Goal: Task Accomplishment & Management: Manage account settings

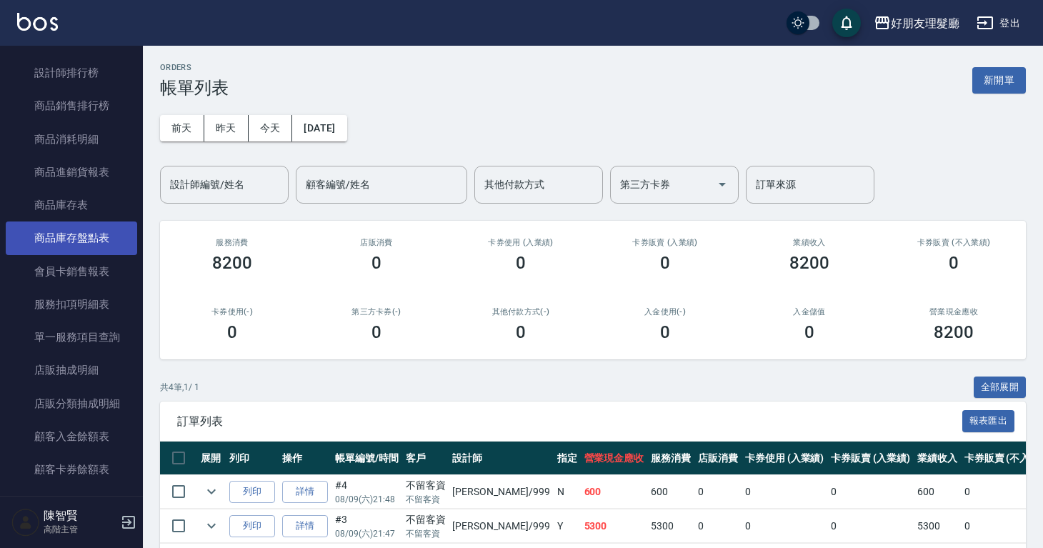
scroll to position [1995, 0]
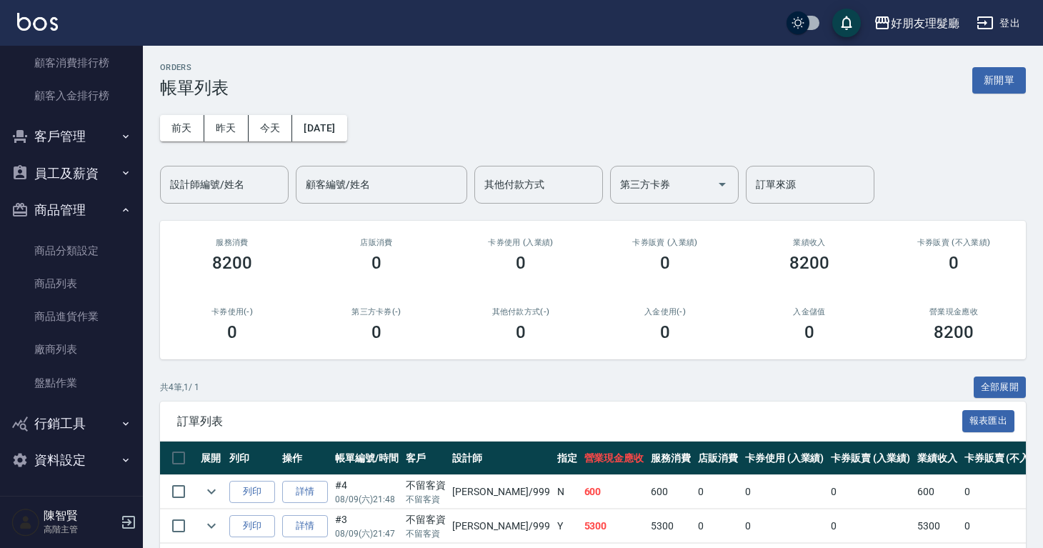
click at [64, 169] on button "員工及薪資" at bounding box center [71, 173] width 131 height 37
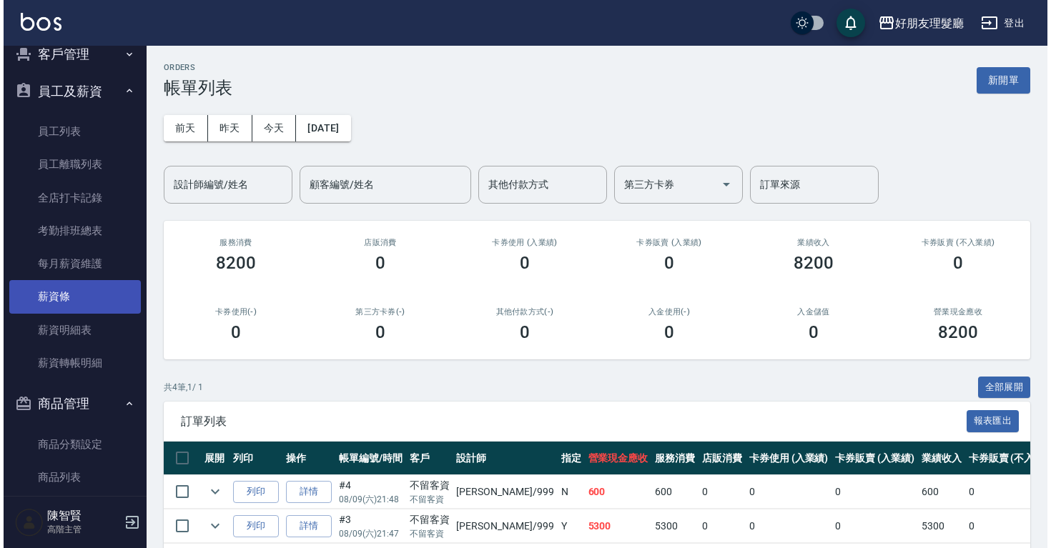
scroll to position [2082, 0]
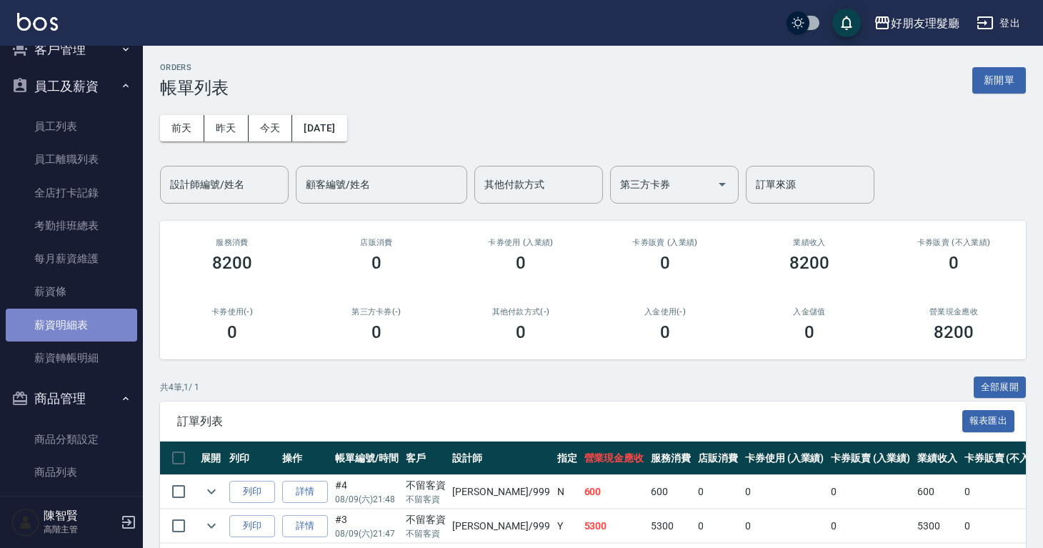
click at [101, 331] on link "薪資明細表" at bounding box center [71, 325] width 131 height 33
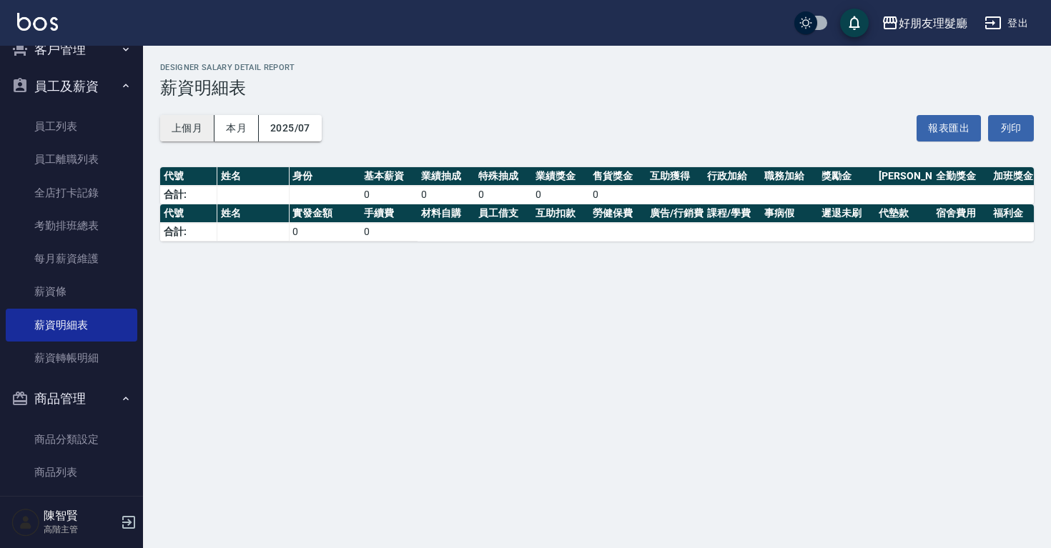
click at [201, 124] on button "上個月" at bounding box center [187, 128] width 54 height 26
click at [201, 134] on button "上個月" at bounding box center [187, 128] width 54 height 26
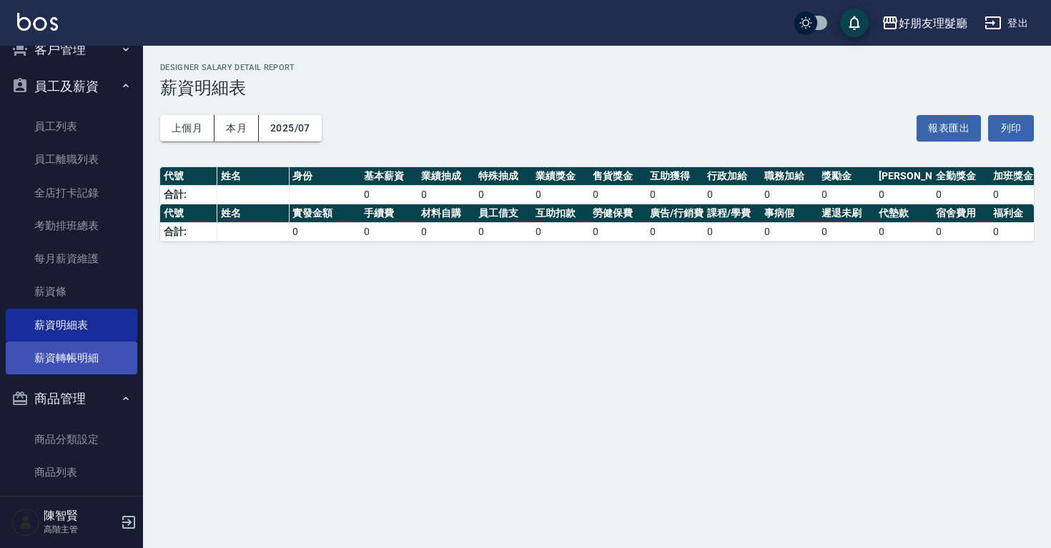
click at [86, 348] on link "薪資轉帳明細" at bounding box center [71, 358] width 131 height 33
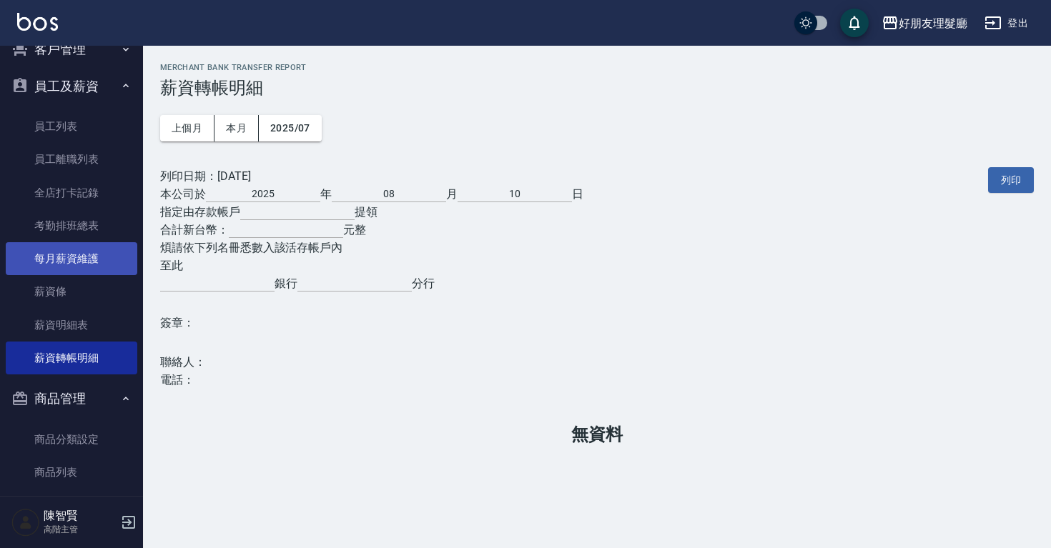
click at [105, 265] on link "每月薪資維護" at bounding box center [71, 258] width 131 height 33
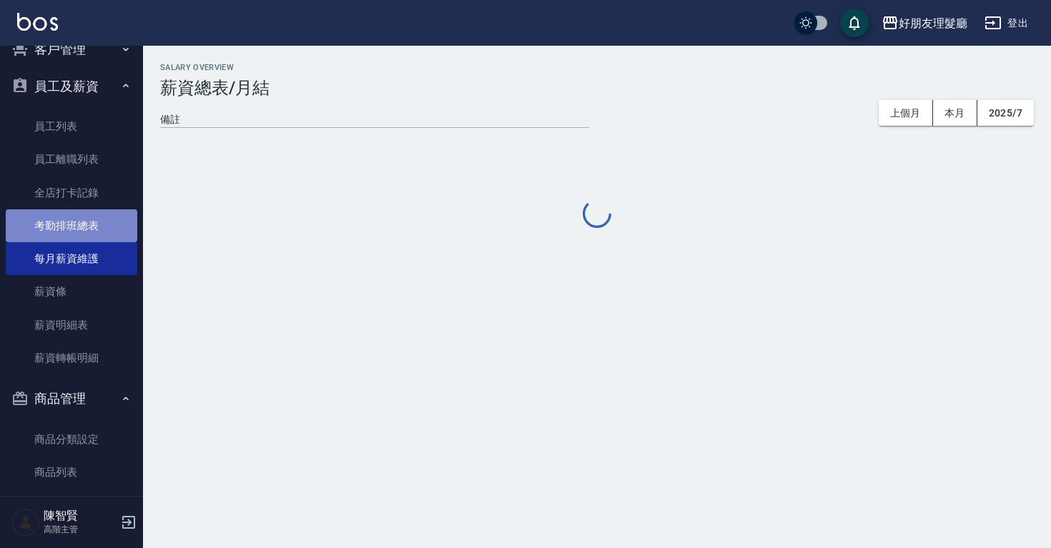
click at [104, 224] on link "考勤排班總表" at bounding box center [71, 225] width 131 height 33
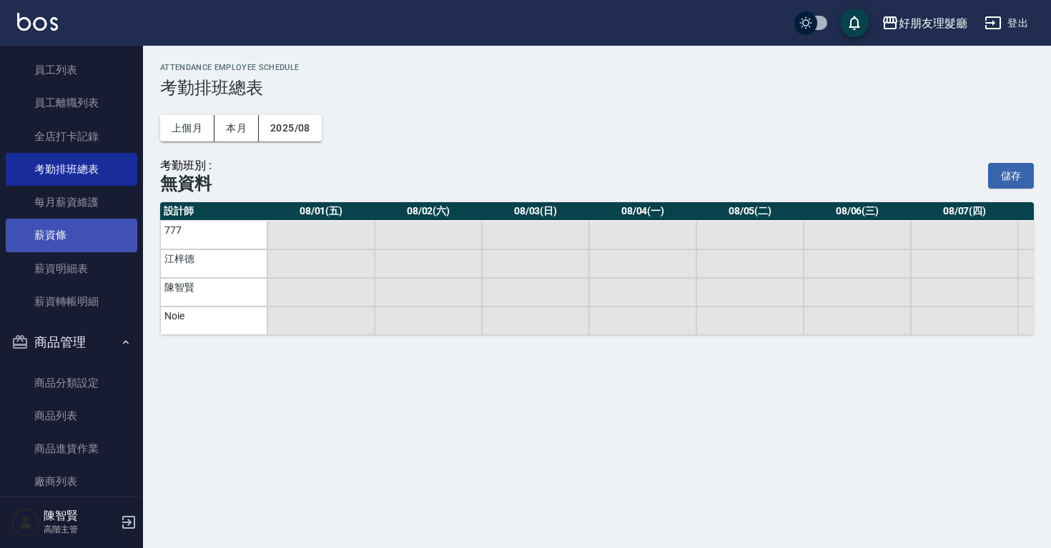
scroll to position [1679, 0]
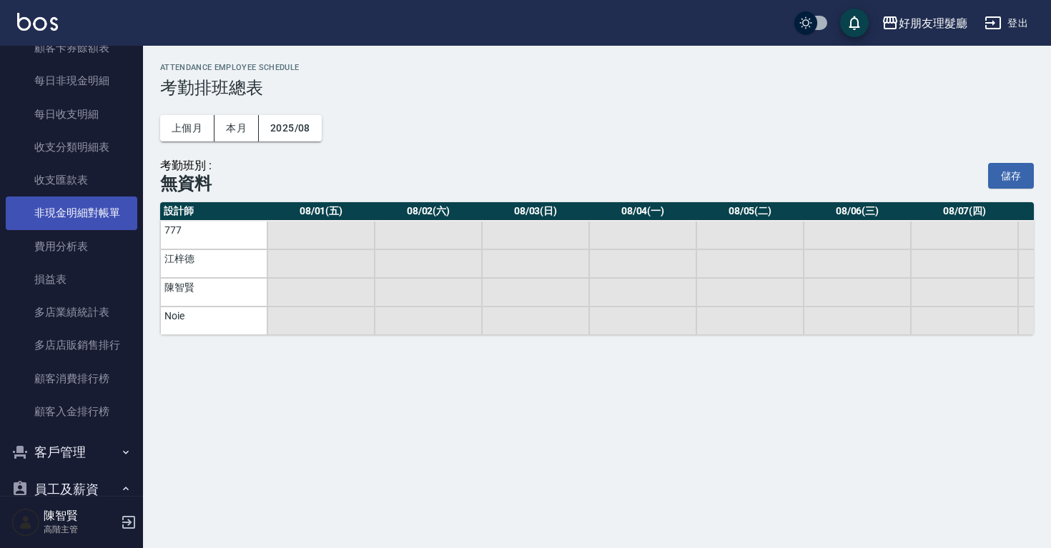
click at [91, 212] on link "非現金明細對帳單" at bounding box center [71, 213] width 131 height 33
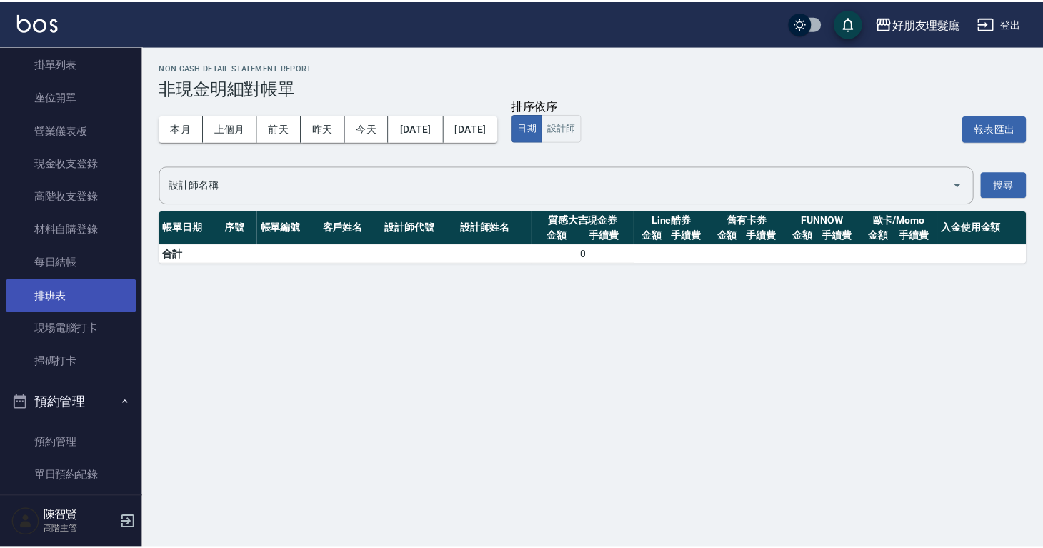
scroll to position [144, 0]
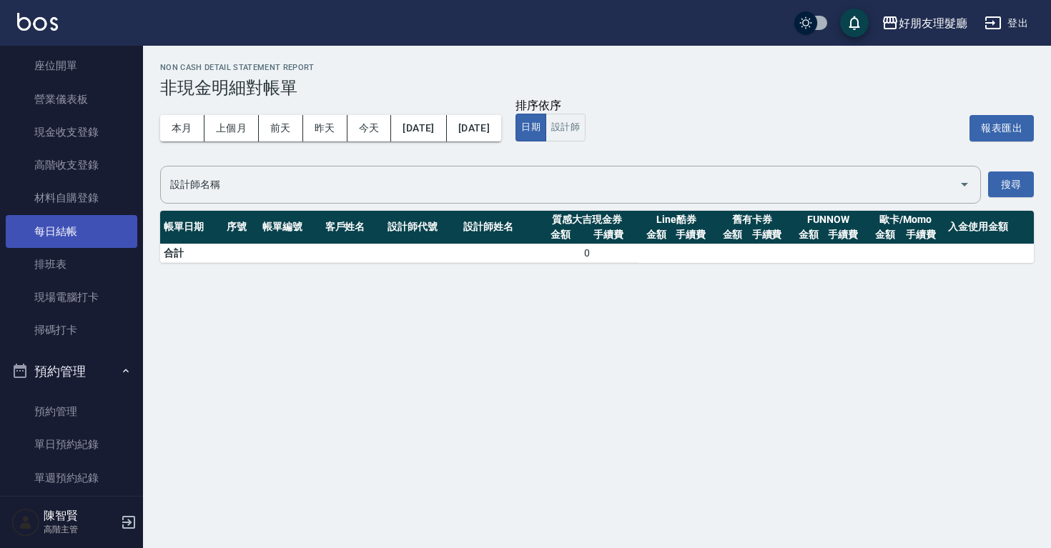
click at [87, 234] on link "每日結帳" at bounding box center [71, 231] width 131 height 33
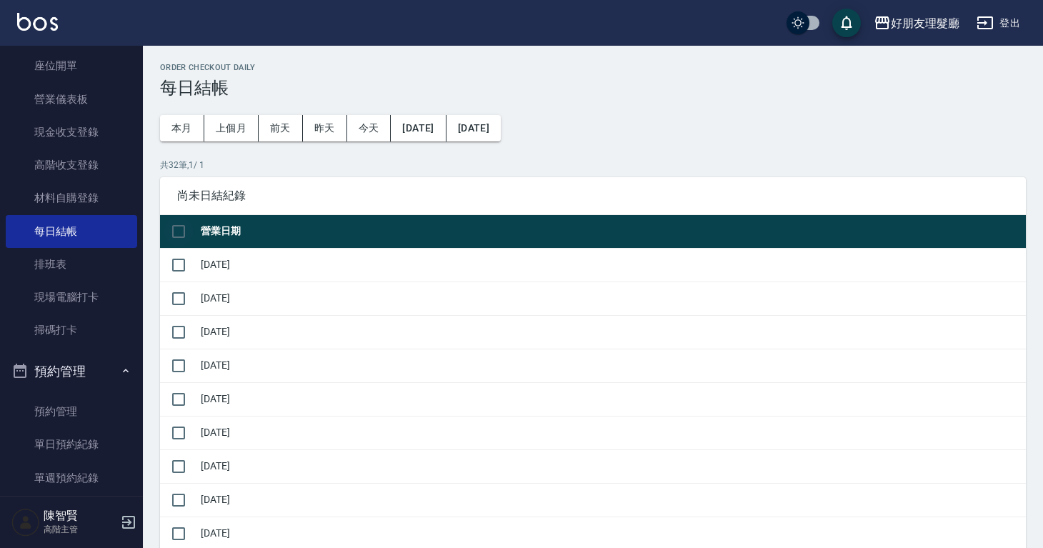
click at [174, 232] on input "checkbox" at bounding box center [179, 232] width 30 height 30
checkbox input "true"
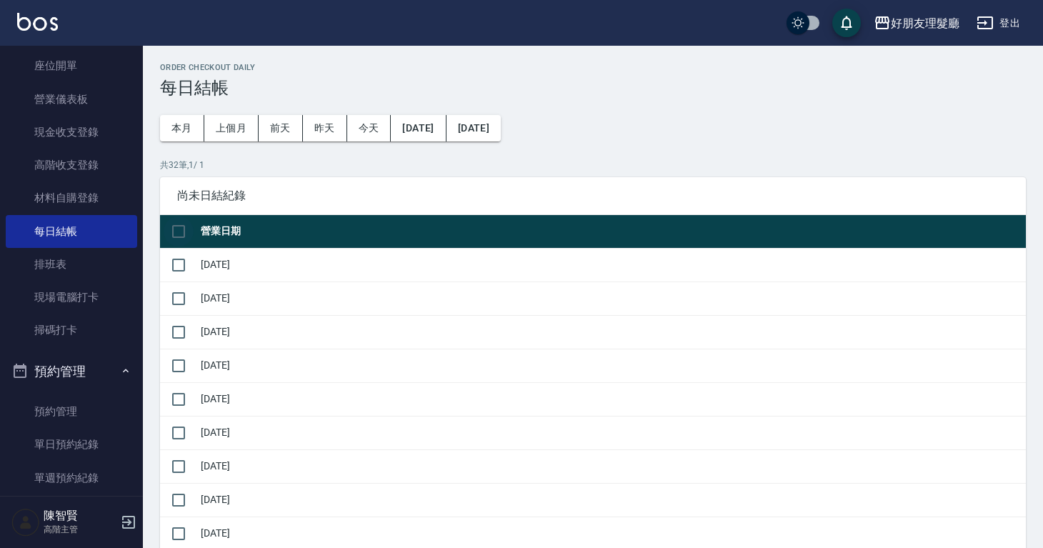
checkbox input "true"
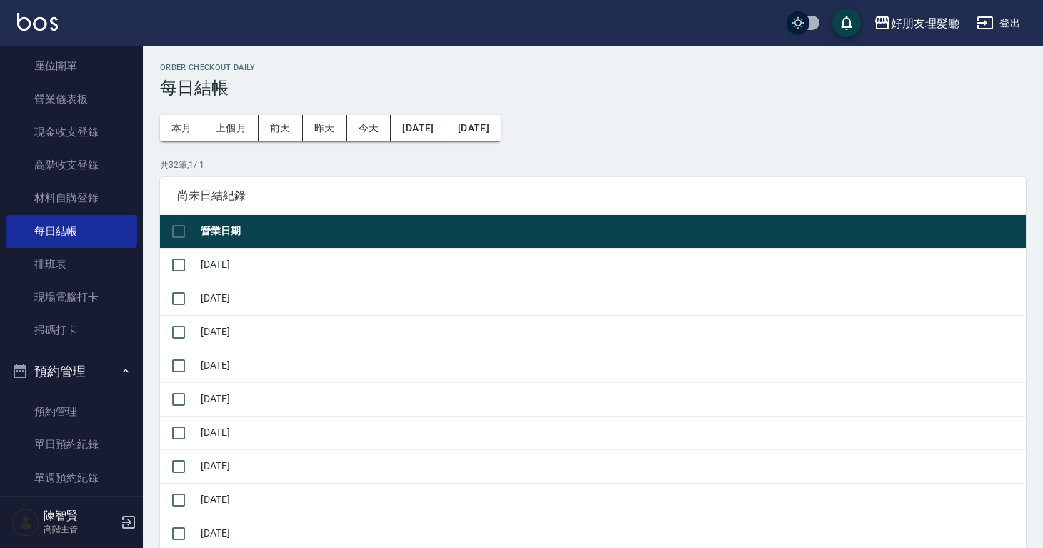
checkbox input "true"
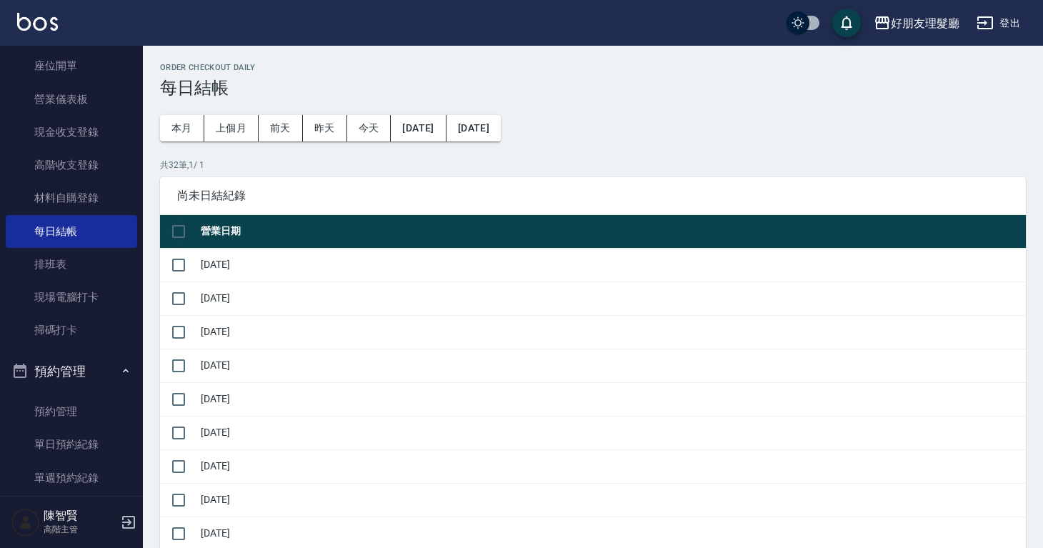
checkbox input "true"
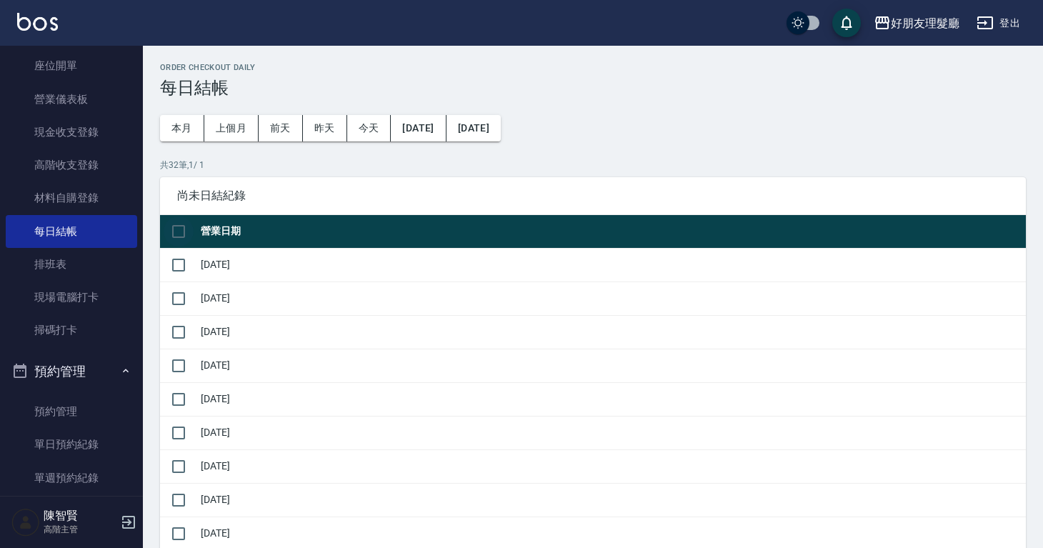
checkbox input "true"
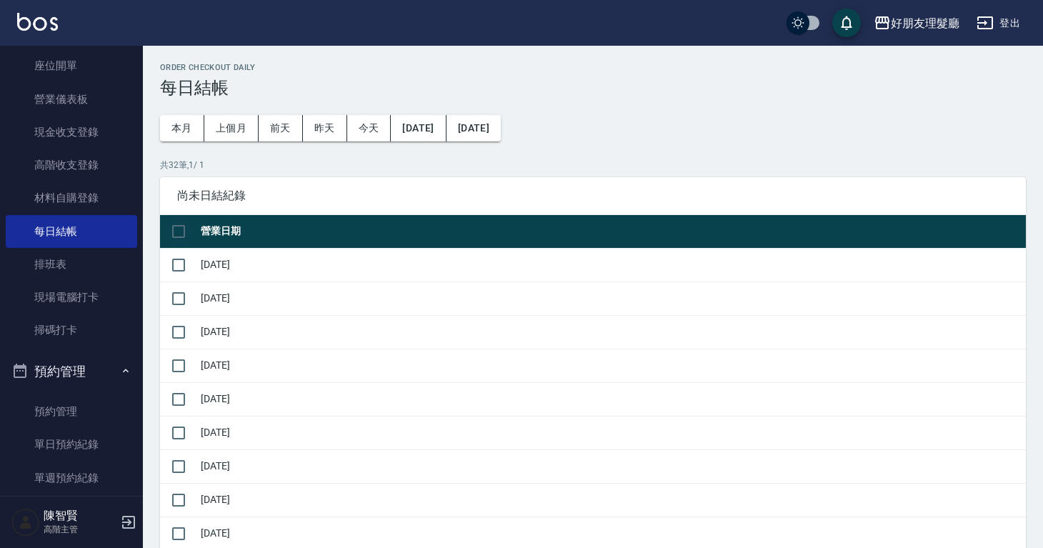
checkbox input "true"
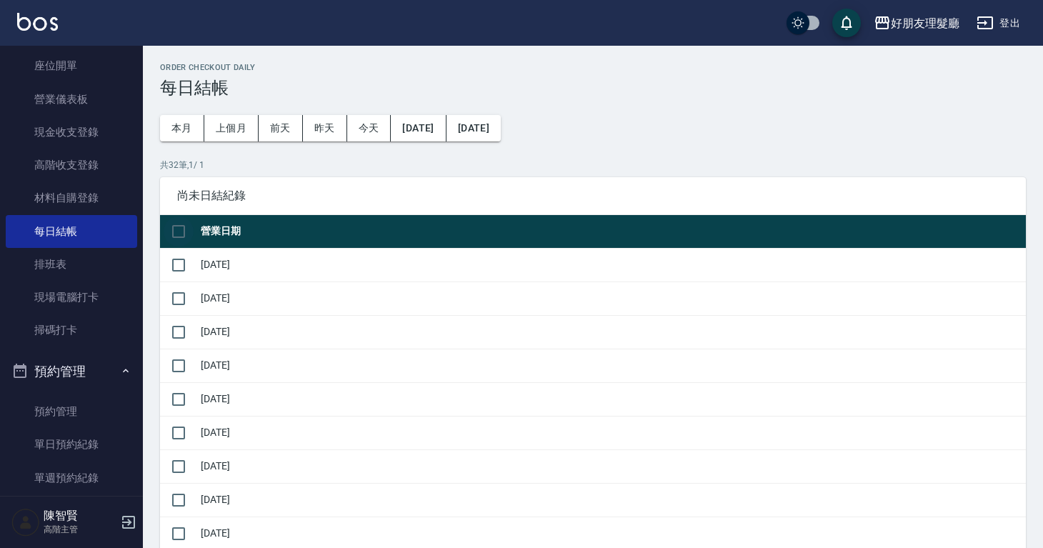
checkbox input "true"
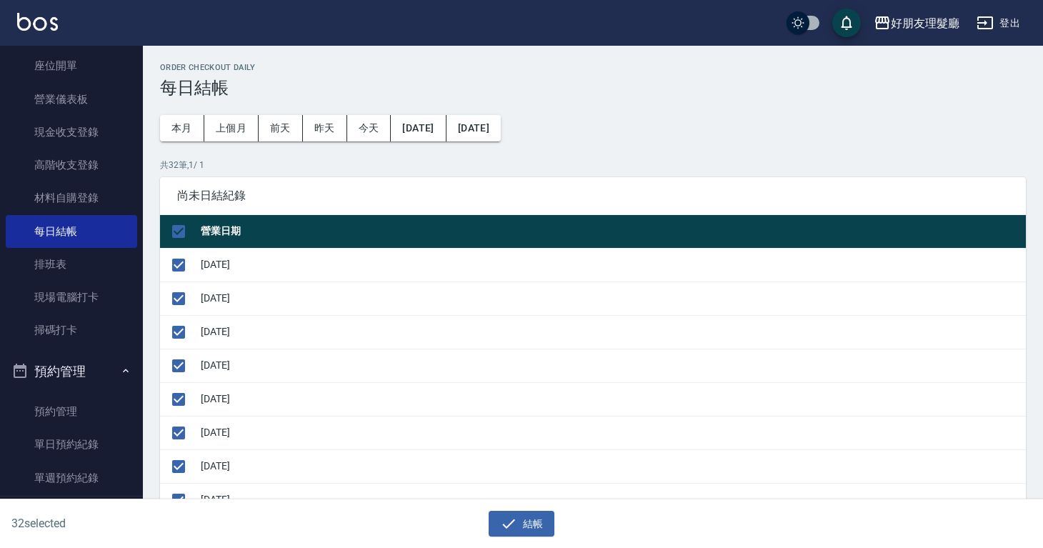
scroll to position [927, 0]
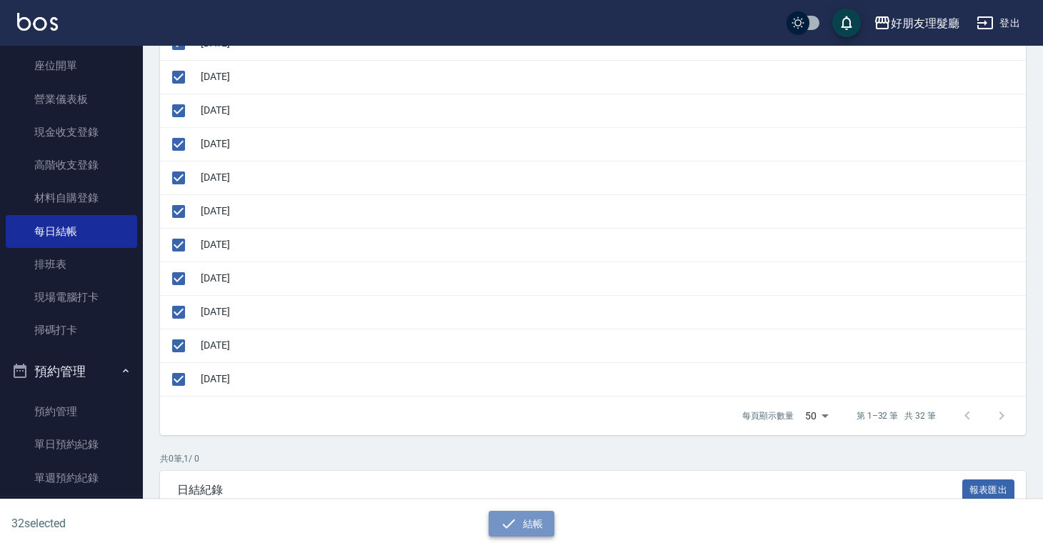
click at [526, 525] on button "結帳" at bounding box center [522, 524] width 66 height 26
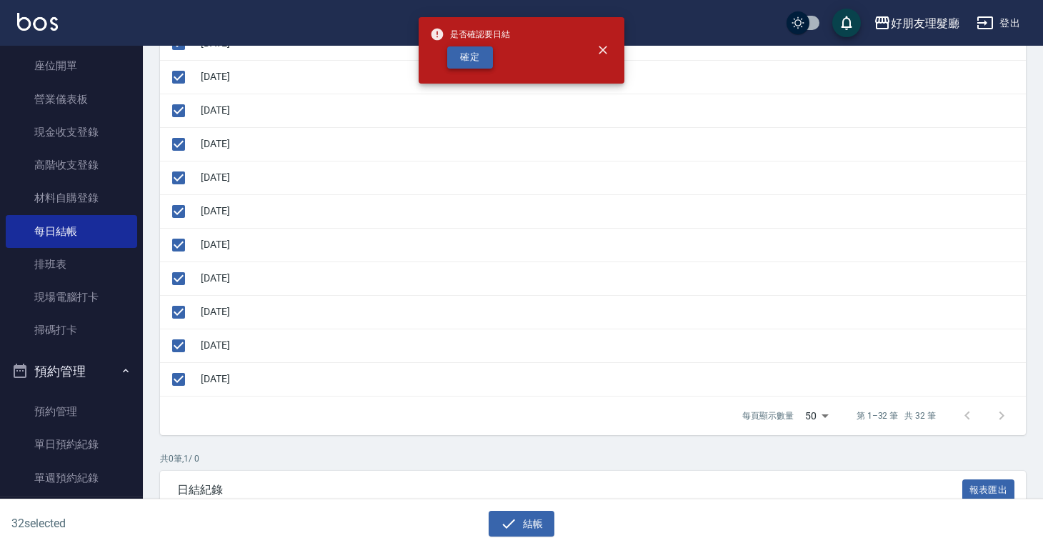
click at [481, 65] on button "確定" at bounding box center [470, 57] width 46 height 22
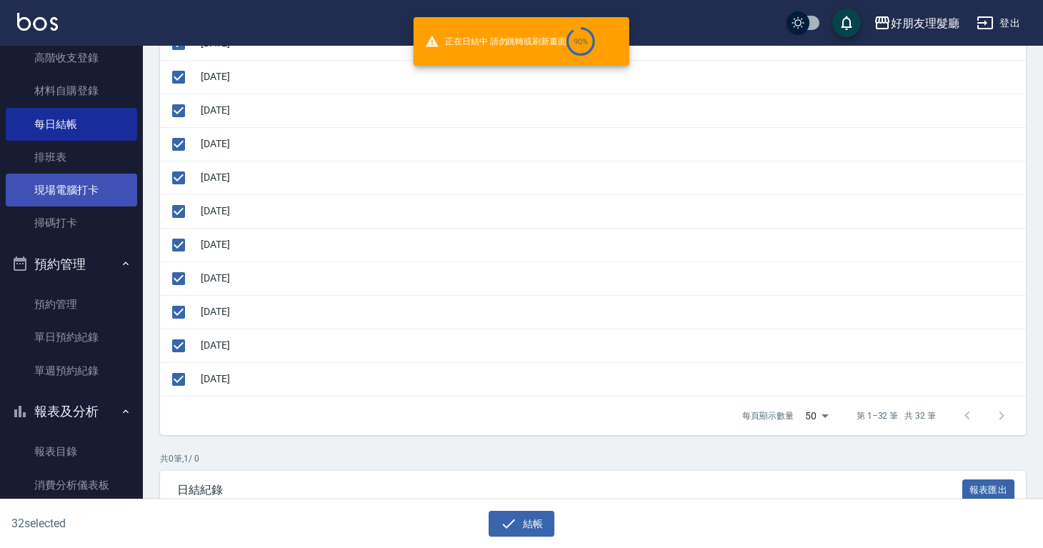
scroll to position [282, 0]
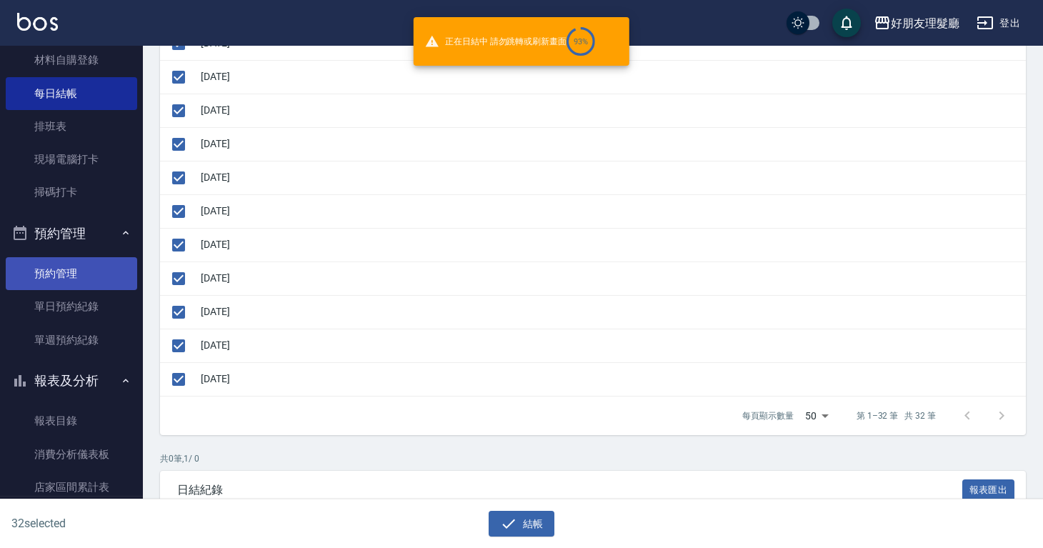
checkbox input "false"
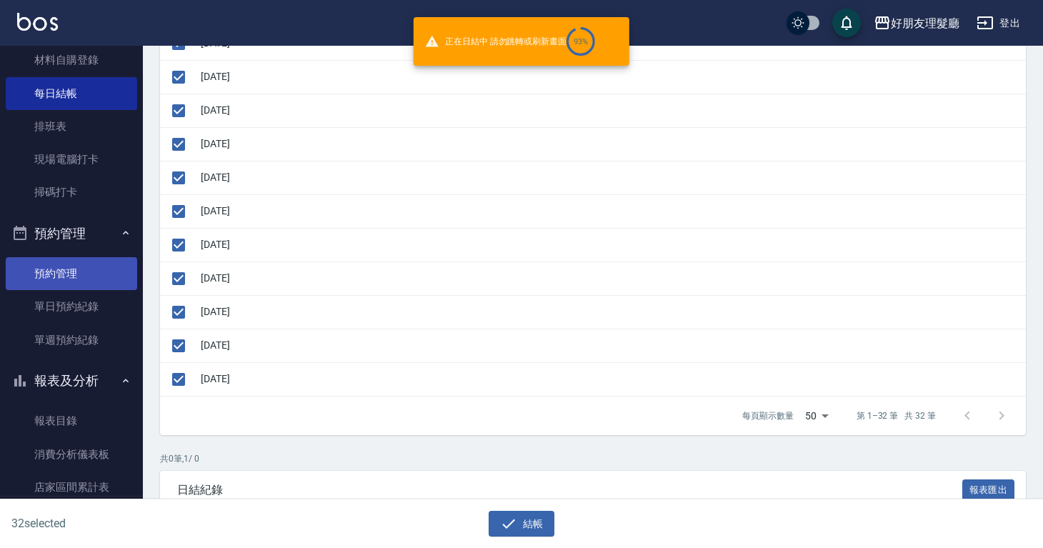
checkbox input "false"
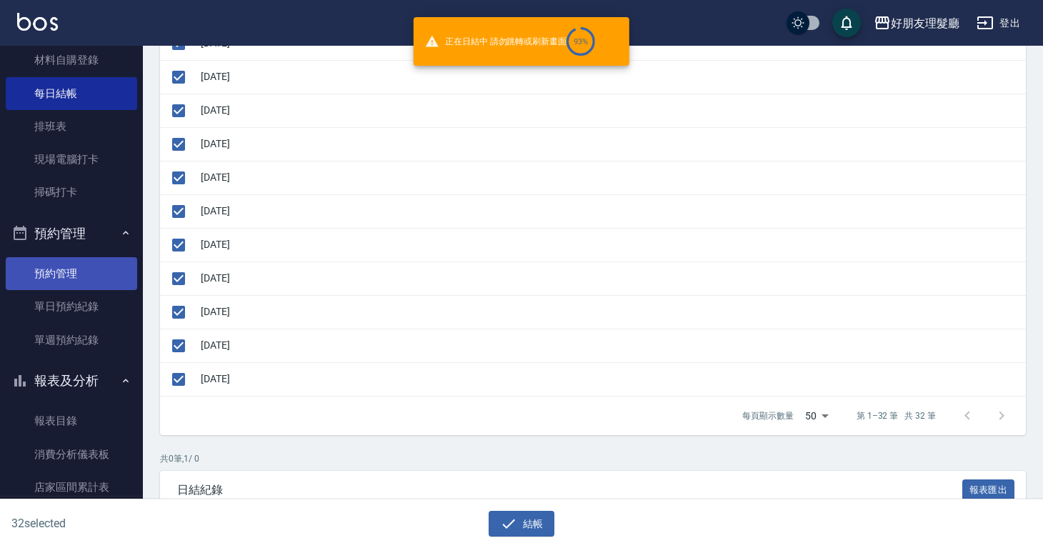
checkbox input "false"
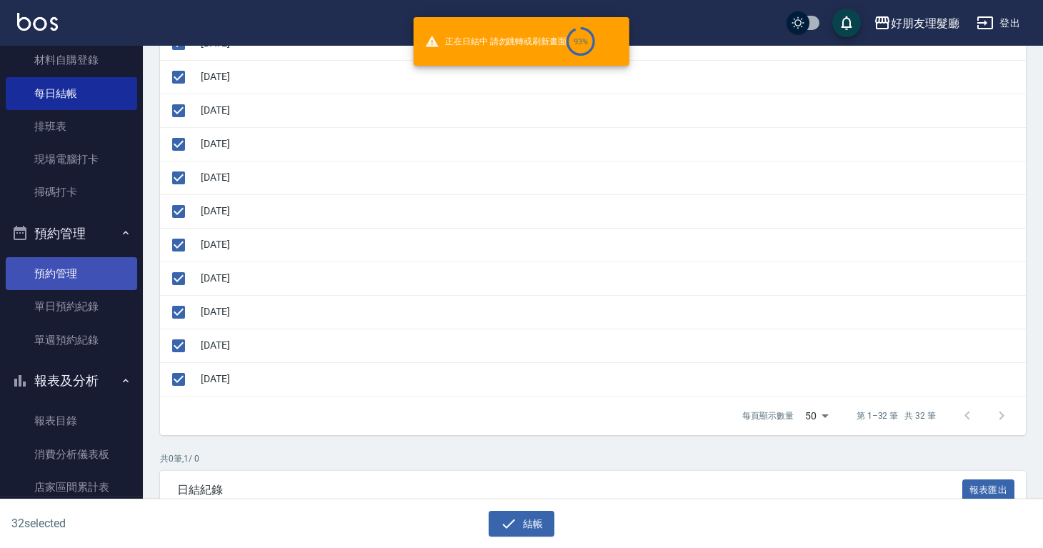
checkbox input "false"
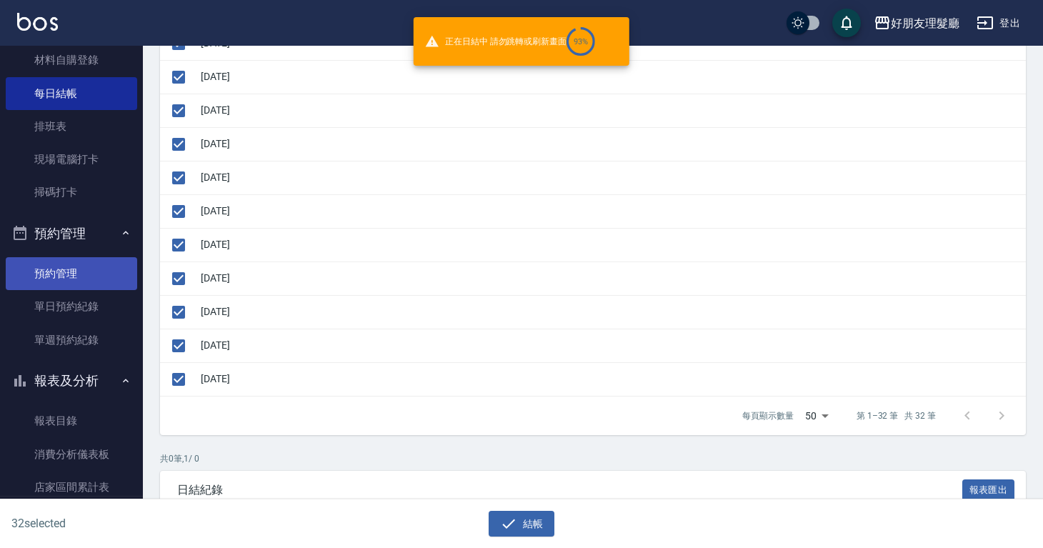
checkbox input "false"
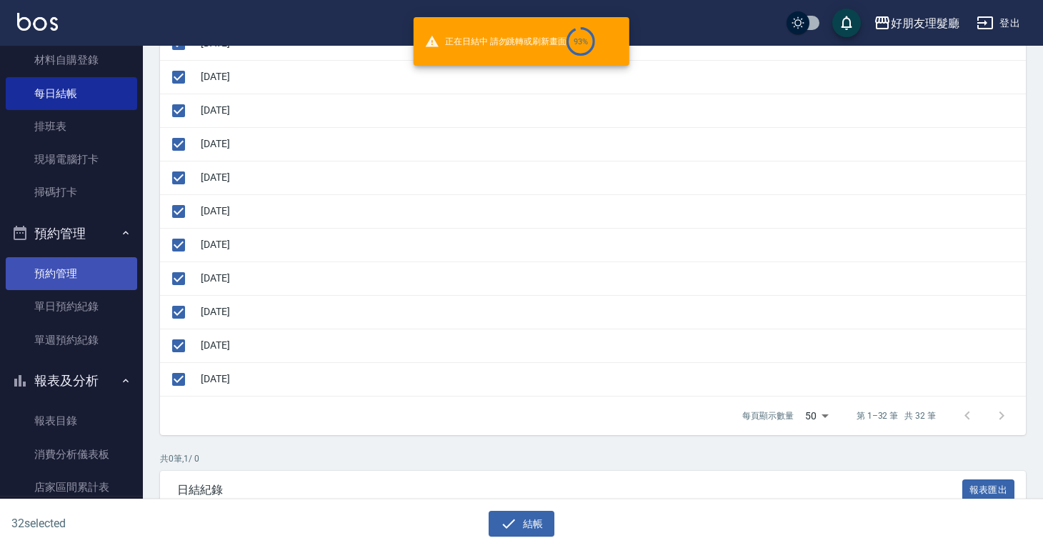
checkbox input "false"
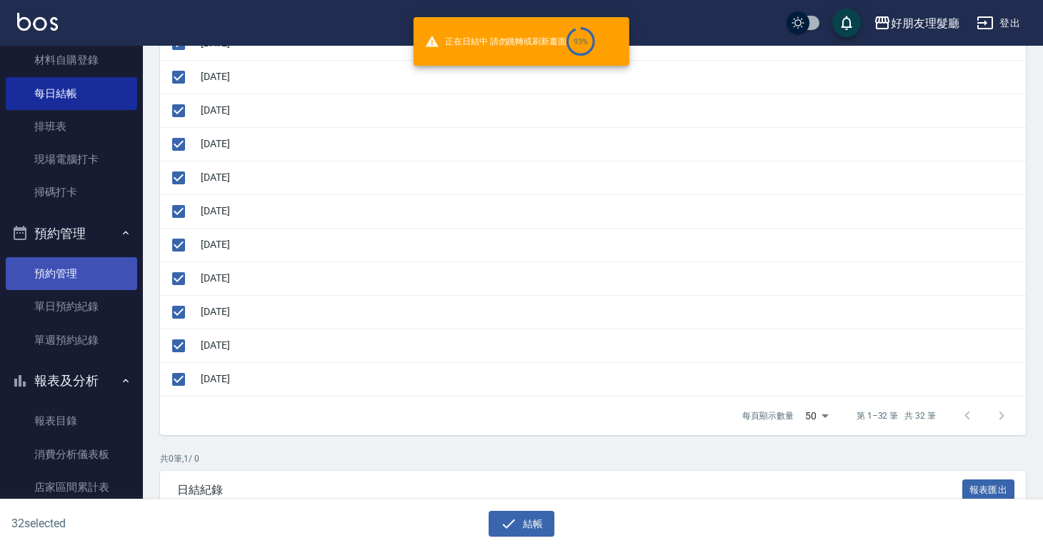
checkbox input "false"
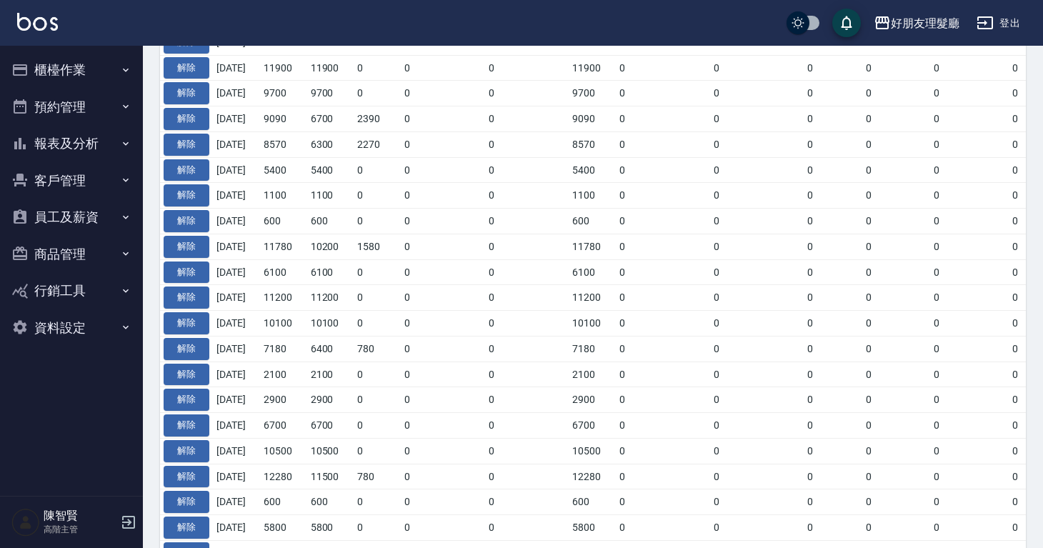
scroll to position [415, 0]
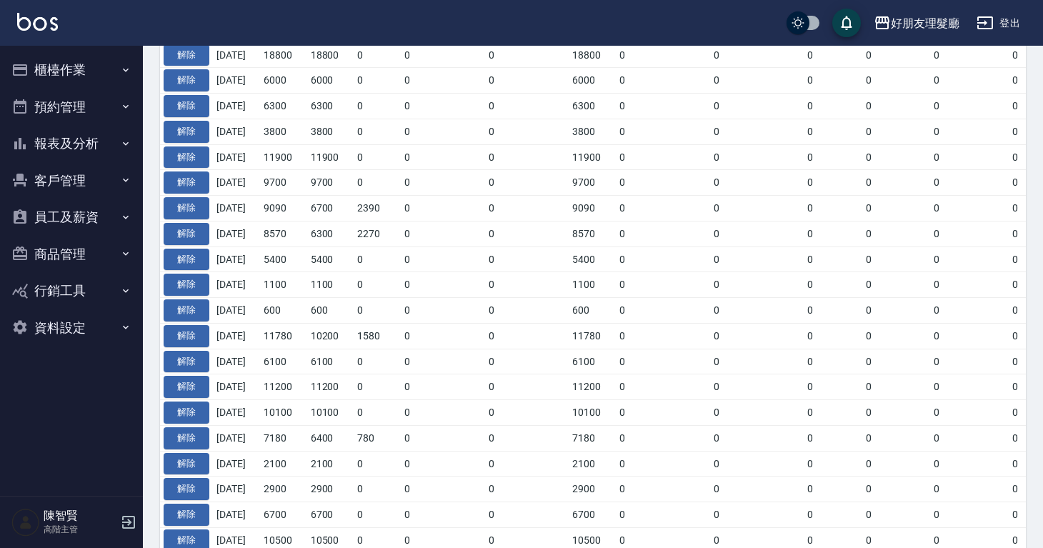
click at [96, 69] on button "櫃檯作業" at bounding box center [71, 69] width 131 height 37
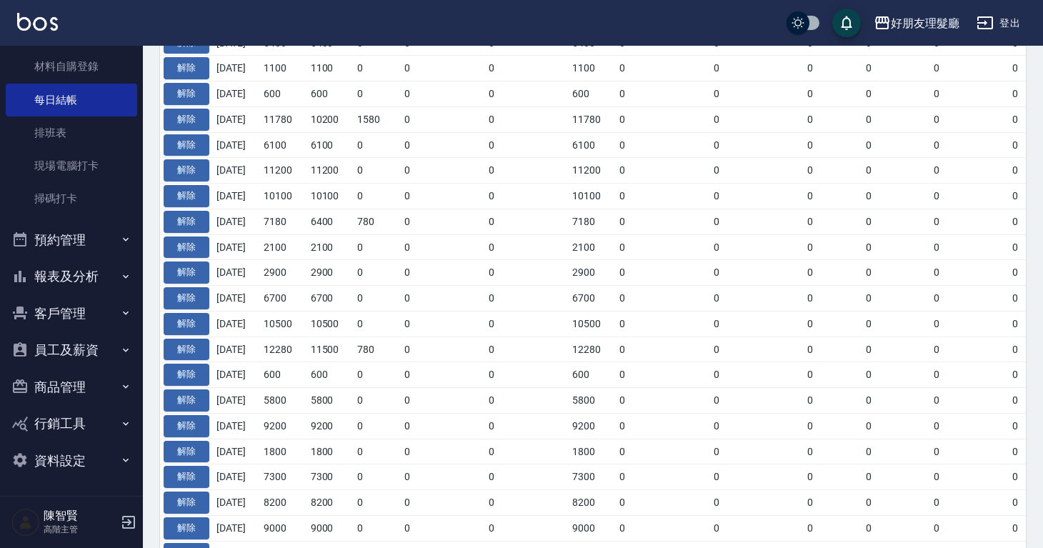
scroll to position [716, 0]
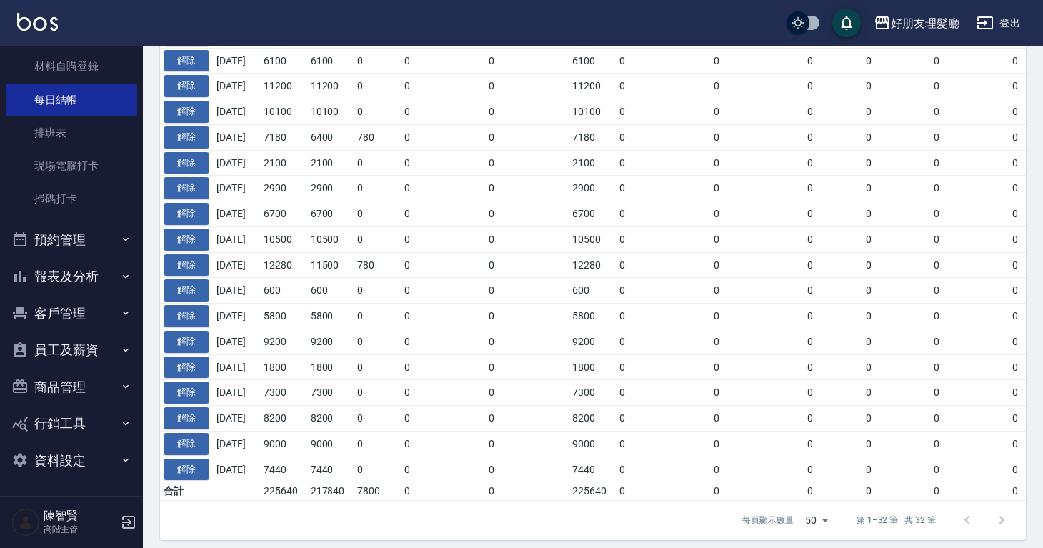
click at [90, 261] on button "報表及分析" at bounding box center [71, 276] width 131 height 37
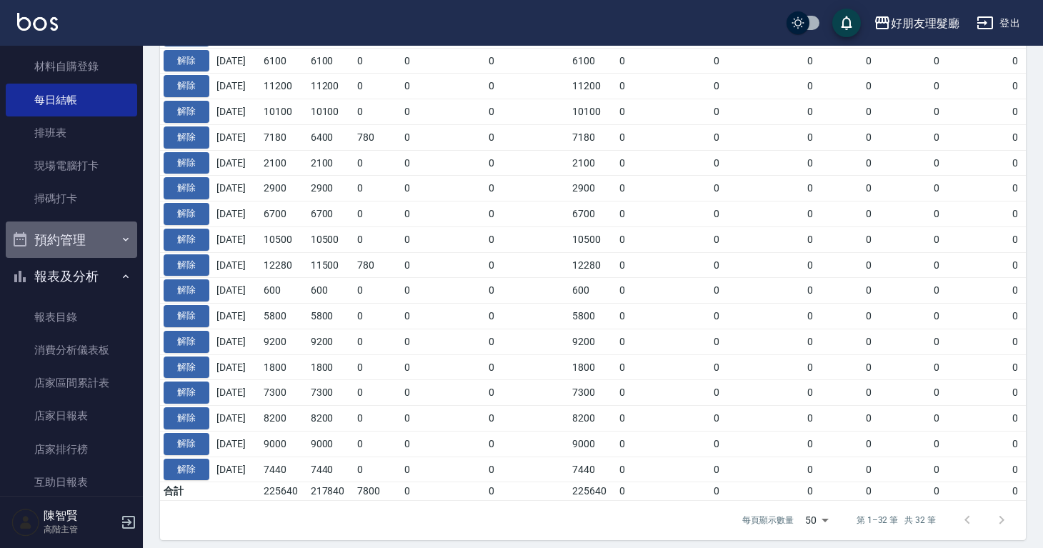
click at [88, 233] on button "預約管理" at bounding box center [71, 240] width 131 height 37
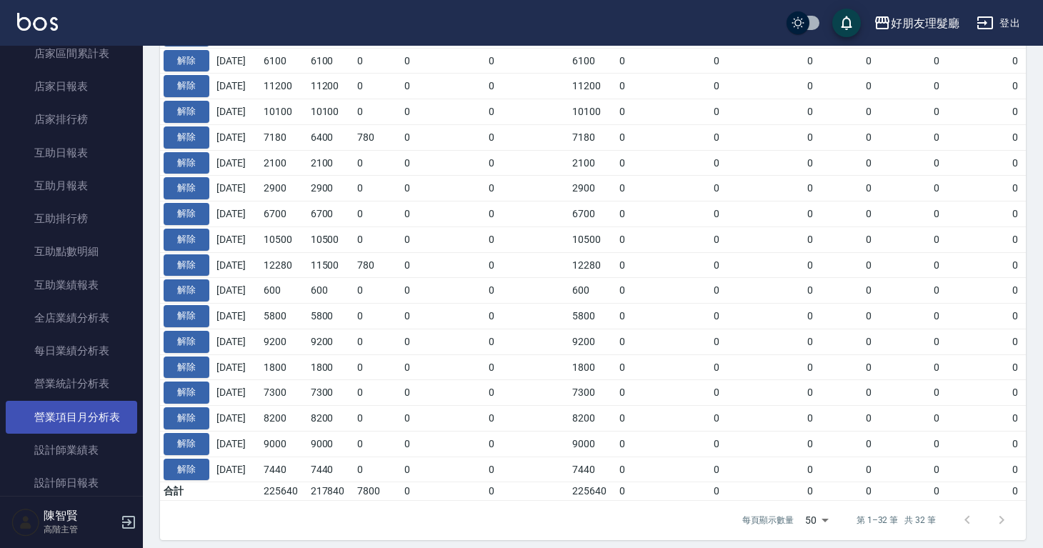
scroll to position [718, 0]
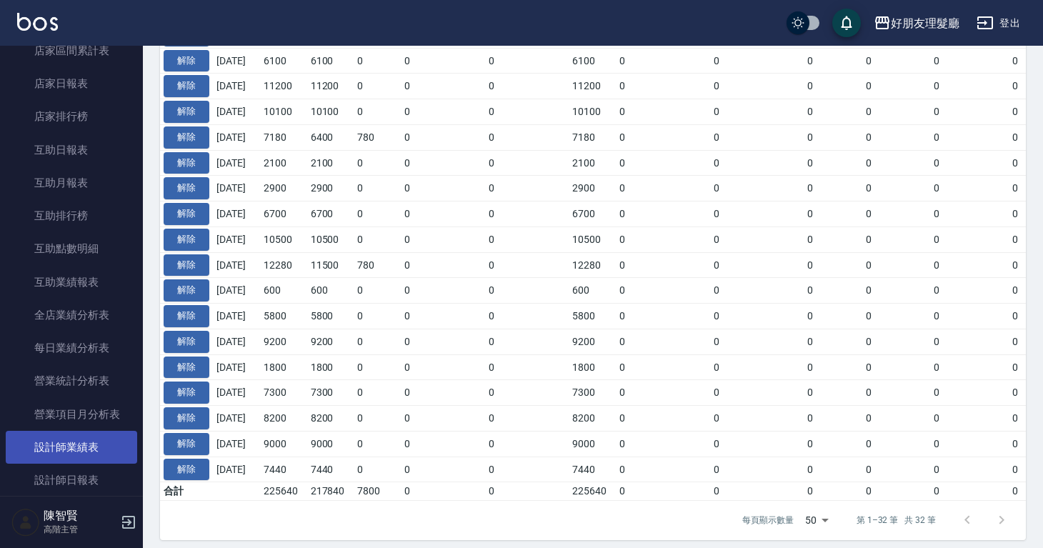
click at [102, 440] on link "設計師業績表" at bounding box center [71, 447] width 131 height 33
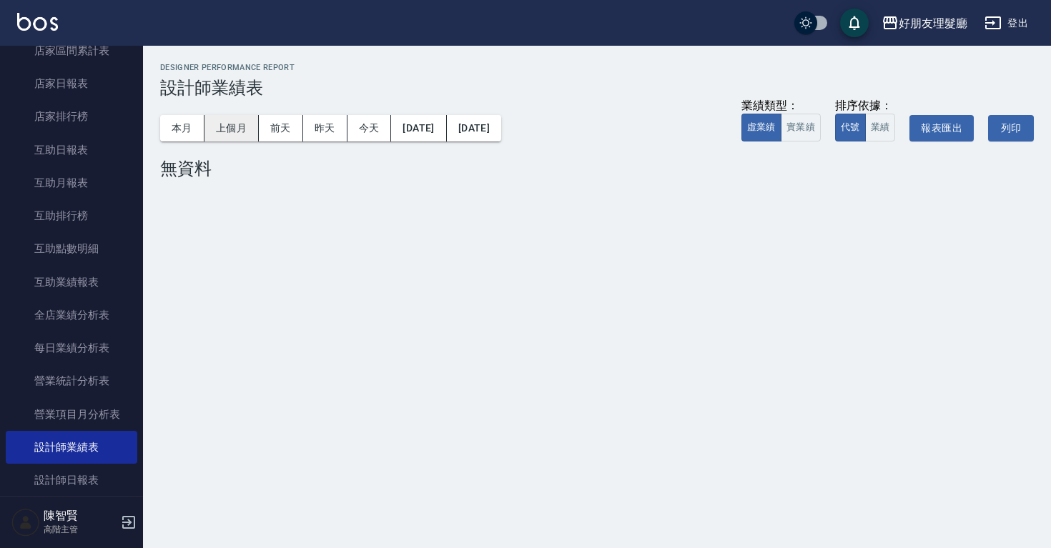
click at [244, 125] on button "上個月" at bounding box center [231, 128] width 54 height 26
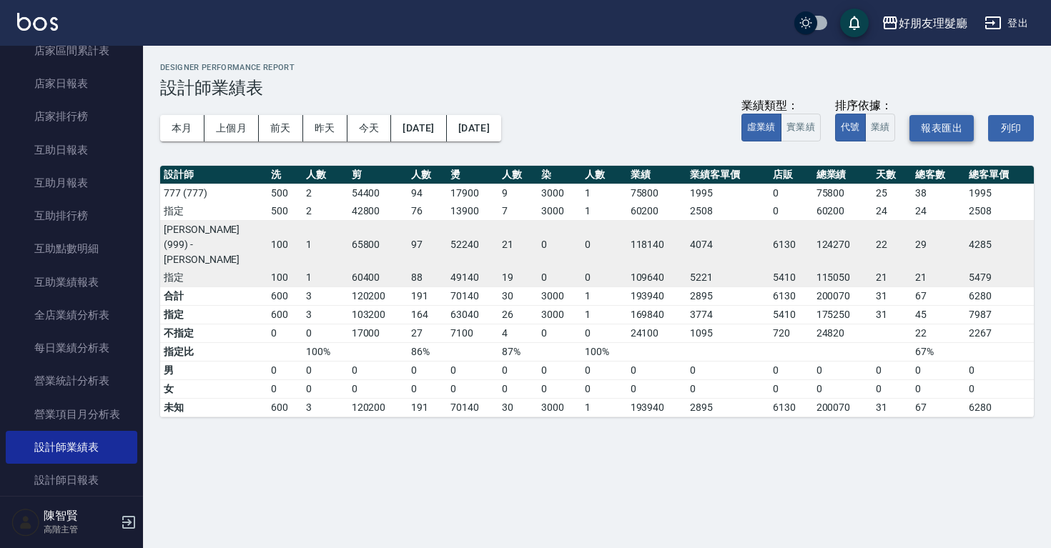
click at [952, 136] on button "報表匯出" at bounding box center [941, 128] width 64 height 26
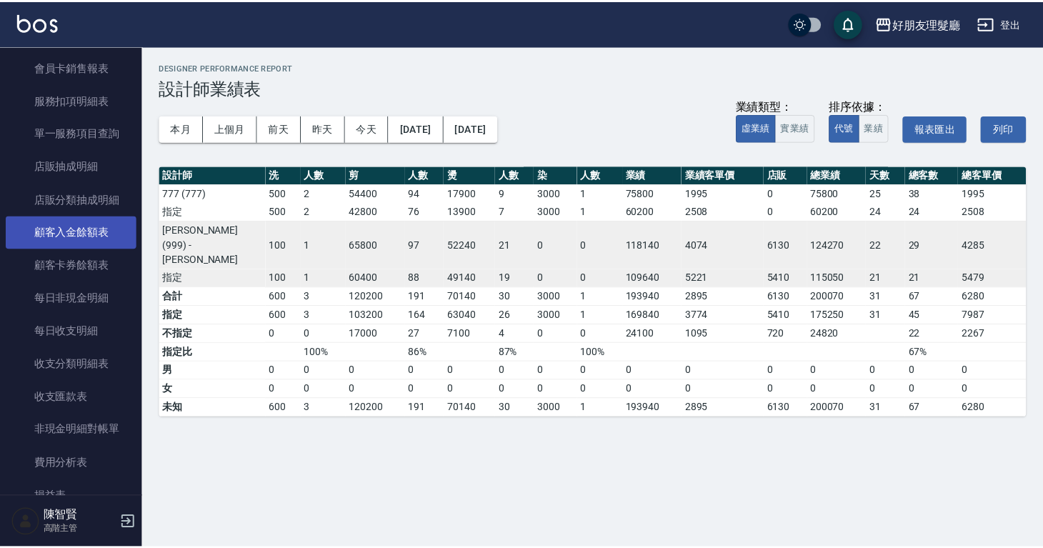
scroll to position [1599, 0]
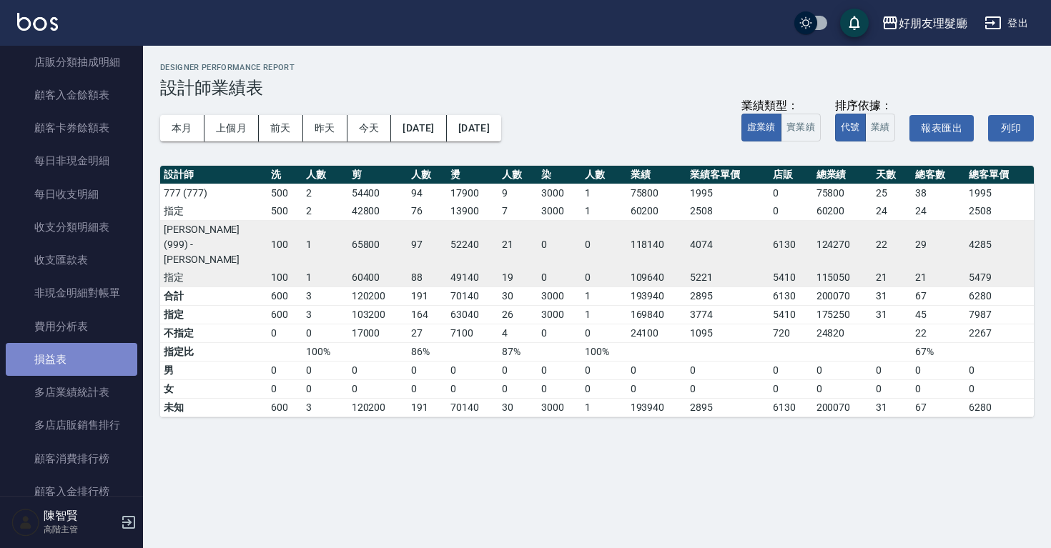
click at [90, 371] on link "損益表" at bounding box center [71, 359] width 131 height 33
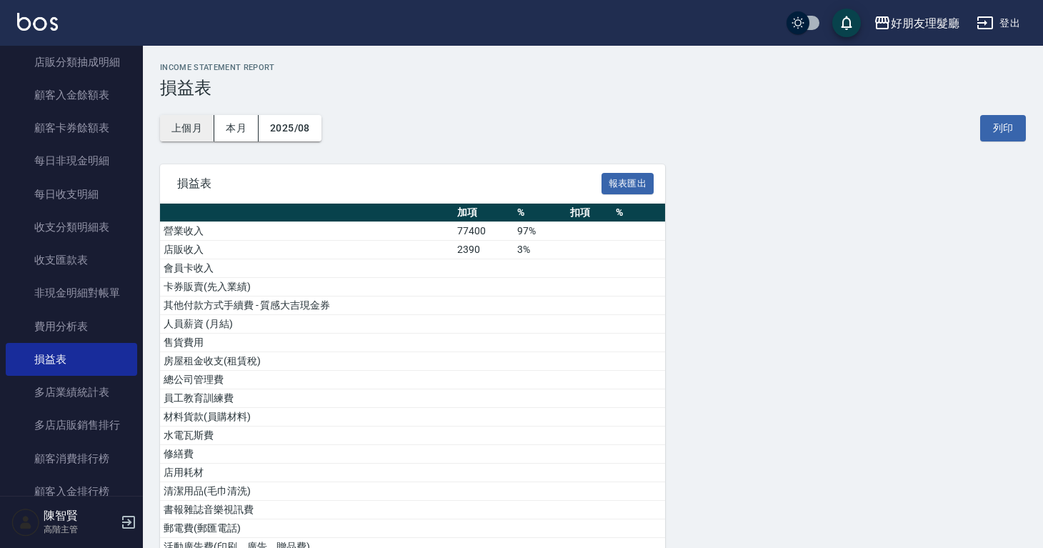
click at [193, 129] on button "上個月" at bounding box center [187, 128] width 54 height 26
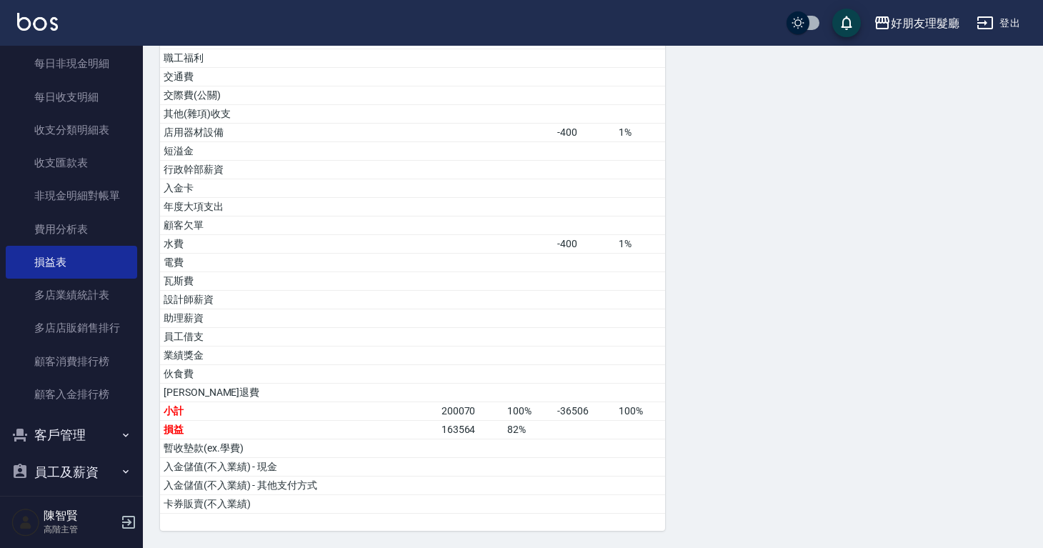
scroll to position [1818, 0]
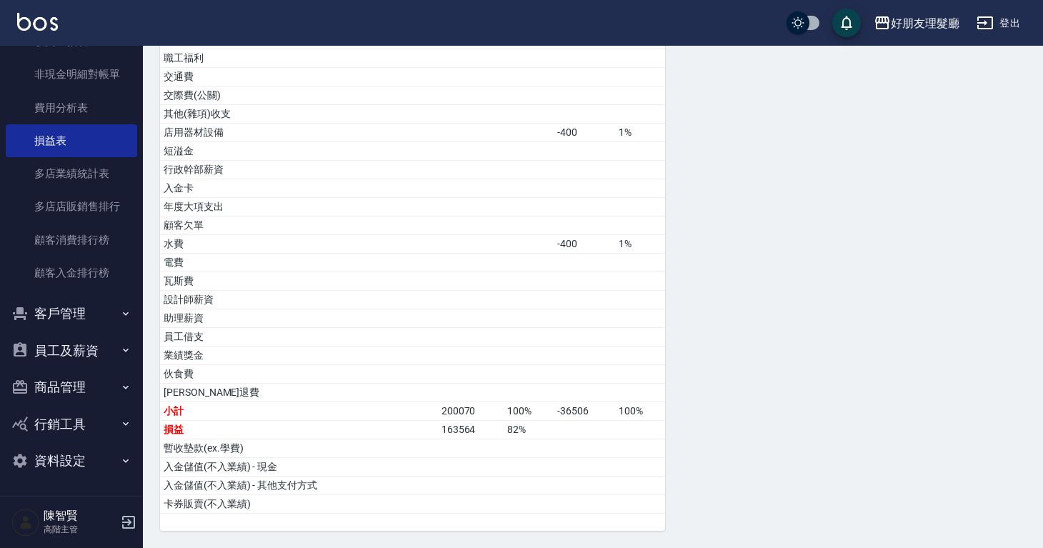
click at [79, 319] on button "客戶管理" at bounding box center [71, 313] width 131 height 37
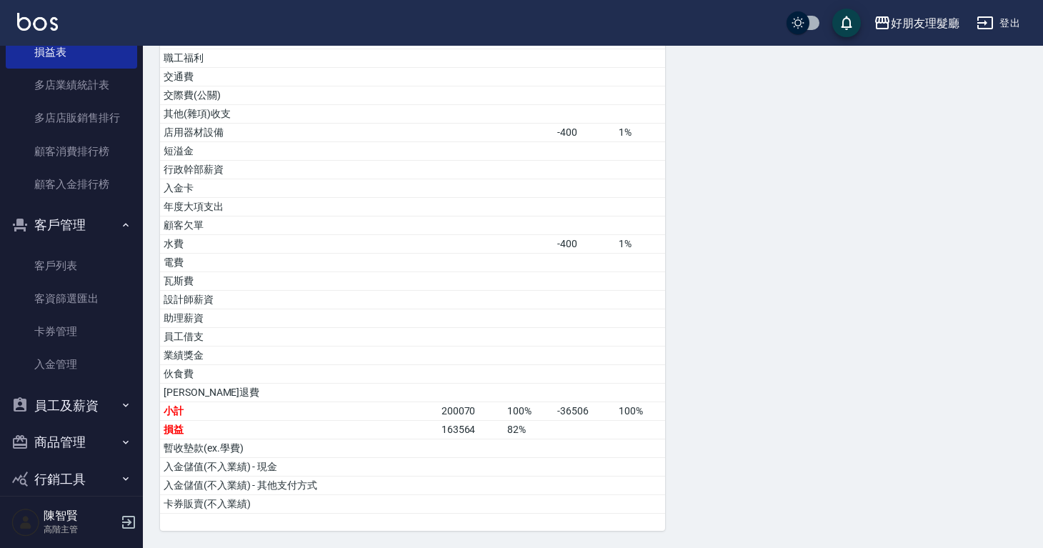
scroll to position [1962, 0]
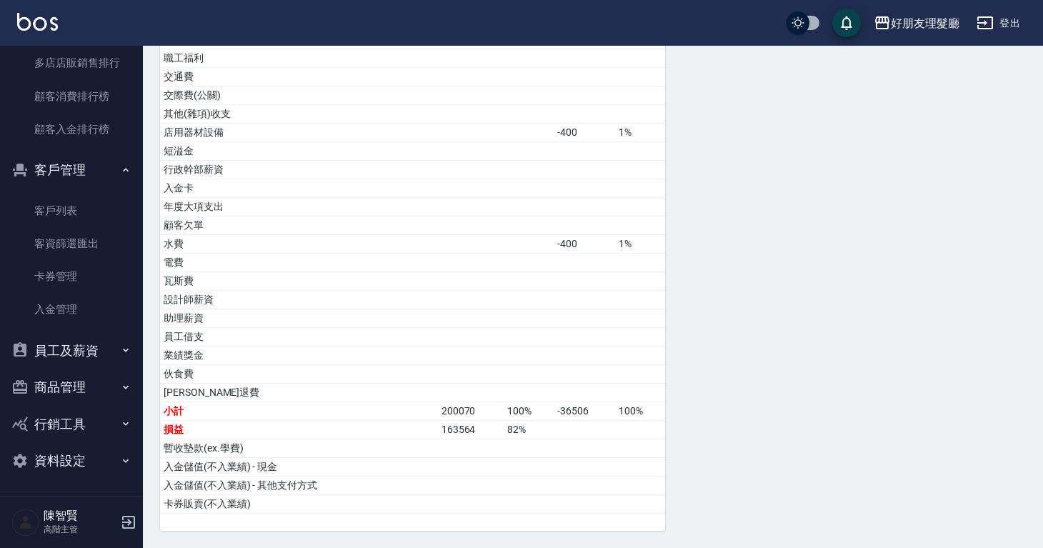
click at [71, 354] on button "員工及薪資" at bounding box center [71, 350] width 131 height 37
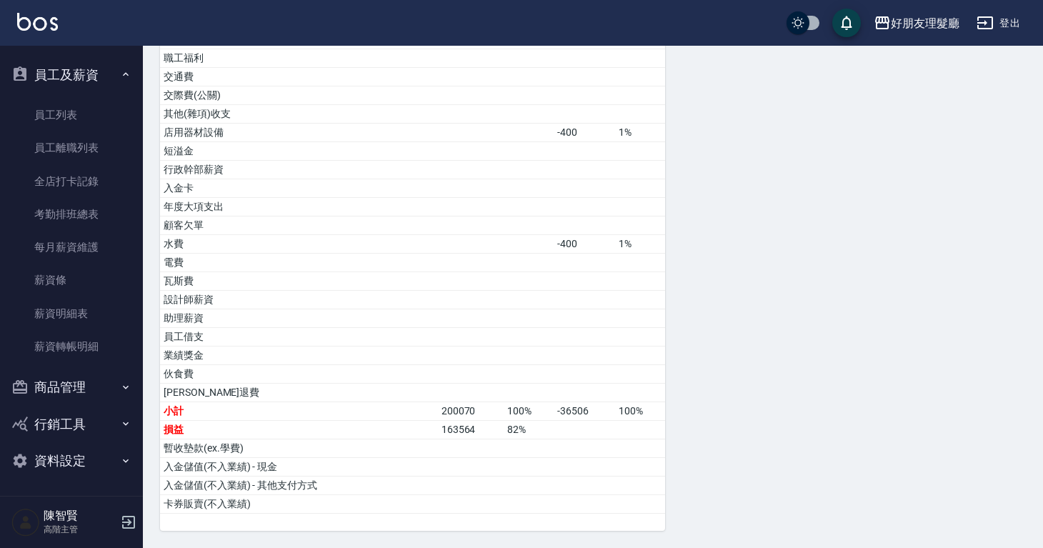
scroll to position [2238, 0]
click at [94, 457] on button "資料設定" at bounding box center [71, 460] width 131 height 37
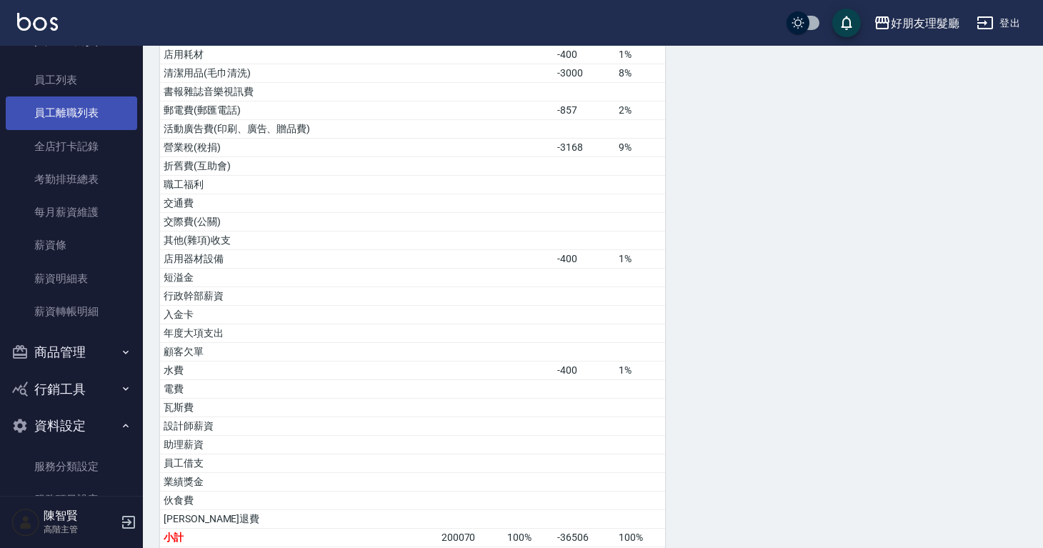
scroll to position [2354, 0]
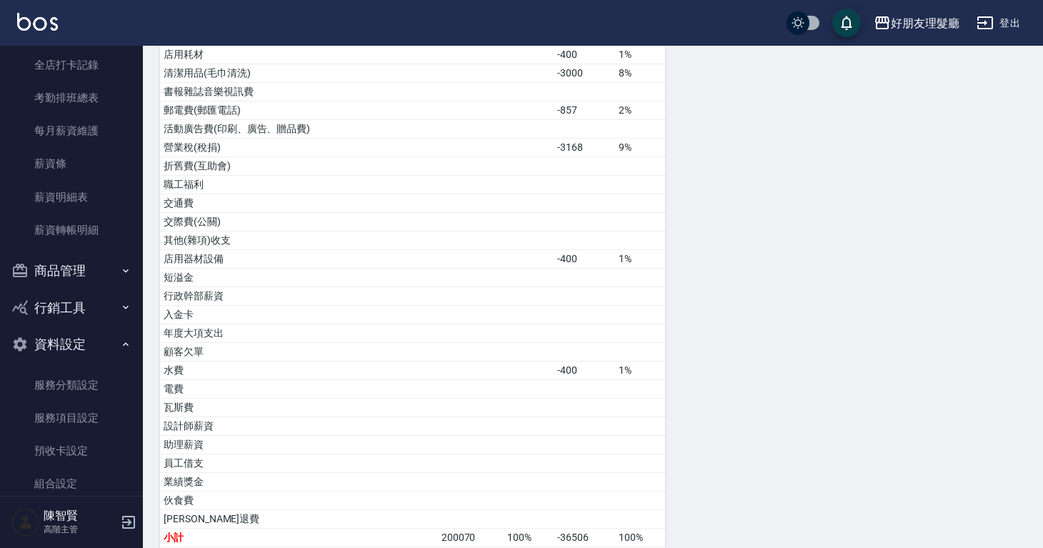
click at [95, 267] on button "商品管理" at bounding box center [71, 270] width 131 height 37
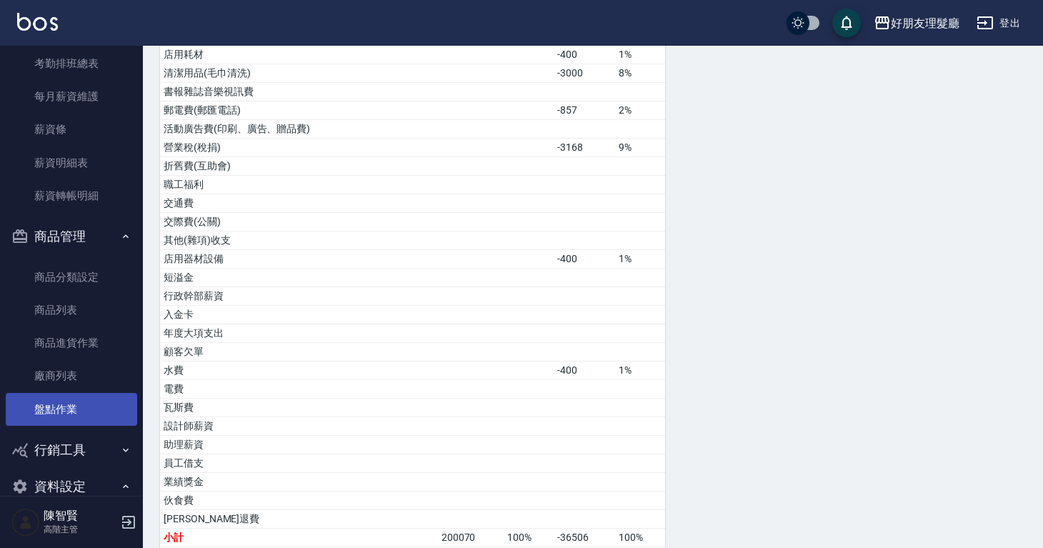
scroll to position [2468, 0]
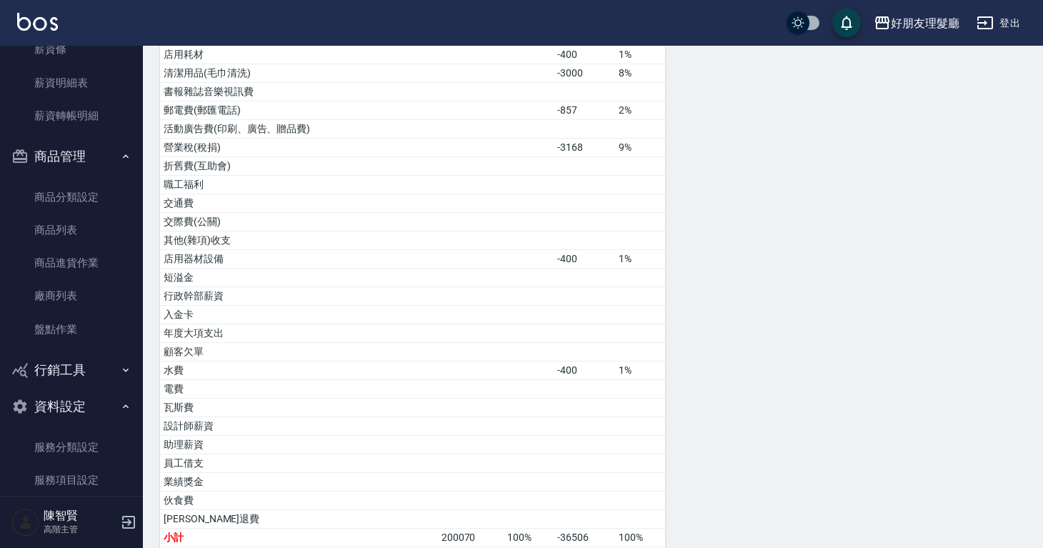
click at [94, 364] on button "行銷工具" at bounding box center [71, 370] width 131 height 37
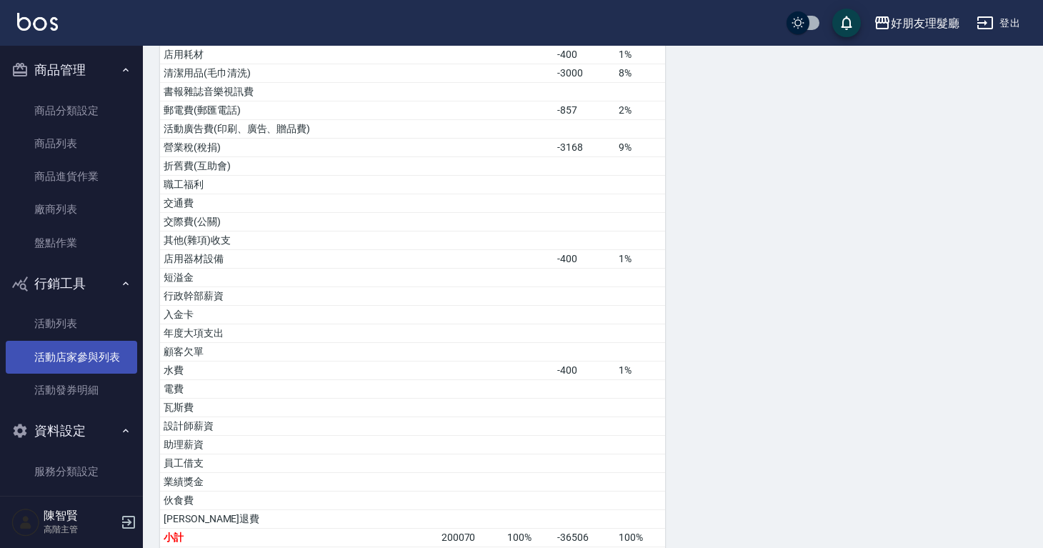
scroll to position [2554, 0]
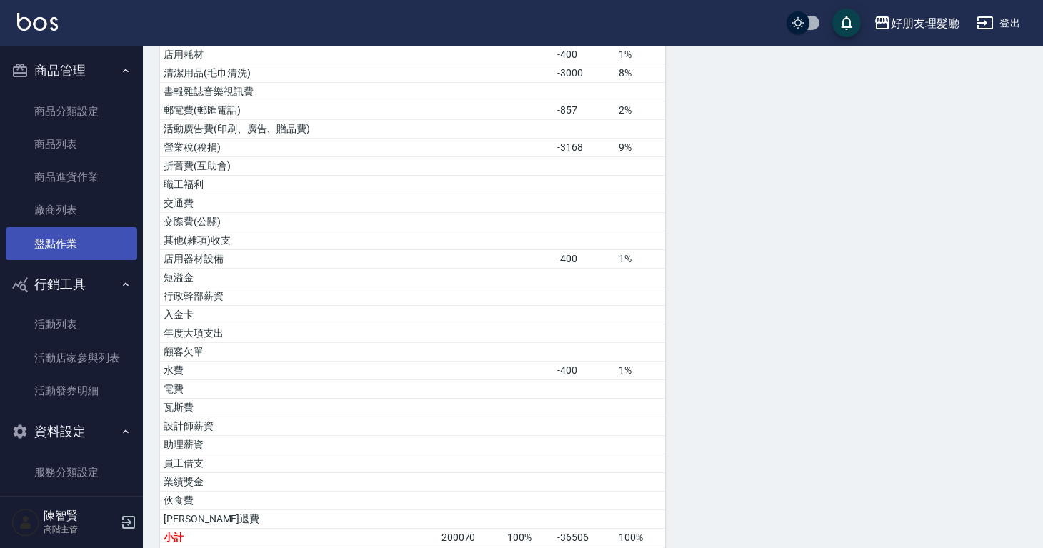
click at [74, 252] on link "盤點作業" at bounding box center [71, 243] width 131 height 33
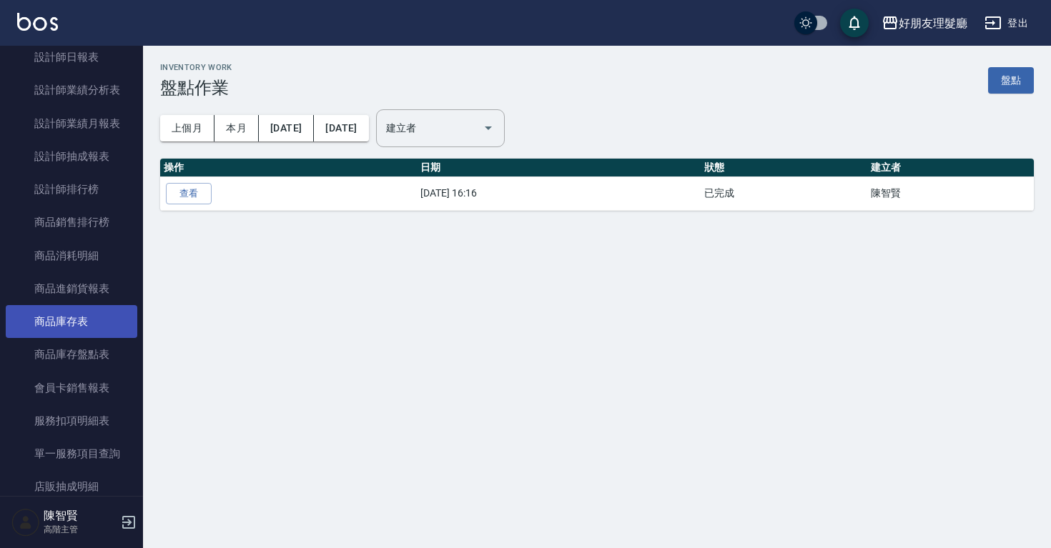
scroll to position [1010, 0]
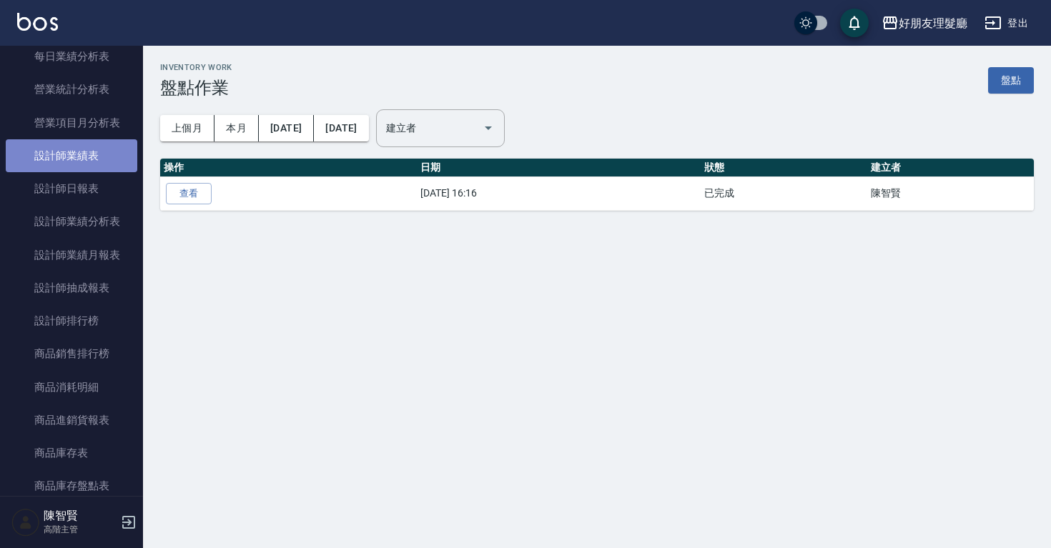
click at [96, 154] on link "設計師業績表" at bounding box center [71, 155] width 131 height 33
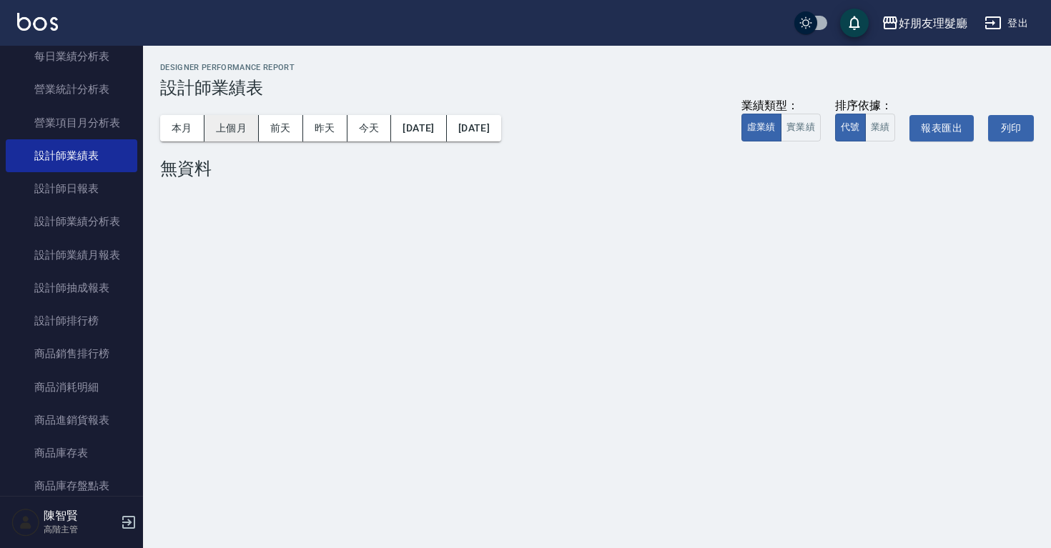
click at [215, 129] on button "上個月" at bounding box center [231, 128] width 54 height 26
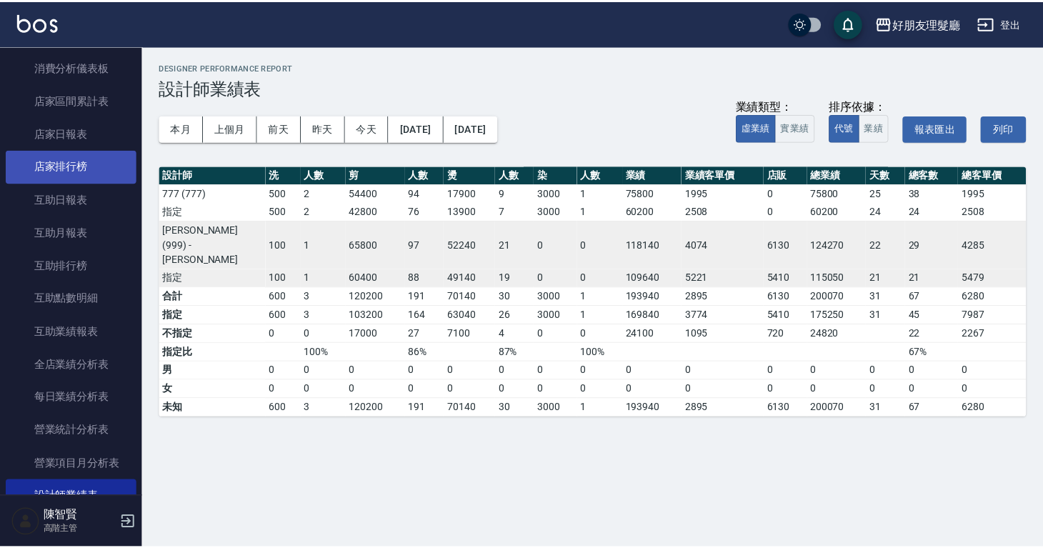
scroll to position [620, 0]
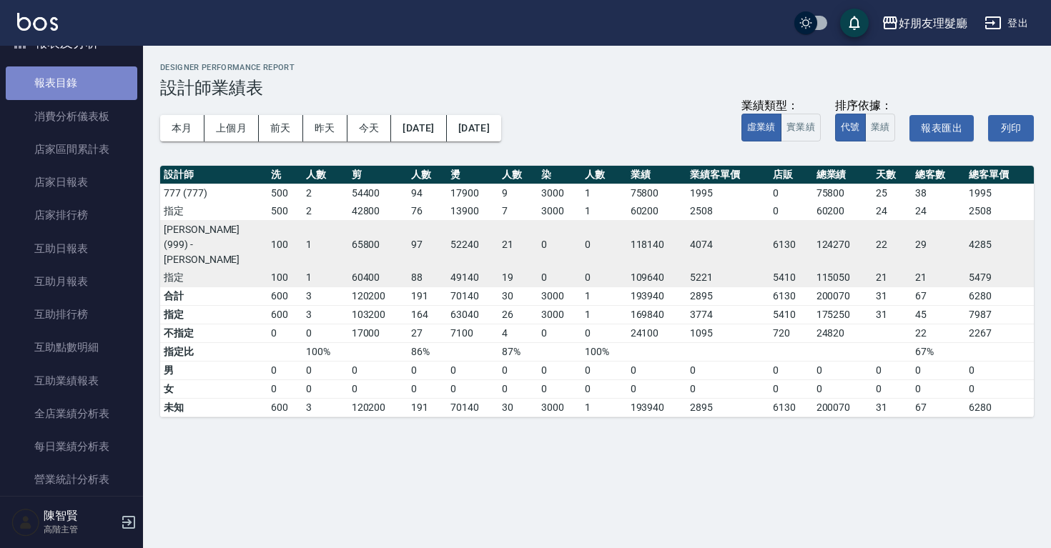
click at [86, 92] on link "報表目錄" at bounding box center [71, 82] width 131 height 33
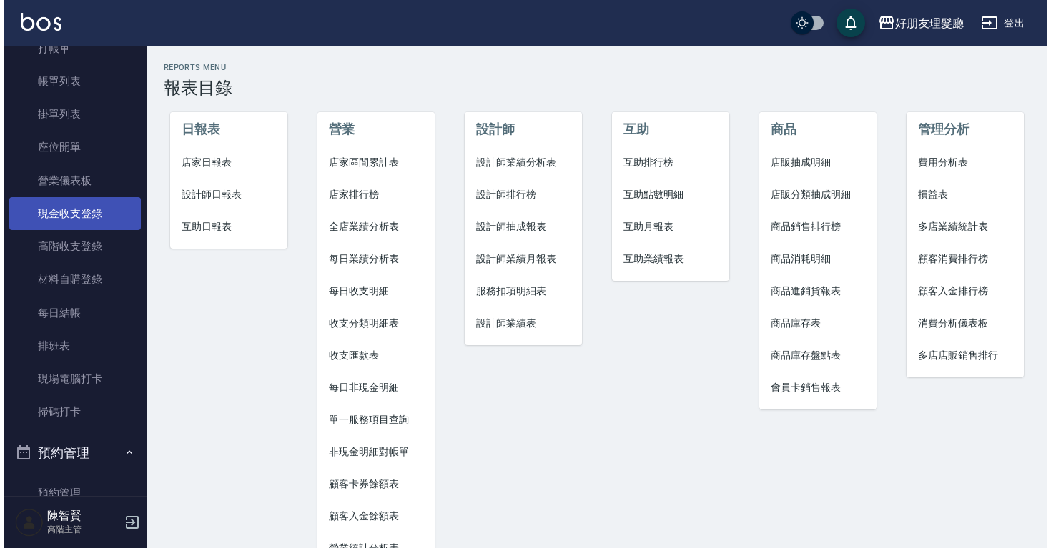
scroll to position [13, 0]
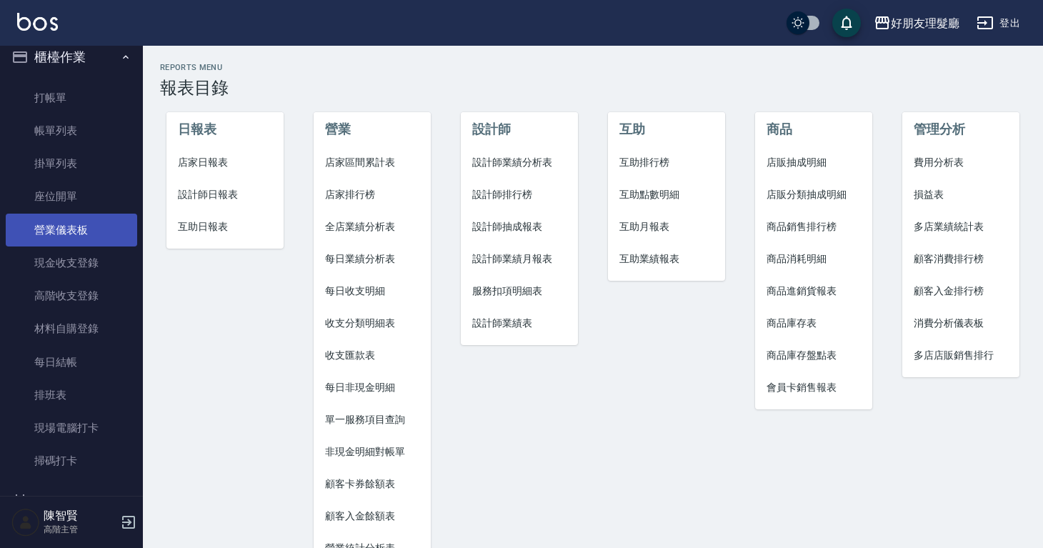
click at [92, 220] on link "營業儀表板" at bounding box center [71, 230] width 131 height 33
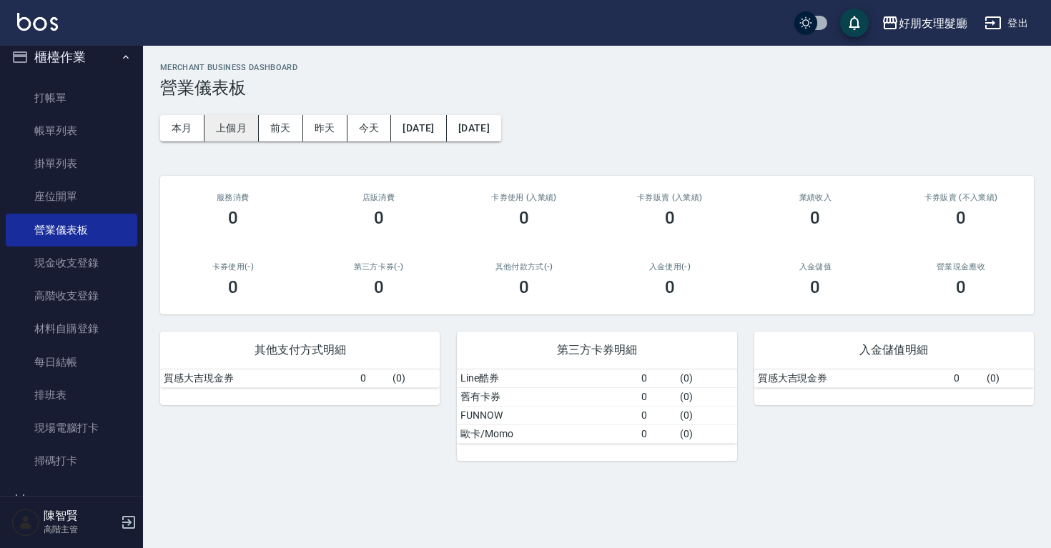
click at [229, 124] on button "上個月" at bounding box center [231, 128] width 54 height 26
drag, startPoint x: 848, startPoint y: 221, endPoint x: 764, endPoint y: 221, distance: 84.3
click at [809, 222] on div "200070" at bounding box center [815, 218] width 111 height 20
drag, startPoint x: 764, startPoint y: 221, endPoint x: 744, endPoint y: 222, distance: 20.0
click at [744, 222] on div "業績收入 200070" at bounding box center [816, 210] width 146 height 69
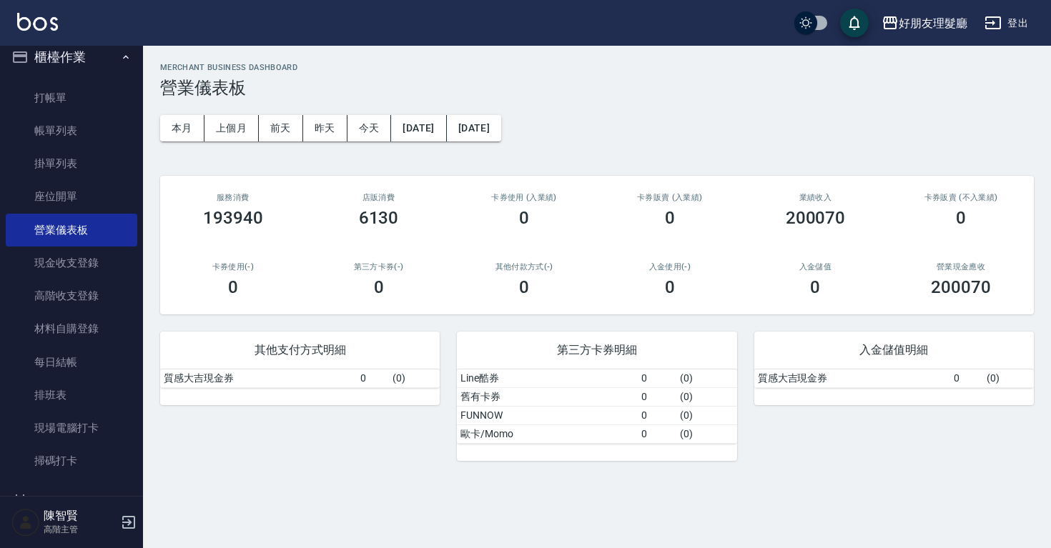
click at [744, 269] on div "入金儲值 0" at bounding box center [816, 279] width 146 height 69
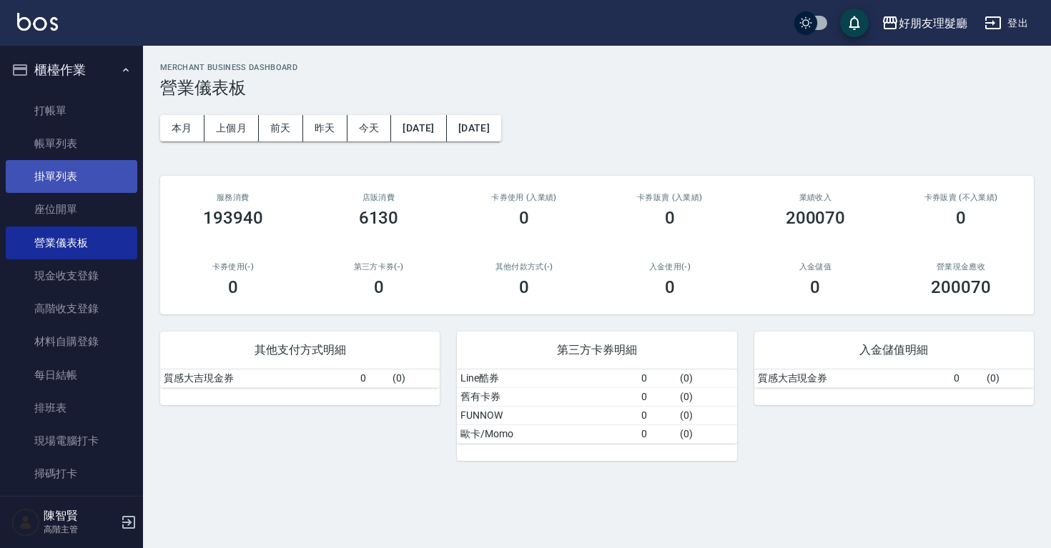
click at [79, 184] on link "掛單列表" at bounding box center [71, 176] width 131 height 33
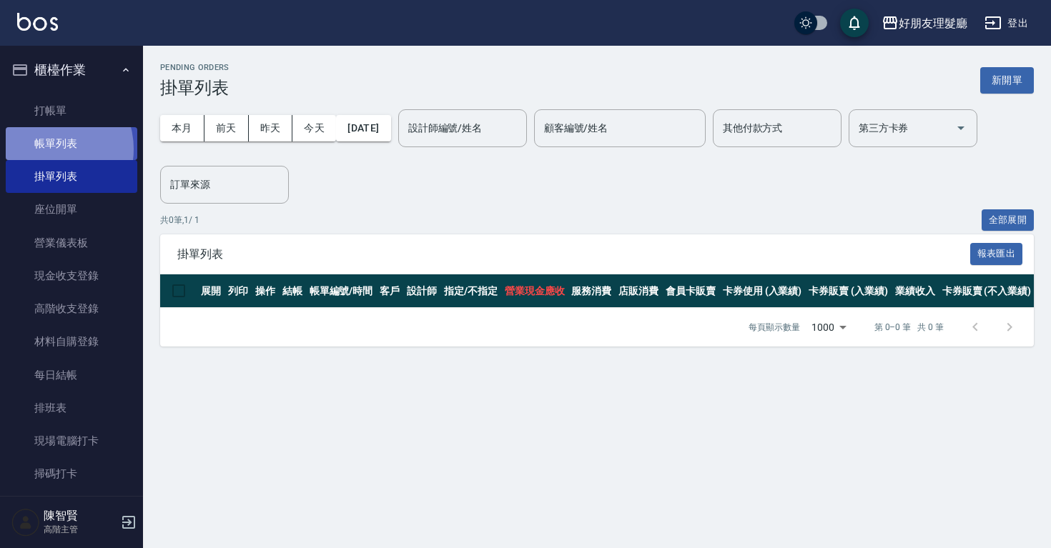
click at [50, 149] on link "帳單列表" at bounding box center [71, 143] width 131 height 33
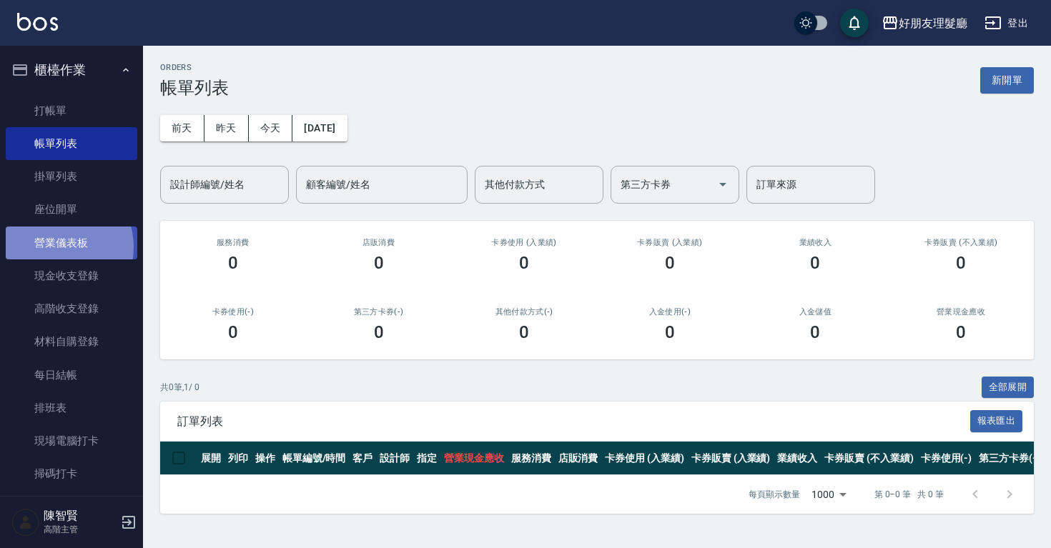
click at [57, 247] on link "營業儀表板" at bounding box center [71, 243] width 131 height 33
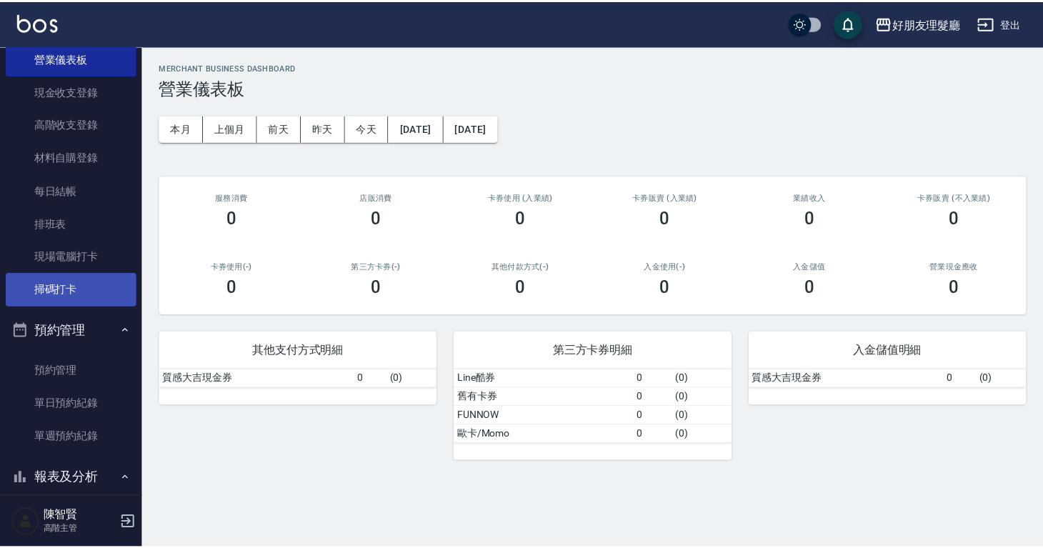
scroll to position [272, 0]
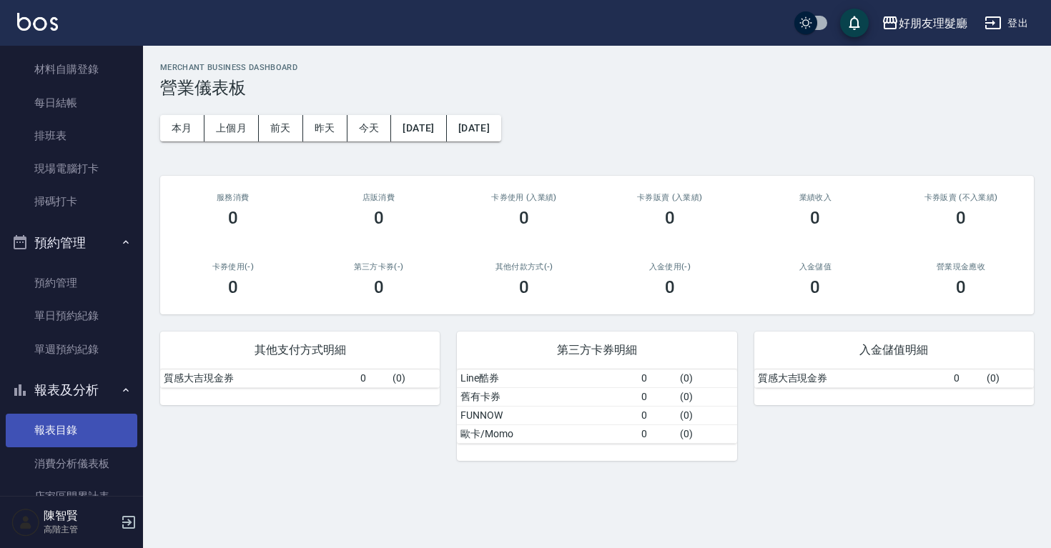
click at [94, 439] on link "報表目錄" at bounding box center [71, 430] width 131 height 33
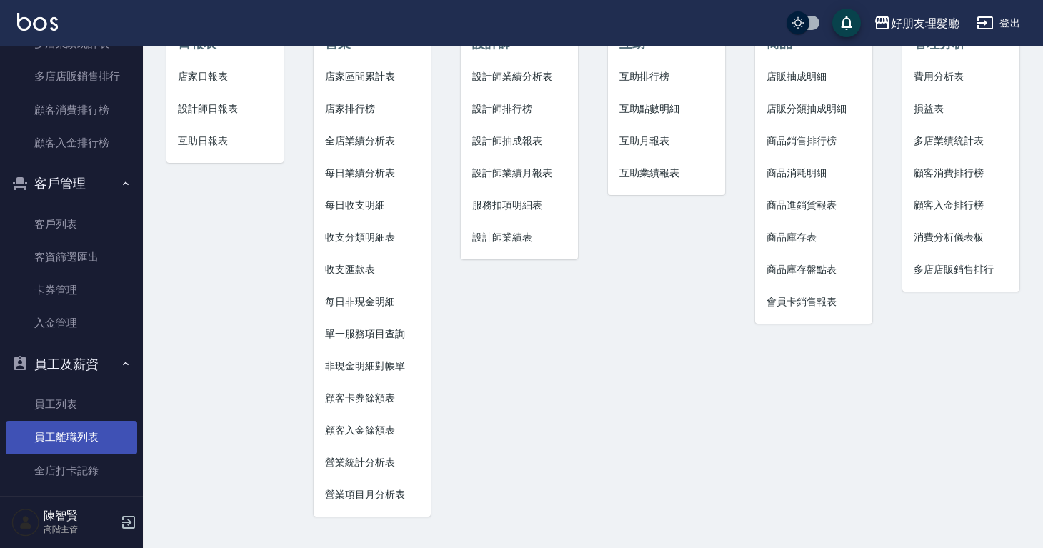
scroll to position [2003, 0]
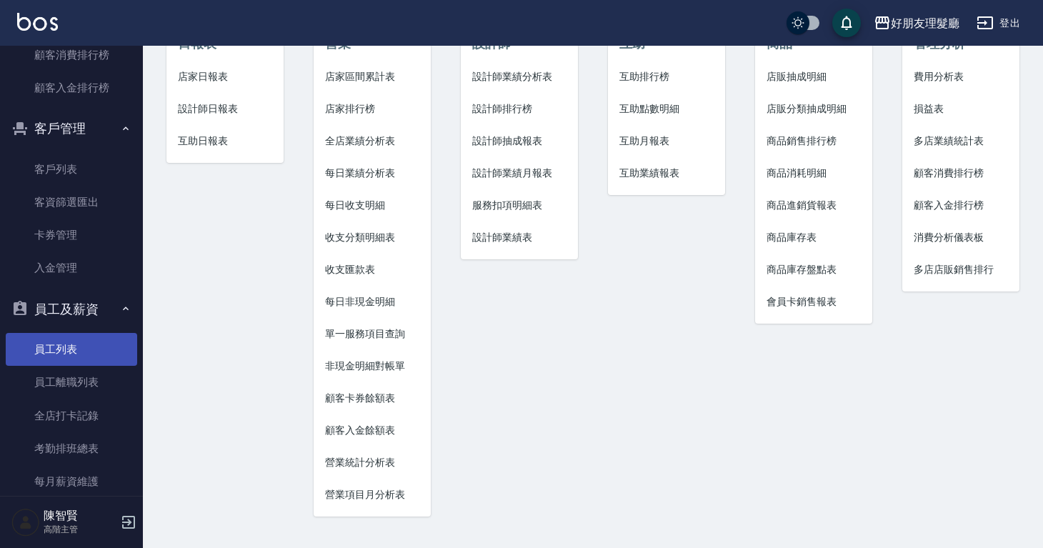
click at [97, 355] on link "員工列表" at bounding box center [71, 349] width 131 height 33
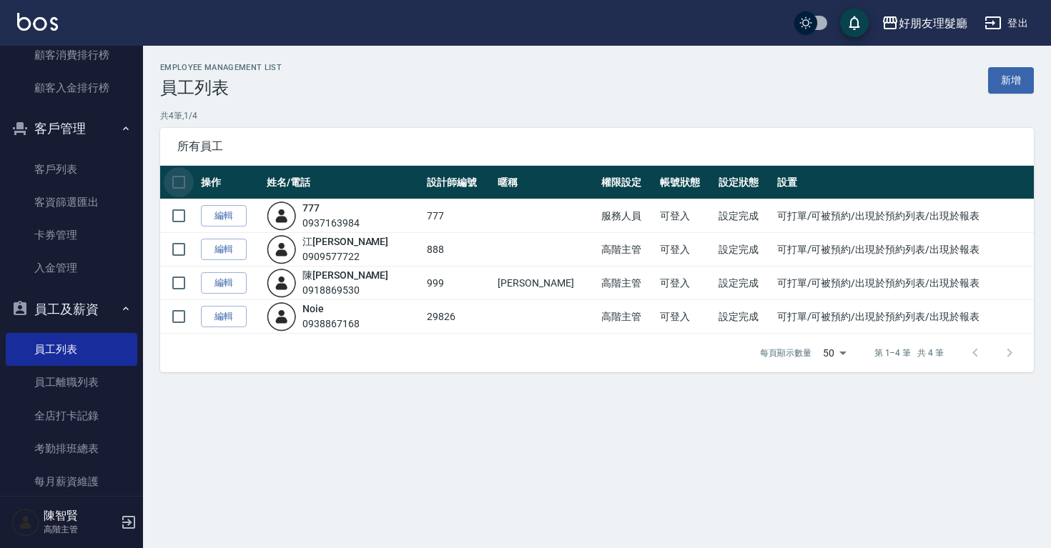
click at [179, 179] on input "checkbox" at bounding box center [179, 182] width 30 height 30
checkbox input "true"
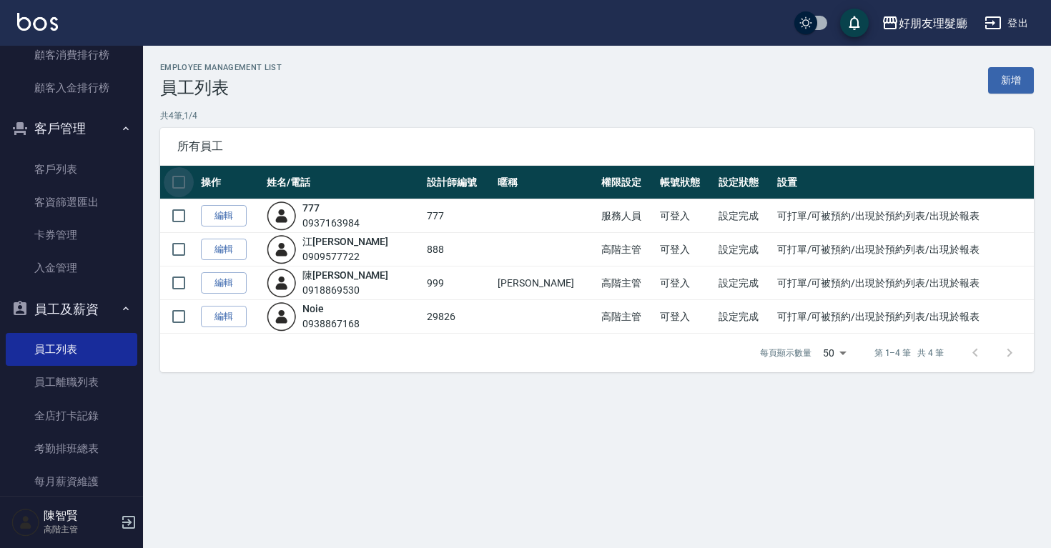
checkbox input "true"
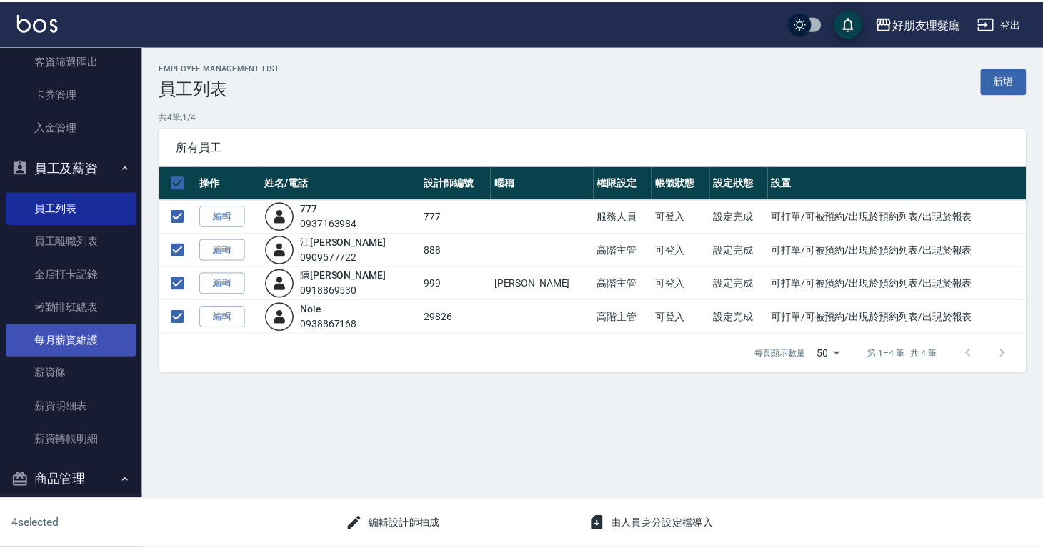
scroll to position [2146, 0]
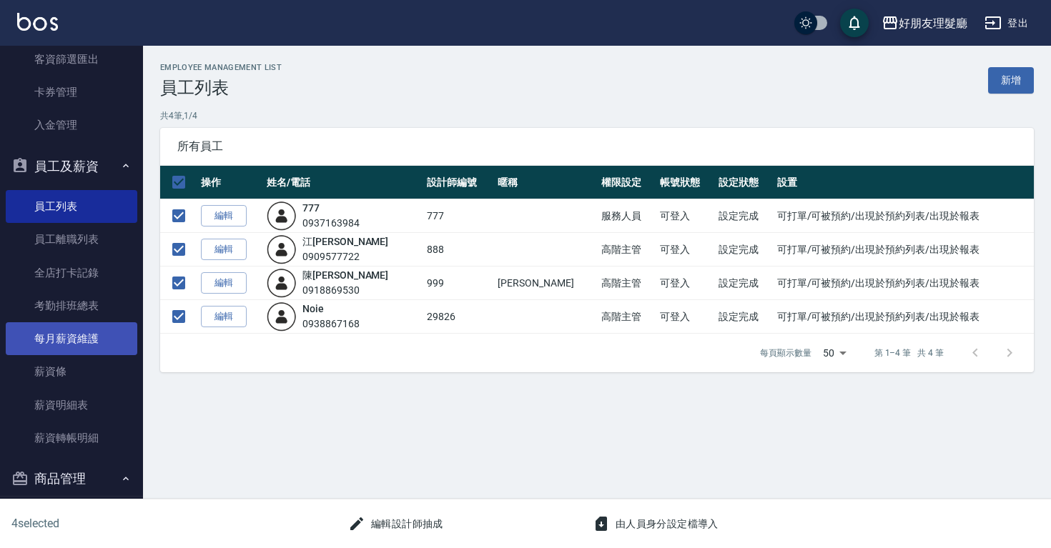
click at [106, 333] on link "每月薪資維護" at bounding box center [71, 338] width 131 height 33
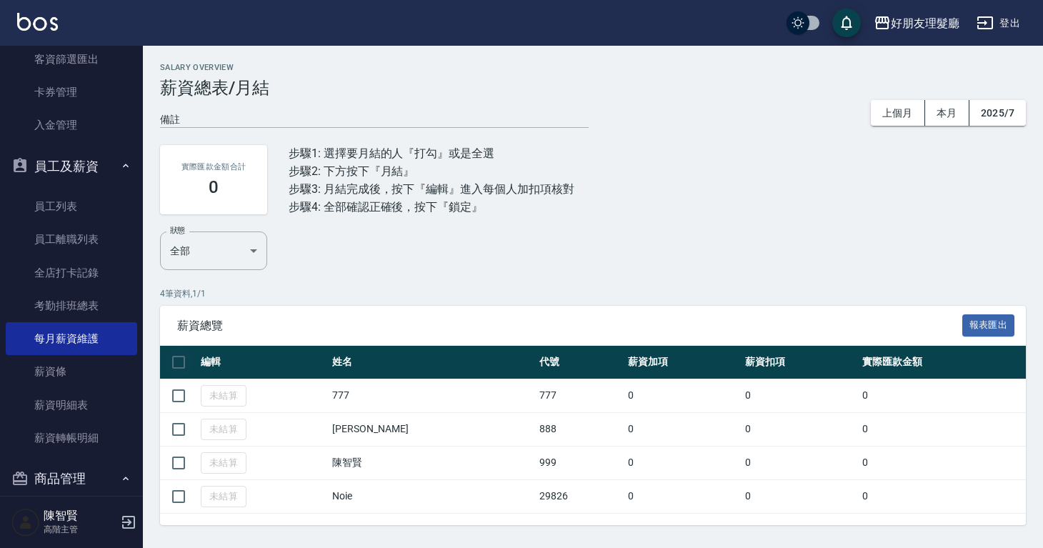
click at [172, 354] on input "checkbox" at bounding box center [179, 362] width 30 height 30
checkbox input "true"
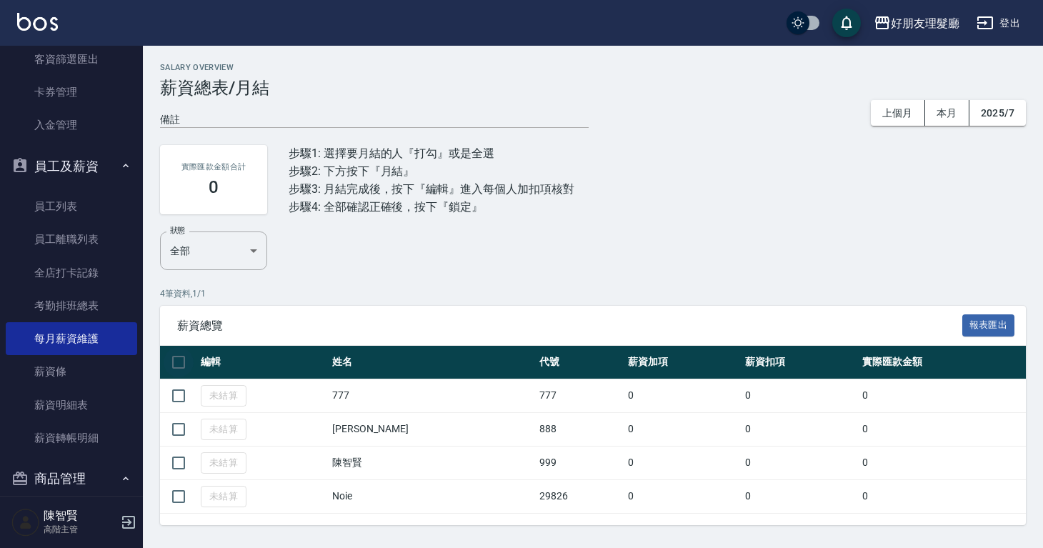
checkbox input "true"
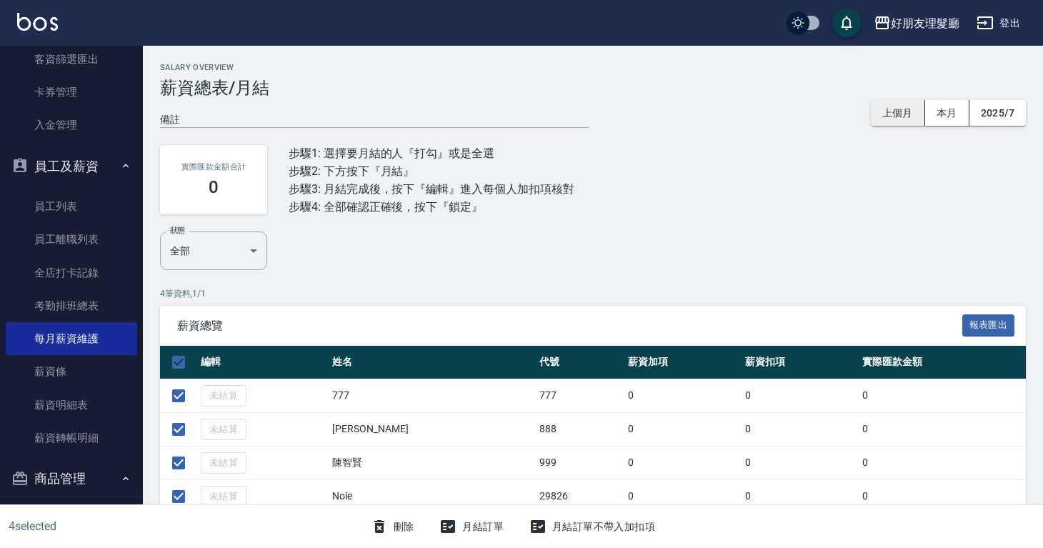
click at [904, 111] on button "上個月" at bounding box center [898, 113] width 54 height 26
click at [905, 121] on button "上個月" at bounding box center [898, 113] width 54 height 26
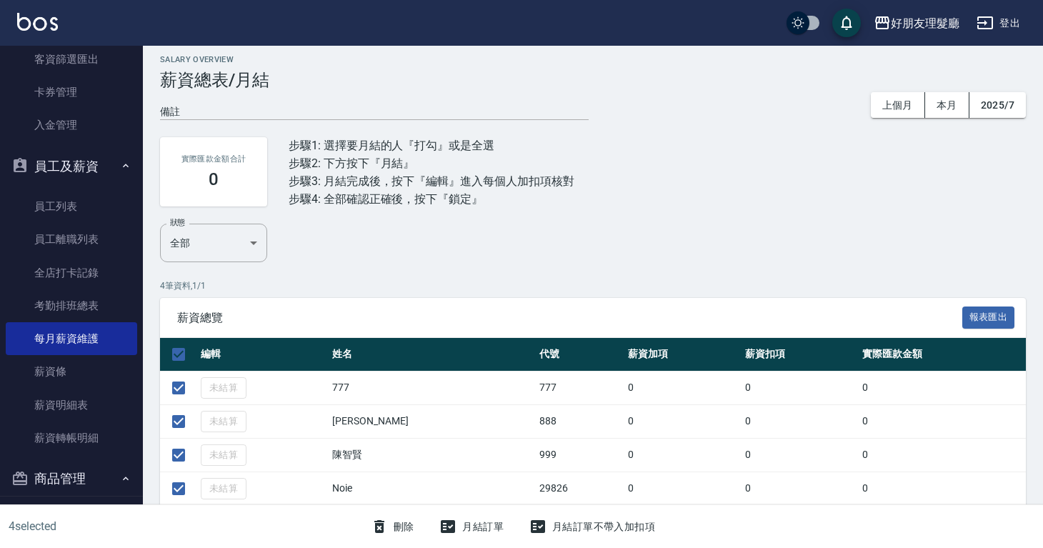
scroll to position [11, 0]
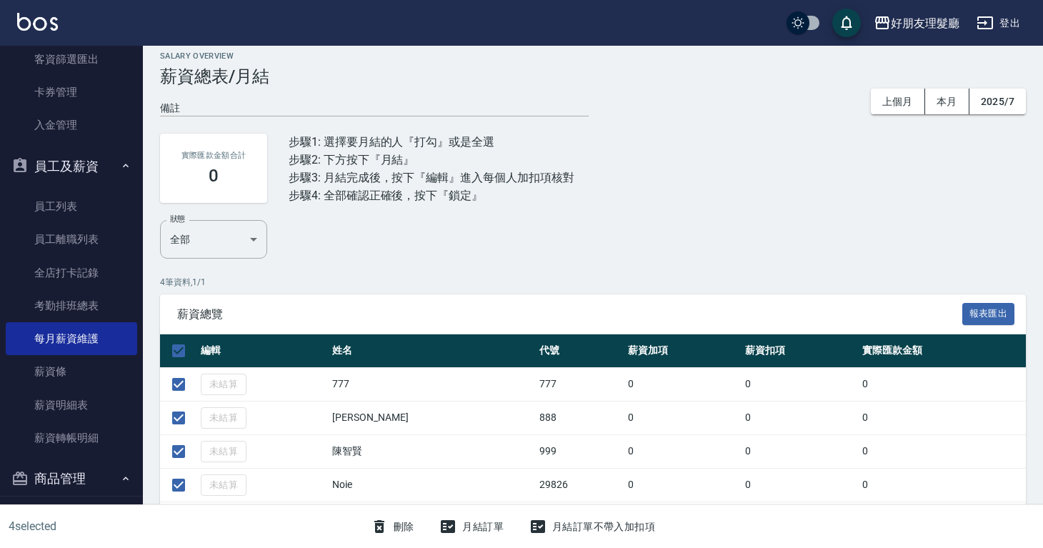
click at [496, 527] on button "月結訂單" at bounding box center [472, 527] width 76 height 26
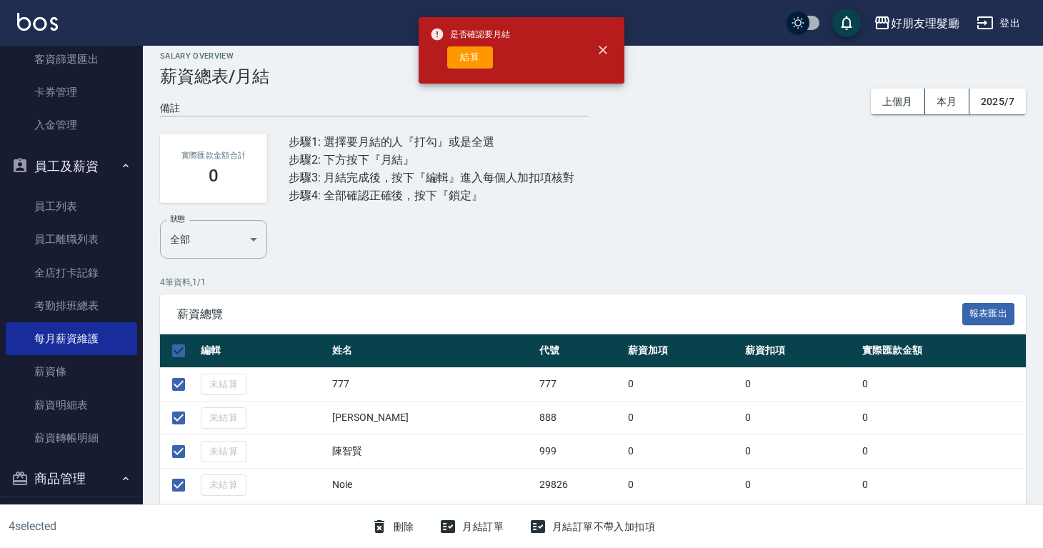
click at [476, 66] on button "結算" at bounding box center [470, 57] width 46 height 22
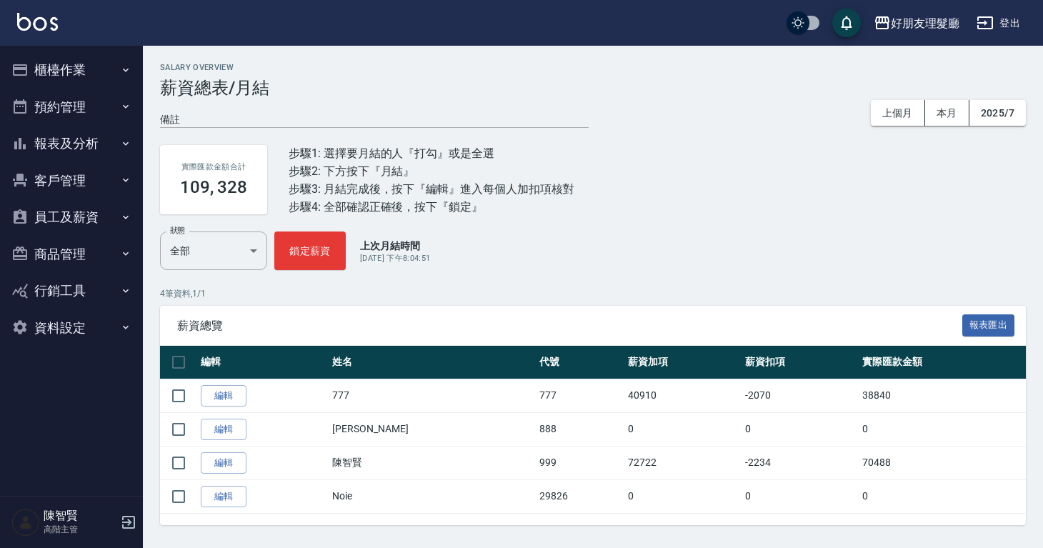
click at [37, 254] on button "商品管理" at bounding box center [71, 254] width 131 height 37
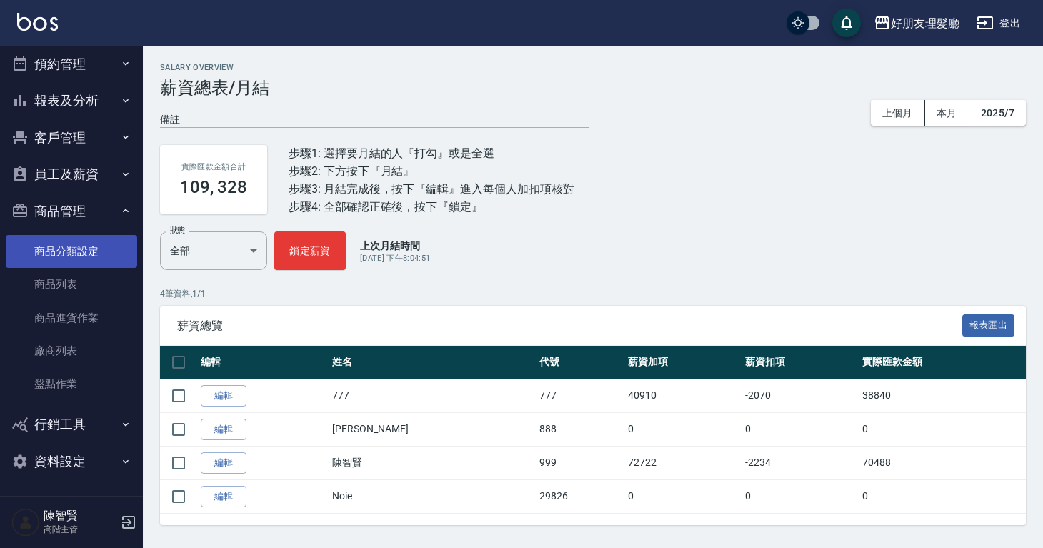
scroll to position [44, 0]
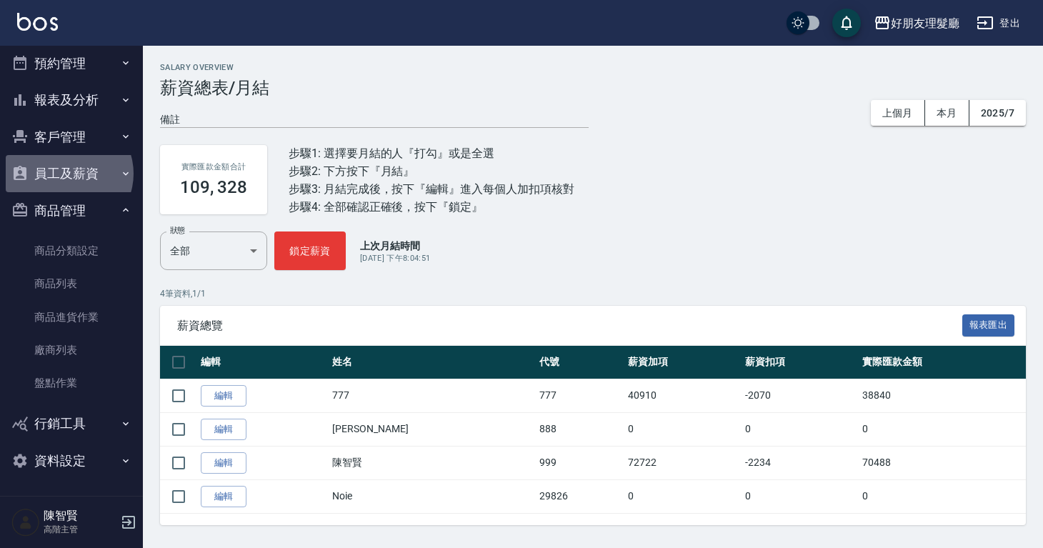
click at [67, 173] on button "員工及薪資" at bounding box center [71, 173] width 131 height 37
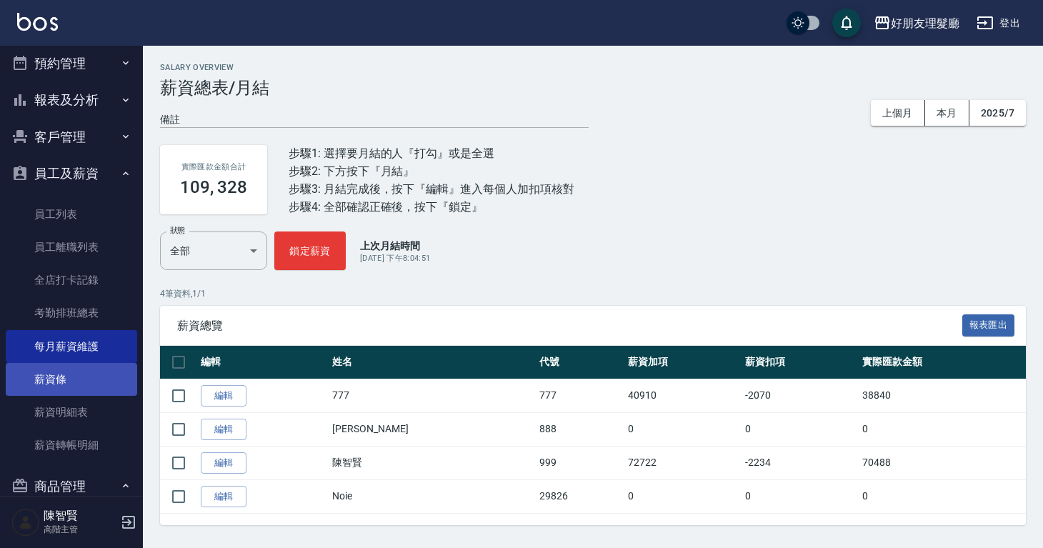
click at [106, 382] on link "薪資條" at bounding box center [71, 379] width 131 height 33
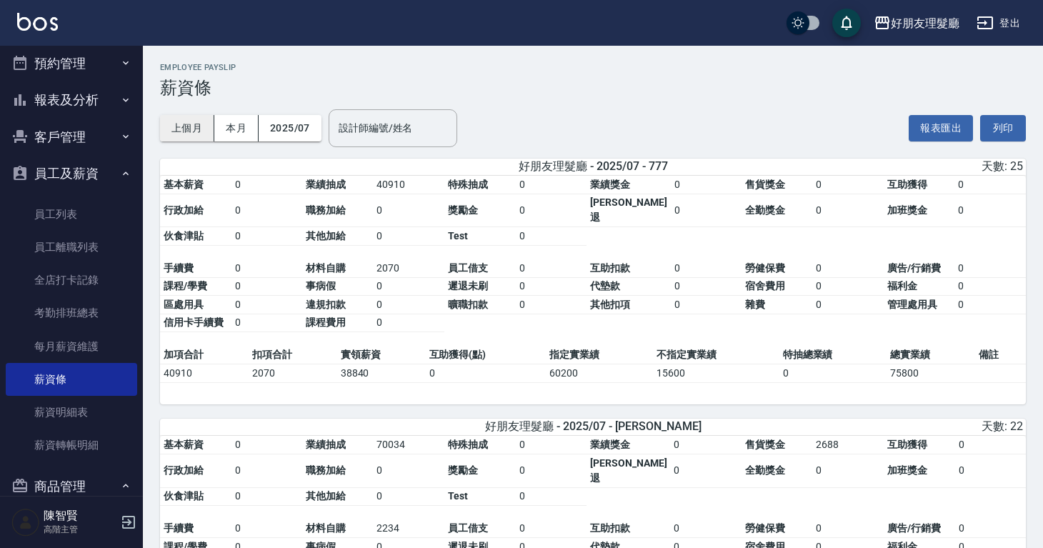
click at [181, 129] on button "上個月" at bounding box center [187, 128] width 54 height 26
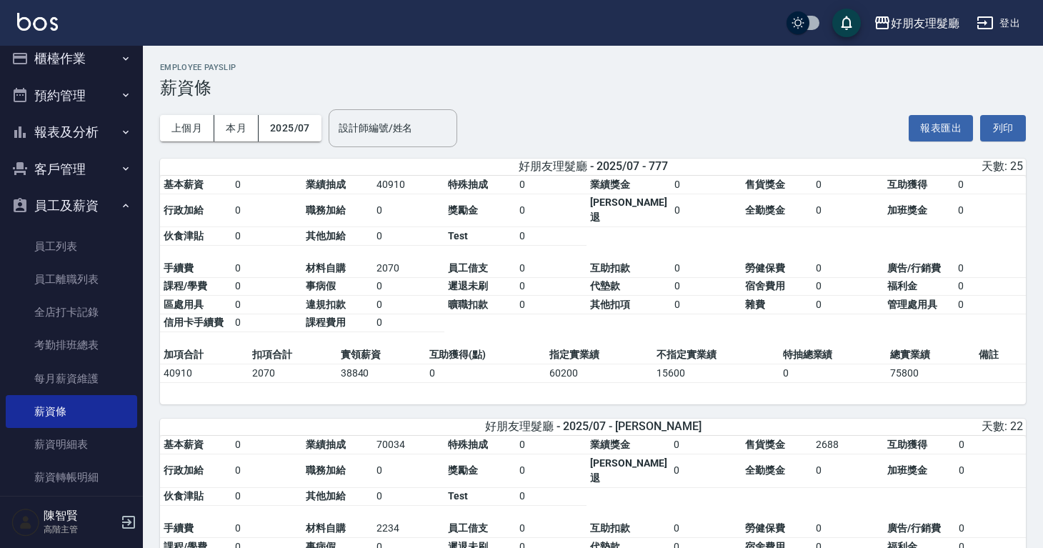
scroll to position [11, 0]
click at [96, 134] on button "報表及分析" at bounding box center [71, 132] width 131 height 37
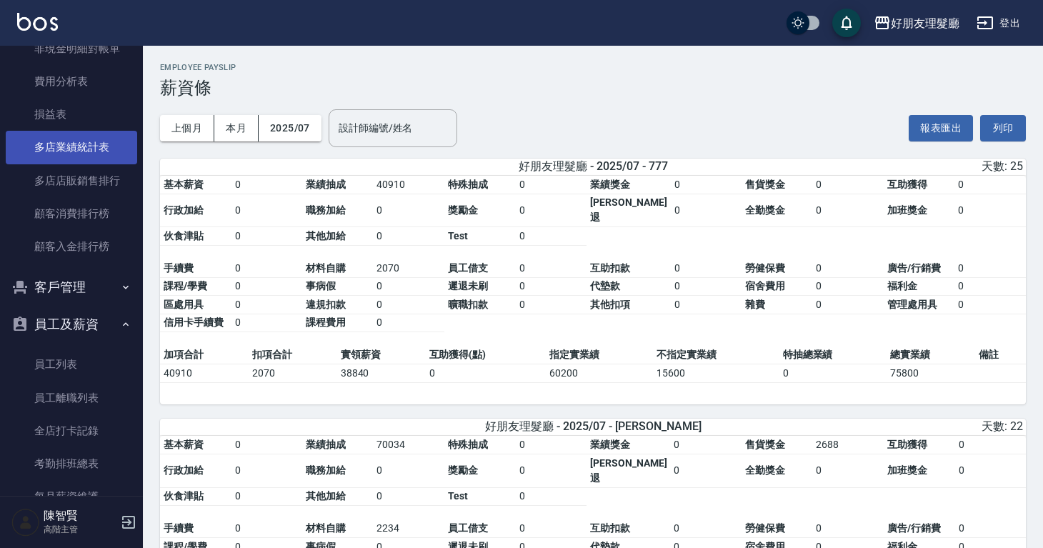
scroll to position [1325, 0]
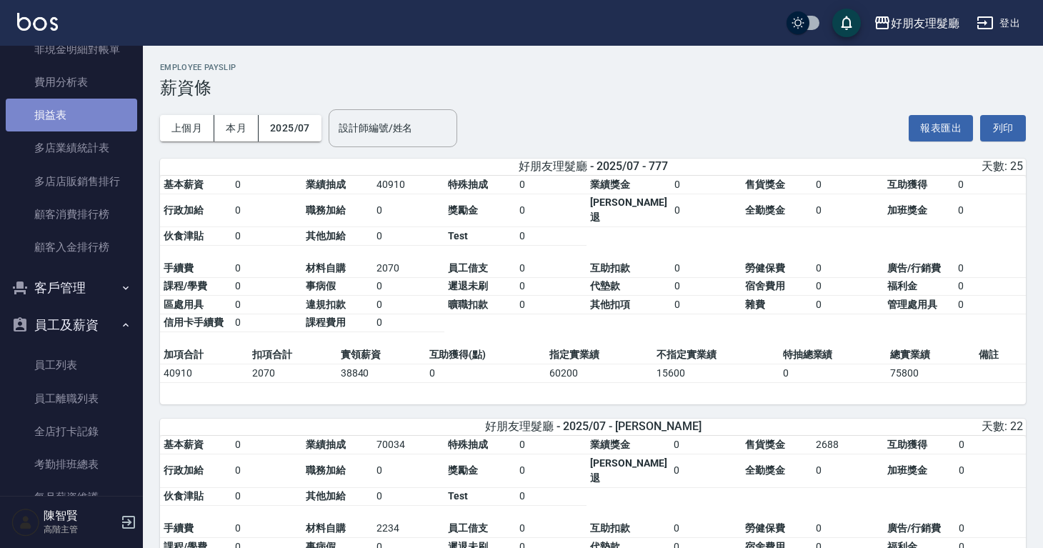
click at [111, 121] on link "損益表" at bounding box center [71, 115] width 131 height 33
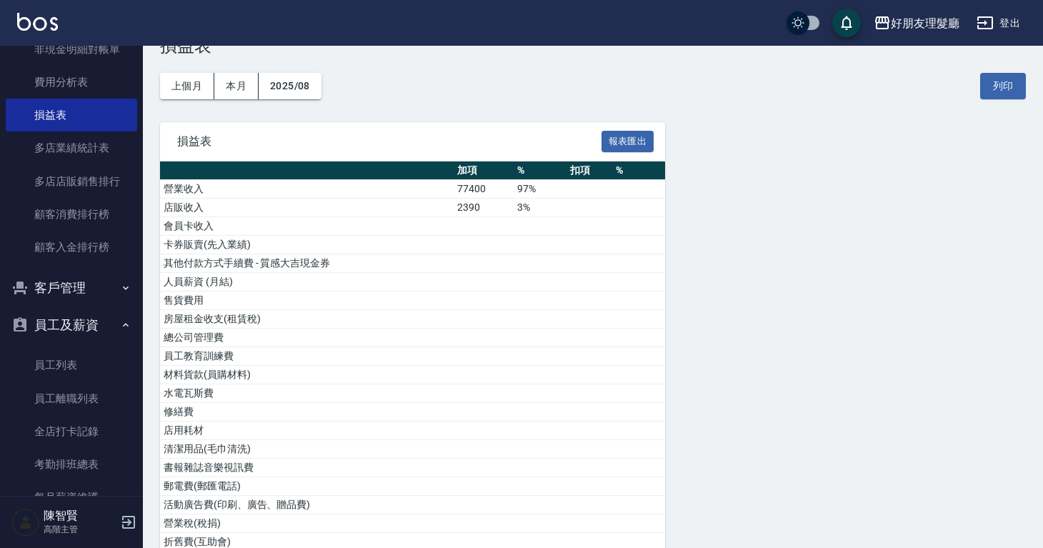
scroll to position [10, 0]
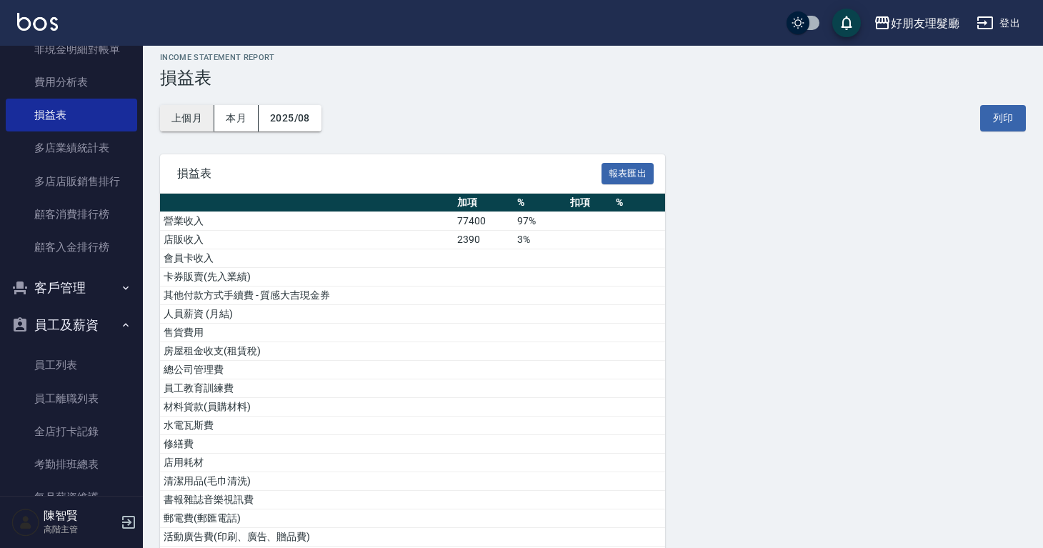
click at [206, 119] on button "上個月" at bounding box center [187, 118] width 54 height 26
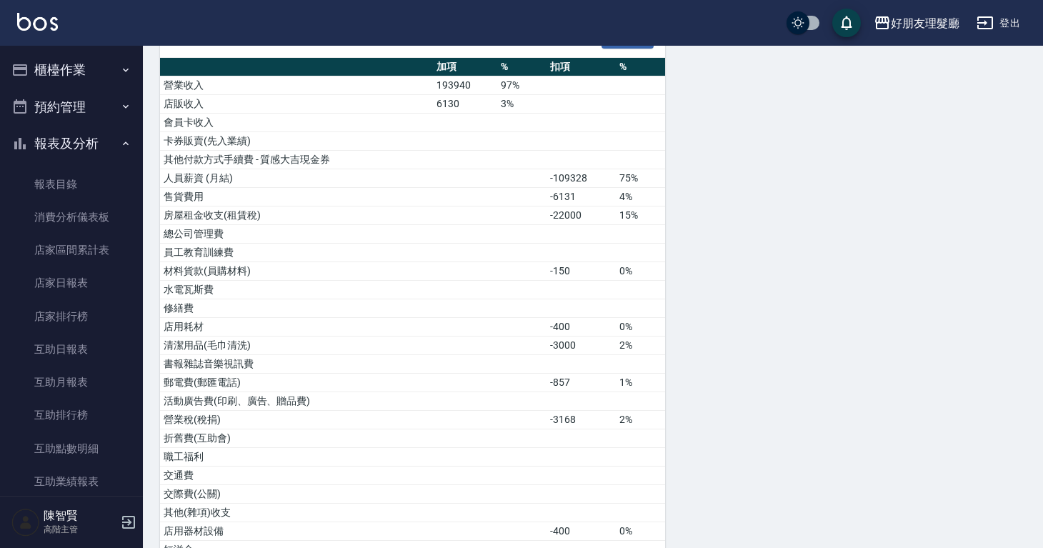
scroll to position [73, 0]
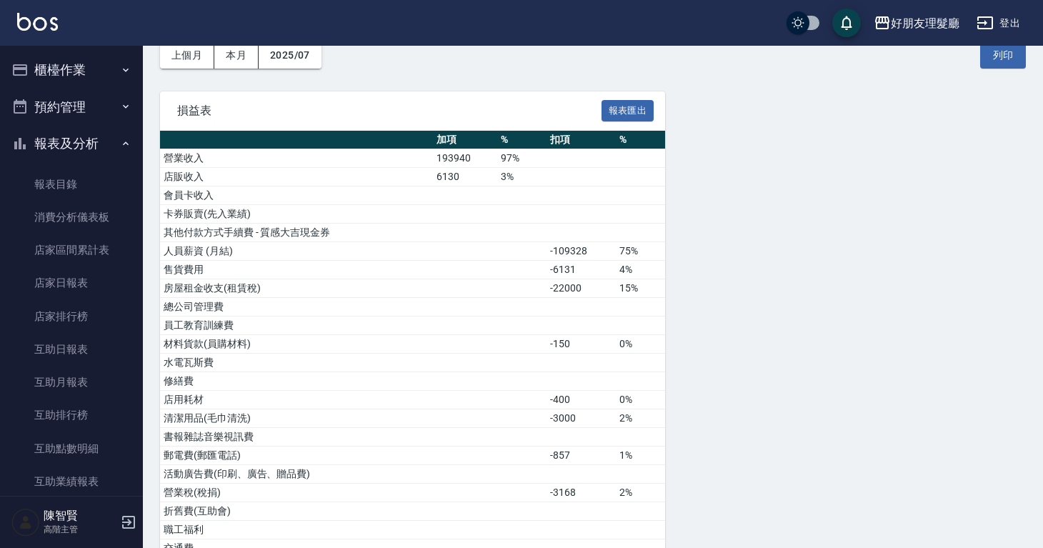
click at [96, 77] on button "櫃檯作業" at bounding box center [71, 69] width 131 height 37
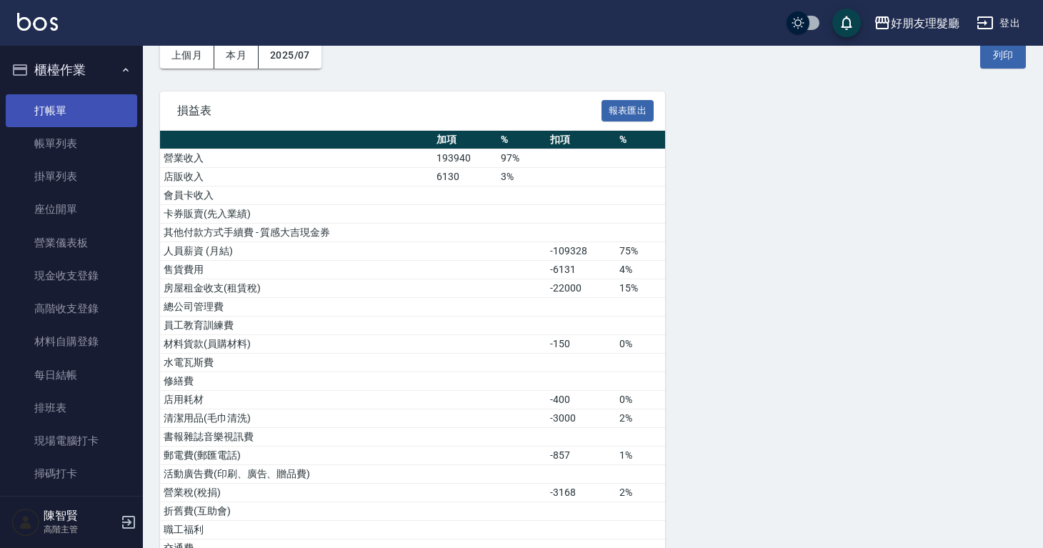
click at [70, 95] on link "打帳單" at bounding box center [71, 110] width 131 height 33
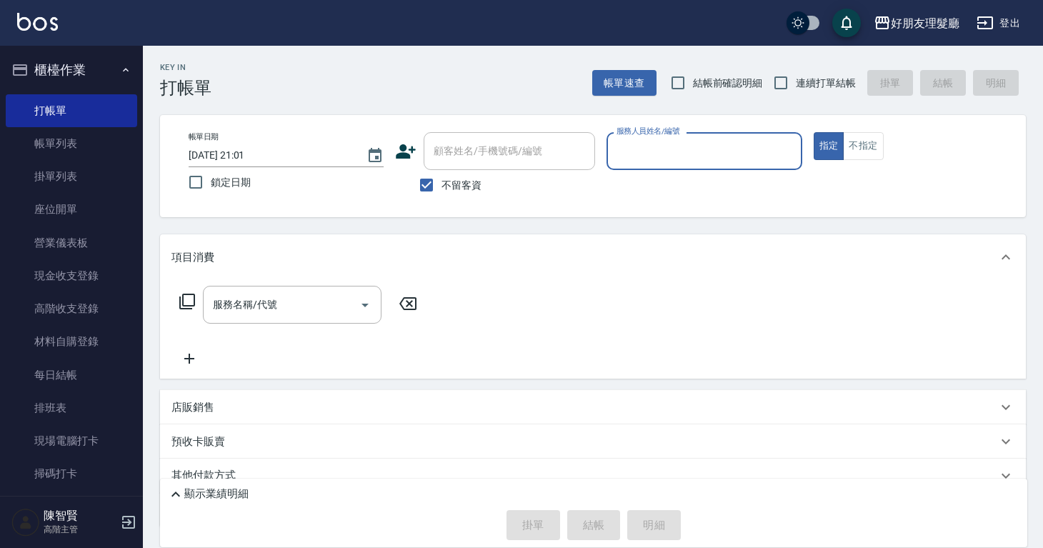
click at [695, 137] on div "服務人員姓名/編號" at bounding box center [704, 151] width 195 height 38
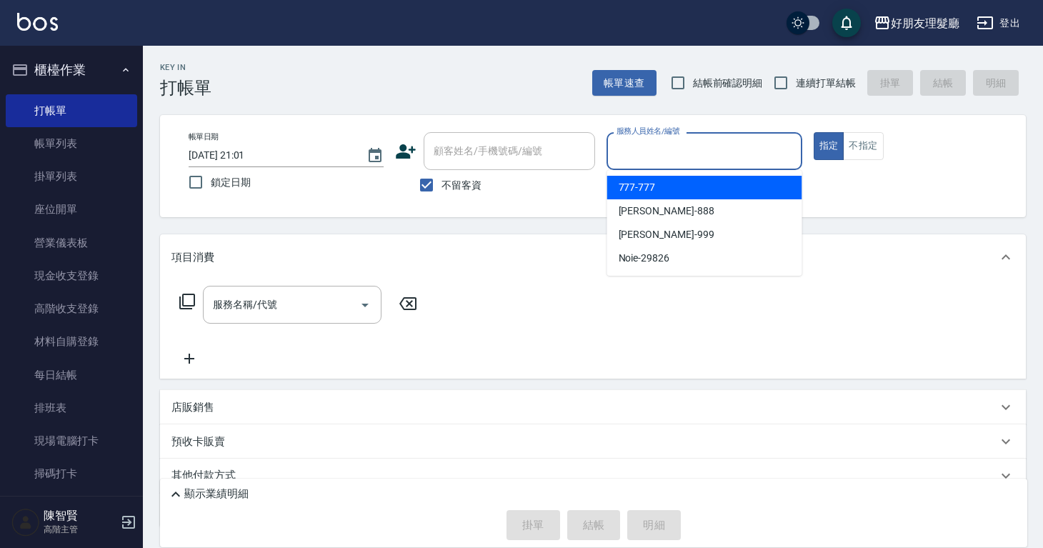
click at [759, 141] on input "服務人員姓名/編號" at bounding box center [704, 151] width 182 height 25
click at [719, 189] on div "777 -777" at bounding box center [704, 188] width 195 height 24
type input "777-777"
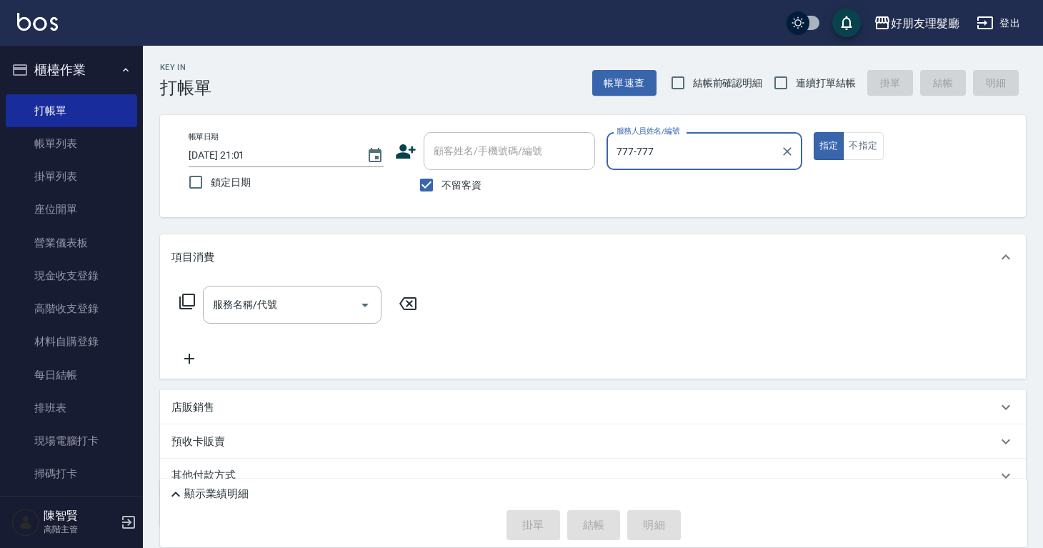
click at [881, 160] on div "帳單日期 2025/08/10 21:01 鎖定日期 顧客姓名/手機號碼/編號 顧客姓名/手機號碼/編號 不留客資 服務人員姓名/編號 777-777 服務人…" at bounding box center [593, 166] width 832 height 68
click at [878, 158] on button "不指定" at bounding box center [863, 146] width 40 height 28
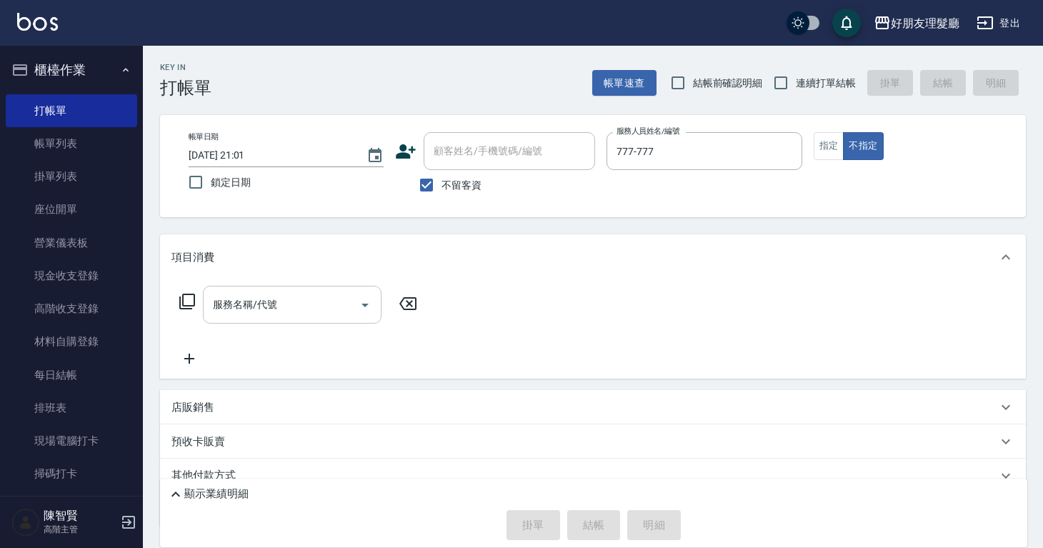
click at [342, 314] on input "服務名稱/代號" at bounding box center [281, 304] width 144 height 25
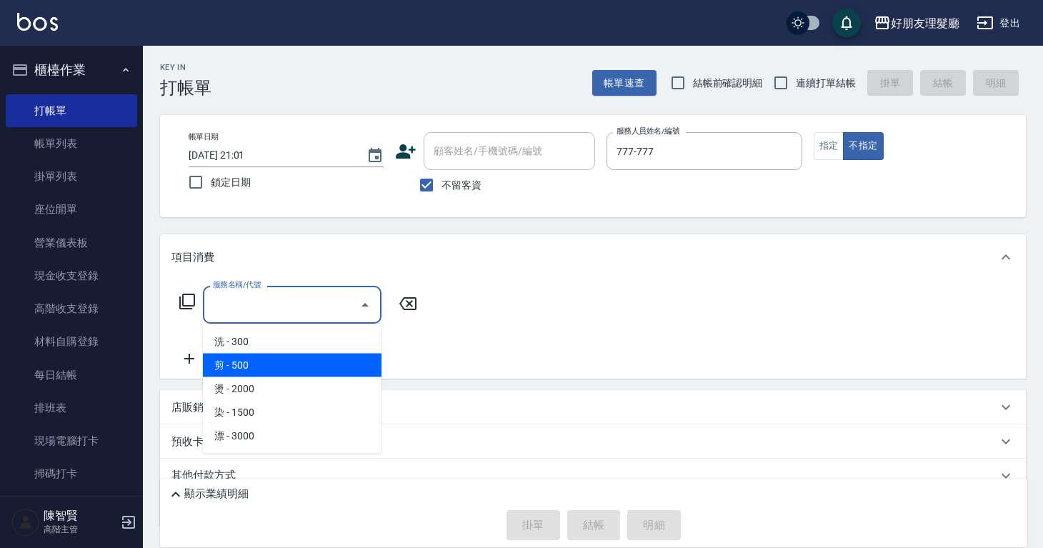
click at [309, 367] on span "剪 - 500" at bounding box center [292, 366] width 179 height 24
type input "剪(2)"
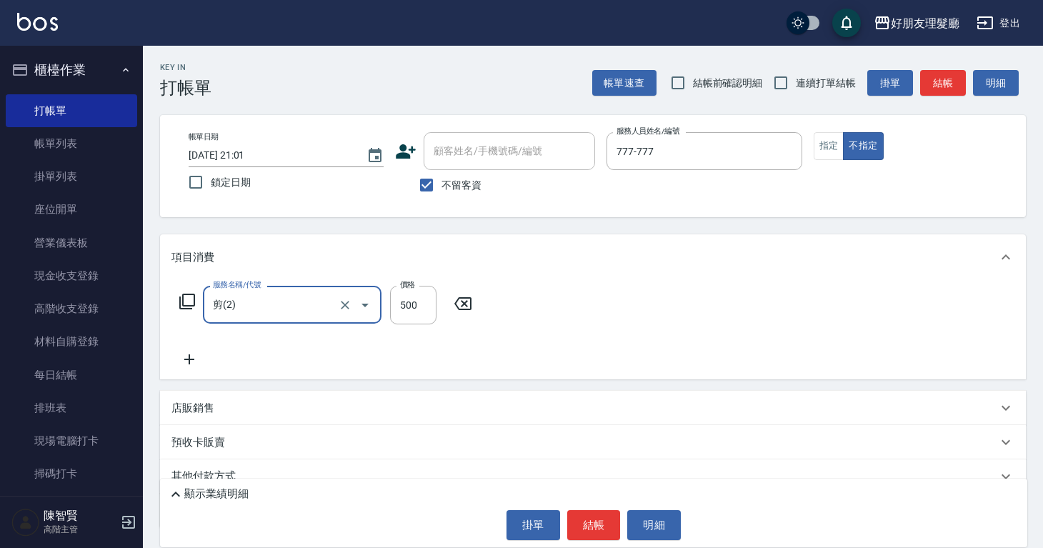
click at [187, 362] on icon at bounding box center [190, 359] width 36 height 17
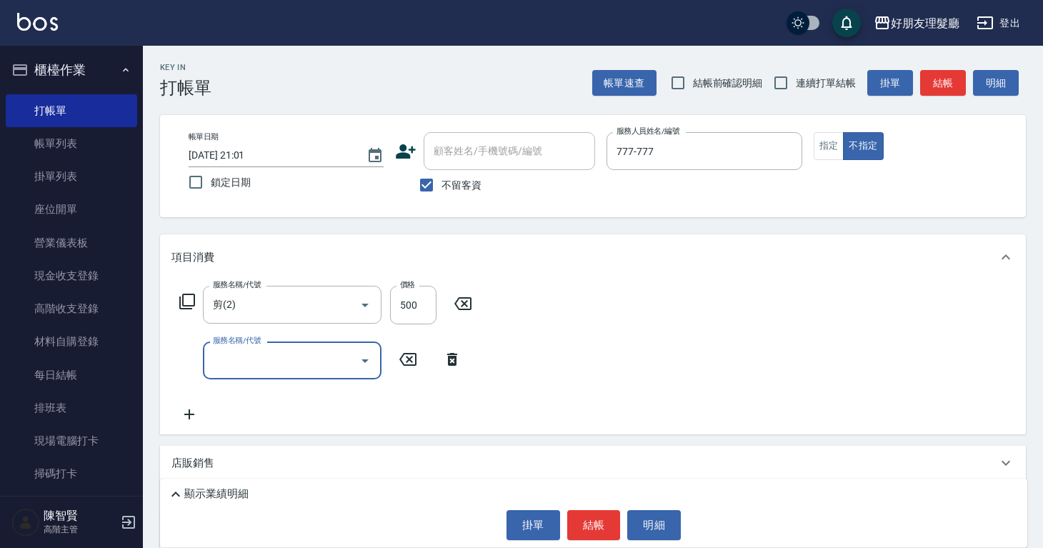
drag, startPoint x: 185, startPoint y: 424, endPoint x: 194, endPoint y: 417, distance: 10.7
click at [185, 423] on div "服務名稱/代號 剪(2) 服務名稱/代號 價格 500 價格 服務名稱/代號 服務名稱/代號" at bounding box center [593, 357] width 866 height 154
click at [194, 417] on icon at bounding box center [190, 414] width 36 height 17
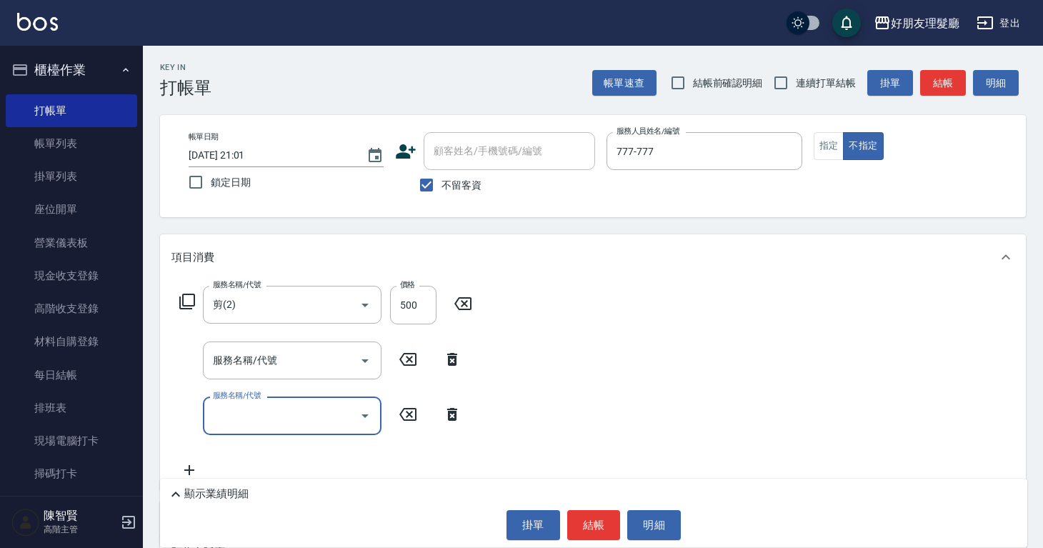
click at [262, 429] on div "服務名稱/代號" at bounding box center [292, 416] width 179 height 38
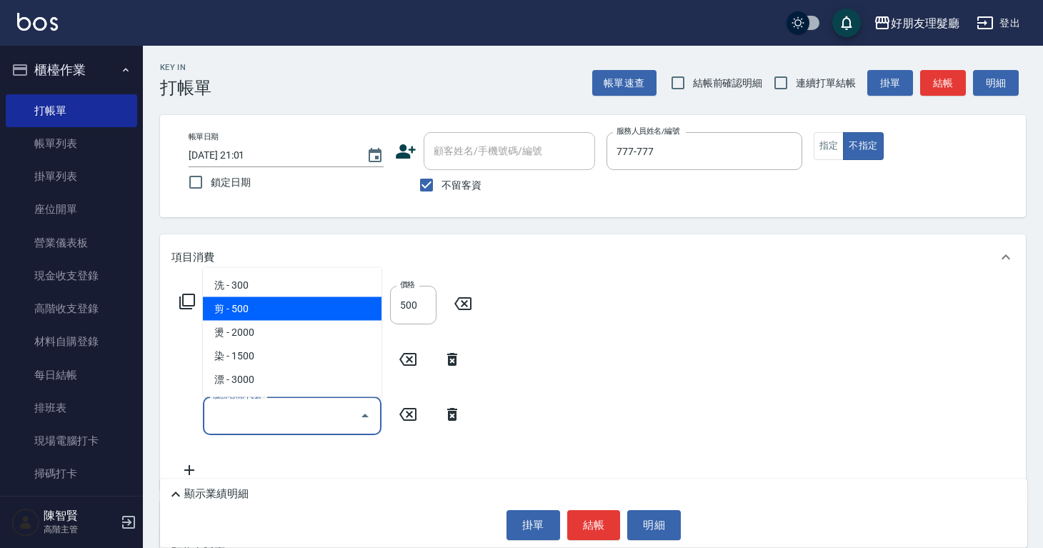
click at [267, 317] on span "剪 - 500" at bounding box center [292, 309] width 179 height 24
type input "剪(2)"
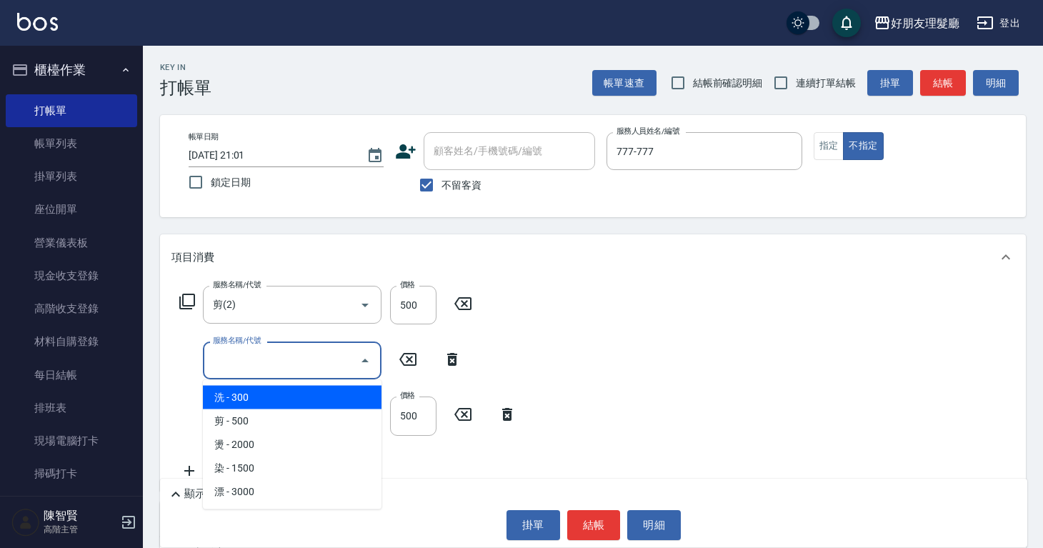
click at [266, 363] on input "服務名稱/代號" at bounding box center [281, 360] width 144 height 25
click at [249, 409] on span "剪 - 500" at bounding box center [292, 421] width 179 height 24
type input "剪(2)"
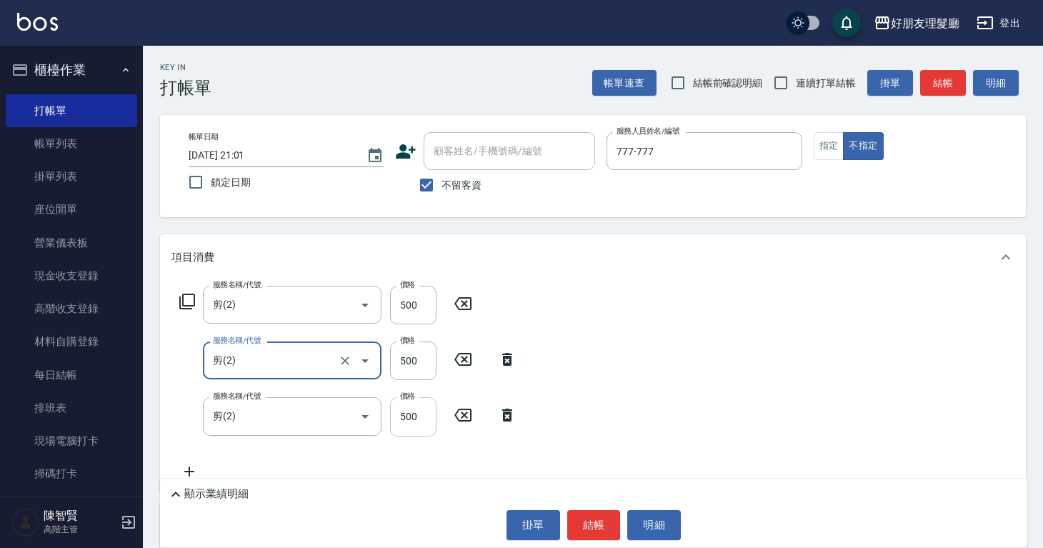
click at [425, 407] on input "500" at bounding box center [413, 416] width 46 height 39
drag, startPoint x: 422, startPoint y: 411, endPoint x: 389, endPoint y: 409, distance: 32.9
click at [389, 409] on div "服務名稱/代號 剪(2) 服務名稱/代號 價格 500 價格" at bounding box center [349, 416] width 354 height 39
type input "600"
drag, startPoint x: 415, startPoint y: 359, endPoint x: 377, endPoint y: 359, distance: 37.9
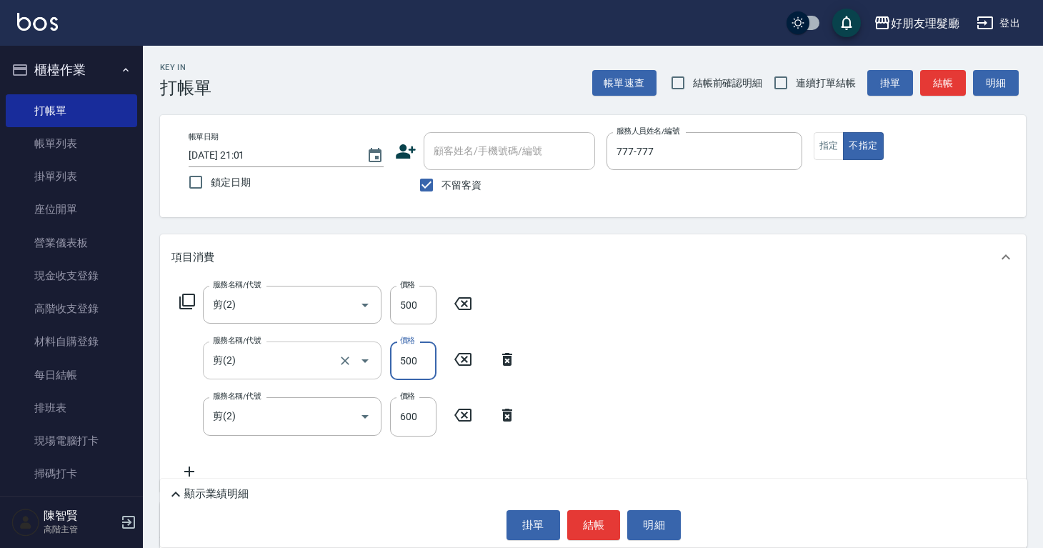
click at [377, 359] on div "服務名稱/代號 剪(2) 服務名稱/代號 價格 500 價格" at bounding box center [349, 361] width 354 height 39
drag, startPoint x: 432, startPoint y: 359, endPoint x: 397, endPoint y: 358, distance: 34.3
click at [397, 358] on input "500" at bounding box center [413, 361] width 46 height 39
type input "600"
drag, startPoint x: 416, startPoint y: 304, endPoint x: 395, endPoint y: 305, distance: 20.8
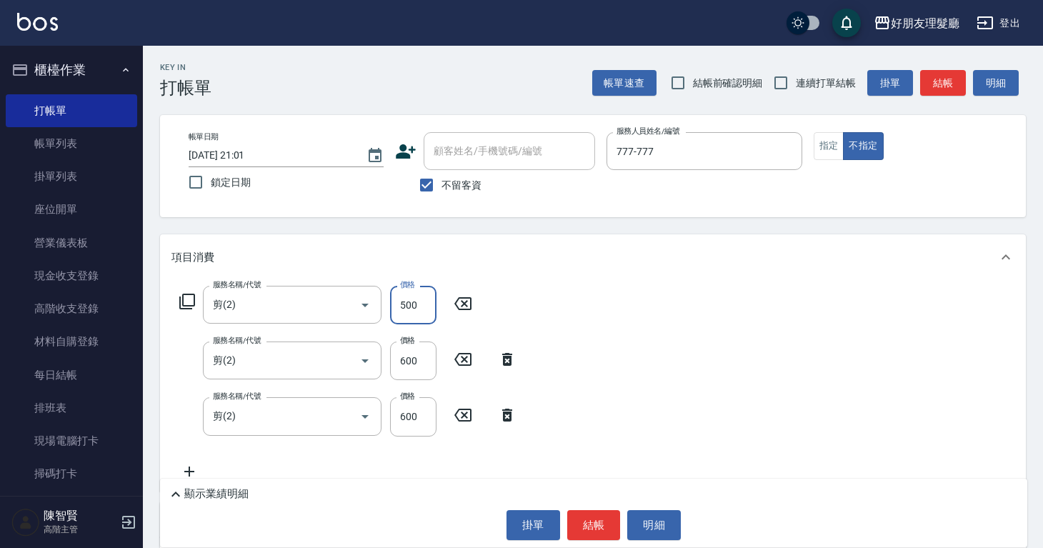
click at [394, 305] on input "500" at bounding box center [413, 305] width 46 height 39
drag, startPoint x: 419, startPoint y: 307, endPoint x: 401, endPoint y: 305, distance: 17.9
click at [401, 305] on input "500" at bounding box center [413, 305] width 46 height 39
type input "600"
click at [854, 302] on div "服務名稱/代號 剪(2) 服務名稱/代號 價格 600 價格 服務名稱/代號 剪(2) 服務名稱/代號 價格 600 價格 服務名稱/代號 剪(2) 服務名稱…" at bounding box center [593, 385] width 866 height 211
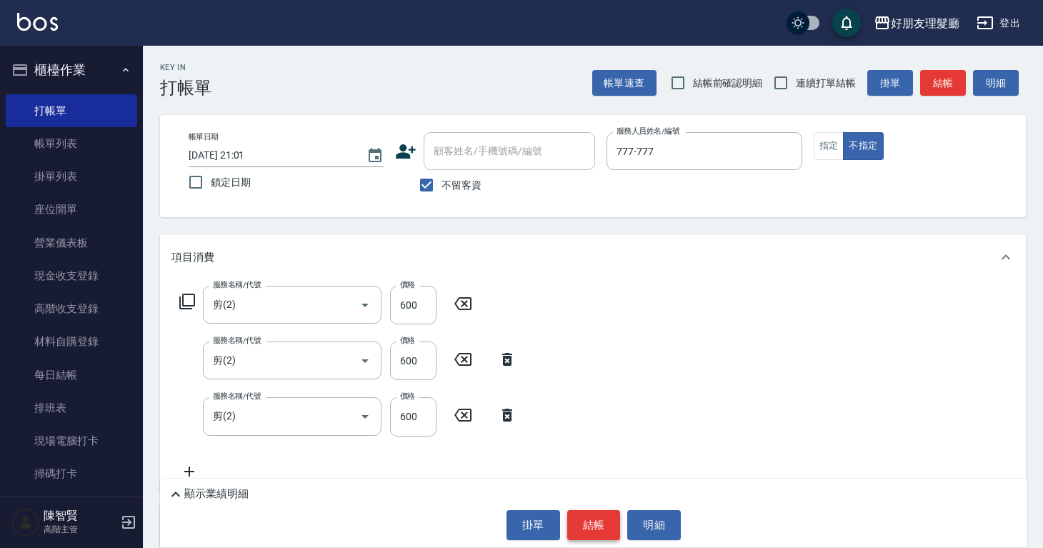
click at [584, 521] on button "結帳" at bounding box center [594, 525] width 54 height 30
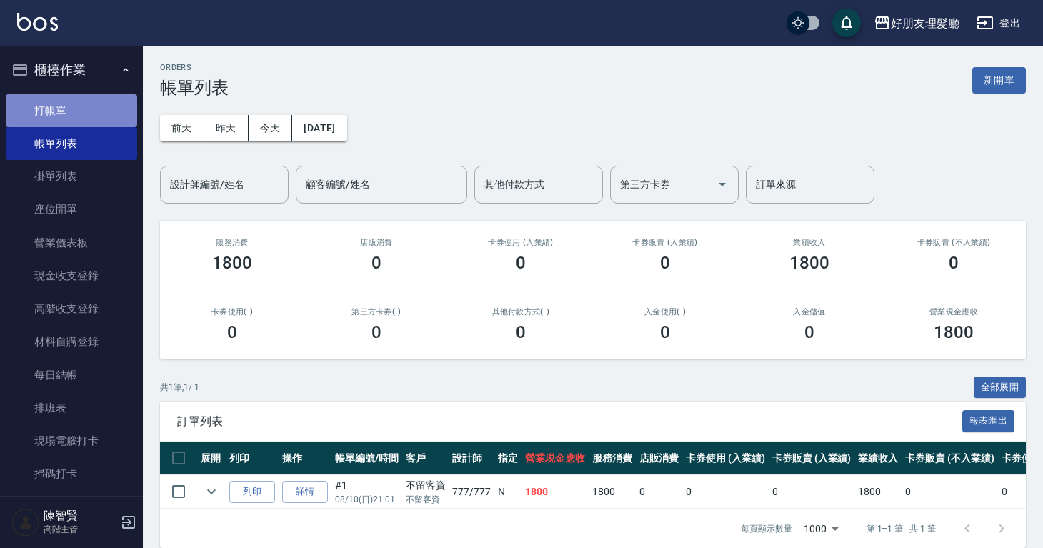
click at [79, 111] on link "打帳單" at bounding box center [71, 110] width 131 height 33
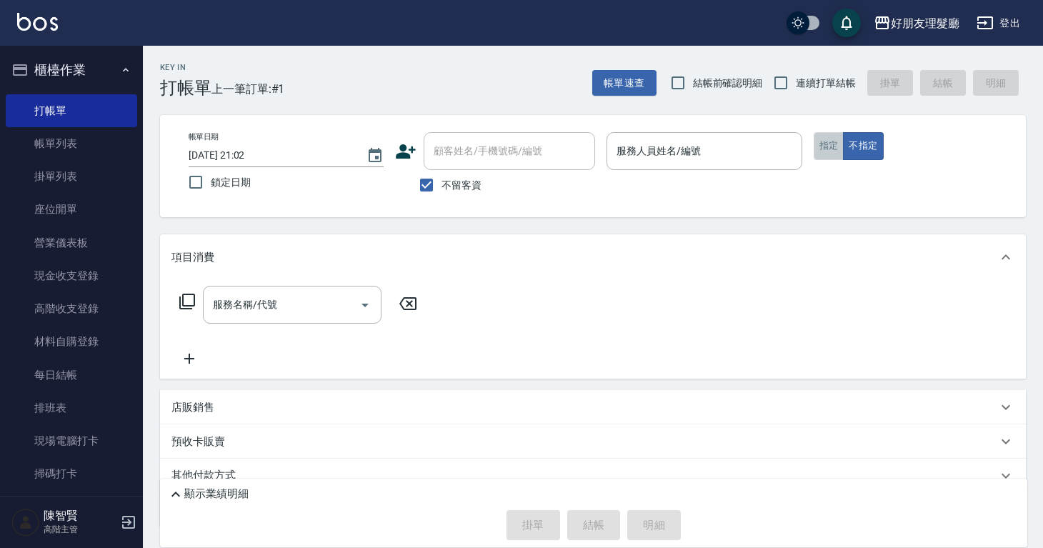
click at [829, 146] on button "指定" at bounding box center [829, 146] width 31 height 28
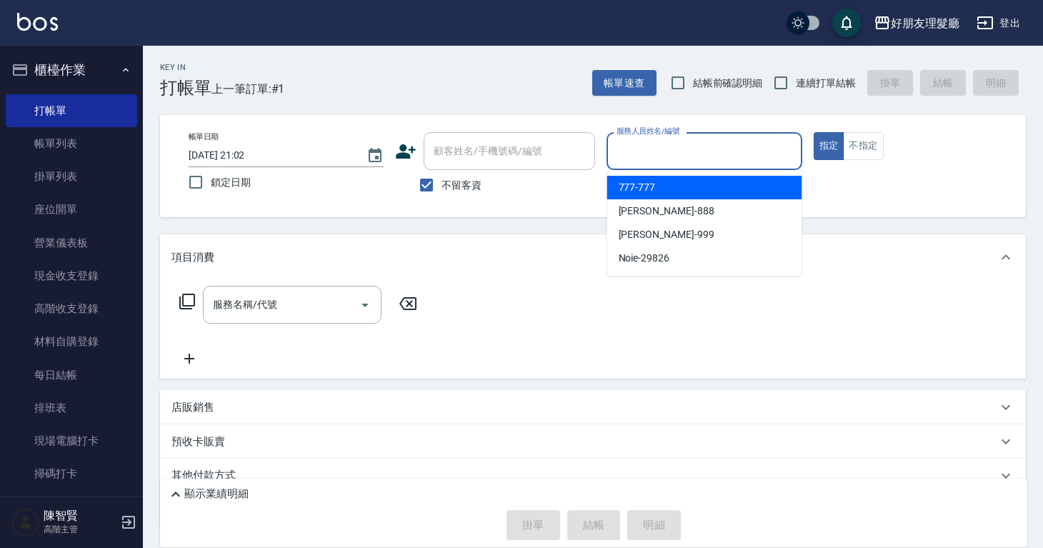
click at [751, 147] on input "服務人員姓名/編號" at bounding box center [704, 151] width 182 height 25
click at [682, 197] on div "777 -777" at bounding box center [704, 188] width 195 height 24
type input "777-777"
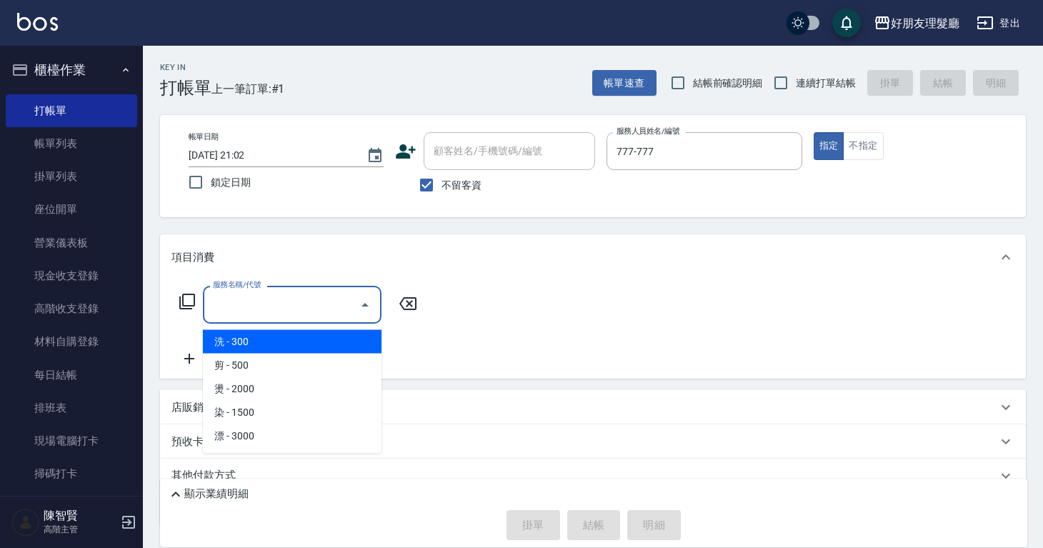
click at [261, 308] on input "服務名稱/代號" at bounding box center [281, 304] width 144 height 25
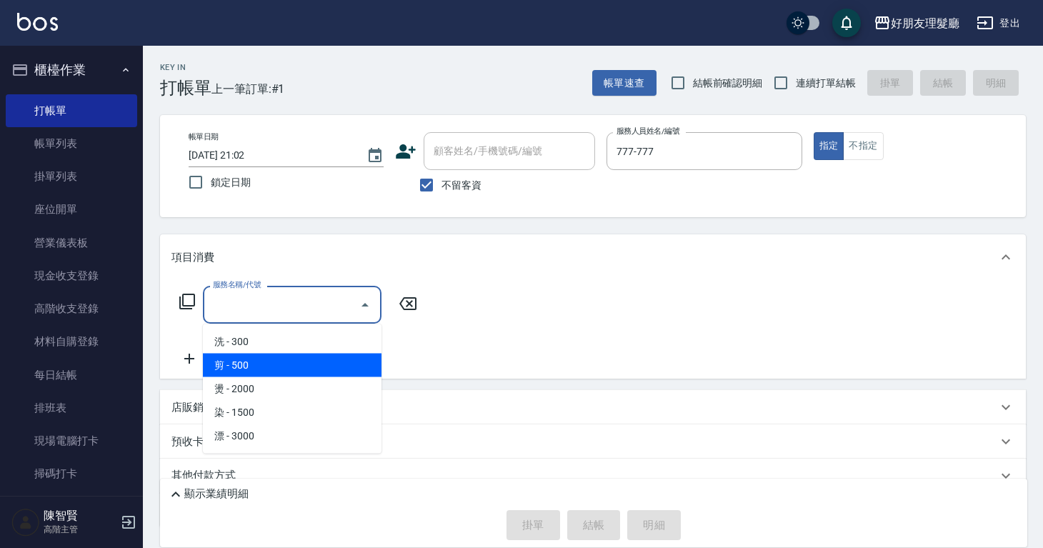
click at [249, 358] on span "剪 - 500" at bounding box center [292, 366] width 179 height 24
type input "剪(2)"
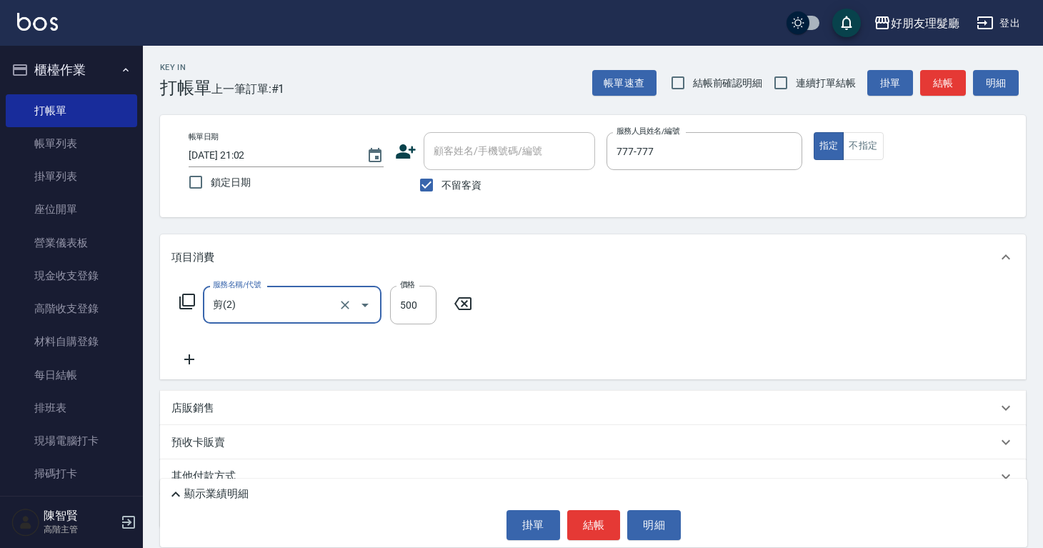
click at [179, 356] on icon at bounding box center [190, 359] width 36 height 17
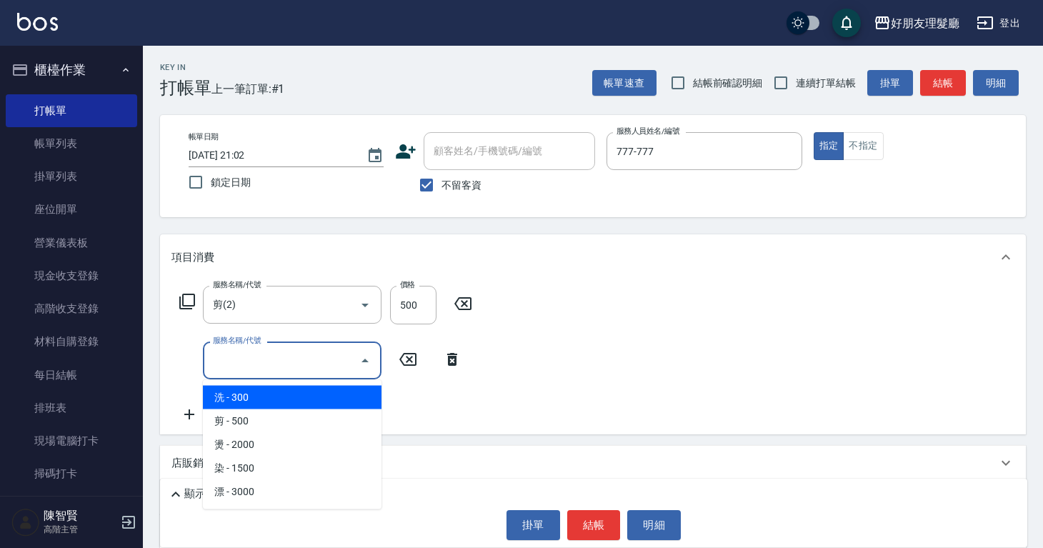
click at [220, 358] on input "服務名稱/代號" at bounding box center [281, 360] width 144 height 25
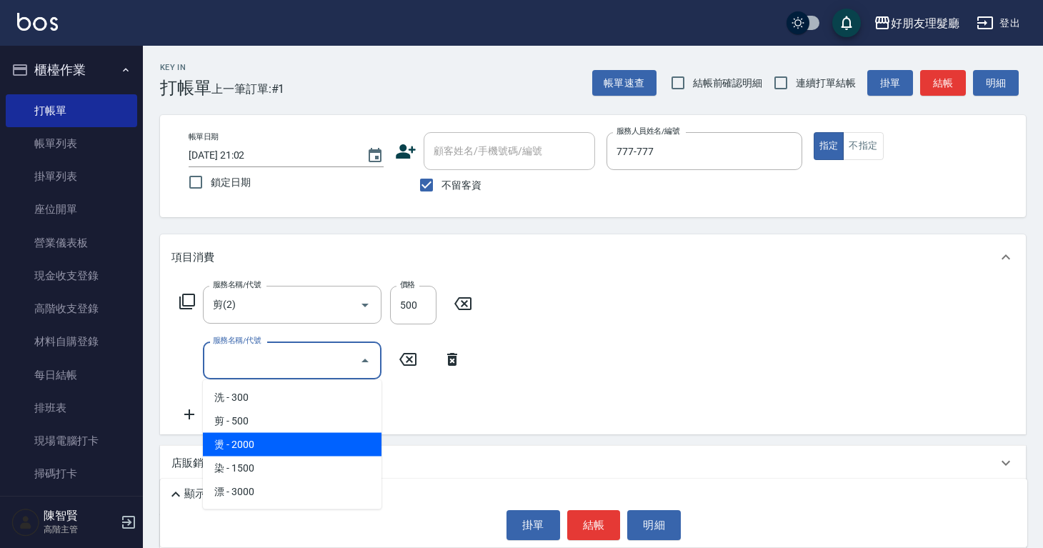
click at [264, 440] on span "燙 - 2000" at bounding box center [292, 445] width 179 height 24
type input "燙(3)"
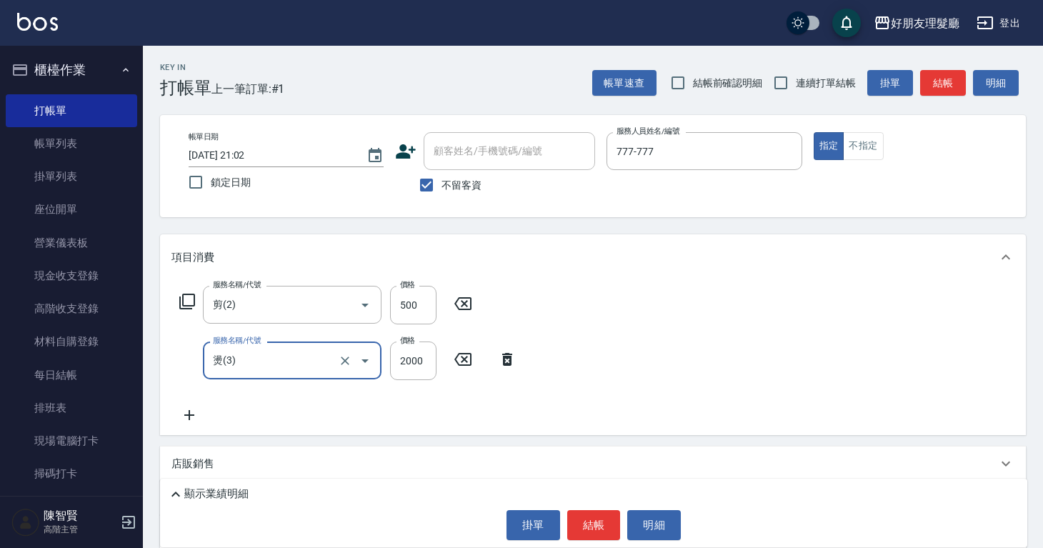
click at [191, 409] on icon at bounding box center [190, 415] width 36 height 17
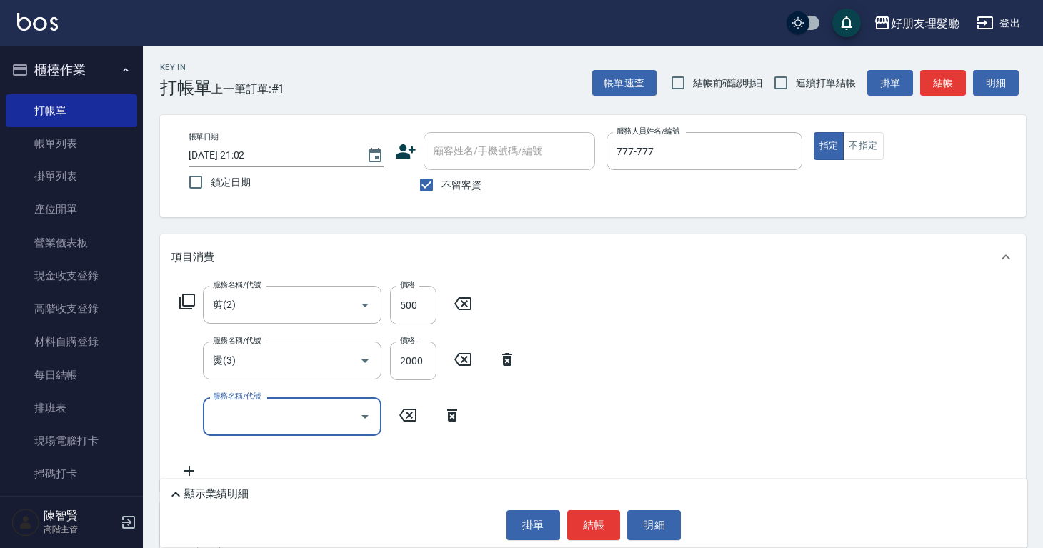
click at [245, 410] on input "服務名稱/代號" at bounding box center [281, 416] width 144 height 25
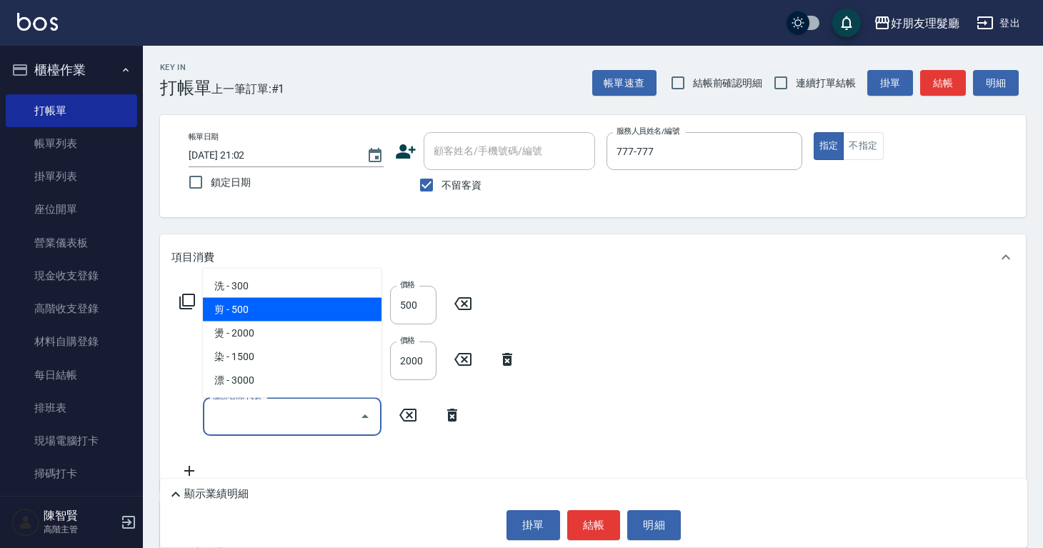
click at [259, 314] on span "剪 - 500" at bounding box center [292, 310] width 179 height 24
type input "剪(2)"
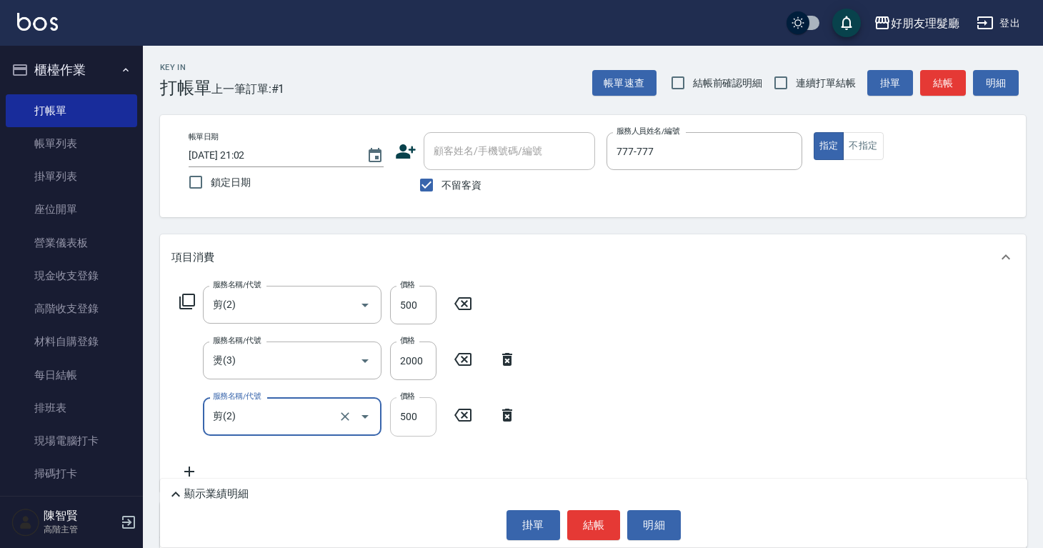
click at [416, 418] on input "500" at bounding box center [413, 416] width 46 height 39
type input "600"
click at [735, 395] on div "服務名稱/代號 剪(2) 服務名稱/代號 價格 500 價格 服務名稱/代號 燙(3) 服務名稱/代號 價格 2000 價格 服務名稱/代號 剪(2) 服務名…" at bounding box center [593, 385] width 866 height 211
click at [601, 524] on button "結帳" at bounding box center [594, 525] width 54 height 30
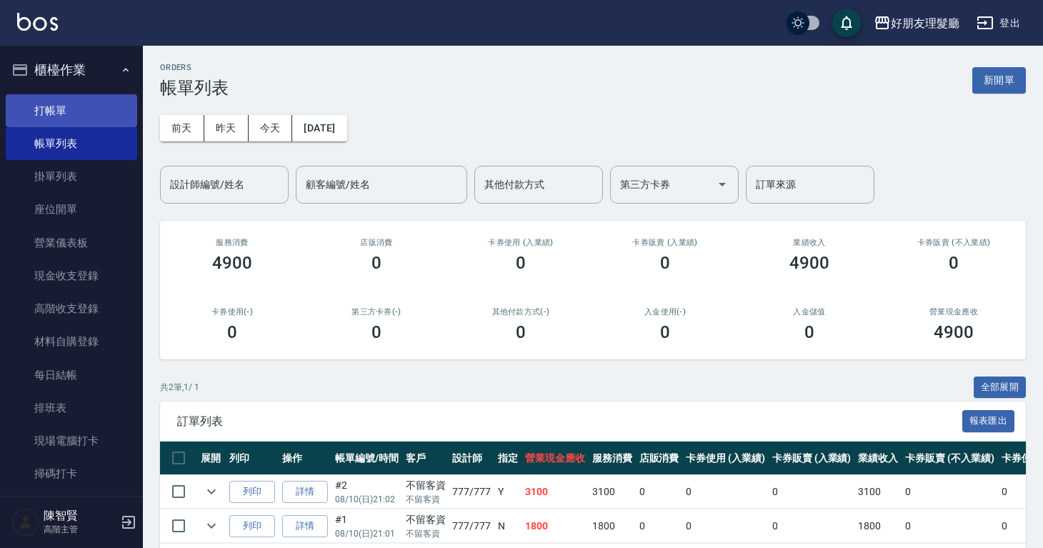
click at [78, 106] on link "打帳單" at bounding box center [71, 110] width 131 height 33
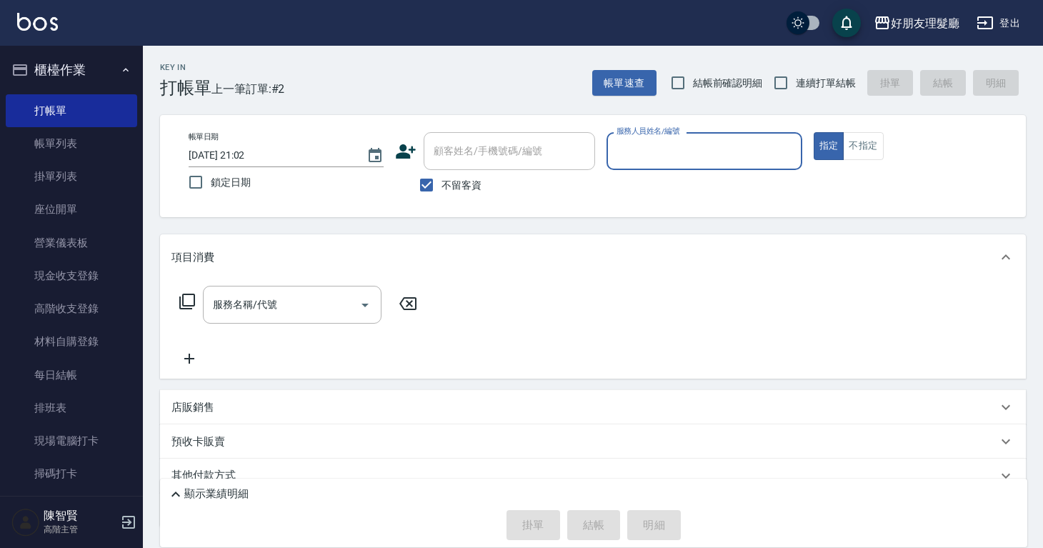
click at [668, 160] on input "服務人員姓名/編號" at bounding box center [704, 151] width 182 height 25
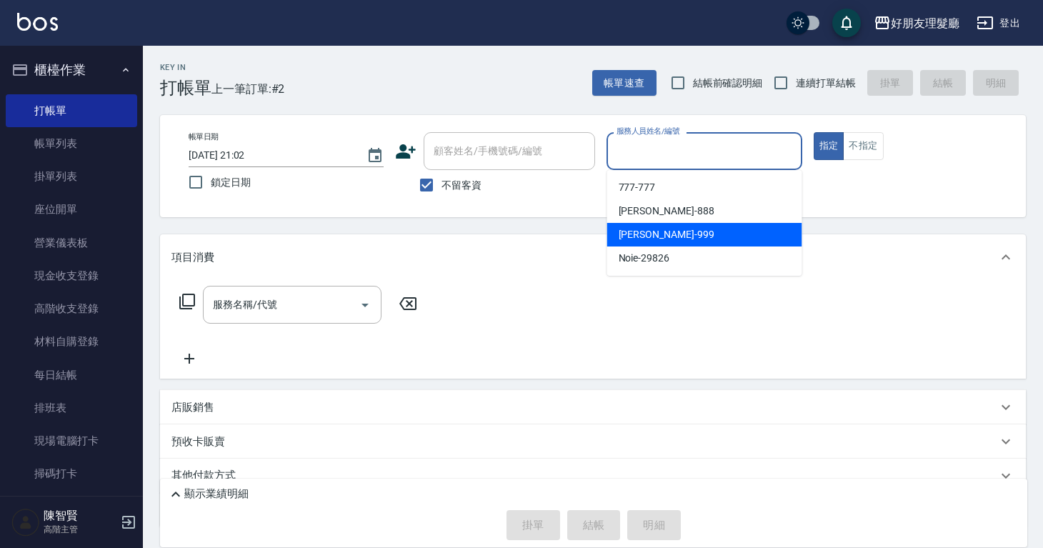
click at [669, 228] on div "阿賢 -999" at bounding box center [704, 235] width 195 height 24
type input "阿賢-999"
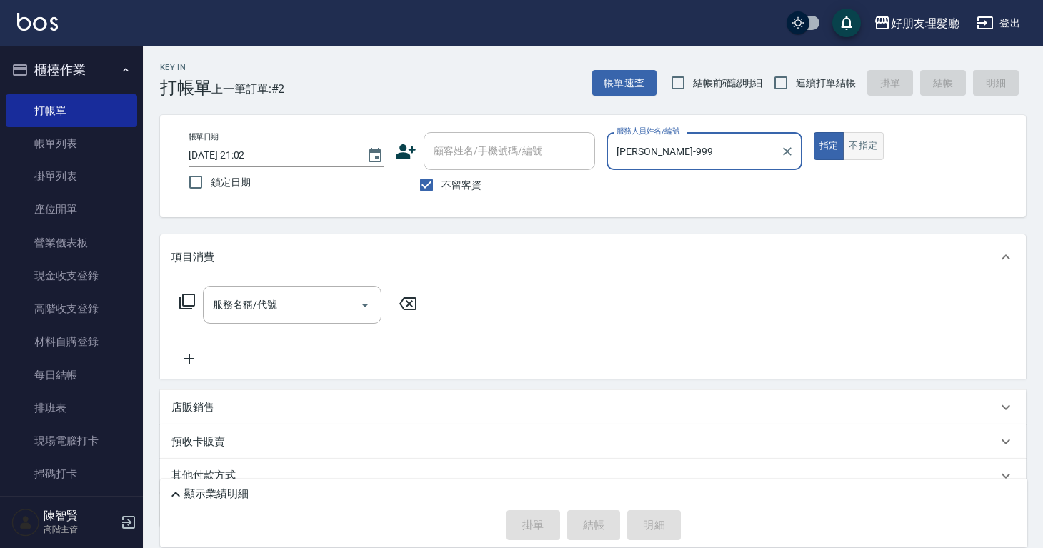
click at [857, 147] on button "不指定" at bounding box center [863, 146] width 40 height 28
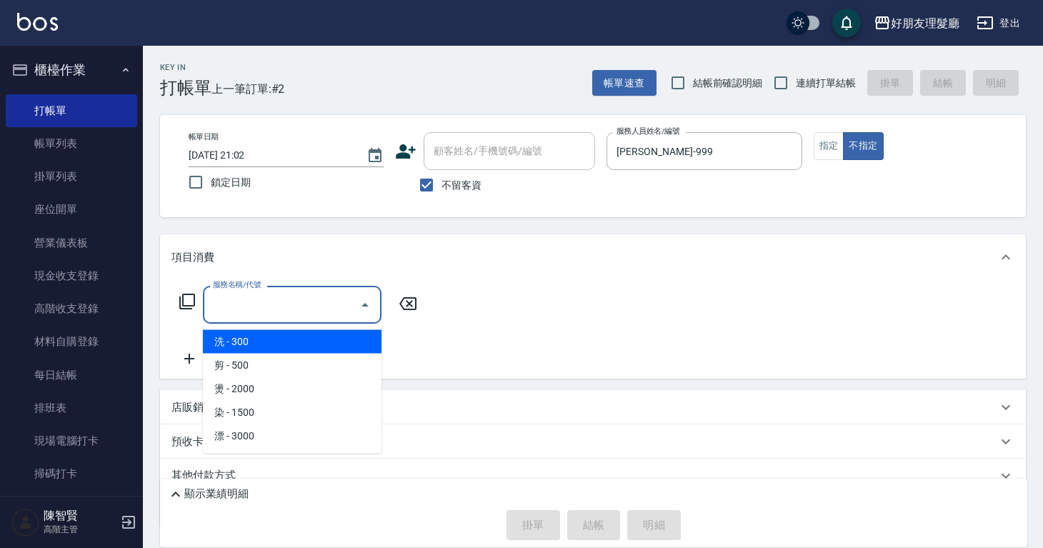
drag, startPoint x: 323, startPoint y: 302, endPoint x: 320, endPoint y: 319, distance: 16.7
click at [324, 302] on input "服務名稱/代號" at bounding box center [281, 304] width 144 height 25
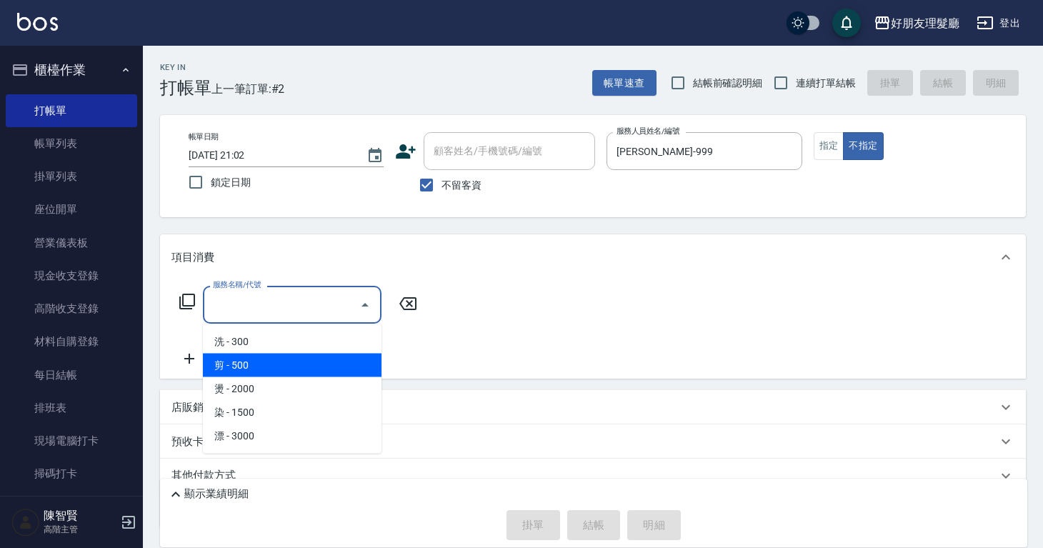
click at [295, 362] on span "剪 - 500" at bounding box center [292, 366] width 179 height 24
type input "剪(2)"
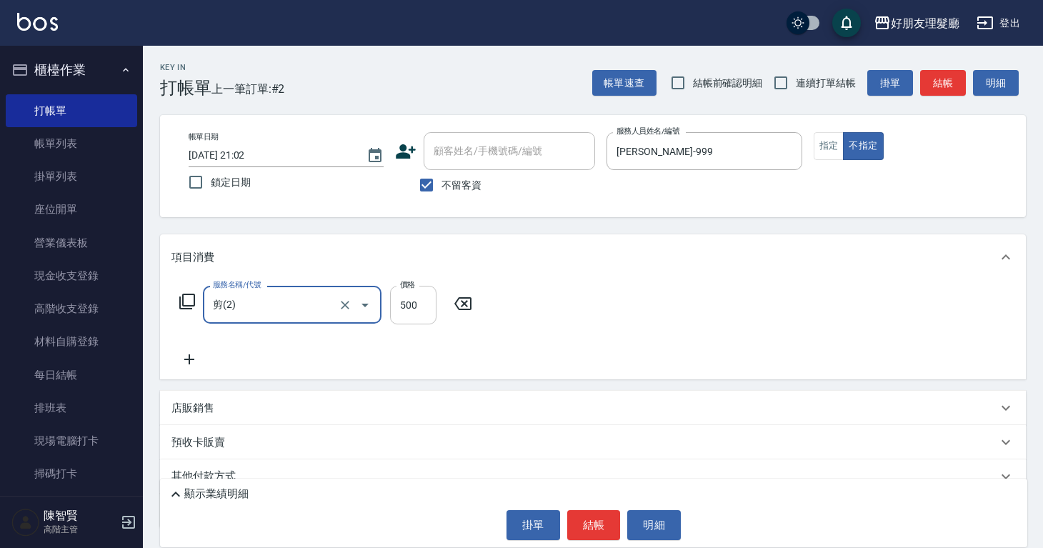
click at [414, 312] on input "500" at bounding box center [413, 305] width 46 height 39
type input "600"
click at [603, 523] on button "結帳" at bounding box center [594, 525] width 54 height 30
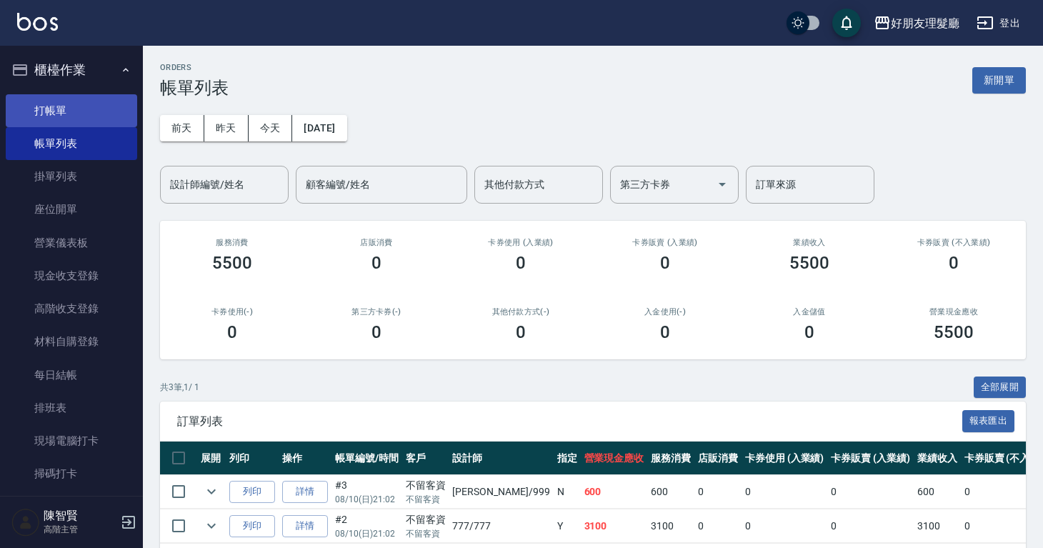
click at [56, 104] on link "打帳單" at bounding box center [71, 110] width 131 height 33
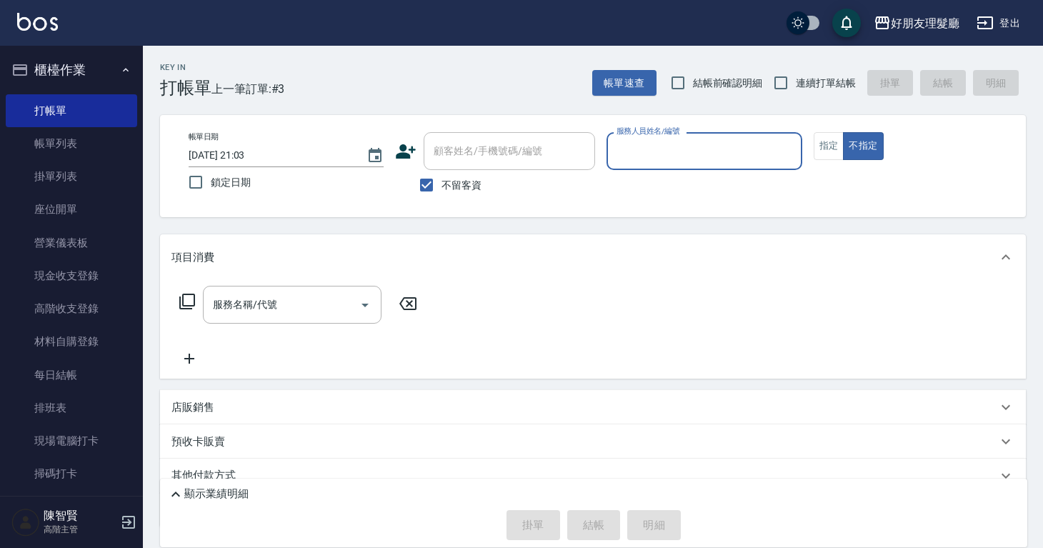
click at [729, 141] on input "服務人員姓名/編號" at bounding box center [704, 151] width 182 height 25
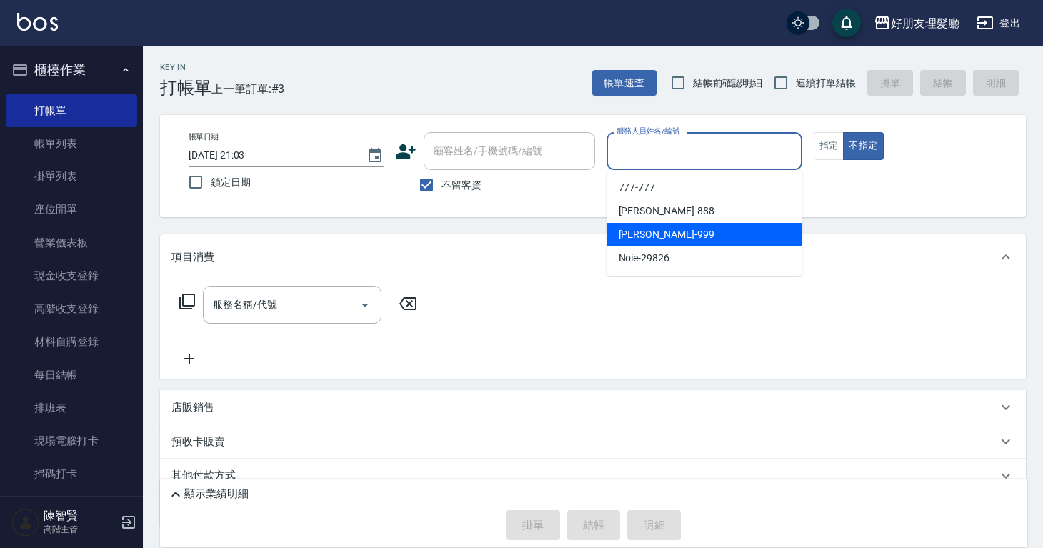
click at [676, 227] on div "阿賢 -999" at bounding box center [704, 235] width 195 height 24
type input "阿賢-999"
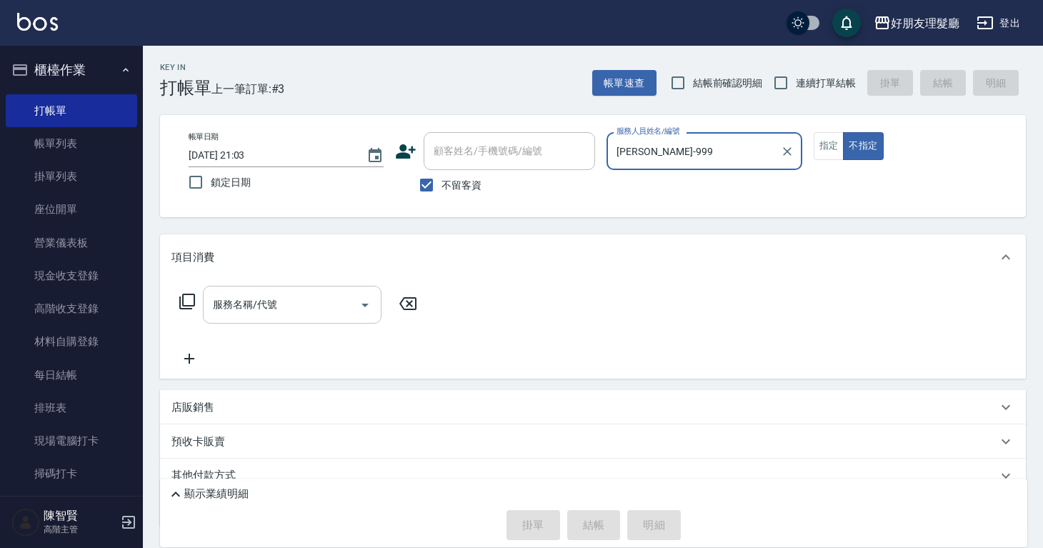
drag, startPoint x: 350, startPoint y: 293, endPoint x: 329, endPoint y: 297, distance: 21.9
click at [347, 293] on div "服務名稱/代號" at bounding box center [292, 305] width 179 height 38
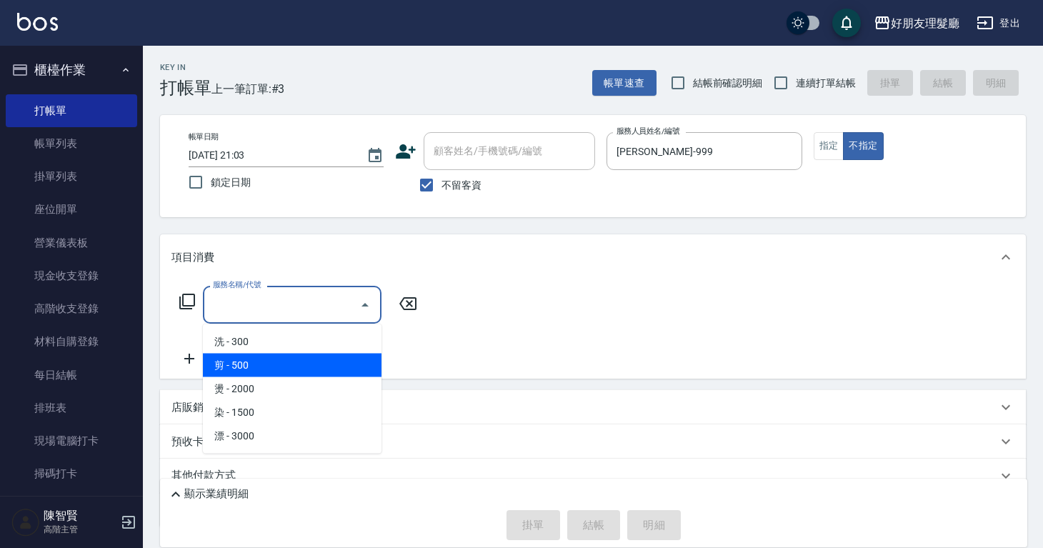
click at [280, 359] on span "剪 - 500" at bounding box center [292, 366] width 179 height 24
type input "剪(2)"
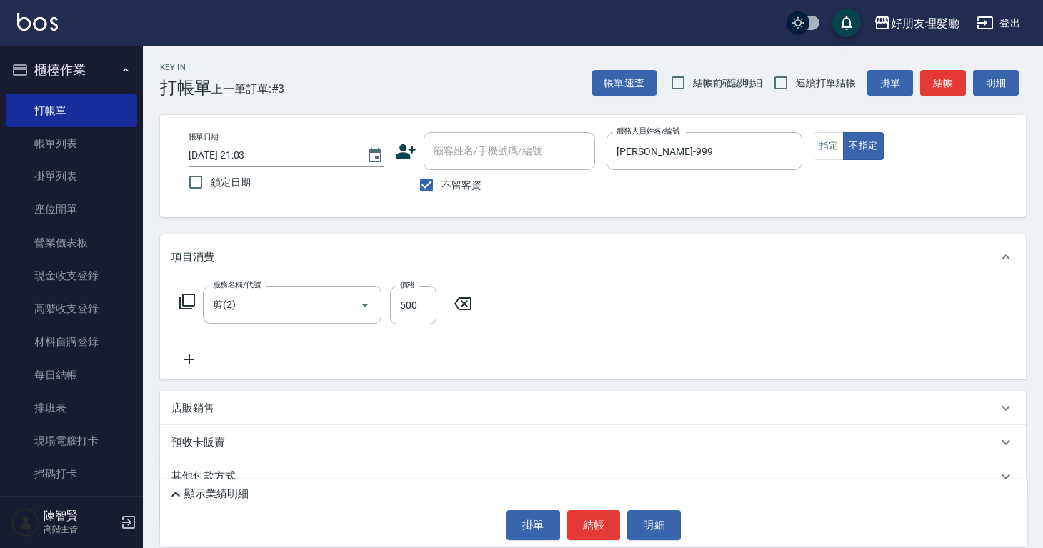
click at [194, 361] on icon at bounding box center [190, 359] width 36 height 17
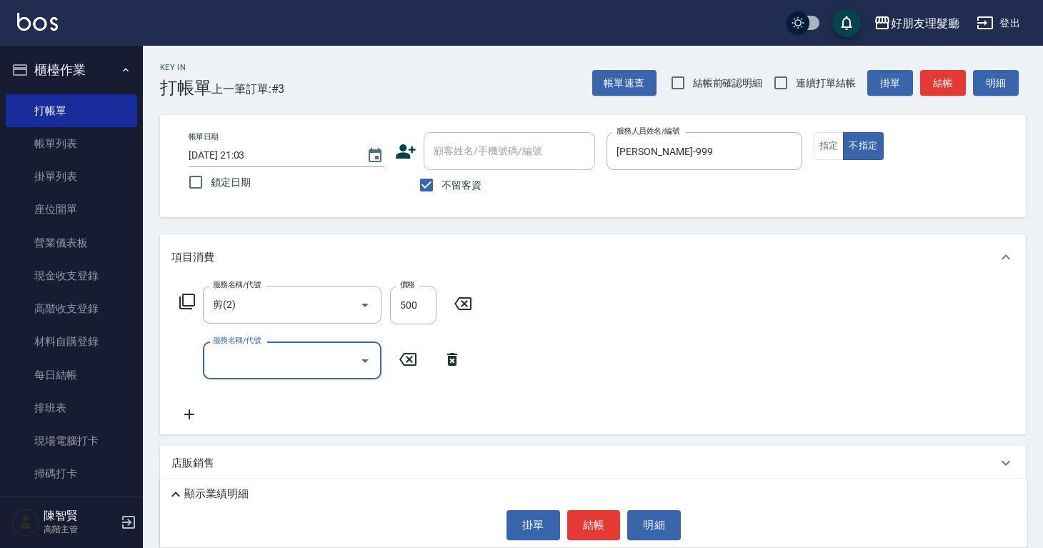
click at [262, 356] on input "服務名稱/代號" at bounding box center [281, 360] width 144 height 25
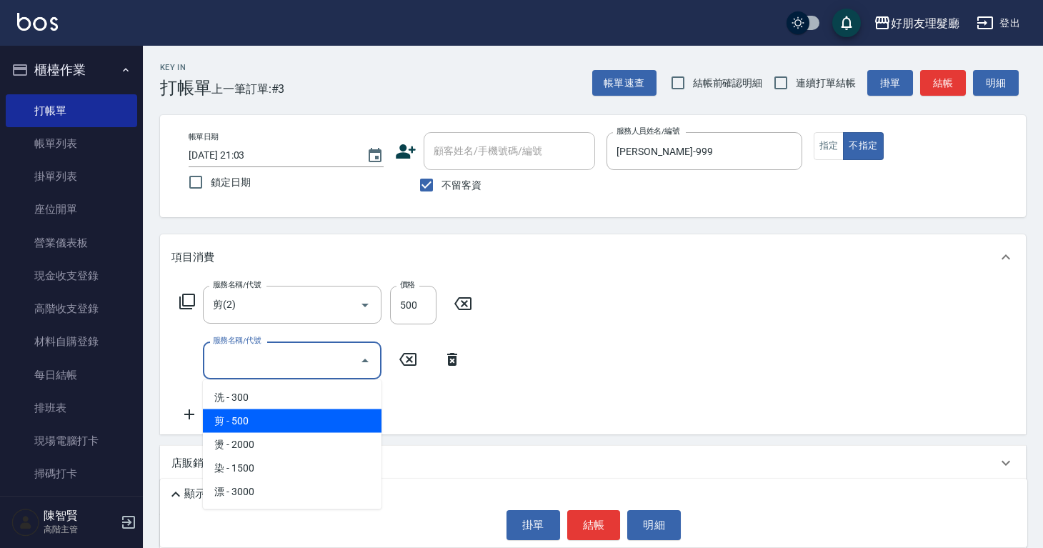
click at [278, 419] on span "剪 - 500" at bounding box center [292, 421] width 179 height 24
type input "剪(2)"
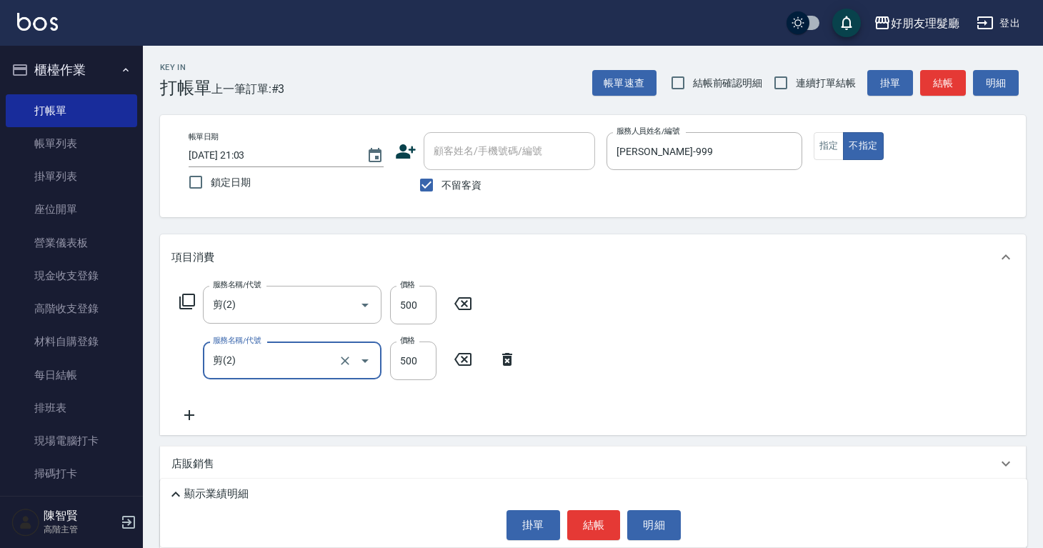
click at [189, 411] on icon at bounding box center [189, 415] width 10 height 10
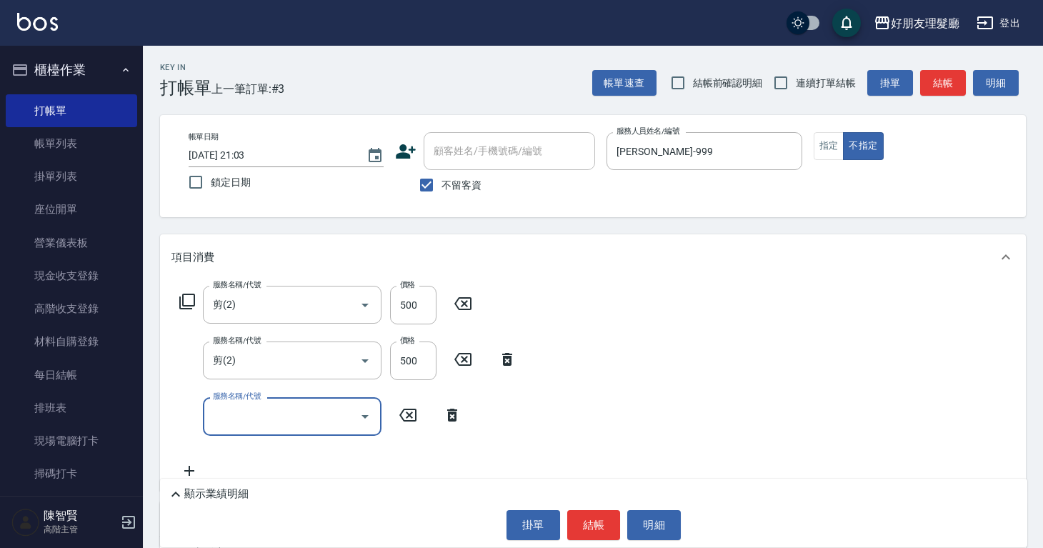
click at [242, 417] on input "服務名稱/代號" at bounding box center [281, 416] width 144 height 25
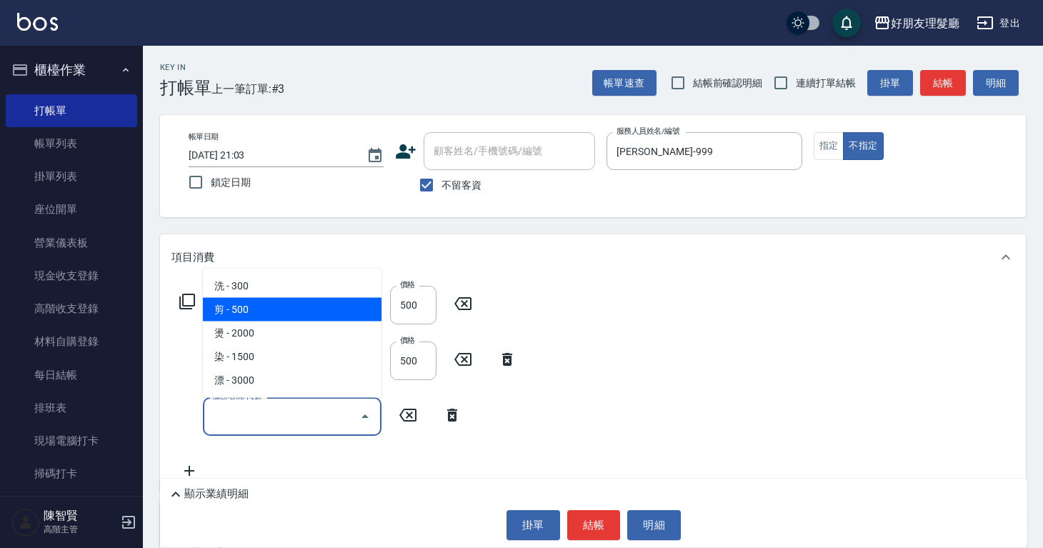
click at [261, 306] on span "剪 - 500" at bounding box center [292, 310] width 179 height 24
type input "剪(2)"
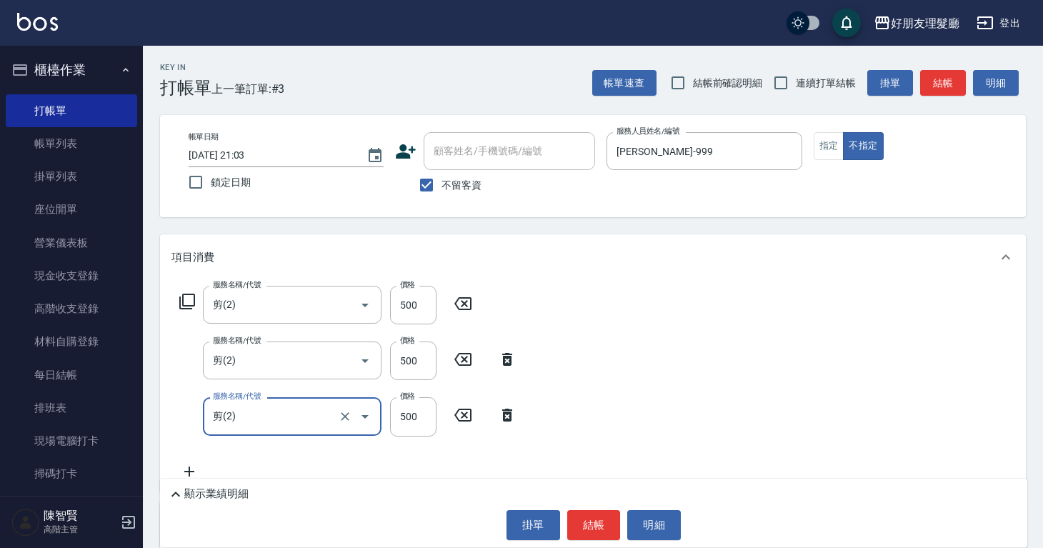
click at [675, 311] on div "服務名稱/代號 剪(2) 服務名稱/代號 價格 500 價格 服務名稱/代號 剪(2) 服務名稱/代號 價格 500 價格 服務名稱/代號 剪(2) 服務名稱…" at bounding box center [593, 385] width 866 height 211
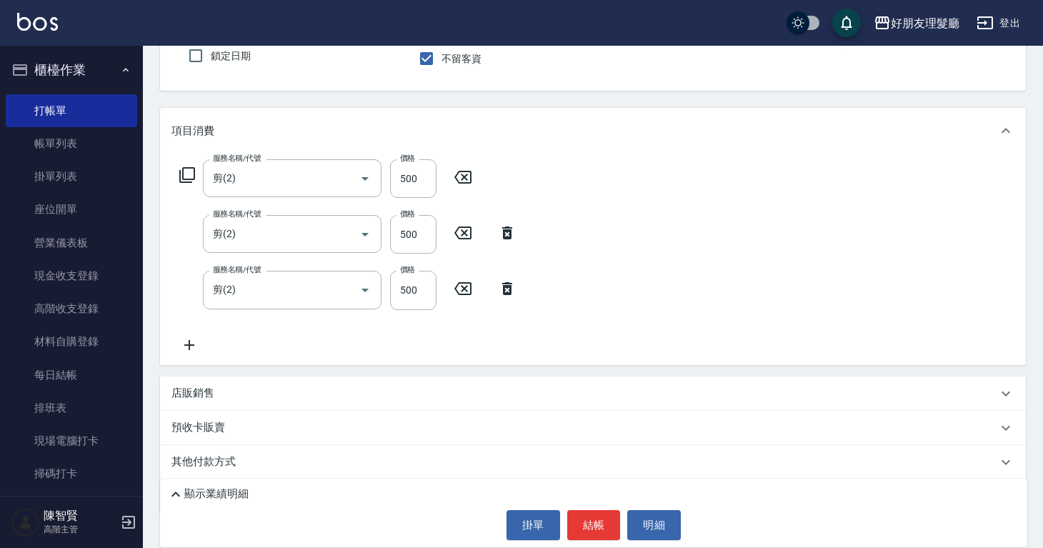
click at [186, 349] on icon at bounding box center [190, 345] width 36 height 17
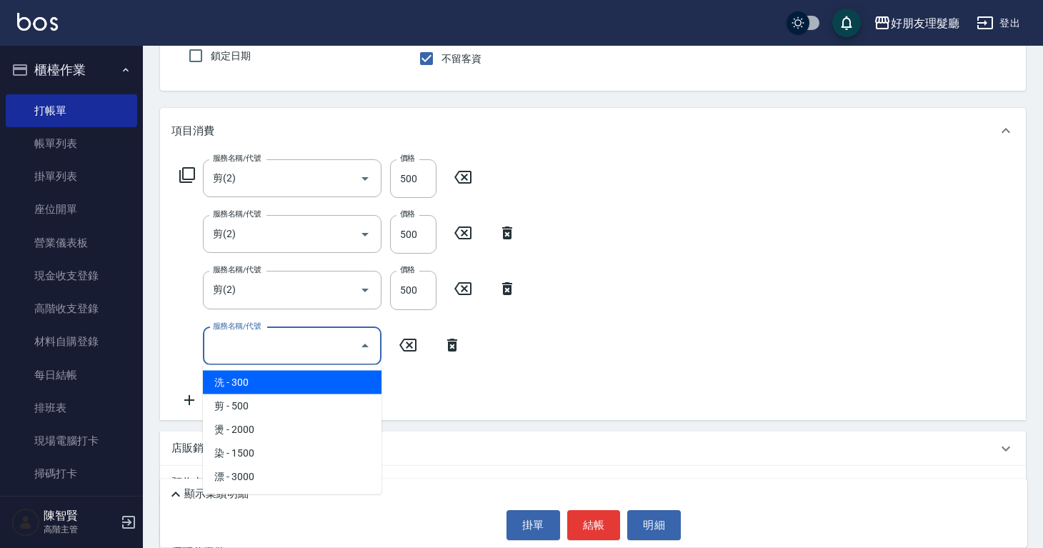
click at [294, 339] on input "服務名稱/代號" at bounding box center [281, 346] width 144 height 25
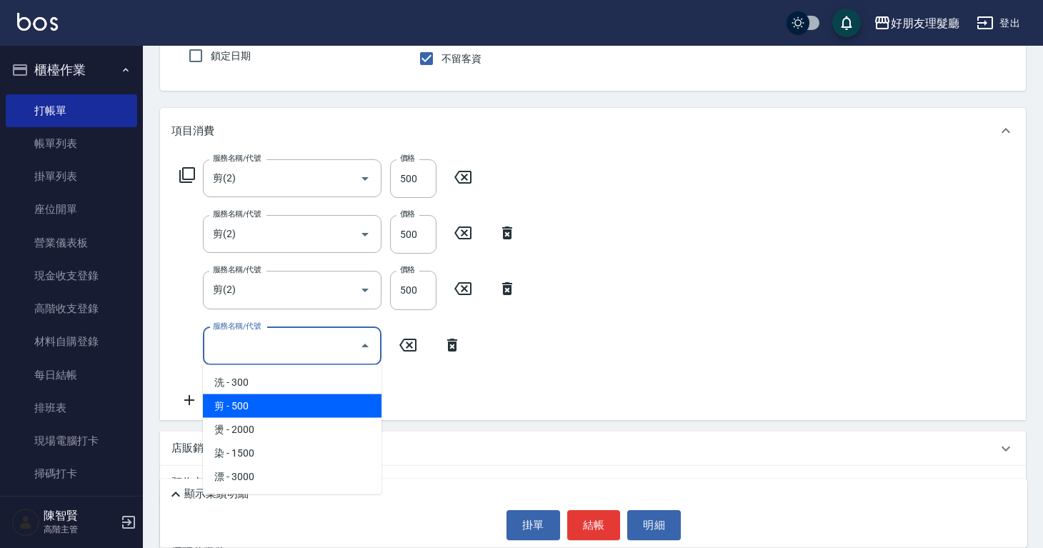
click at [255, 411] on span "剪 - 500" at bounding box center [292, 406] width 179 height 24
type input "剪(2)"
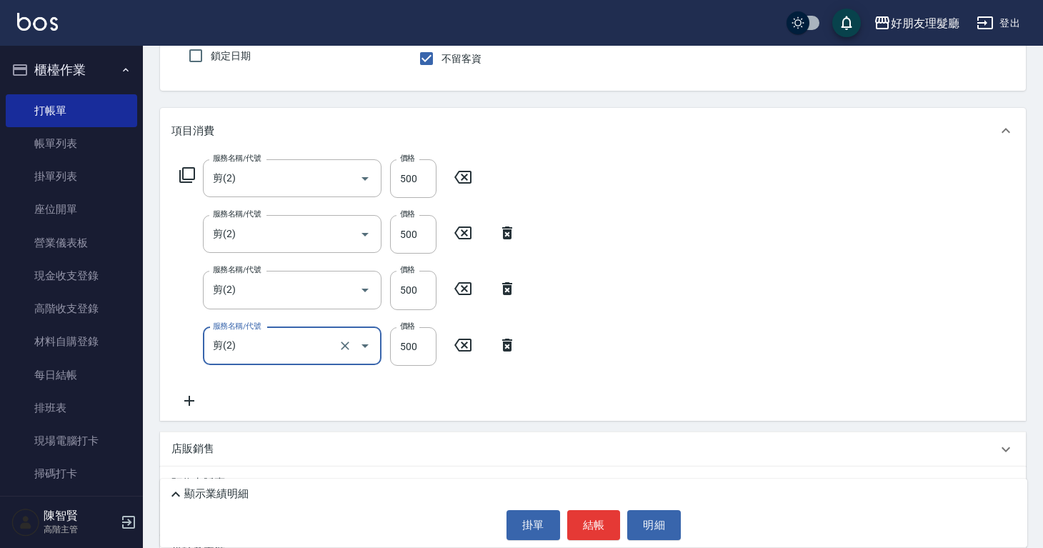
click at [194, 406] on icon at bounding box center [190, 400] width 36 height 17
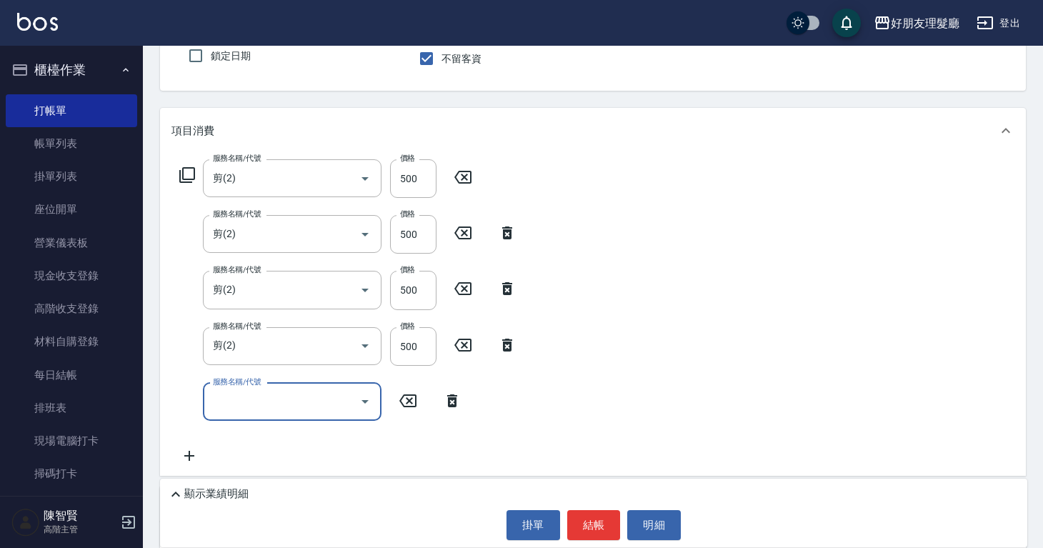
click at [272, 389] on input "服務名稱/代號" at bounding box center [281, 401] width 144 height 25
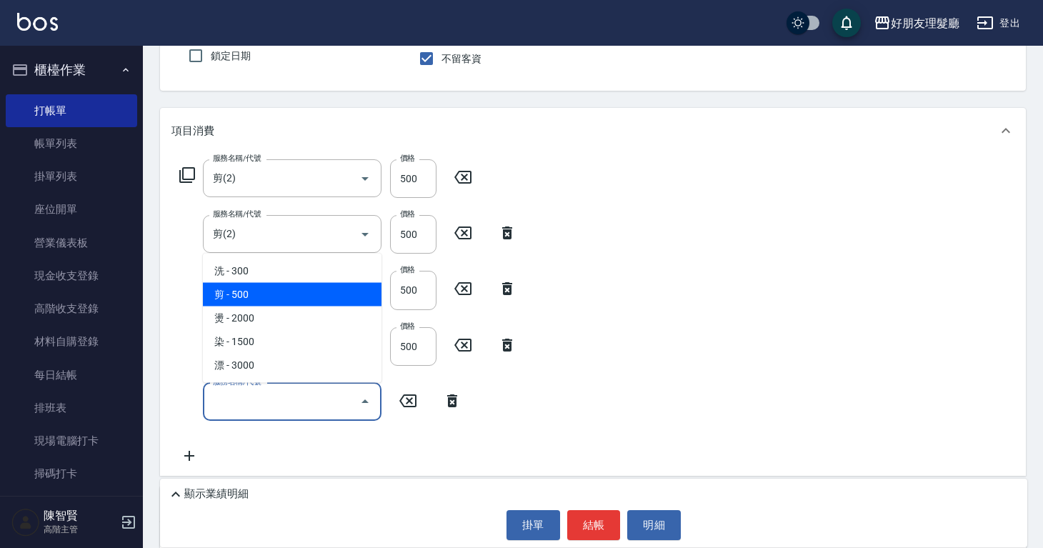
click at [273, 297] on span "剪 - 500" at bounding box center [292, 295] width 179 height 24
type input "剪(2)"
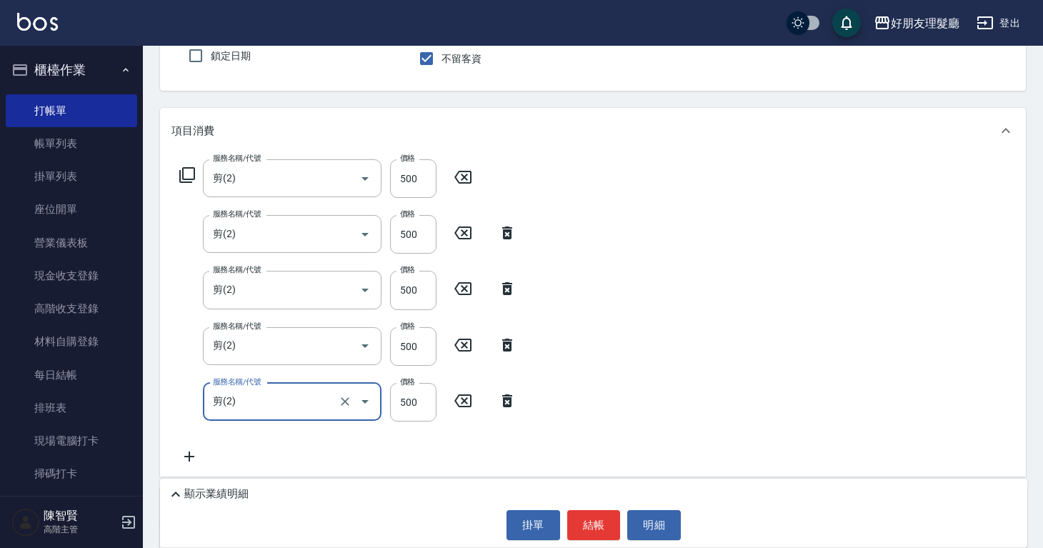
click at [185, 450] on icon at bounding box center [190, 456] width 36 height 17
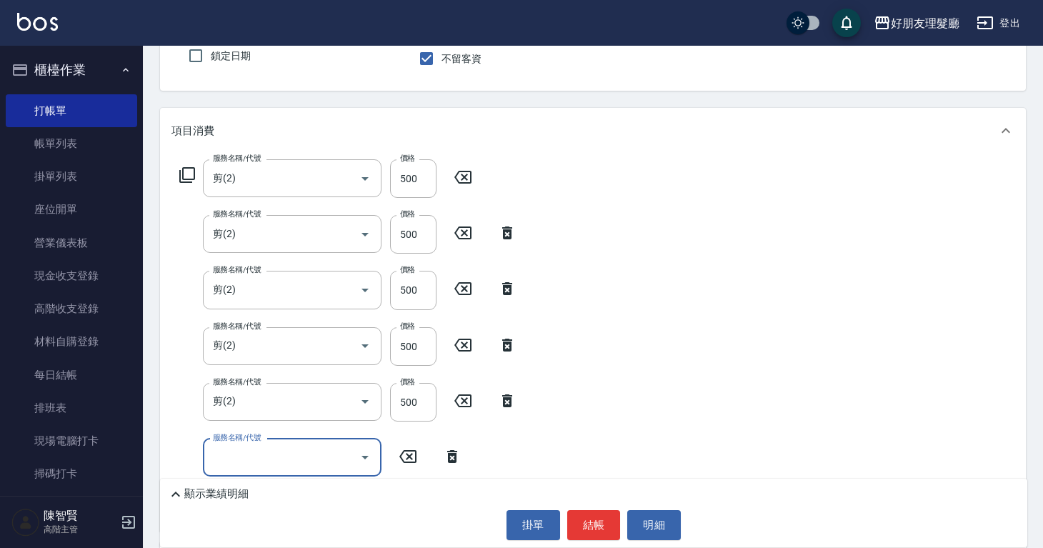
click at [269, 444] on div "服務名稱/代號" at bounding box center [292, 458] width 179 height 38
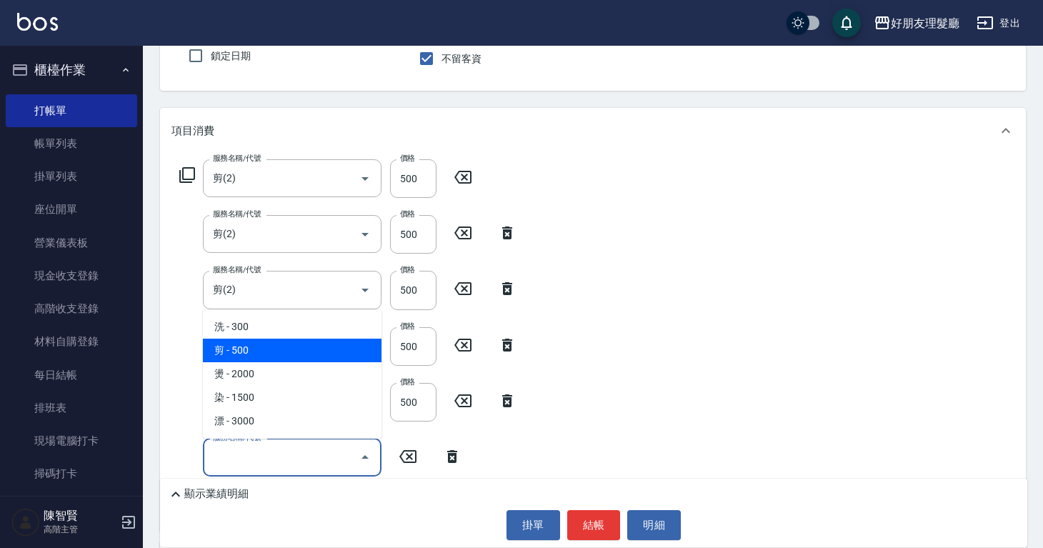
click at [269, 345] on span "剪 - 500" at bounding box center [292, 351] width 179 height 24
type input "剪(2)"
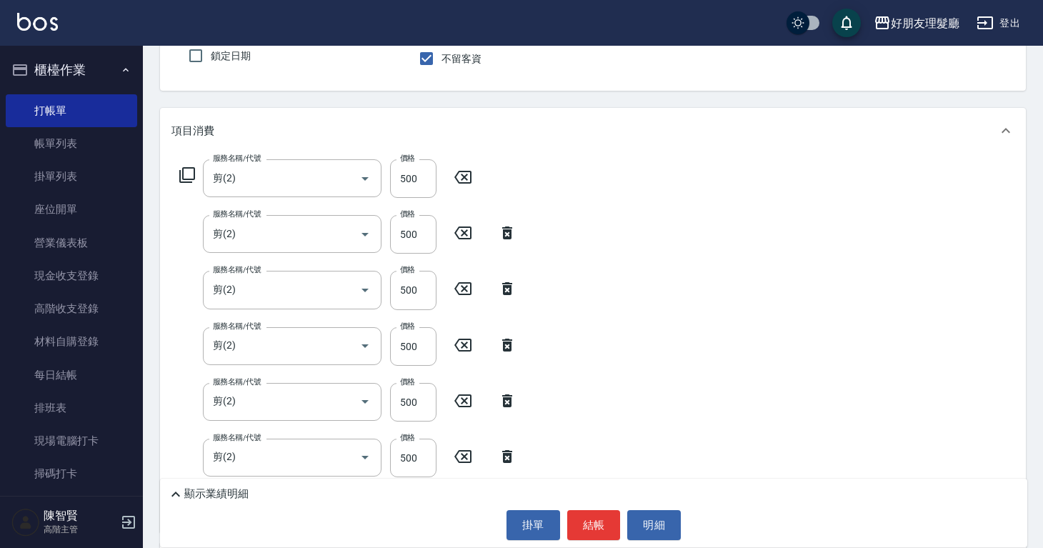
click at [691, 332] on div "服務名稱/代號 剪(2) 服務名稱/代號 價格 500 價格 服務名稱/代號 剪(2) 服務名稱/代號 價格 500 價格 服務名稱/代號 剪(2) 服務名稱…" at bounding box center [593, 343] width 866 height 379
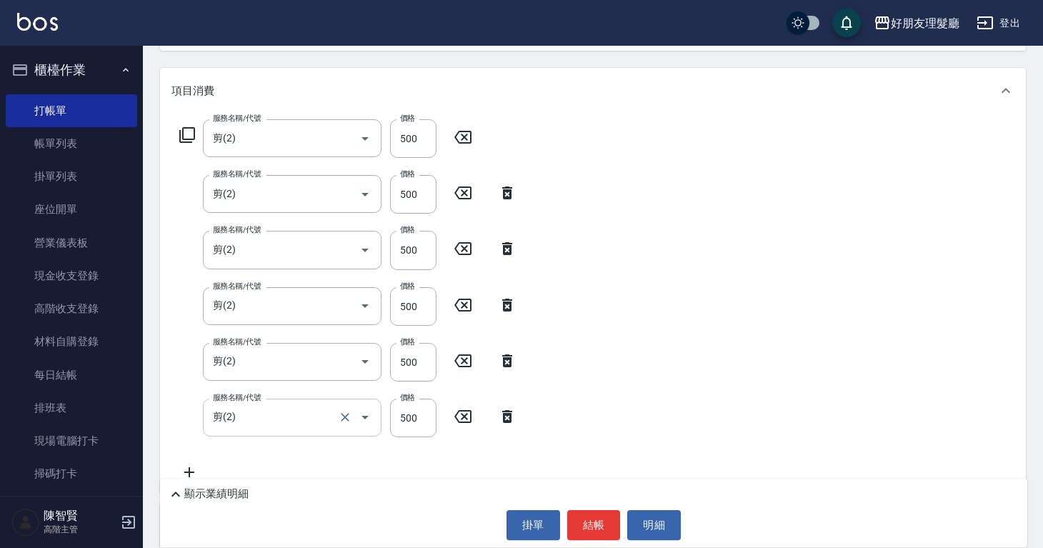
scroll to position [252, 0]
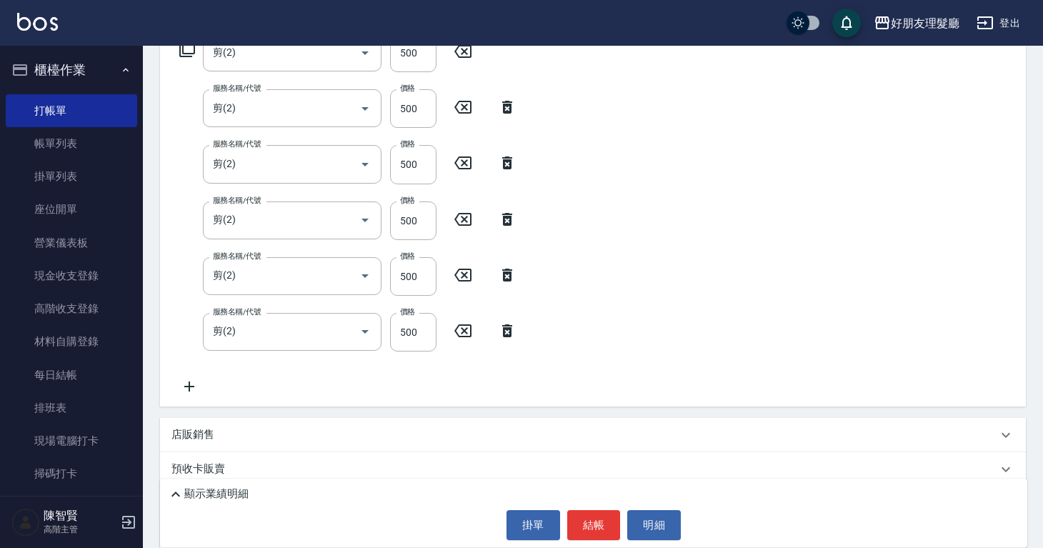
click at [200, 377] on div "服務名稱/代號 剪(2) 服務名稱/代號 價格 500 價格 服務名稱/代號 剪(2) 服務名稱/代號 價格 500 價格 服務名稱/代號 剪(2) 服務名稱…" at bounding box center [349, 215] width 354 height 362
click at [198, 384] on icon at bounding box center [190, 386] width 36 height 17
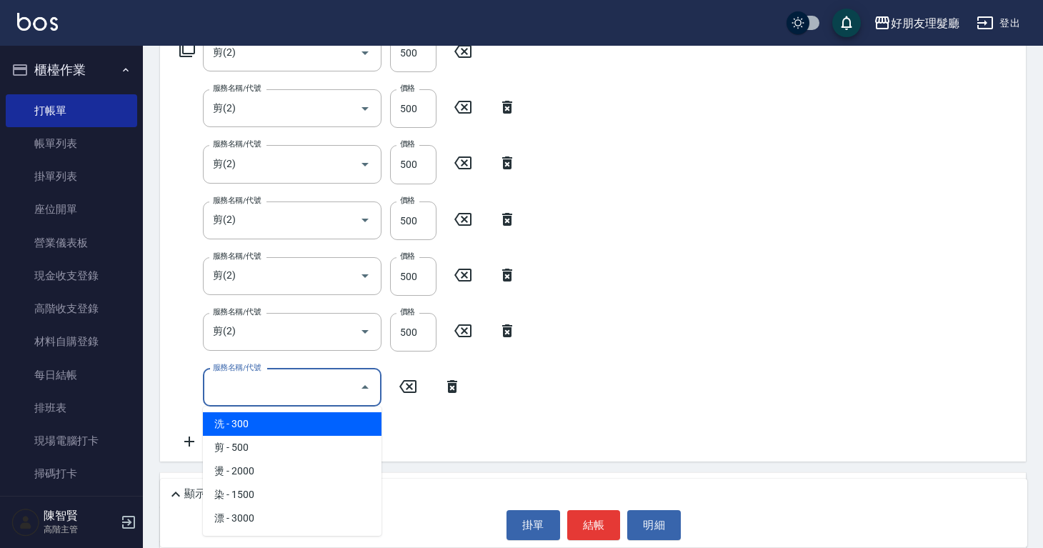
click at [228, 381] on input "服務名稱/代號" at bounding box center [281, 387] width 144 height 25
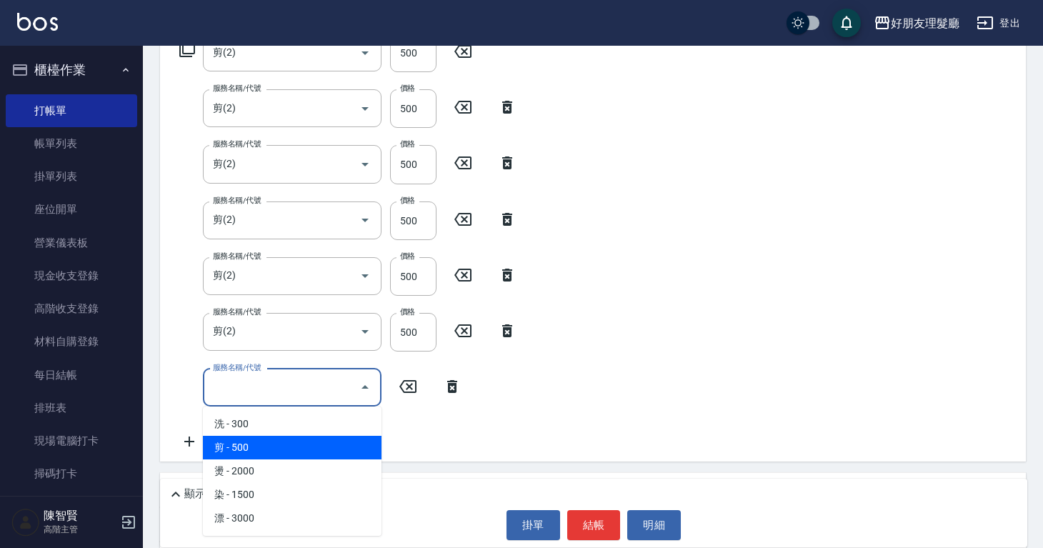
click at [252, 441] on span "剪 - 500" at bounding box center [292, 448] width 179 height 24
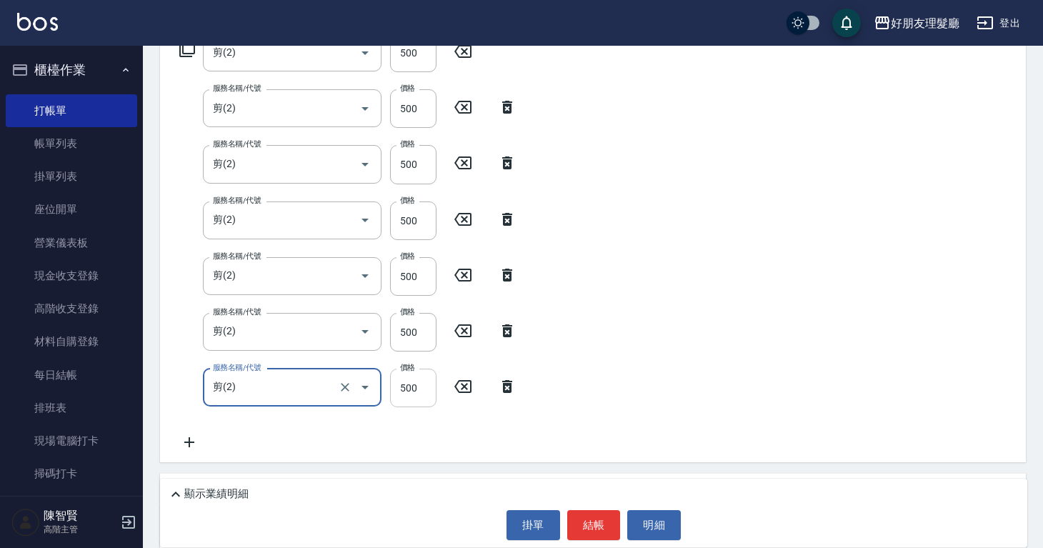
click at [414, 390] on input "500" at bounding box center [413, 388] width 46 height 39
click at [314, 392] on input "剪(2)" at bounding box center [272, 387] width 126 height 25
click at [366, 386] on icon "Open" at bounding box center [365, 387] width 17 height 17
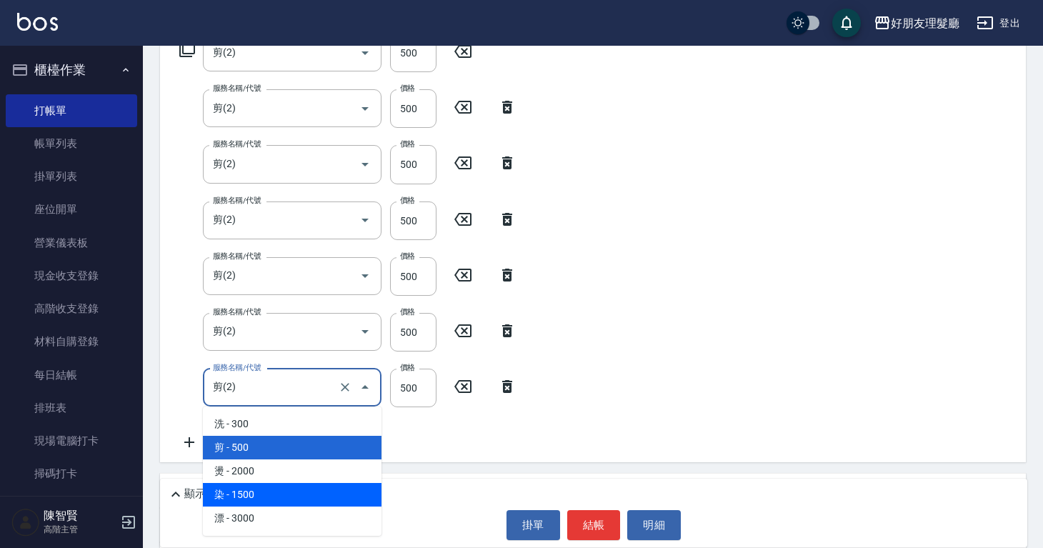
click at [302, 495] on span "染 - 1500" at bounding box center [292, 495] width 179 height 24
type input "染(4)"
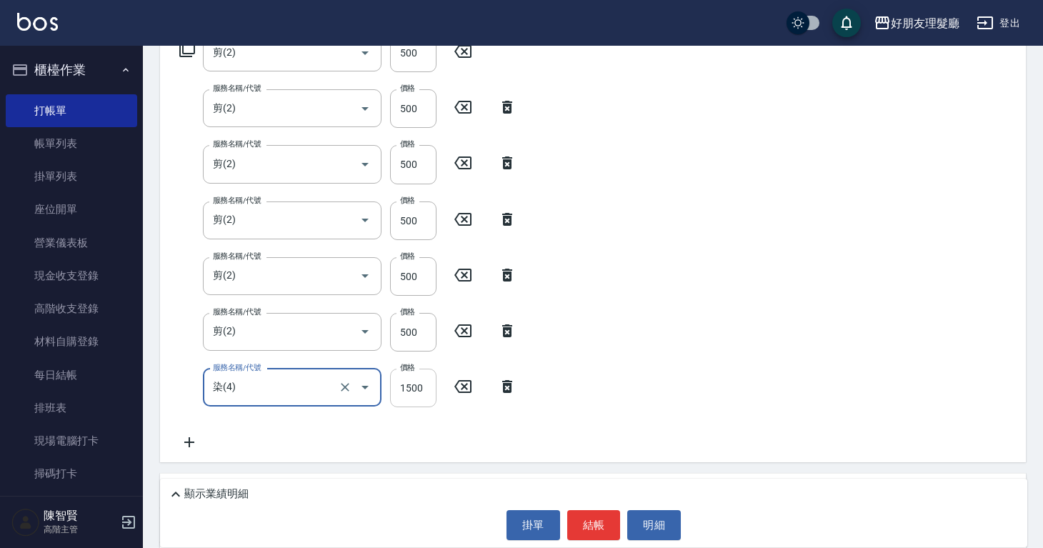
click at [423, 386] on input "1500" at bounding box center [413, 388] width 46 height 39
type input "1350"
click at [414, 334] on input "500" at bounding box center [413, 332] width 46 height 39
type input "600"
click at [414, 281] on input "500" at bounding box center [413, 276] width 46 height 39
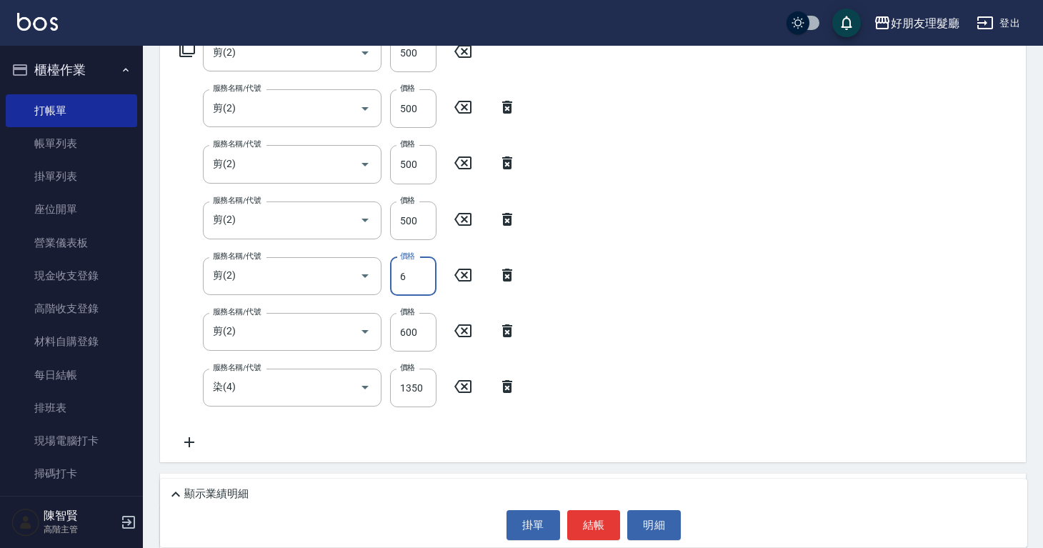
type input "600"
click at [417, 221] on input "500" at bounding box center [413, 221] width 46 height 39
type input "600"
click at [414, 163] on input "500" at bounding box center [413, 164] width 46 height 39
type input "600"
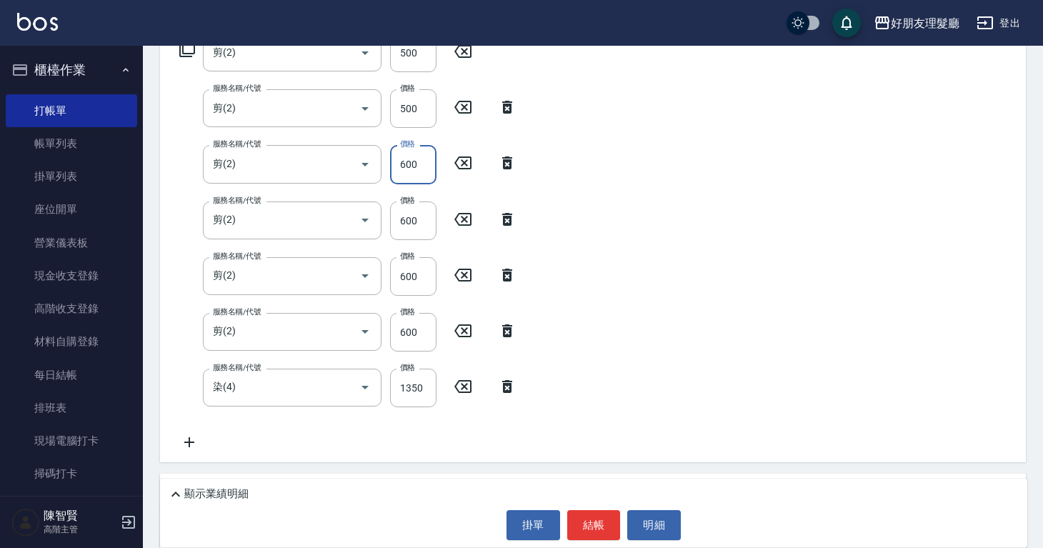
click at [623, 202] on div "服務名稱/代號 剪(2) 服務名稱/代號 價格 500 價格 服務名稱/代號 剪(2) 服務名稱/代號 價格 500 價格 服務名稱/代號 剪(2) 服務名稱…" at bounding box center [593, 245] width 866 height 434
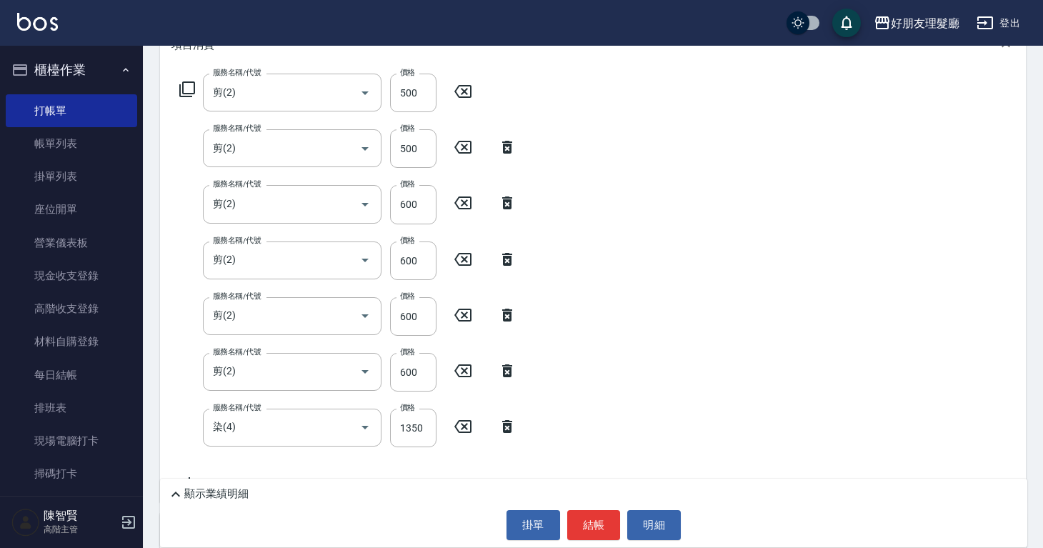
scroll to position [0, 0]
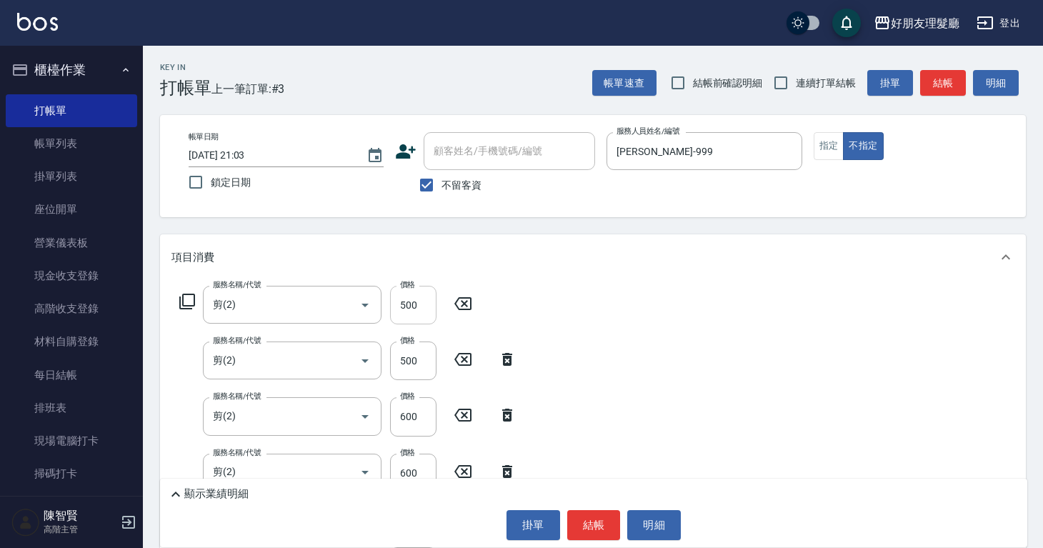
click at [415, 302] on input "500" at bounding box center [413, 305] width 46 height 39
type input "600"
click at [410, 360] on input "500" at bounding box center [413, 361] width 46 height 39
type input "600"
click at [659, 337] on div "服務名稱/代號 剪(2) 服務名稱/代號 價格 600 價格 服務名稱/代號 剪(2) 服務名稱/代號 價格 600 價格 服務名稱/代號 剪(2) 服務名稱…" at bounding box center [593, 497] width 866 height 434
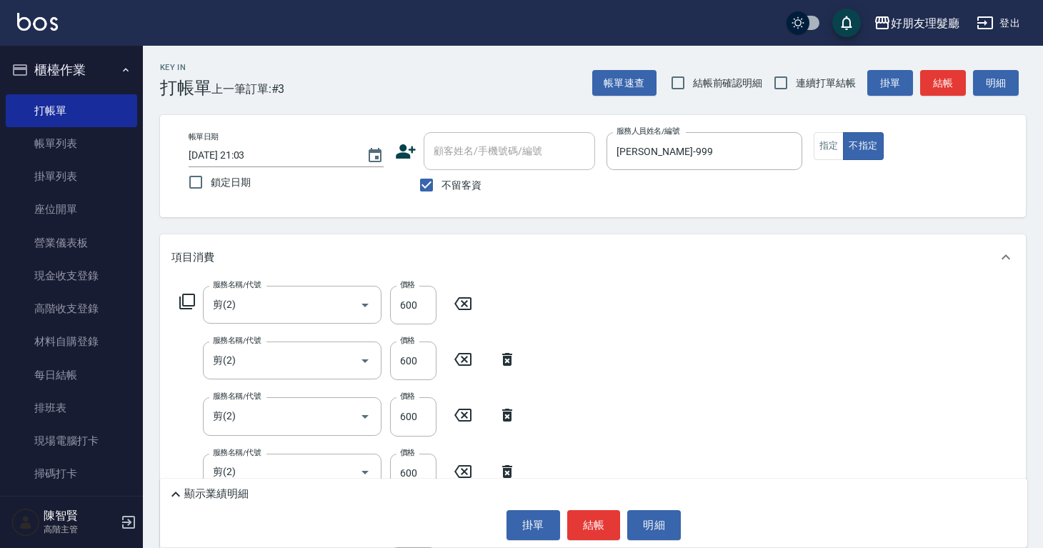
scroll to position [394, 0]
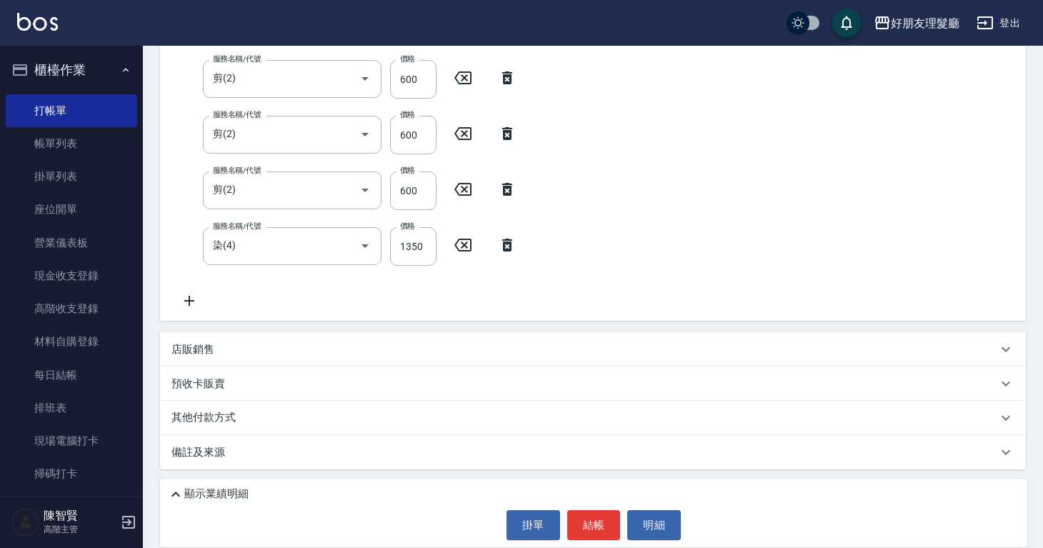
click at [234, 353] on div "店販銷售" at bounding box center [585, 349] width 826 height 15
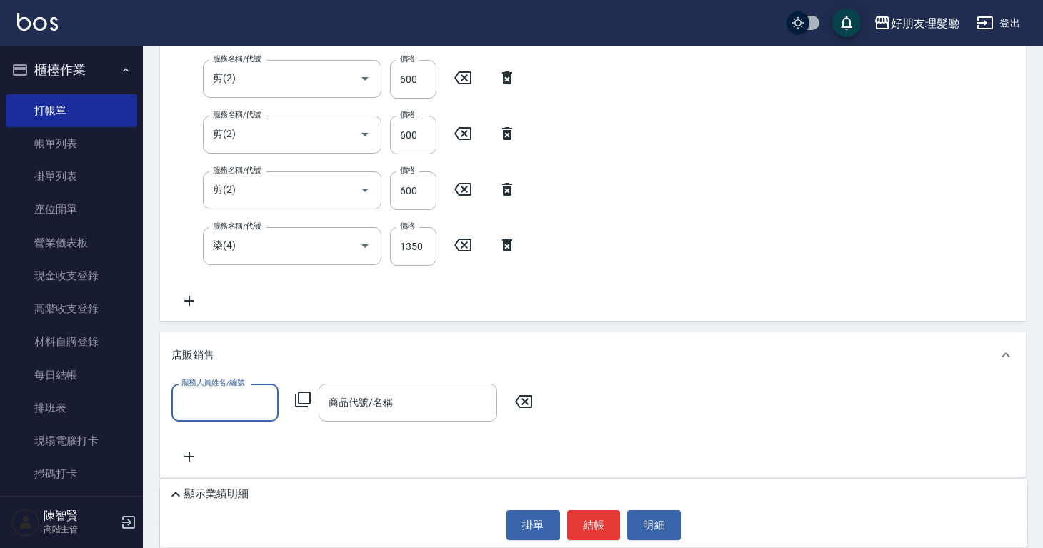
scroll to position [0, 0]
click at [221, 402] on input "服務人員姓名/編號" at bounding box center [225, 402] width 94 height 25
click at [217, 491] on span "阿賢 -999" at bounding box center [231, 486] width 96 height 15
type input "阿賢-999"
click at [388, 385] on div "商品代號/名稱" at bounding box center [408, 403] width 179 height 38
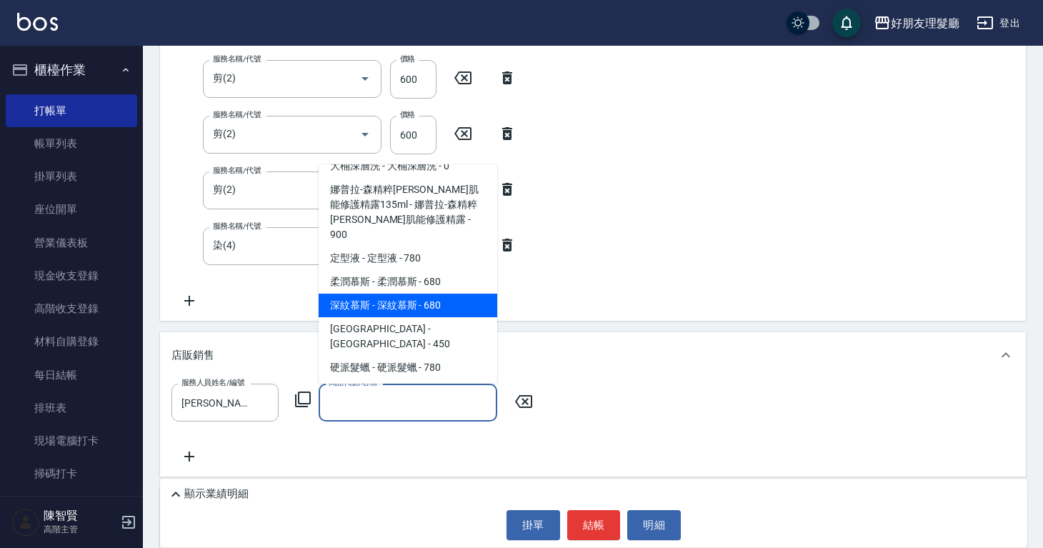
scroll to position [353, 0]
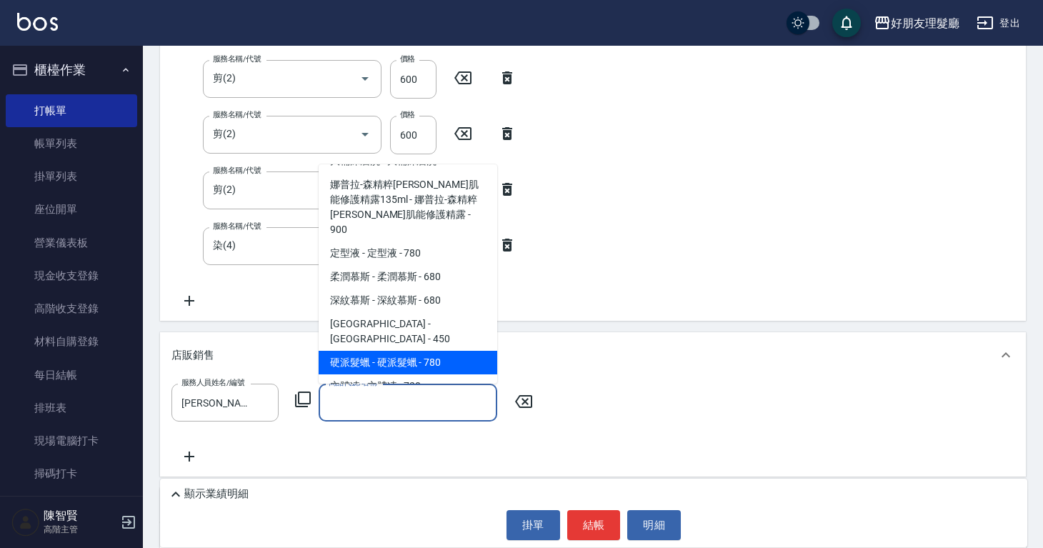
click at [442, 351] on span "硬派髮蠟 - 硬派髮蠟 - 780" at bounding box center [408, 363] width 179 height 24
type input "硬派髮蠟"
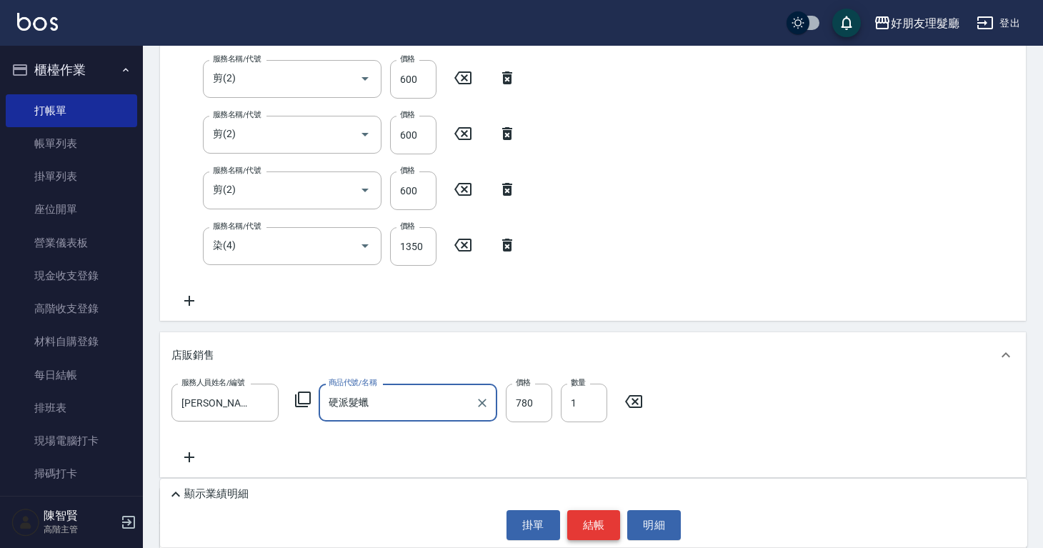
click at [602, 527] on button "結帳" at bounding box center [594, 525] width 54 height 30
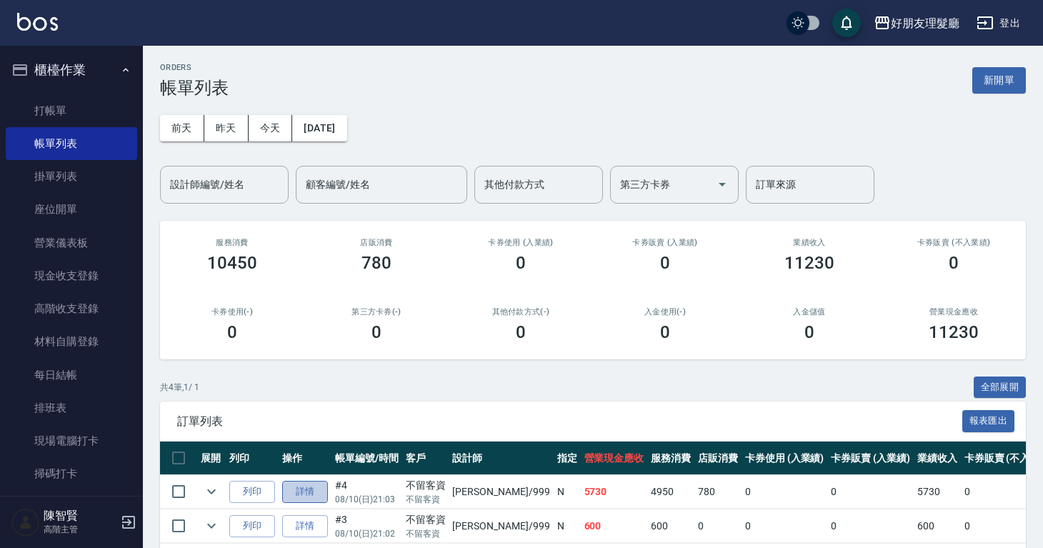
click at [295, 490] on link "詳情" at bounding box center [305, 492] width 46 height 22
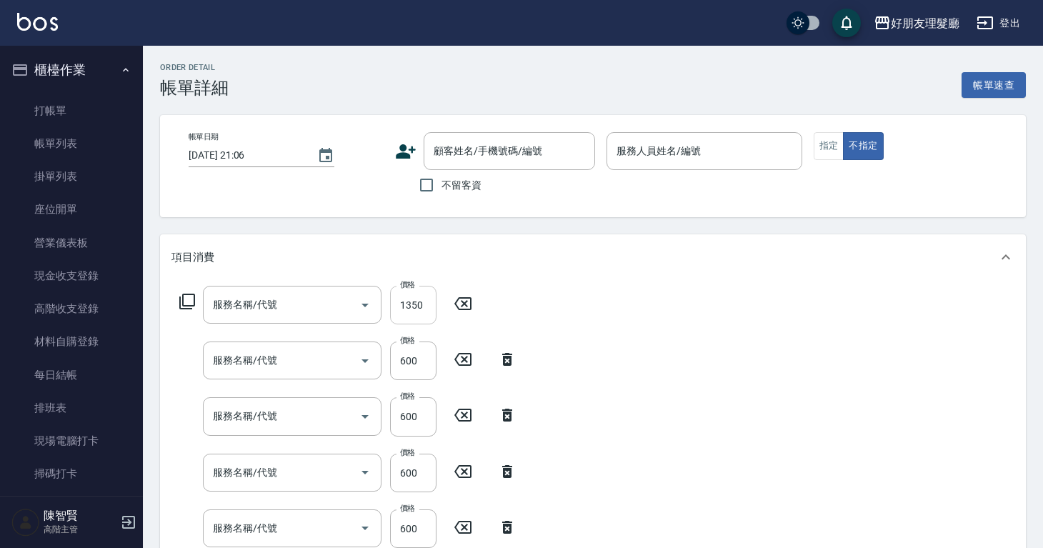
type input "2025/08/10 21:03"
checkbox input "true"
type input "阿賢-999"
type input "染(4)"
type input "剪(2)"
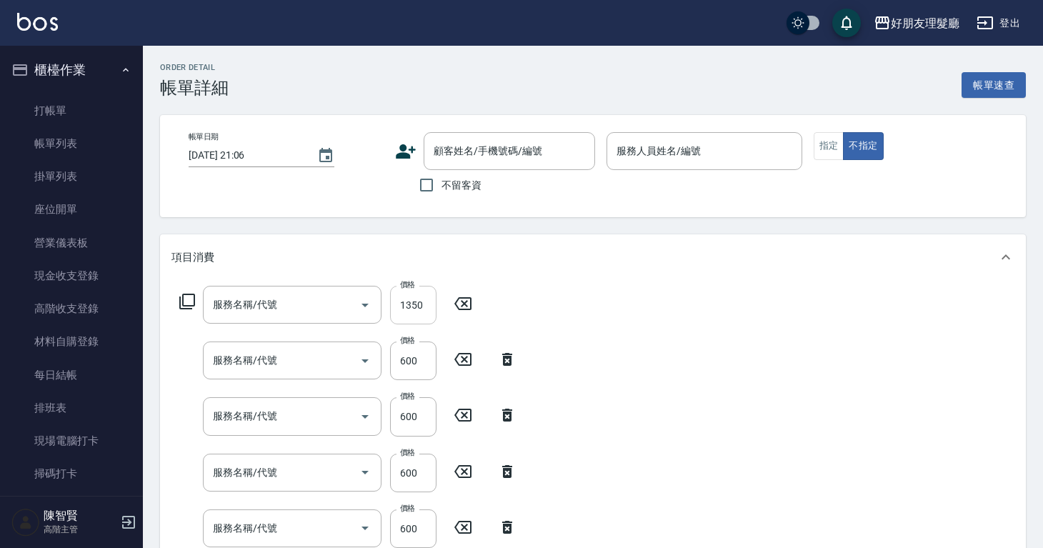
type input "剪(2)"
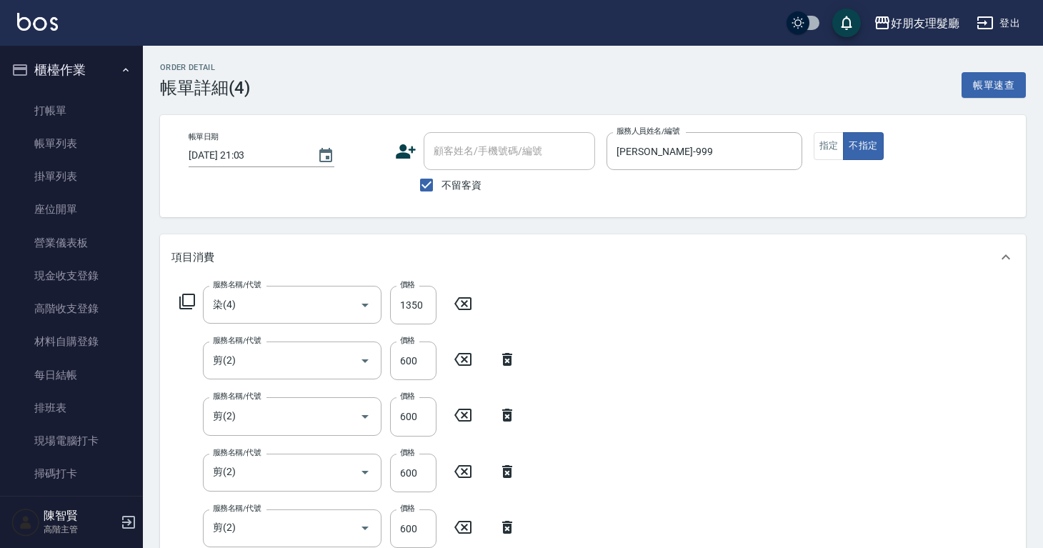
type input "硬派髮蠟"
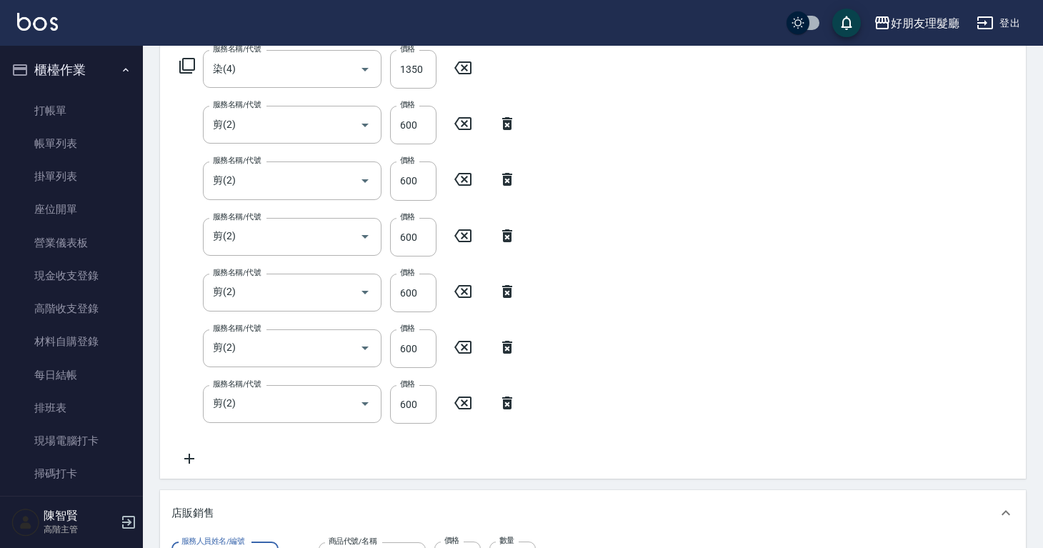
scroll to position [511, 0]
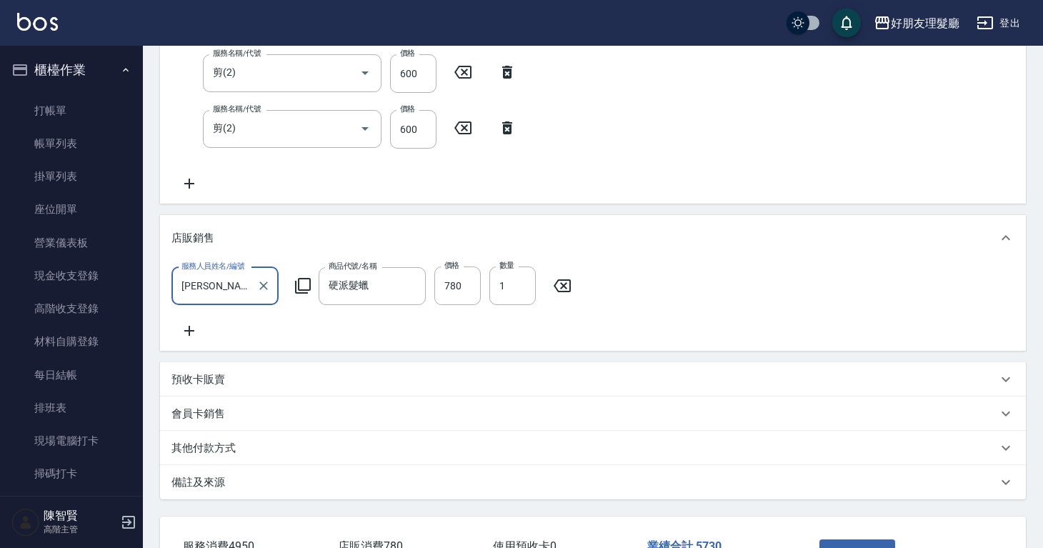
click at [194, 180] on icon at bounding box center [190, 183] width 36 height 17
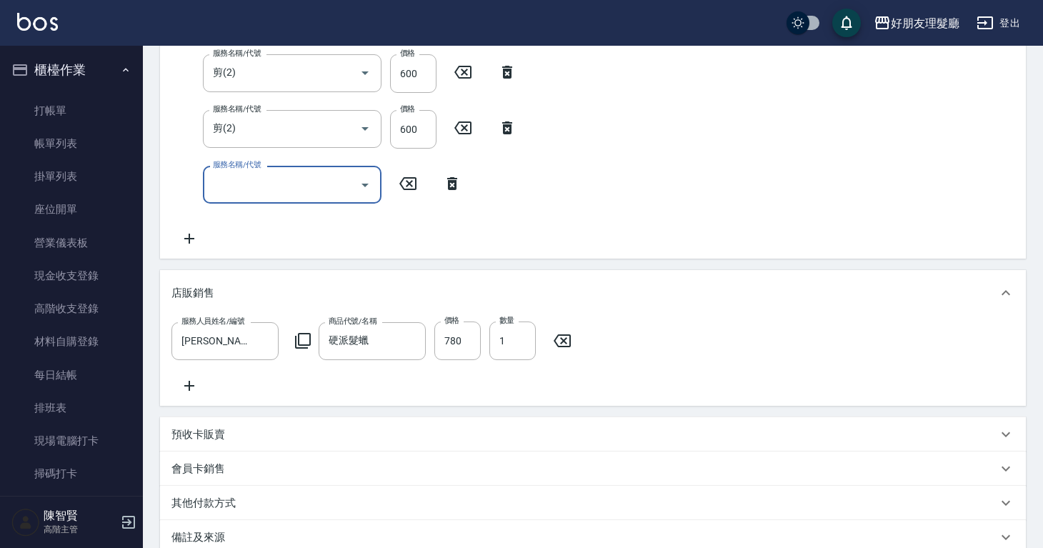
click at [264, 188] on input "服務名稱/代號" at bounding box center [281, 184] width 144 height 25
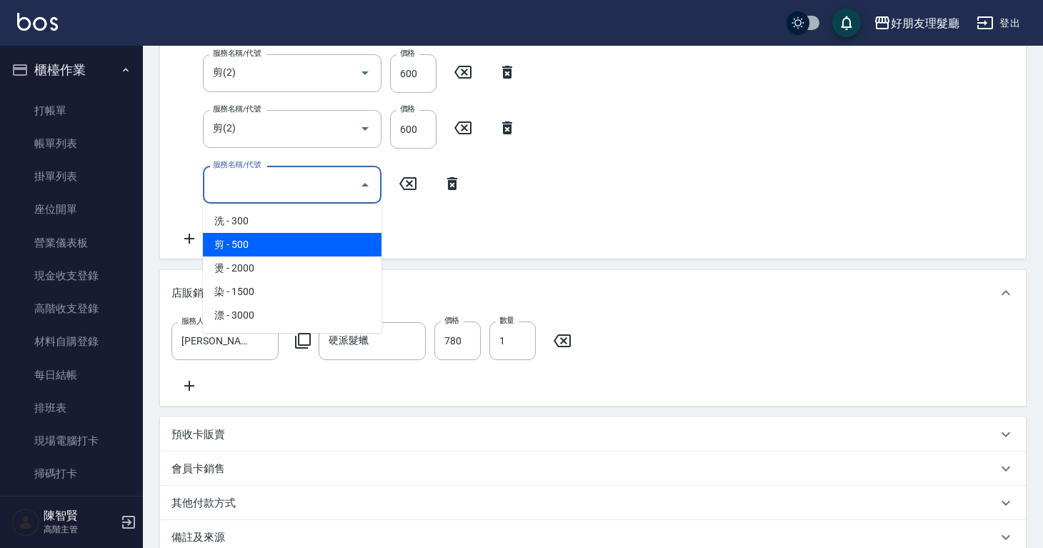
click at [259, 245] on span "剪 - 500" at bounding box center [292, 245] width 179 height 24
type input "剪(2)"
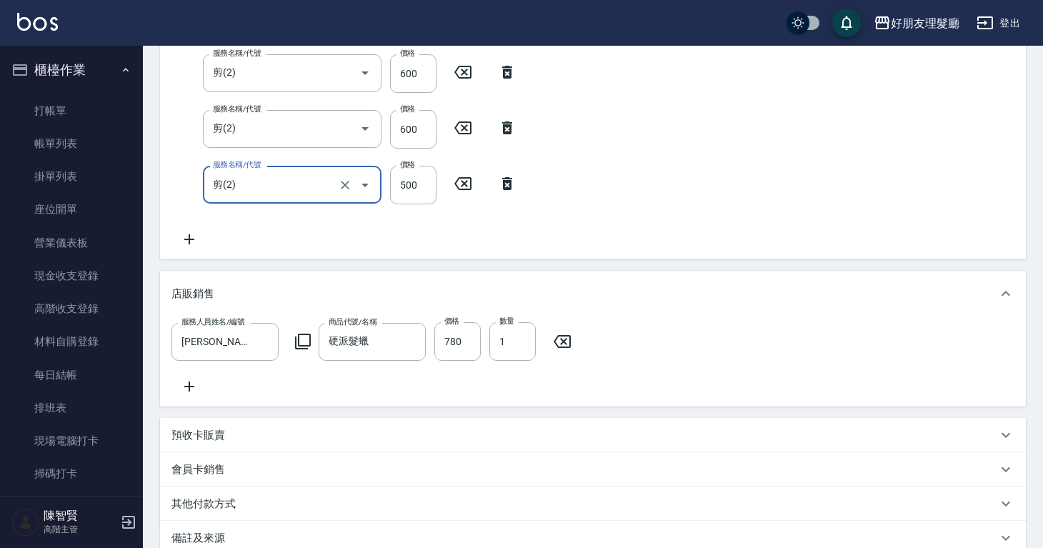
click at [613, 203] on div "服務名稱/代號 染(4) 服務名稱/代號 價格 1350 價格 服務名稱/代號 剪(2) 服務名稱/代號 價格 600 價格 服務名稱/代號 剪(2) 服務名…" at bounding box center [593, 14] width 866 height 490
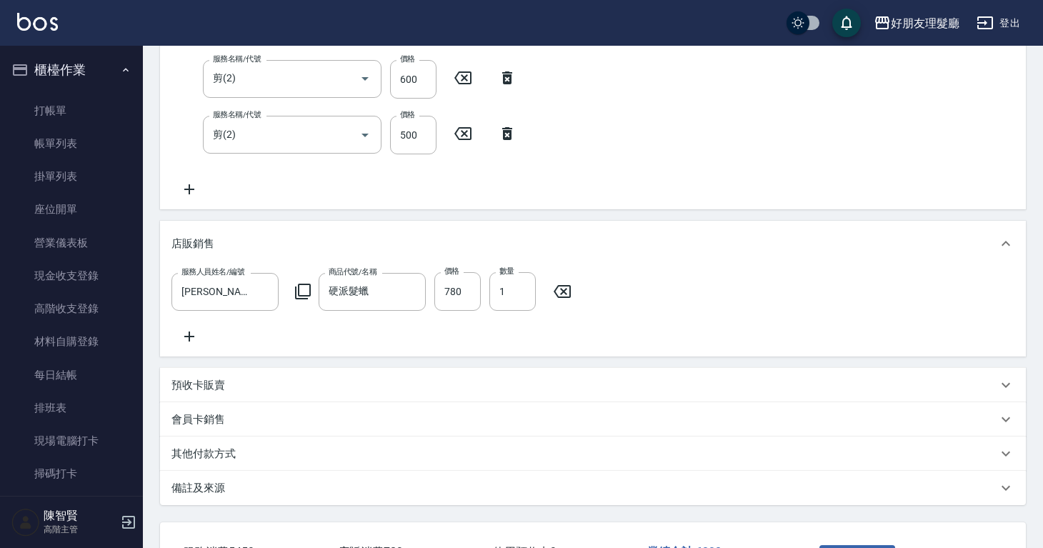
scroll to position [0, 0]
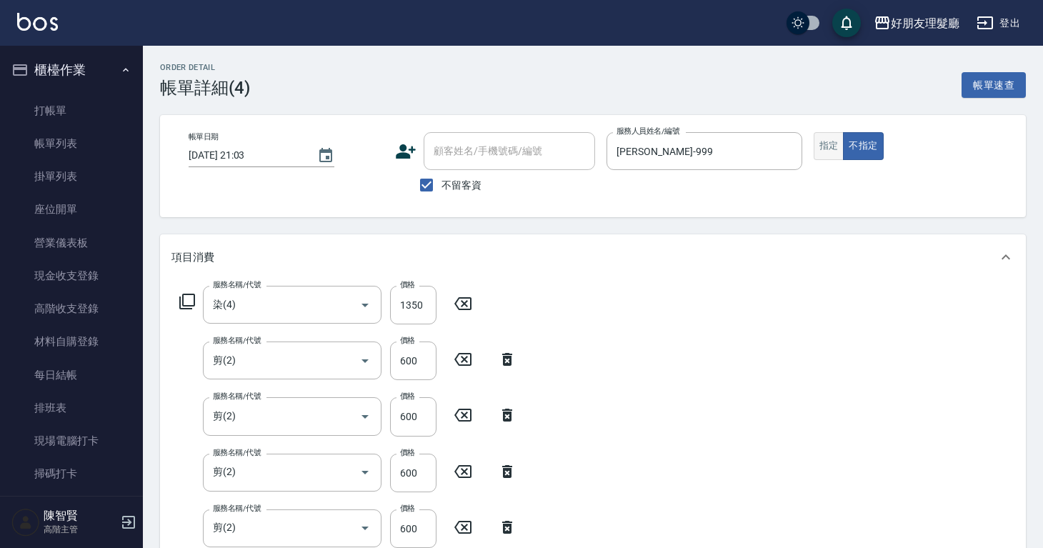
click at [833, 152] on button "指定" at bounding box center [829, 146] width 31 height 28
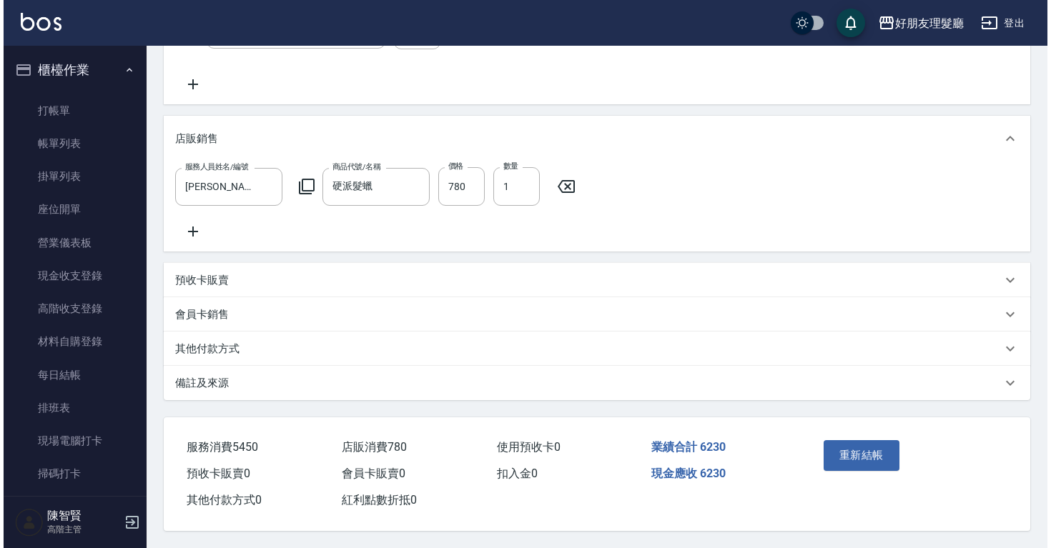
scroll to position [681, 0]
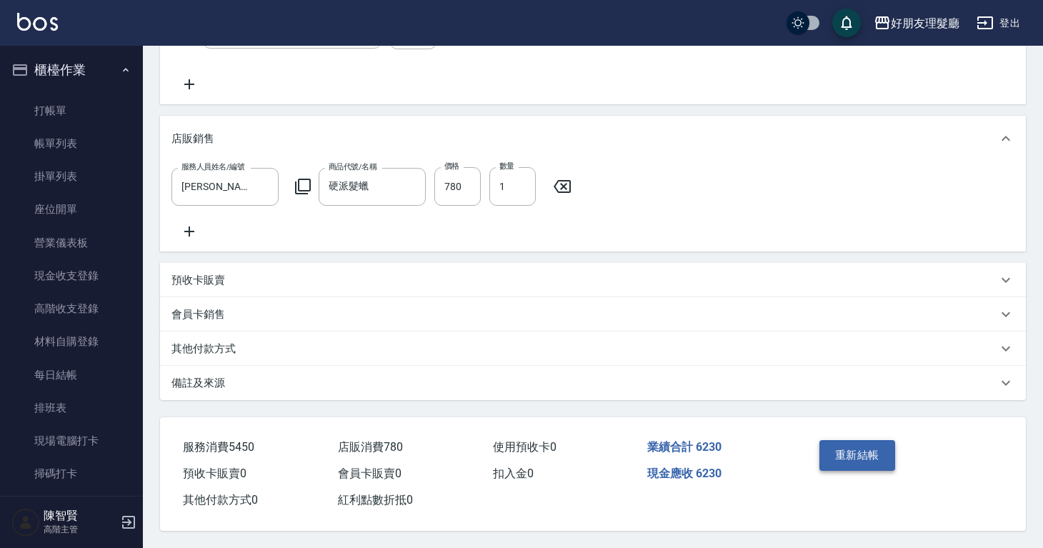
click at [890, 442] on button "重新結帳" at bounding box center [858, 455] width 76 height 30
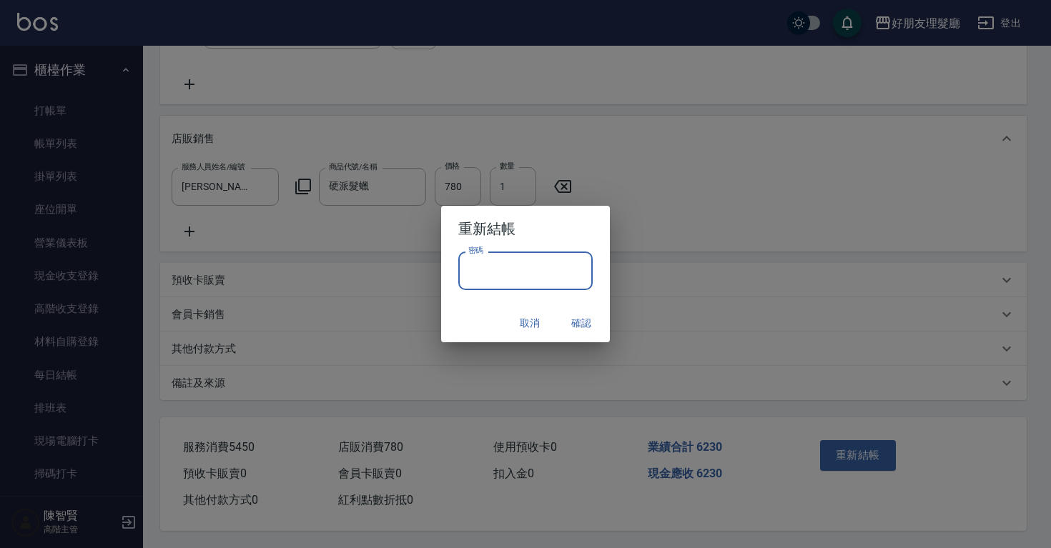
click at [549, 264] on input "密碼" at bounding box center [525, 271] width 134 height 39
type input "****"
drag, startPoint x: 582, startPoint y: 327, endPoint x: 607, endPoint y: 309, distance: 30.7
click at [582, 327] on button "確認" at bounding box center [581, 323] width 46 height 26
click at [561, 277] on input "密碼" at bounding box center [525, 271] width 134 height 39
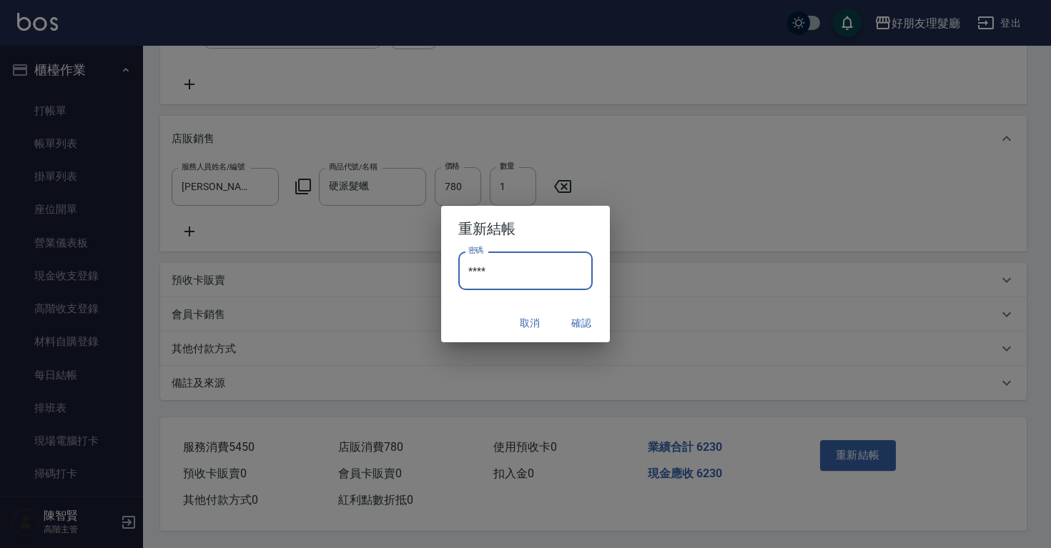
type input "****"
click at [581, 329] on button "確認" at bounding box center [581, 323] width 46 height 26
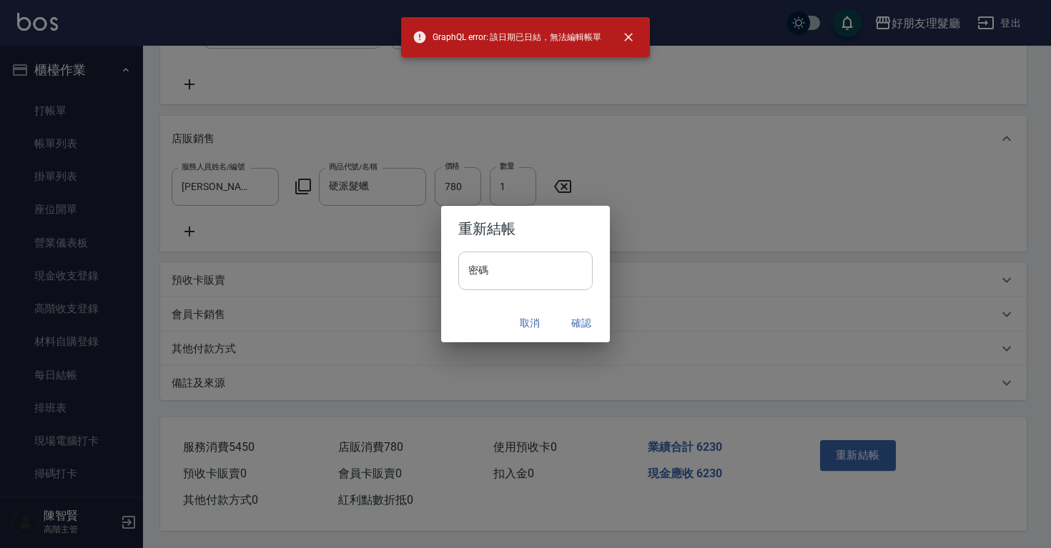
click at [548, 268] on input "密碼" at bounding box center [525, 271] width 134 height 39
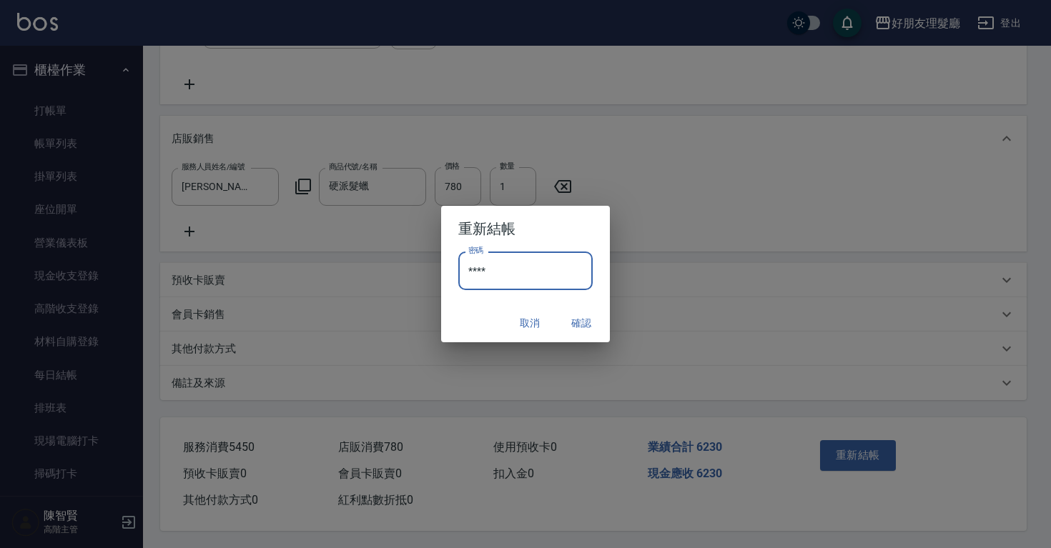
type input "****"
click at [570, 311] on button "確認" at bounding box center [581, 323] width 46 height 26
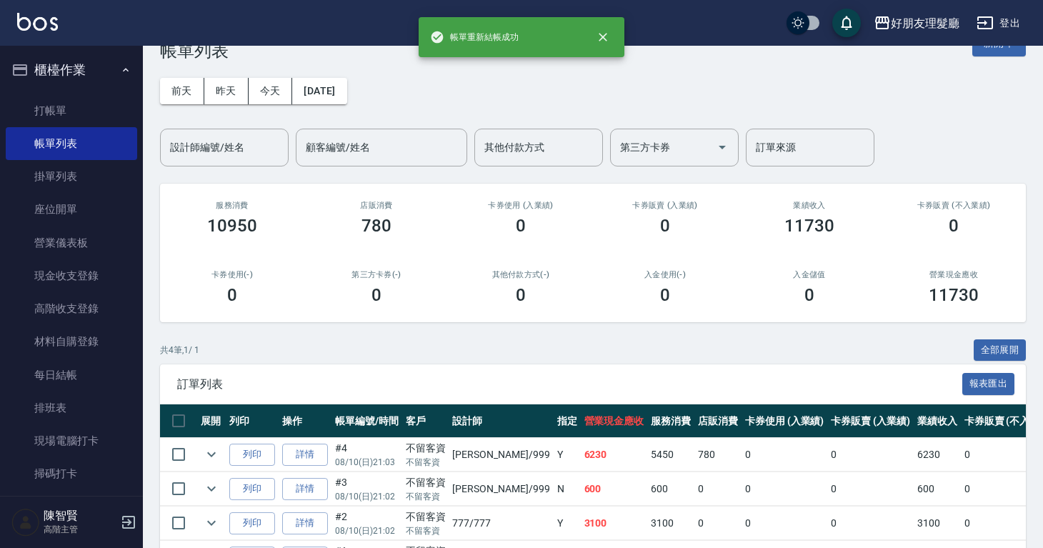
scroll to position [110, 0]
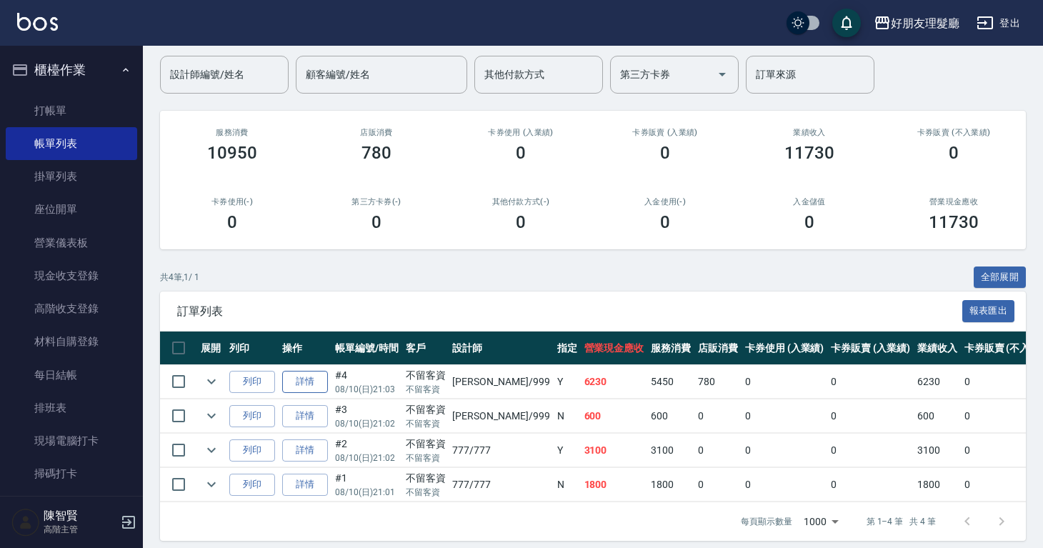
click at [306, 382] on link "詳情" at bounding box center [305, 382] width 46 height 22
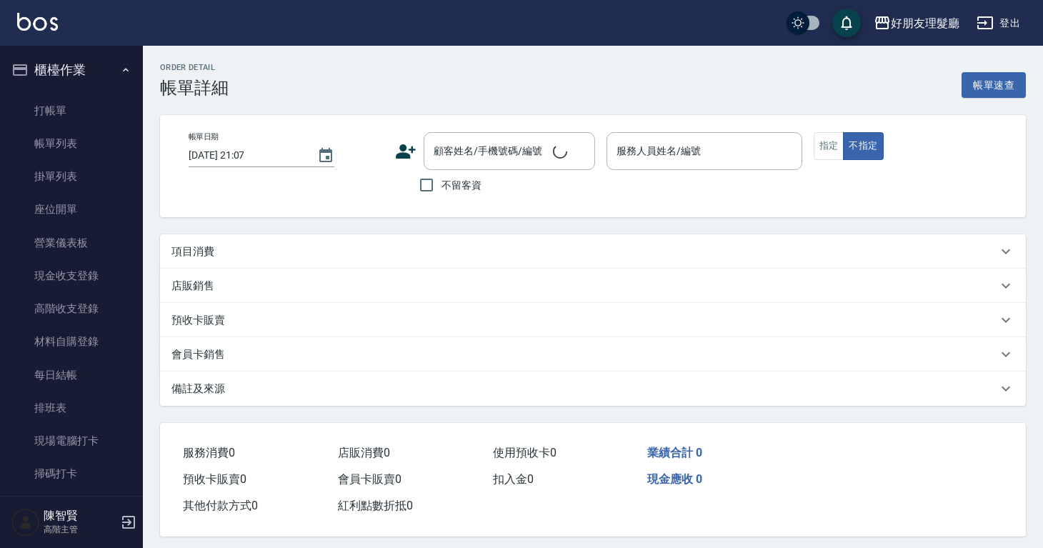
type input "2025/08/10 21:03"
checkbox input "true"
type input "阿賢-999"
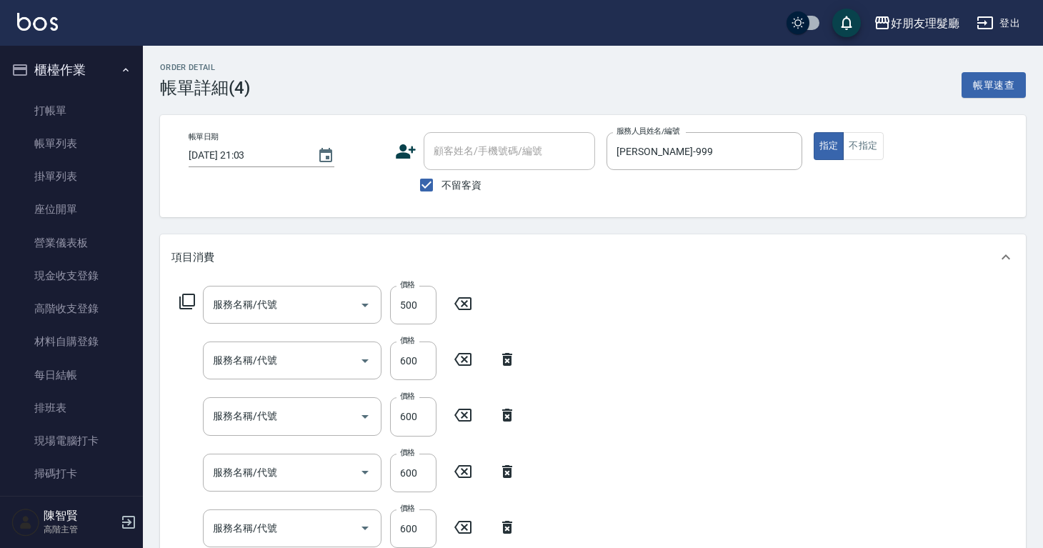
type input "剪(2)"
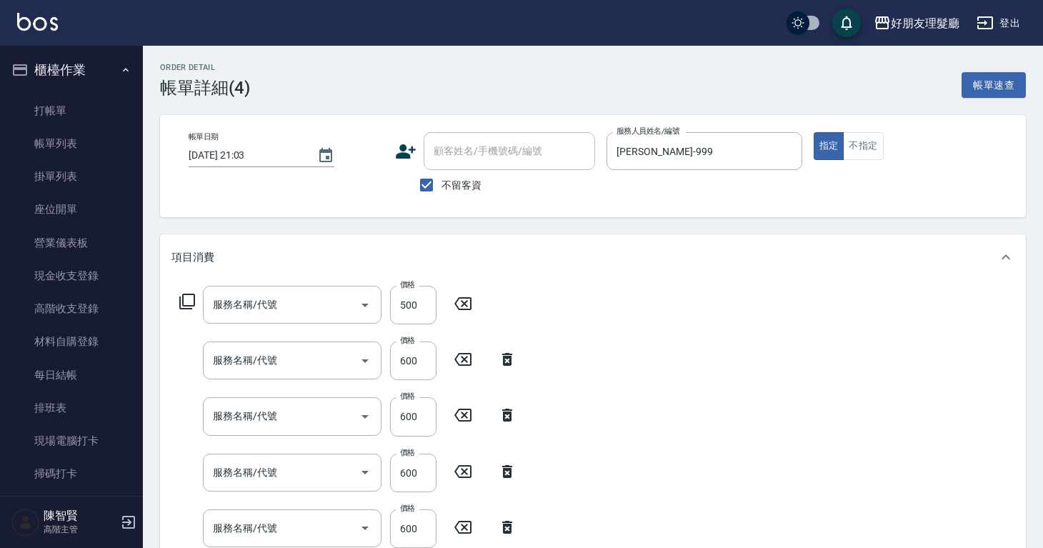
type input "剪(2)"
type input "染(4)"
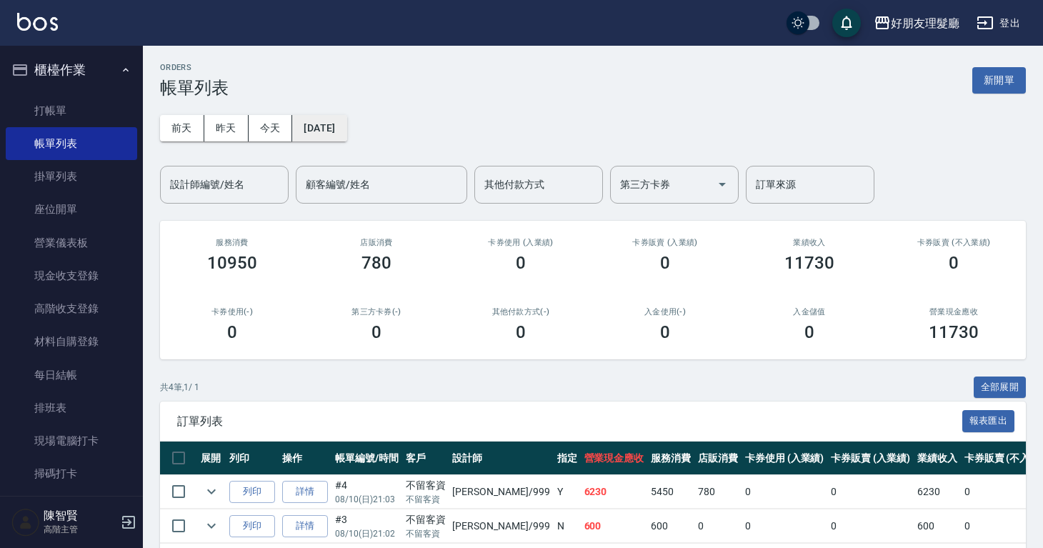
click at [317, 126] on button "[DATE]" at bounding box center [319, 128] width 54 height 26
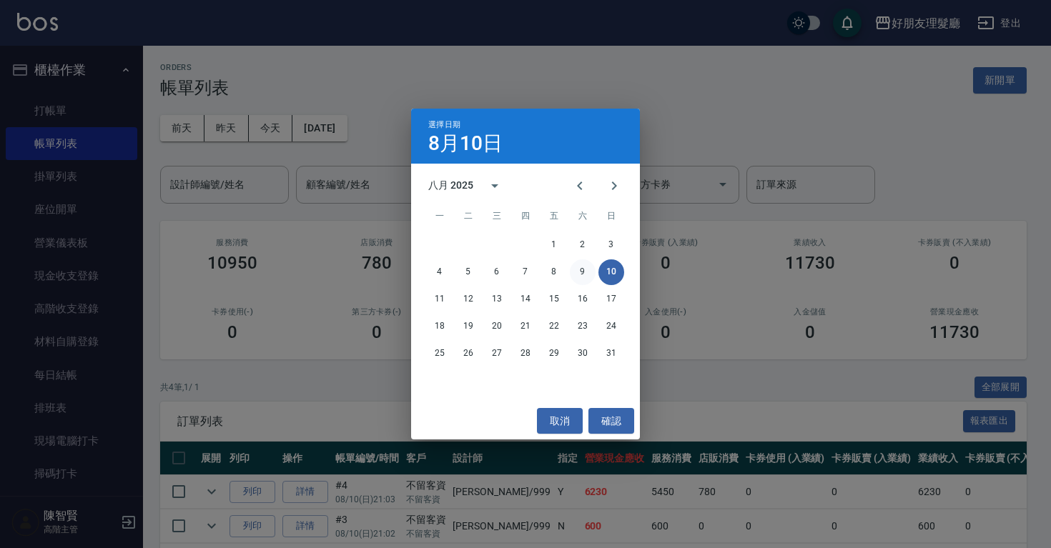
click at [582, 273] on button "9" at bounding box center [583, 272] width 26 height 26
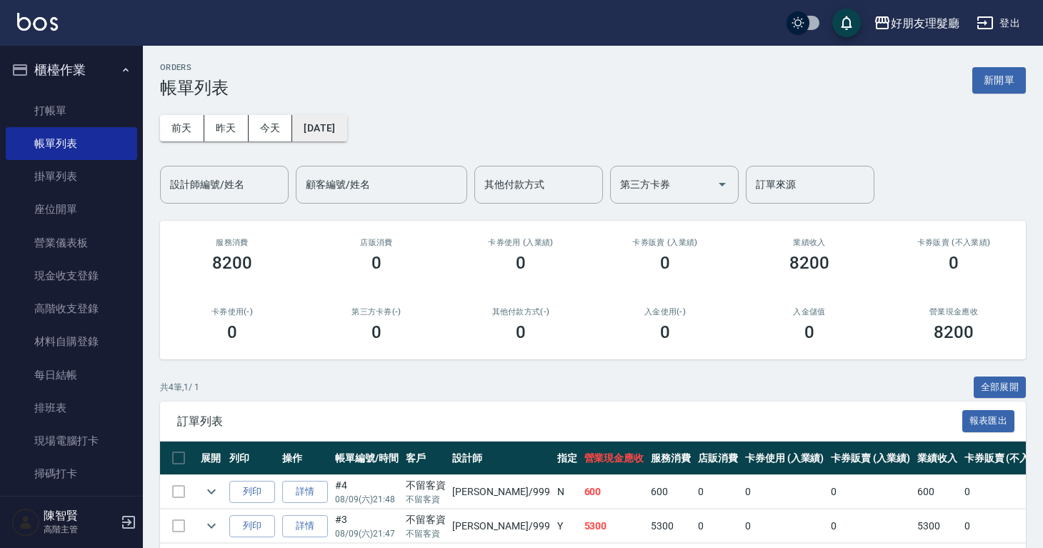
click at [347, 134] on button "2025/08/09" at bounding box center [319, 128] width 54 height 26
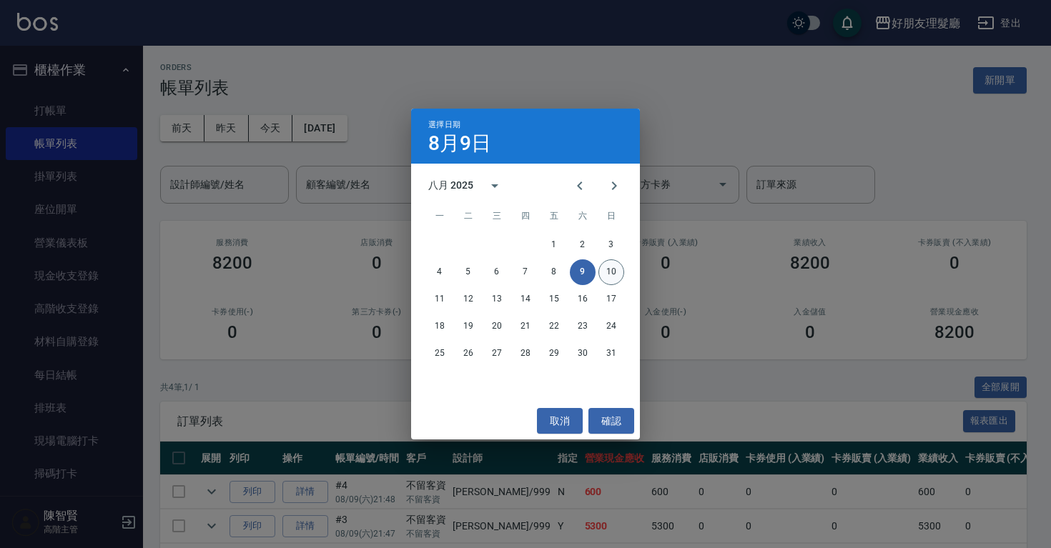
click at [610, 271] on button "10" at bounding box center [611, 272] width 26 height 26
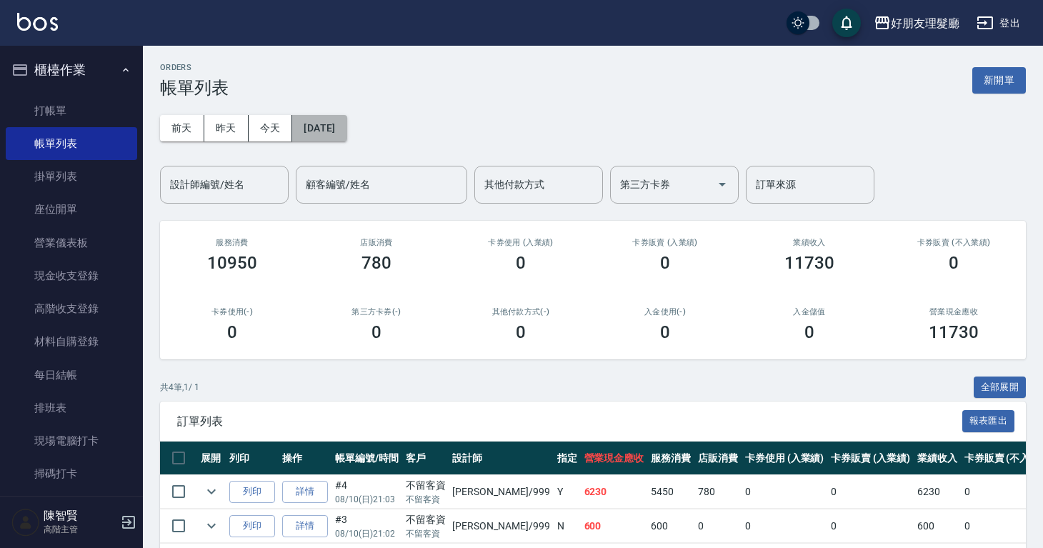
click at [311, 131] on button "[DATE]" at bounding box center [319, 128] width 54 height 26
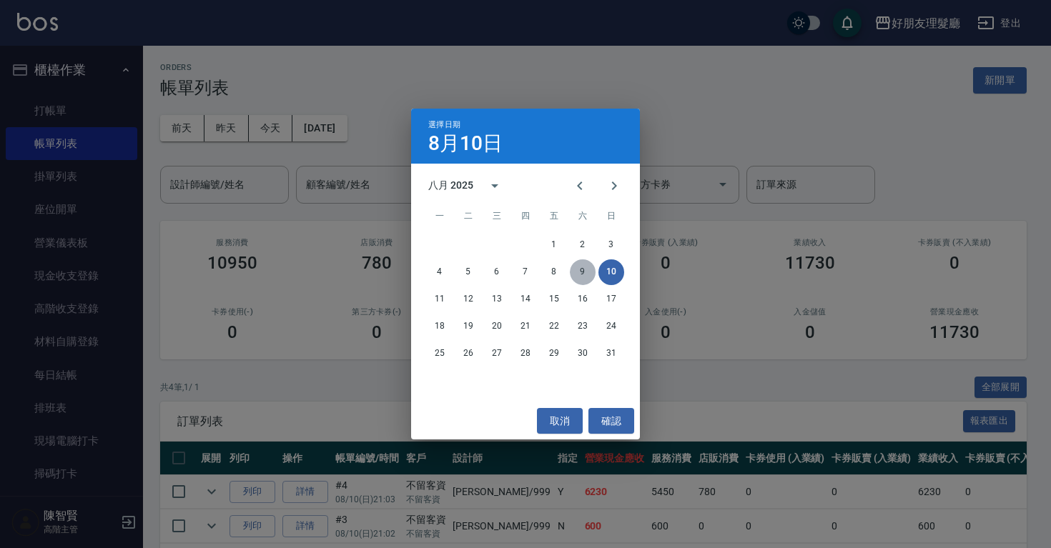
click at [583, 270] on button "9" at bounding box center [583, 272] width 26 height 26
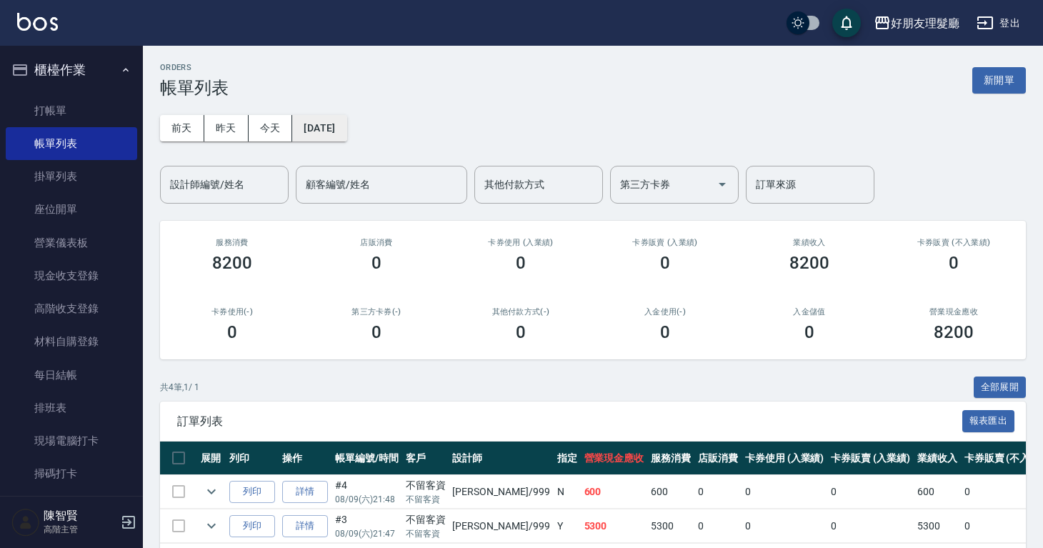
click at [317, 115] on button "2025/08/09" at bounding box center [319, 128] width 54 height 26
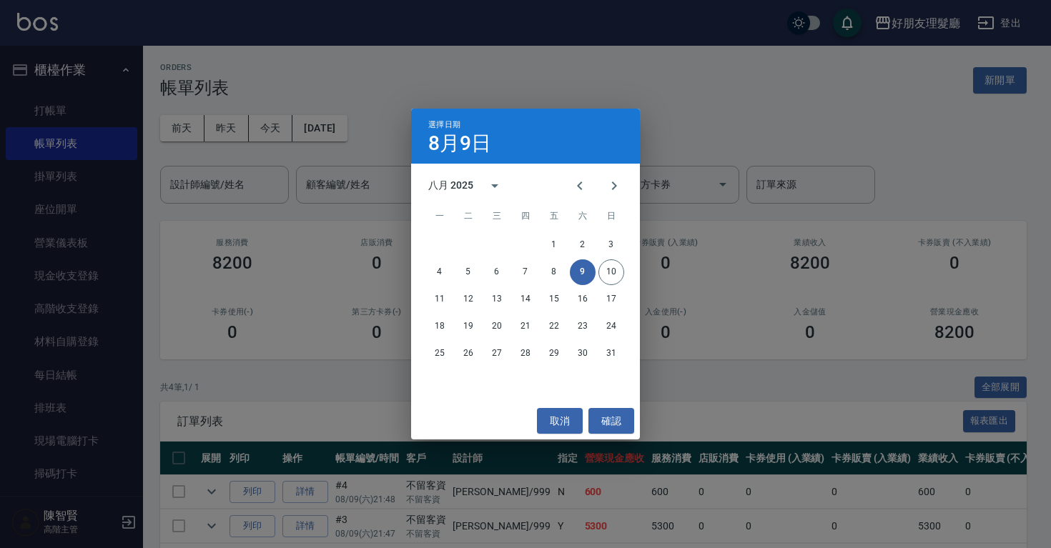
click at [693, 113] on div "選擇日期 8月9日 八月 2025 一 二 三 四 五 六 日 1 2 3 4 5 6 7 8 9 10 11 12 13 14 15 16 17 18 19…" at bounding box center [525, 274] width 1051 height 548
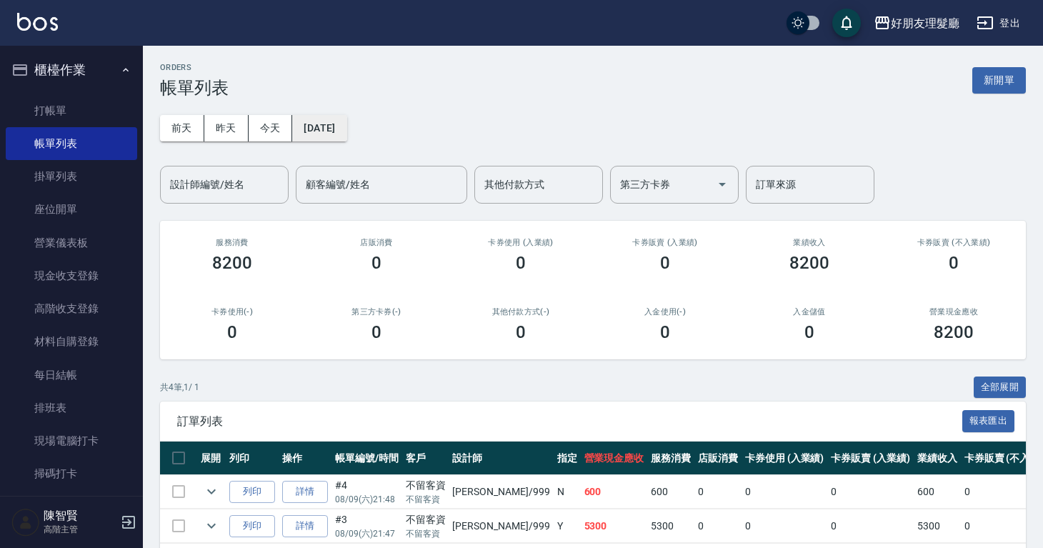
drag, startPoint x: 379, startPoint y: 120, endPoint x: 371, endPoint y: 116, distance: 8.6
click at [378, 120] on div "前天 昨天 今天 2025/08/09 設計師編號/姓名 設計師編號/姓名 顧客編號/姓名 顧客編號/姓名 其他付款方式 其他付款方式 第三方卡券 第三方卡券…" at bounding box center [593, 151] width 866 height 106
click at [347, 118] on button "2025/08/09" at bounding box center [319, 128] width 54 height 26
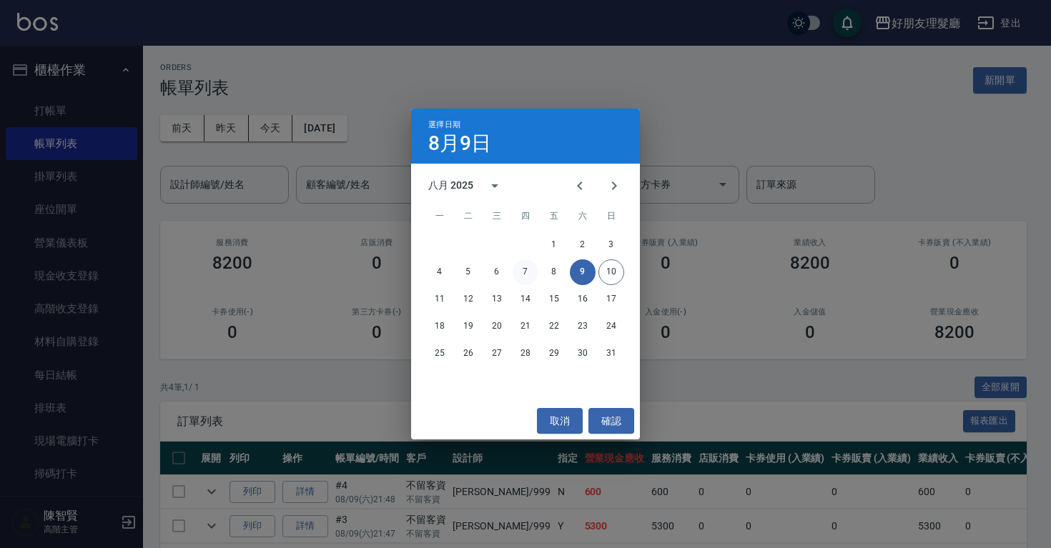
click at [532, 274] on button "7" at bounding box center [525, 272] width 26 height 26
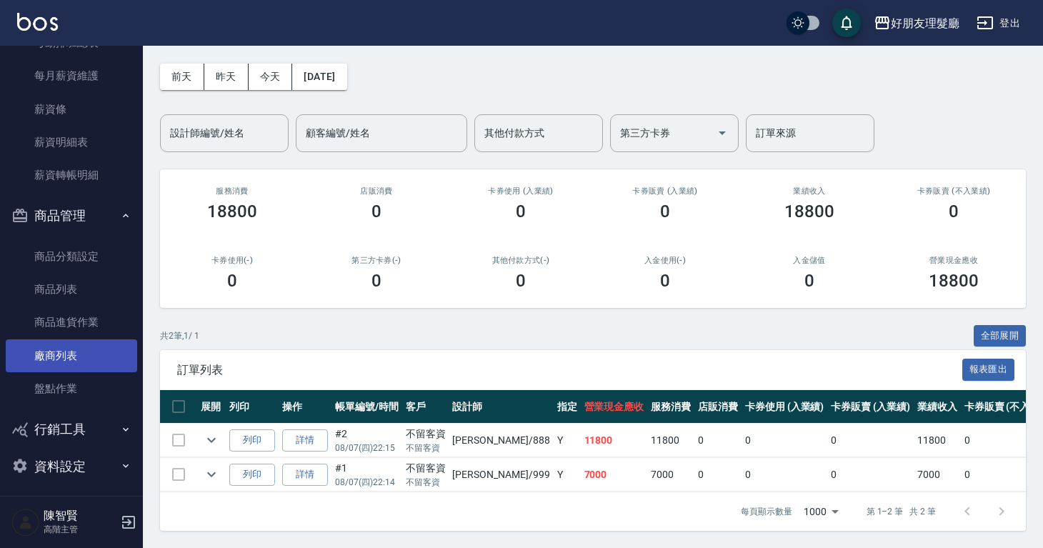
scroll to position [2160, 0]
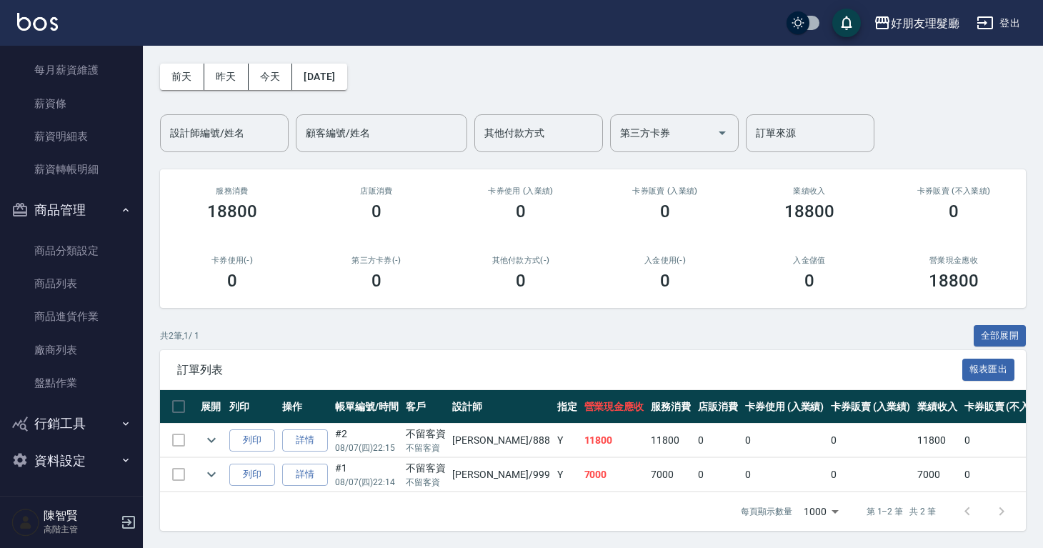
click at [106, 431] on button "行銷工具" at bounding box center [71, 423] width 131 height 37
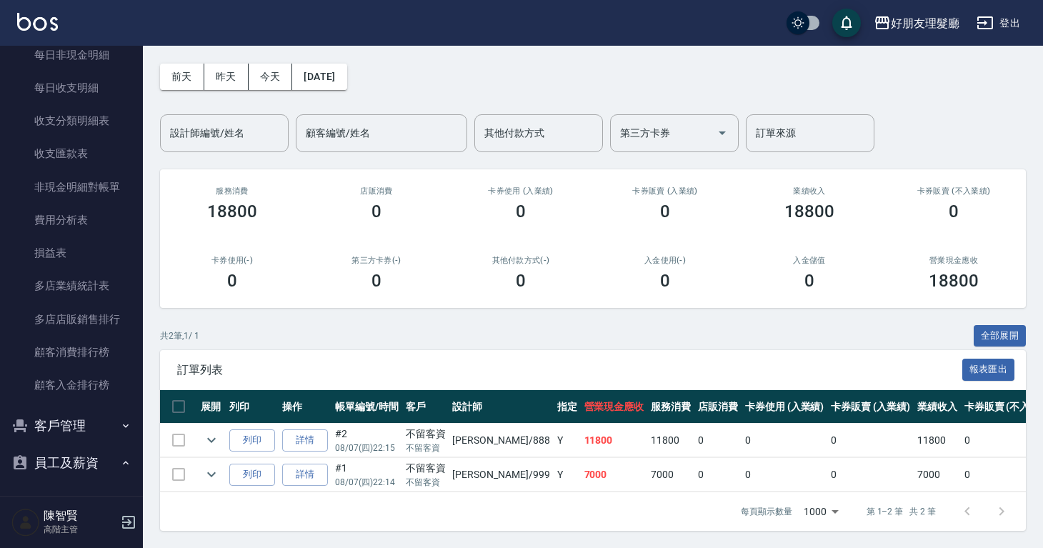
scroll to position [1536, 0]
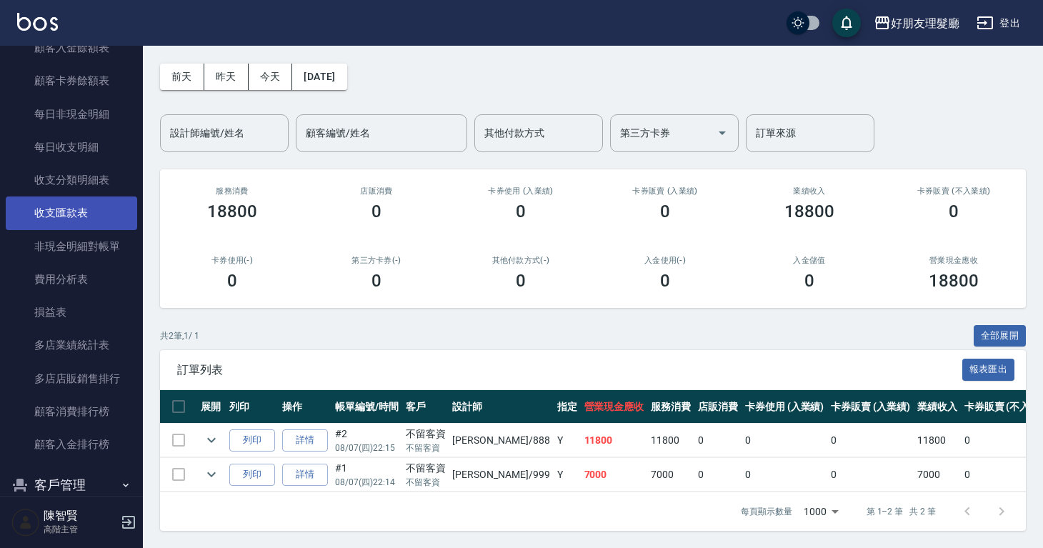
click at [76, 206] on link "收支匯款表" at bounding box center [71, 213] width 131 height 33
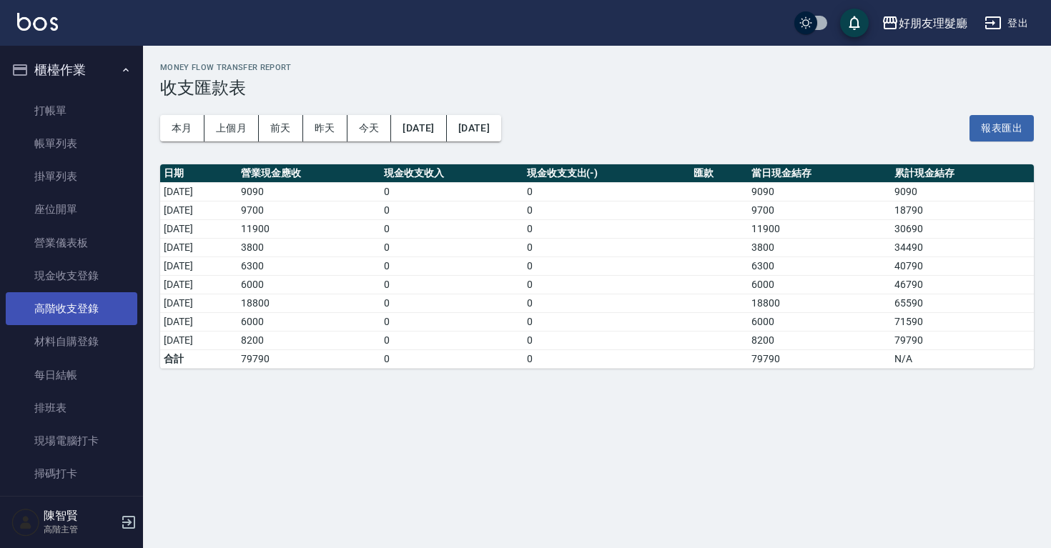
click at [82, 317] on link "高階收支登錄" at bounding box center [71, 308] width 131 height 33
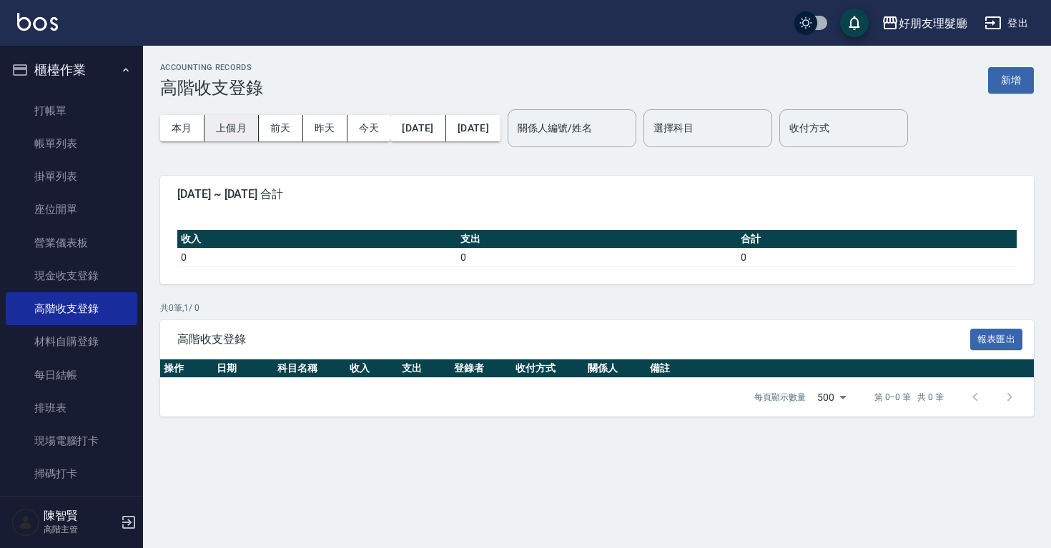
click at [222, 136] on button "上個月" at bounding box center [231, 128] width 54 height 26
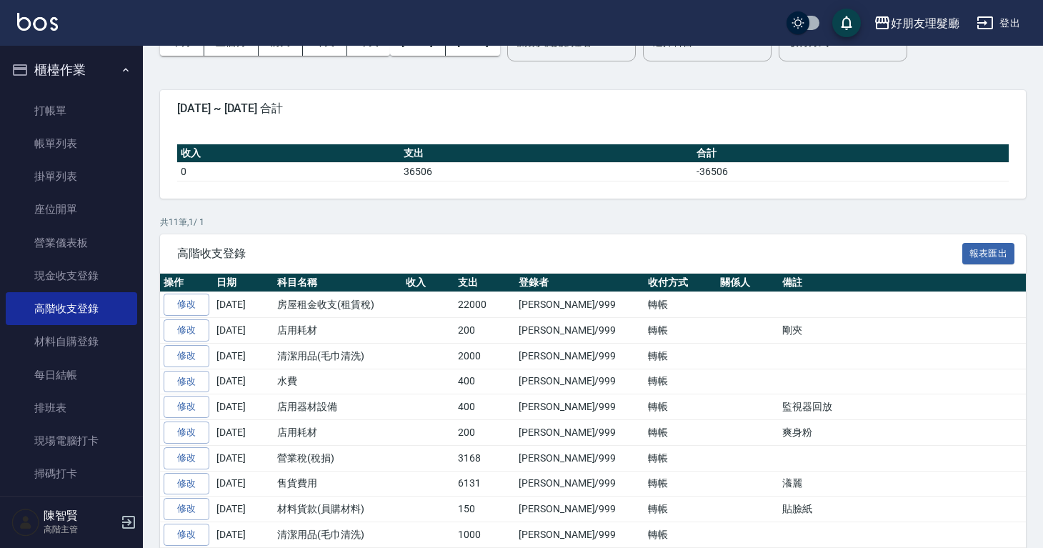
scroll to position [167, 0]
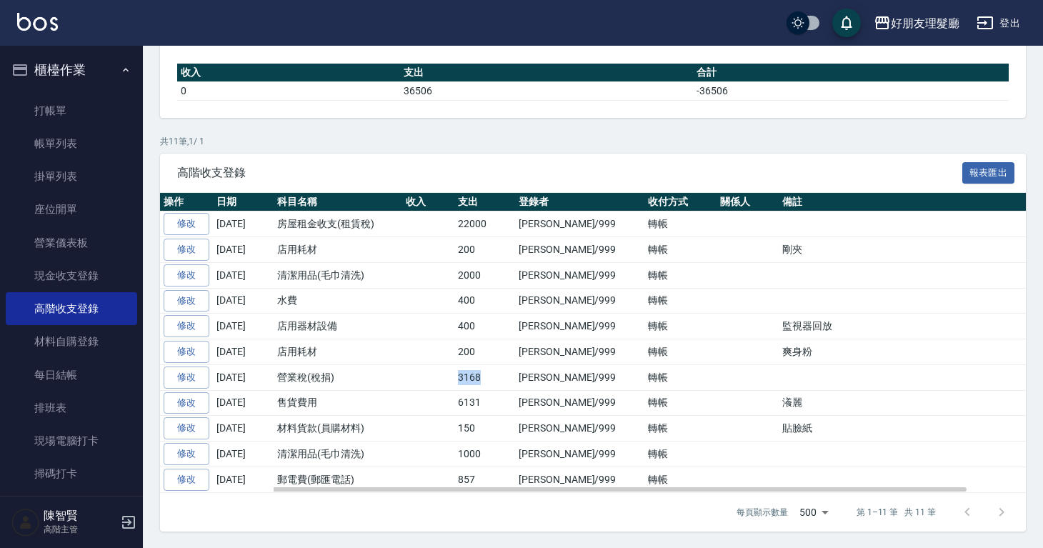
drag, startPoint x: 497, startPoint y: 374, endPoint x: 455, endPoint y: 377, distance: 42.3
click at [455, 377] on td "3168" at bounding box center [485, 377] width 61 height 26
click at [500, 382] on td "3168" at bounding box center [485, 377] width 61 height 26
drag, startPoint x: 498, startPoint y: 379, endPoint x: 444, endPoint y: 377, distance: 54.4
click at [444, 377] on tr "修改 2025-07-31 營業稅(稅捐) 3168 陳智賢/999 轉帳" at bounding box center [624, 377] width 929 height 26
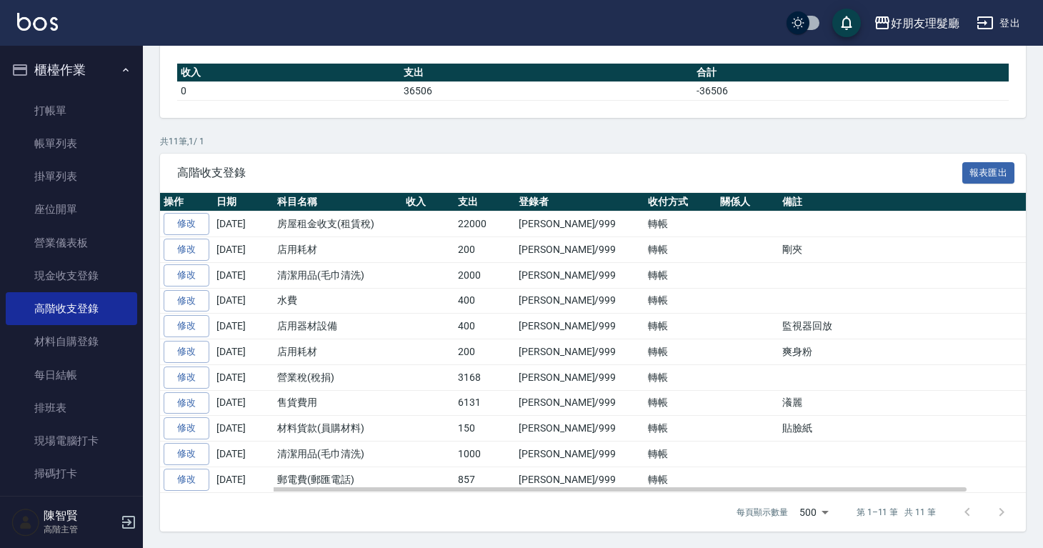
click at [480, 382] on td "3168" at bounding box center [485, 377] width 61 height 26
drag, startPoint x: 476, startPoint y: 375, endPoint x: 443, endPoint y: 374, distance: 32.9
click at [443, 374] on tr "修改 2025-07-31 營業稅(稅捐) 3168 陳智賢/999 轉帳" at bounding box center [624, 377] width 929 height 26
click at [507, 384] on td "3168" at bounding box center [485, 377] width 61 height 26
drag, startPoint x: 497, startPoint y: 342, endPoint x: 419, endPoint y: 344, distance: 78.7
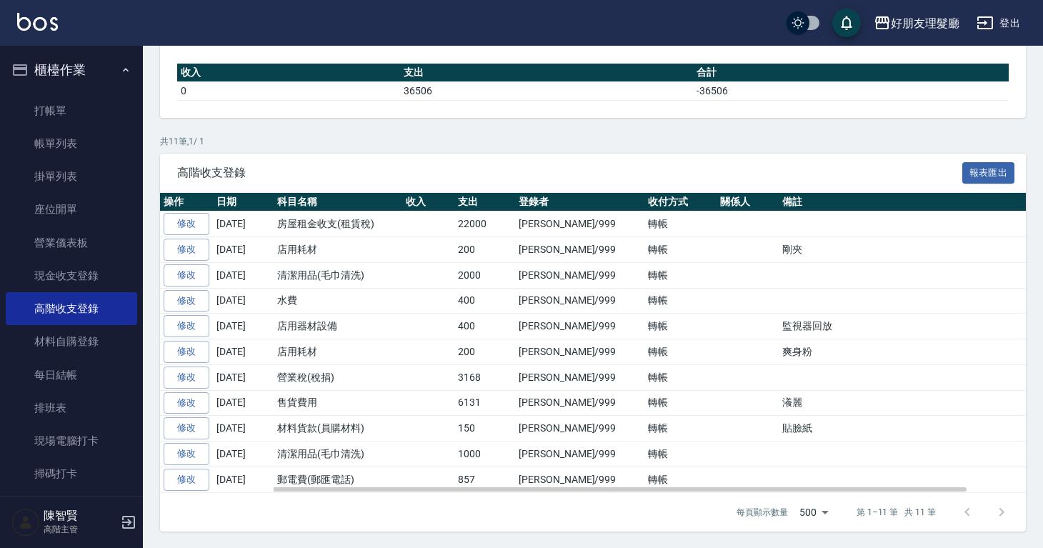
click at [419, 344] on tr "修改 2025-07-31 店用耗材 200 陳智賢/999 轉帳 爽身粉" at bounding box center [624, 352] width 929 height 26
drag, startPoint x: 483, startPoint y: 354, endPoint x: 437, endPoint y: 352, distance: 45.8
click at [437, 352] on tr "修改 2025-07-31 店用耗材 200 陳智賢/999 轉帳 爽身粉" at bounding box center [624, 352] width 929 height 26
click at [480, 353] on td "200" at bounding box center [485, 352] width 61 height 26
drag, startPoint x: 463, startPoint y: 317, endPoint x: 450, endPoint y: 319, distance: 13.2
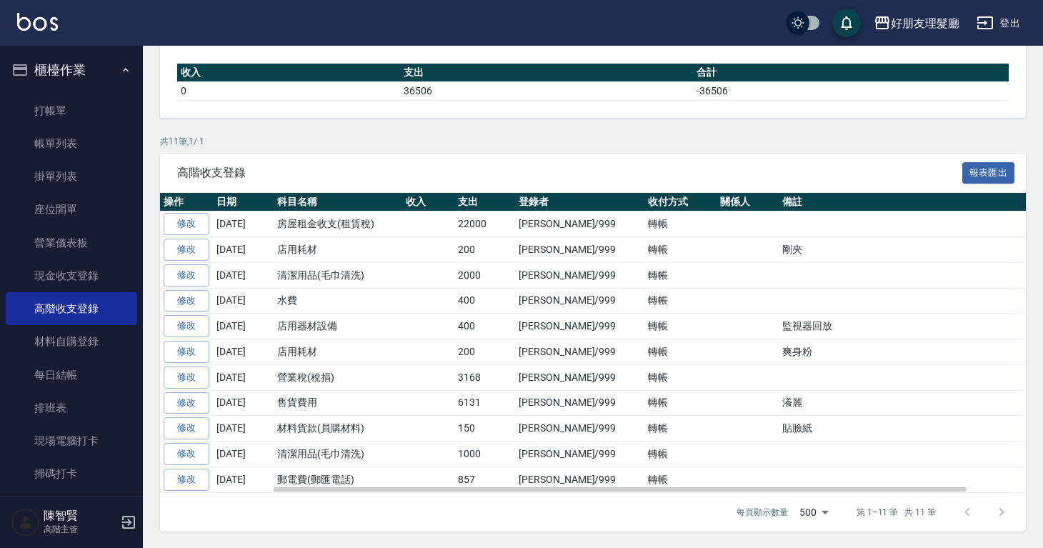
click at [450, 319] on tr "修改 2025-07-31 店用器材設備 400 陳智賢/999 轉帳 監視器回放" at bounding box center [624, 327] width 929 height 26
drag, startPoint x: 486, startPoint y: 324, endPoint x: 457, endPoint y: 324, distance: 28.6
click at [457, 324] on td "400" at bounding box center [485, 327] width 61 height 26
click at [503, 334] on td "400" at bounding box center [485, 327] width 61 height 26
click at [409, 154] on div "高階收支登錄 報表匯出" at bounding box center [593, 173] width 866 height 39
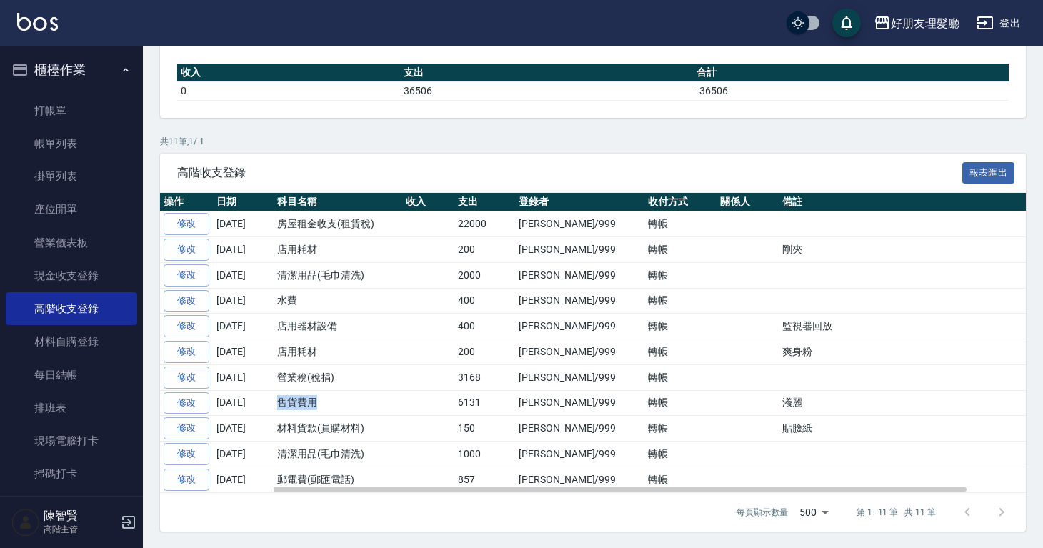
drag, startPoint x: 327, startPoint y: 402, endPoint x: 279, endPoint y: 397, distance: 48.2
click at [279, 397] on td "售貨費用" at bounding box center [338, 403] width 129 height 26
click at [452, 378] on td at bounding box center [428, 377] width 52 height 26
drag, startPoint x: 489, startPoint y: 376, endPoint x: 460, endPoint y: 381, distance: 29.7
click at [460, 381] on td "3168" at bounding box center [485, 377] width 61 height 26
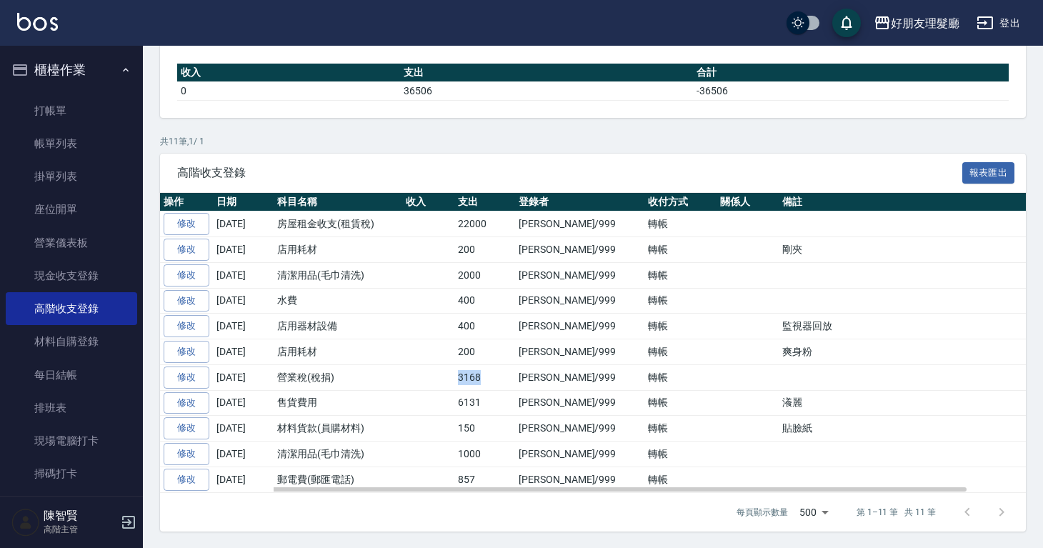
click at [502, 366] on td "3168" at bounding box center [485, 377] width 61 height 26
drag, startPoint x: 502, startPoint y: 359, endPoint x: 491, endPoint y: 359, distance: 10.7
click at [491, 359] on td "200" at bounding box center [485, 352] width 61 height 26
drag, startPoint x: 490, startPoint y: 351, endPoint x: 455, endPoint y: 349, distance: 35.1
click at [455, 349] on td "200" at bounding box center [485, 352] width 61 height 26
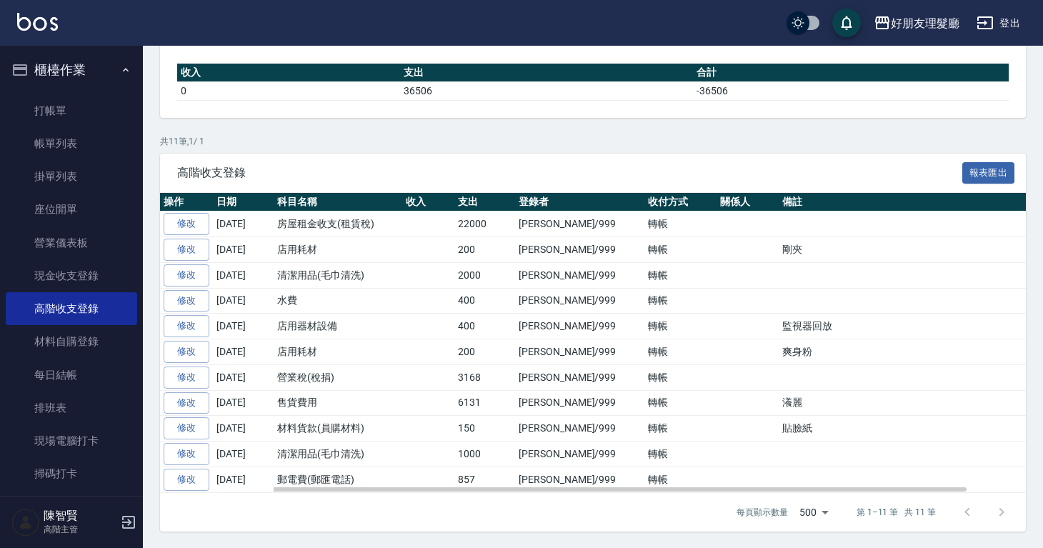
click at [545, 335] on td "陳智賢/999" at bounding box center [579, 327] width 129 height 26
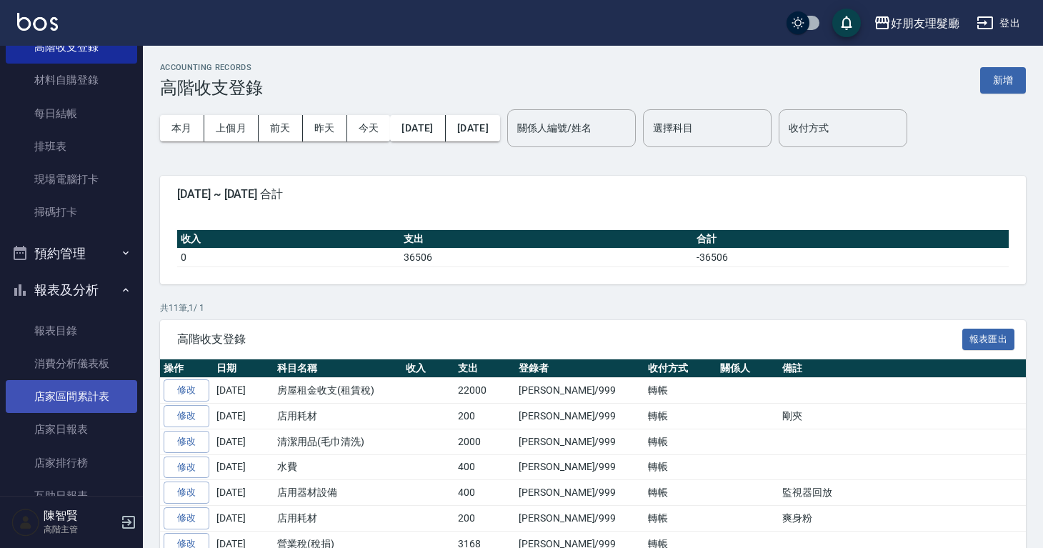
scroll to position [308, 0]
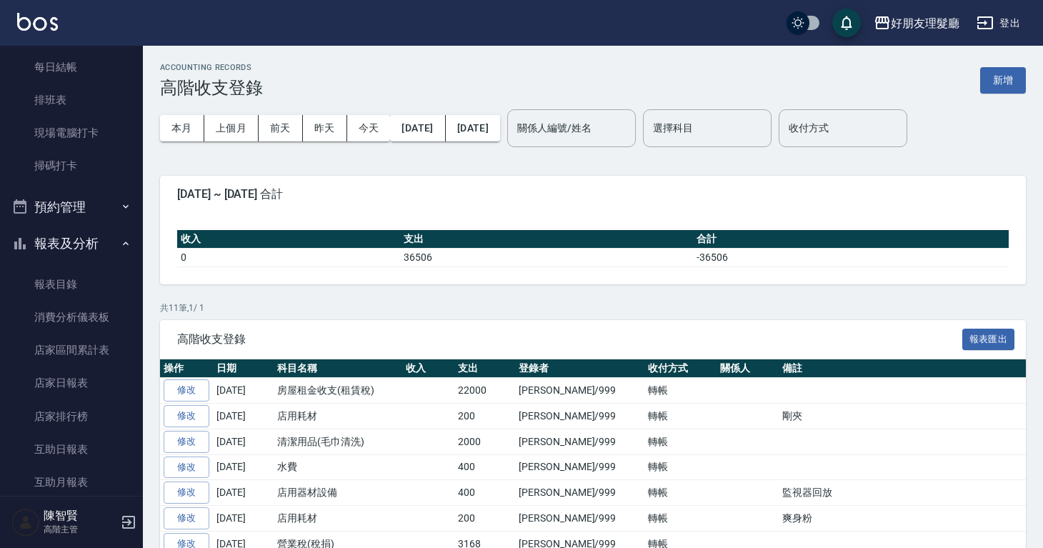
click at [94, 207] on button "預約管理" at bounding box center [71, 207] width 131 height 37
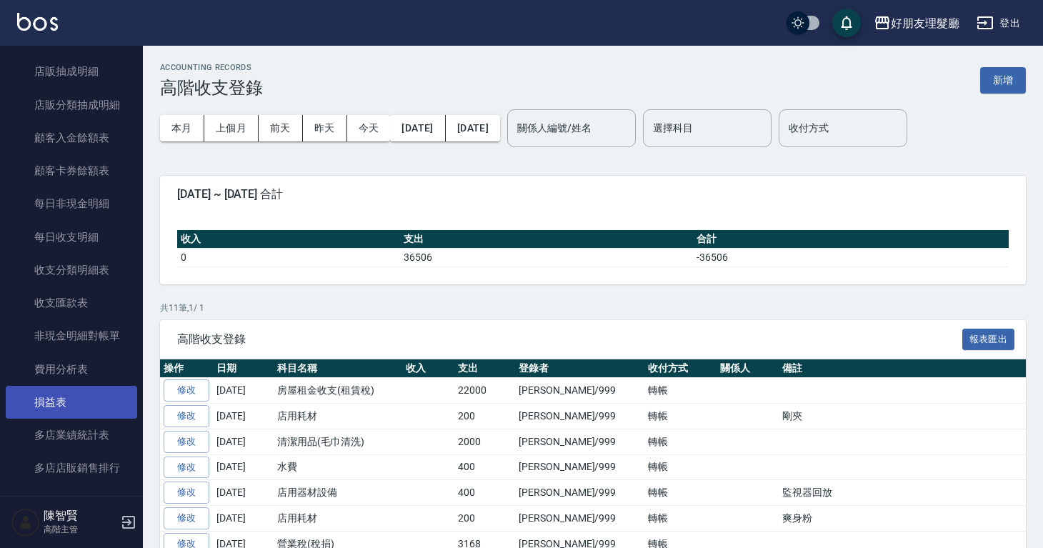
scroll to position [1576, 0]
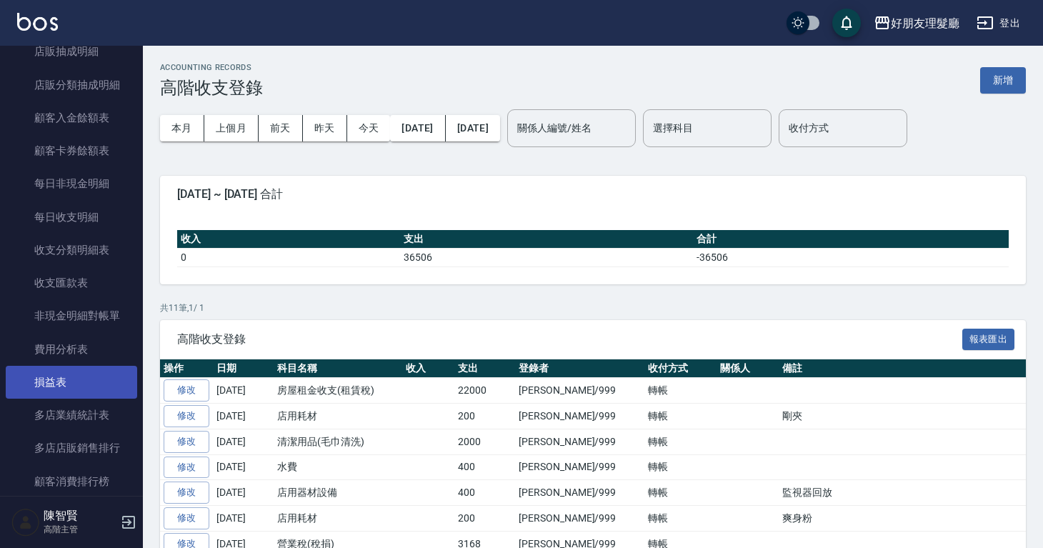
click at [94, 384] on link "損益表" at bounding box center [71, 382] width 131 height 33
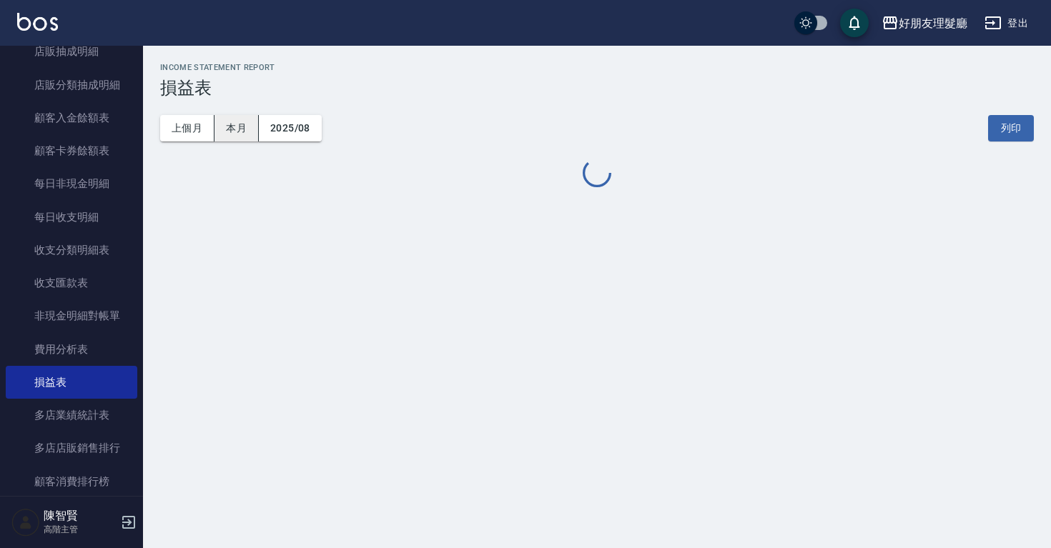
click at [238, 137] on button "本月" at bounding box center [236, 128] width 44 height 26
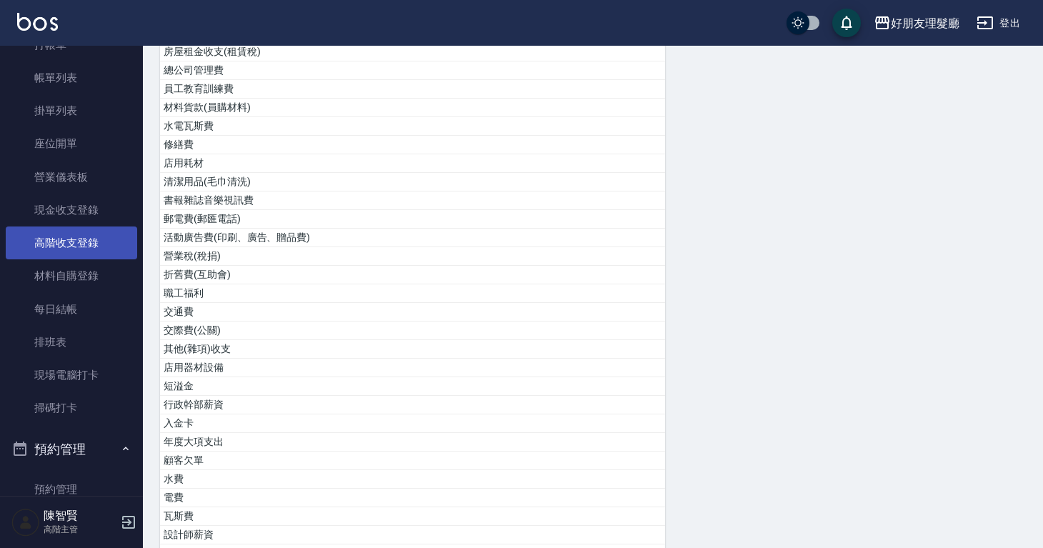
scroll to position [66, 0]
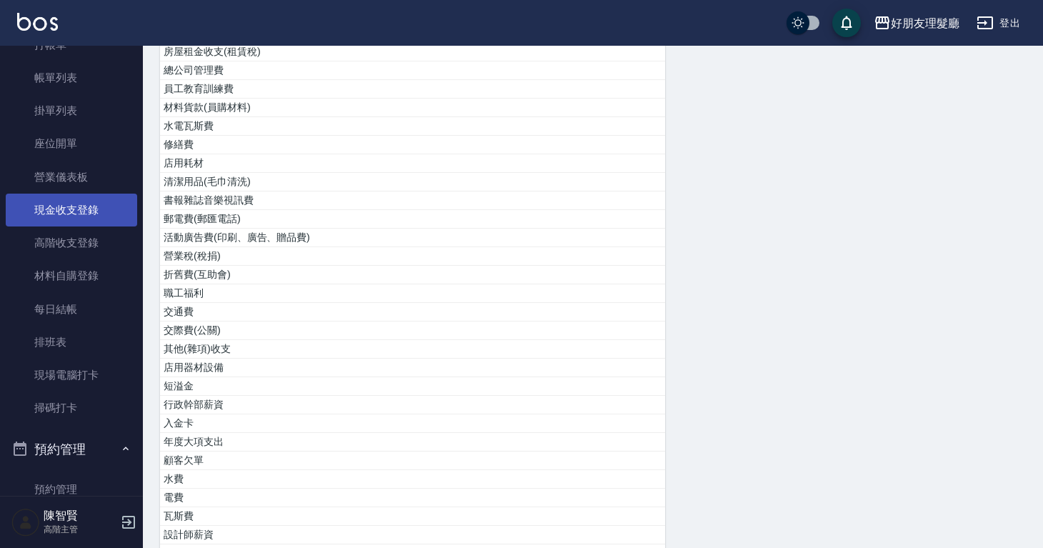
click at [83, 217] on link "現金收支登錄" at bounding box center [71, 210] width 131 height 33
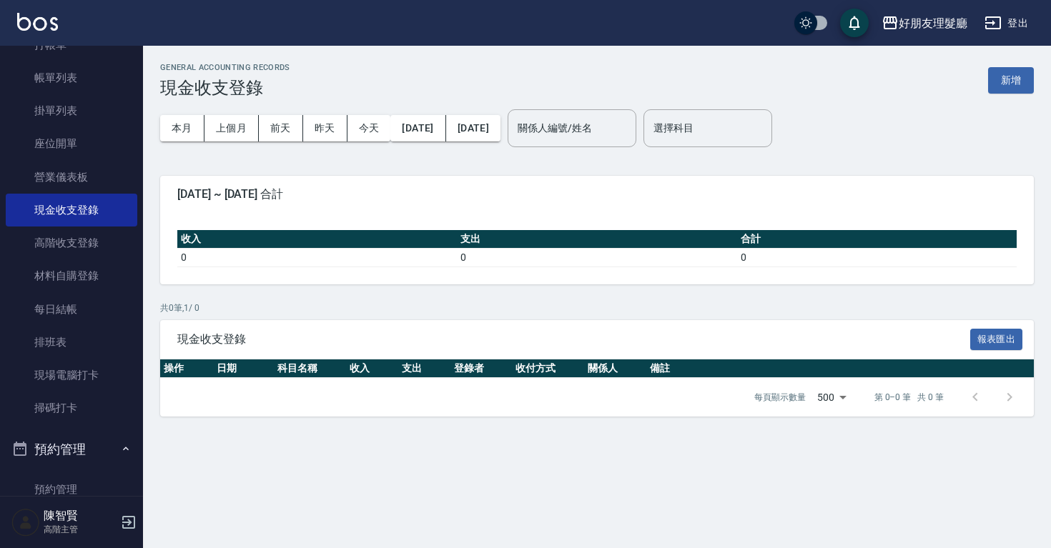
click at [1018, 82] on button "新增" at bounding box center [1011, 80] width 46 height 26
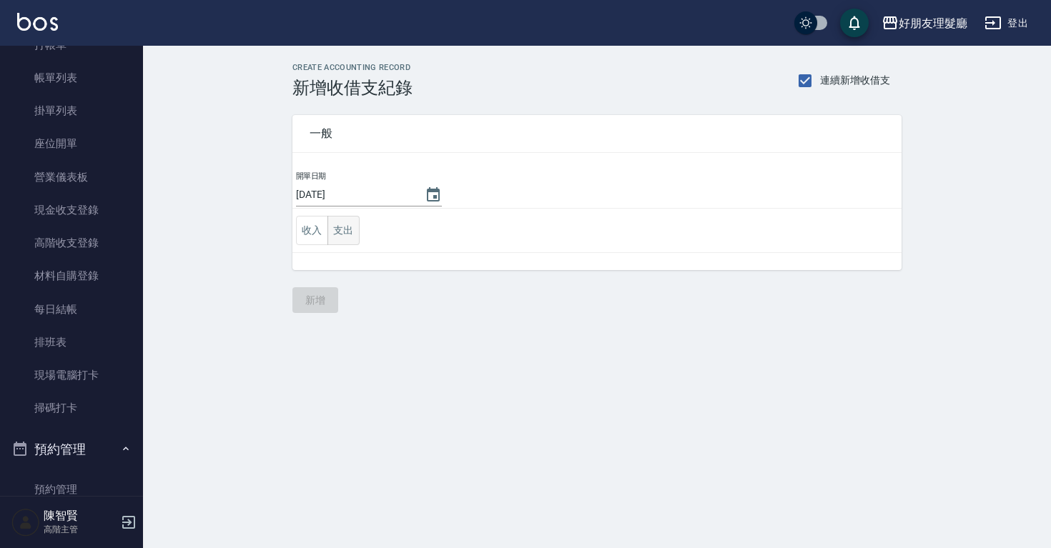
click at [347, 235] on button "支出" at bounding box center [343, 230] width 32 height 29
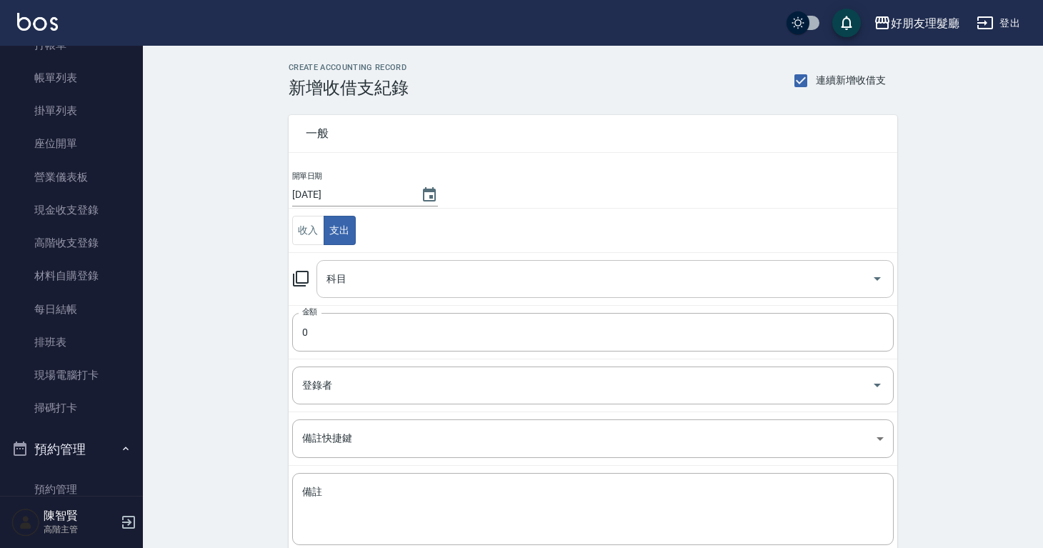
click at [486, 289] on input "科目" at bounding box center [594, 279] width 543 height 25
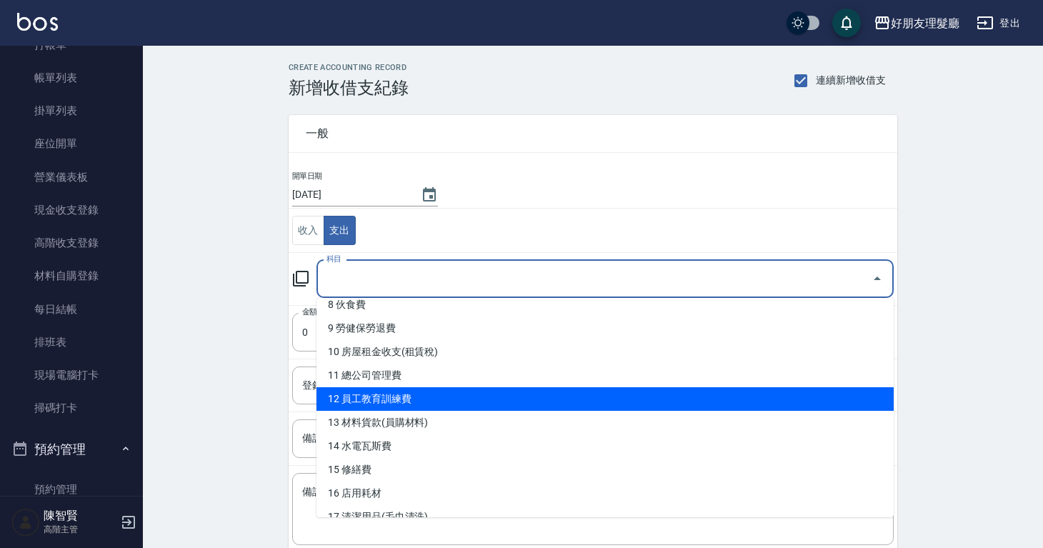
scroll to position [200, 0]
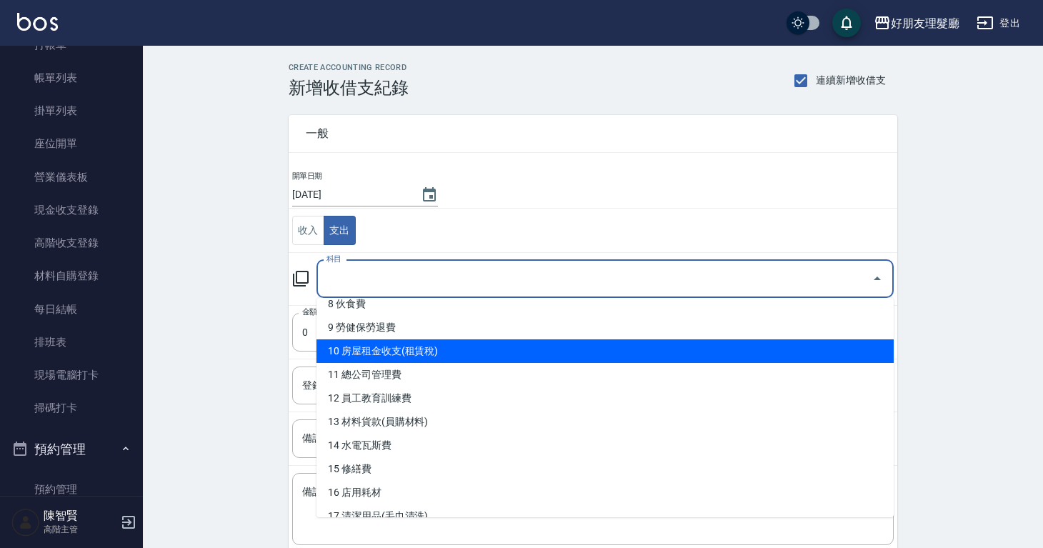
click at [438, 359] on li "10 房屋租金收支(租賃稅)" at bounding box center [605, 351] width 577 height 24
type input "10 房屋租金收支(租賃稅)"
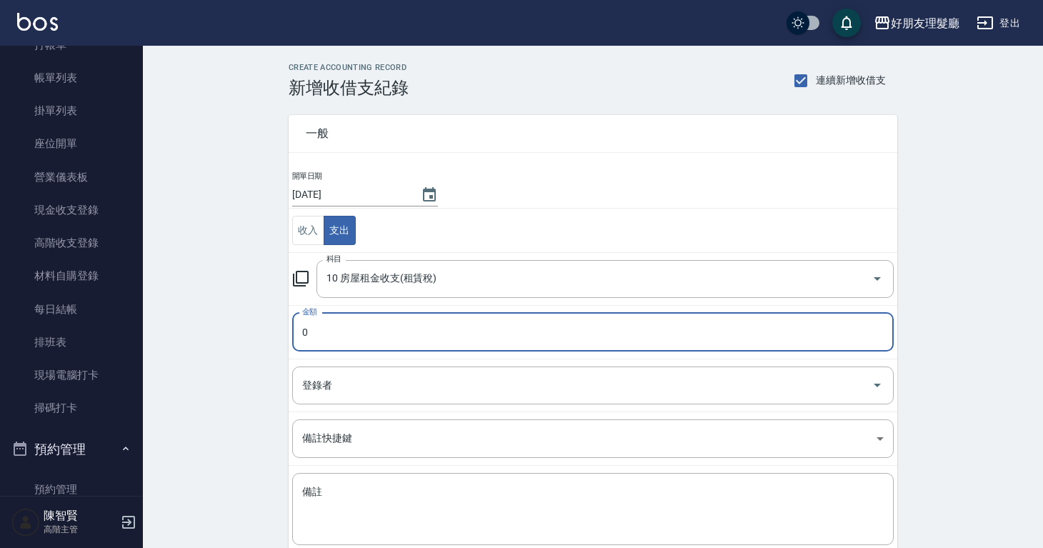
click at [386, 344] on input "0" at bounding box center [593, 332] width 602 height 39
type input "22000"
click at [366, 389] on input "登錄者" at bounding box center [582, 385] width 567 height 25
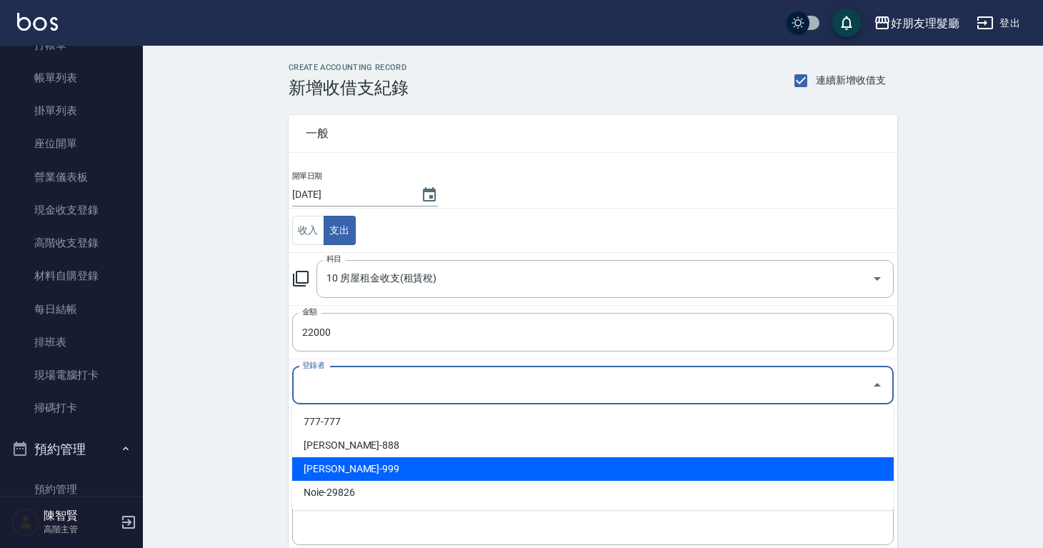
click at [358, 465] on li "陳智賢-999" at bounding box center [593, 469] width 602 height 24
type input "陳智賢-999"
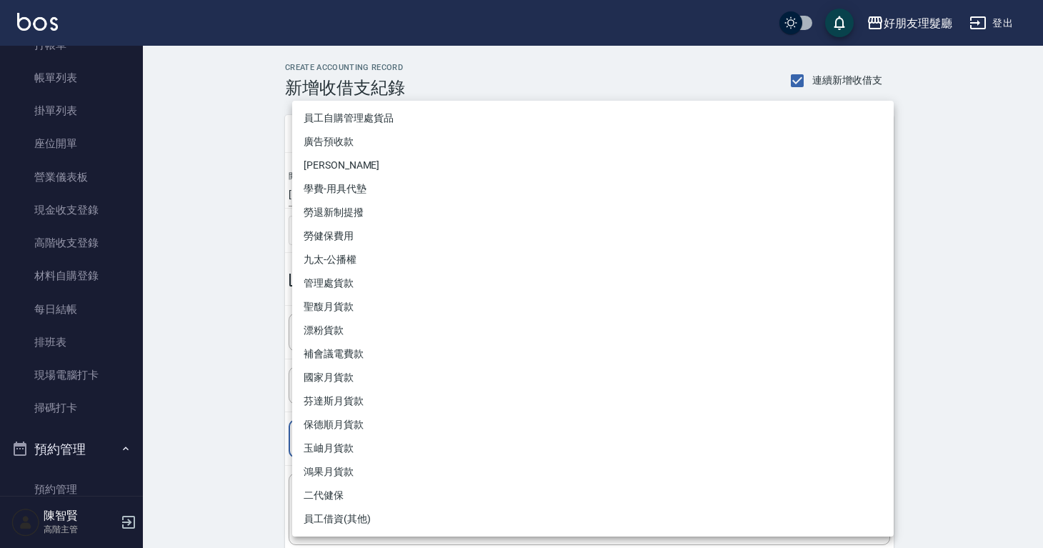
click at [365, 434] on body "好朋友理髮廳 登出 櫃檯作業 打帳單 帳單列表 掛單列表 座位開單 營業儀表板 現金收支登錄 高階收支登錄 材料自購登錄 每日結帳 排班表 現場電腦打卡 掃碼…" at bounding box center [521, 315] width 1043 height 631
click at [204, 409] on div at bounding box center [525, 274] width 1051 height 548
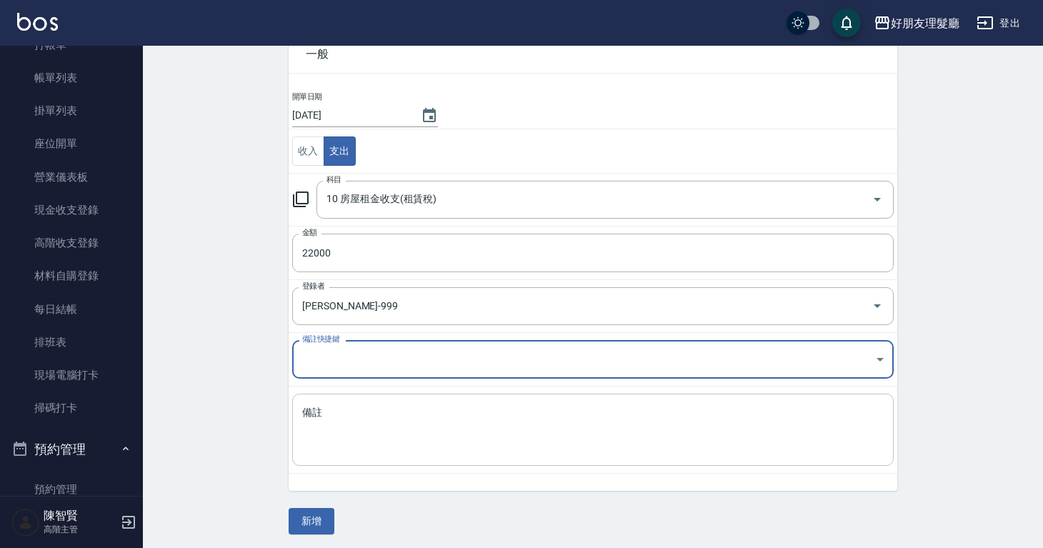
scroll to position [80, 0]
click at [327, 516] on button "新增" at bounding box center [312, 520] width 46 height 26
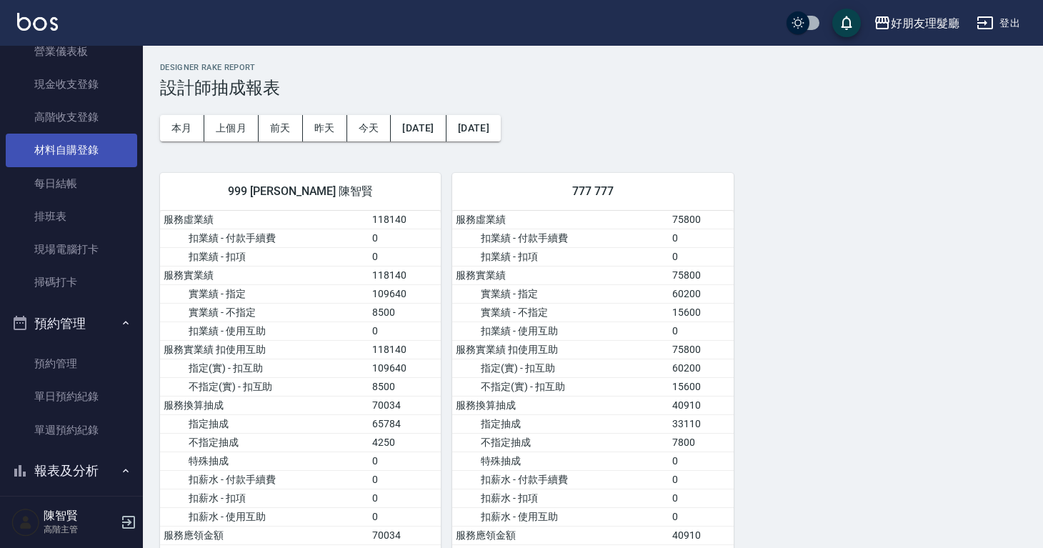
scroll to position [174, 0]
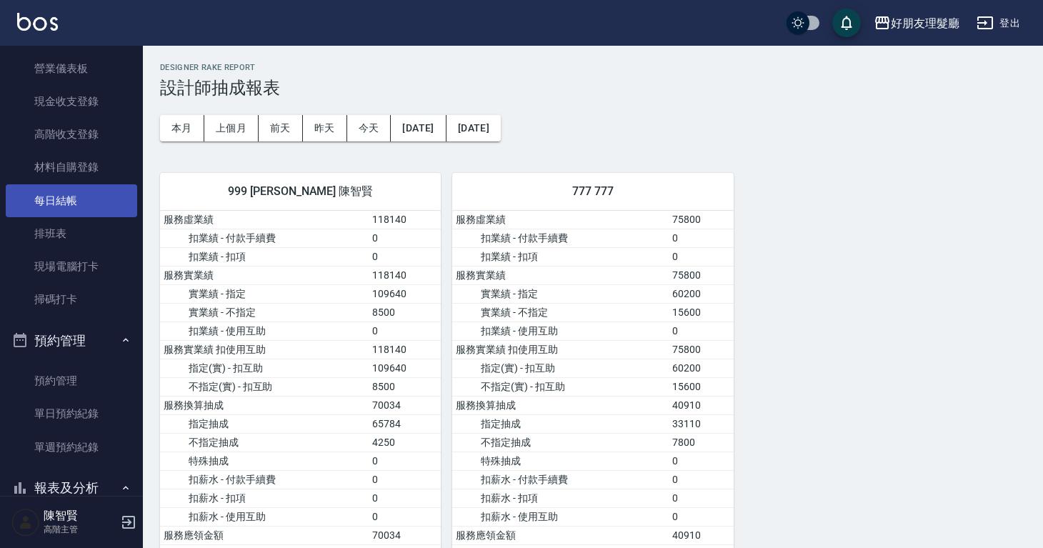
click at [76, 207] on link "每日結帳" at bounding box center [71, 200] width 131 height 33
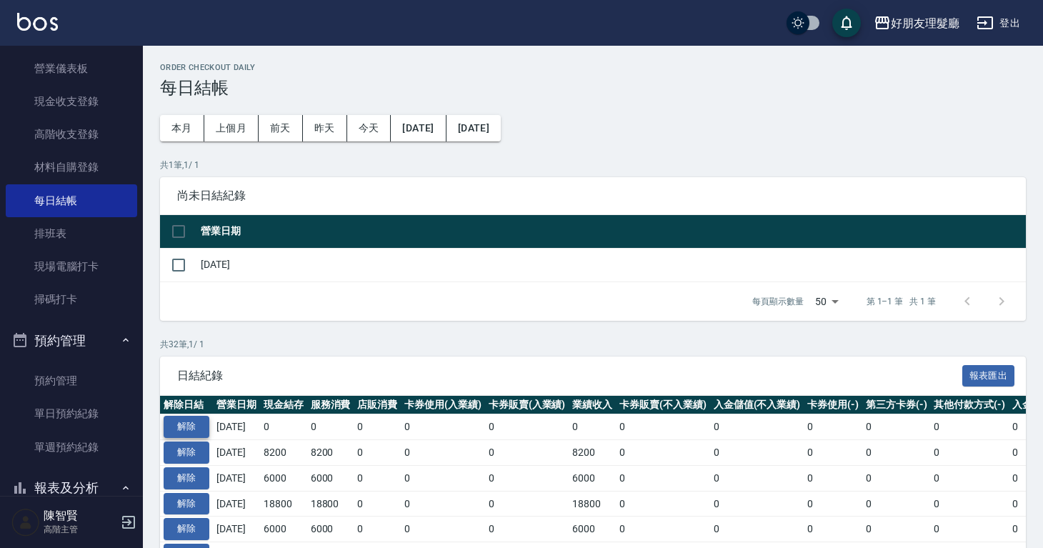
click at [192, 423] on button "解除" at bounding box center [187, 427] width 46 height 22
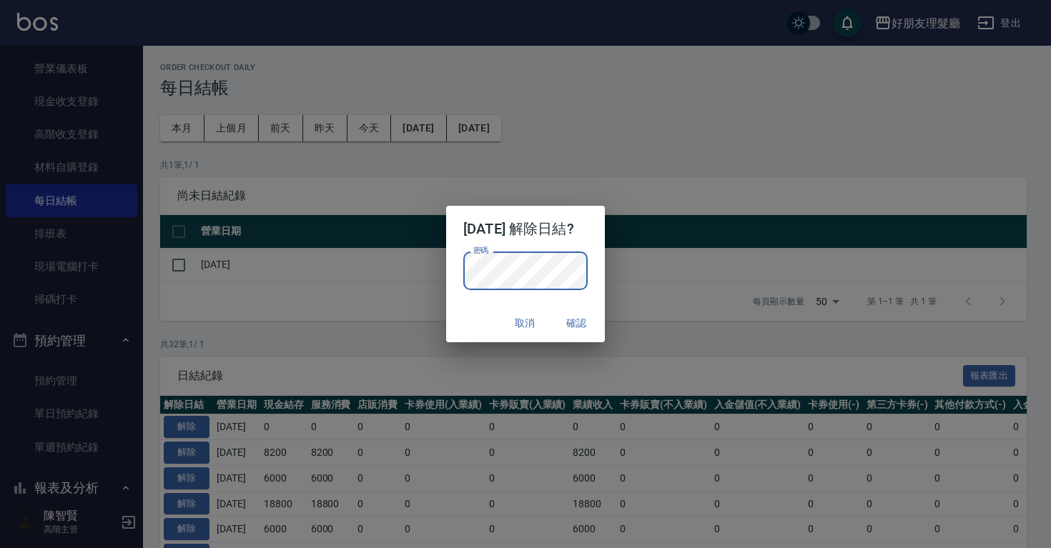
click at [596, 323] on button "確認" at bounding box center [576, 323] width 46 height 26
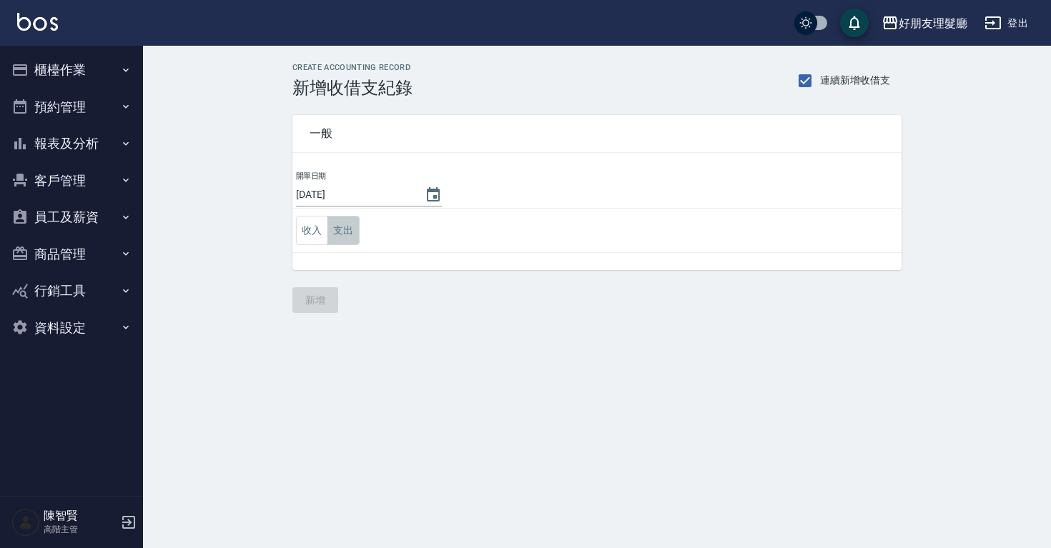
click at [341, 235] on button "支出" at bounding box center [343, 230] width 32 height 29
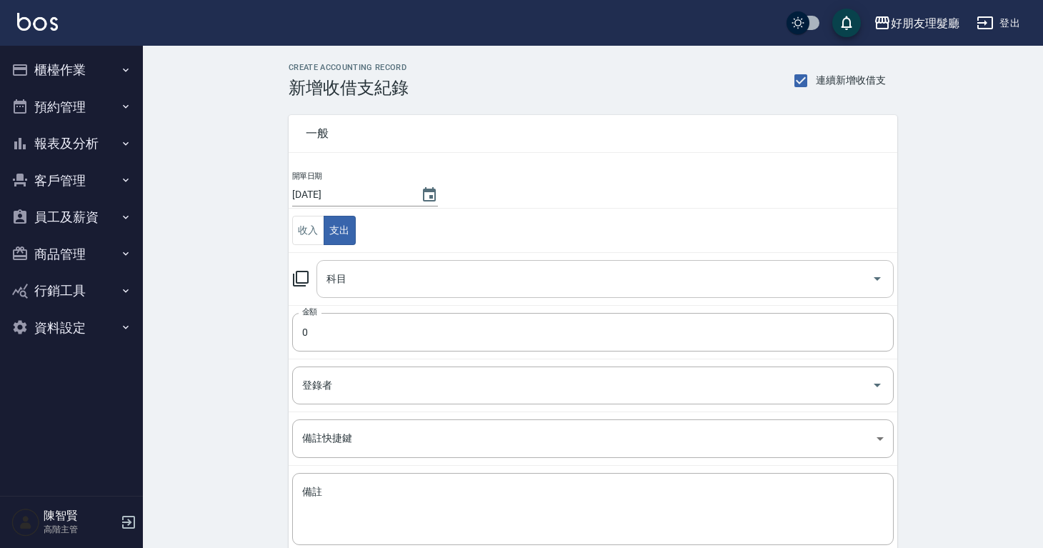
click at [400, 282] on input "科目" at bounding box center [594, 279] width 543 height 25
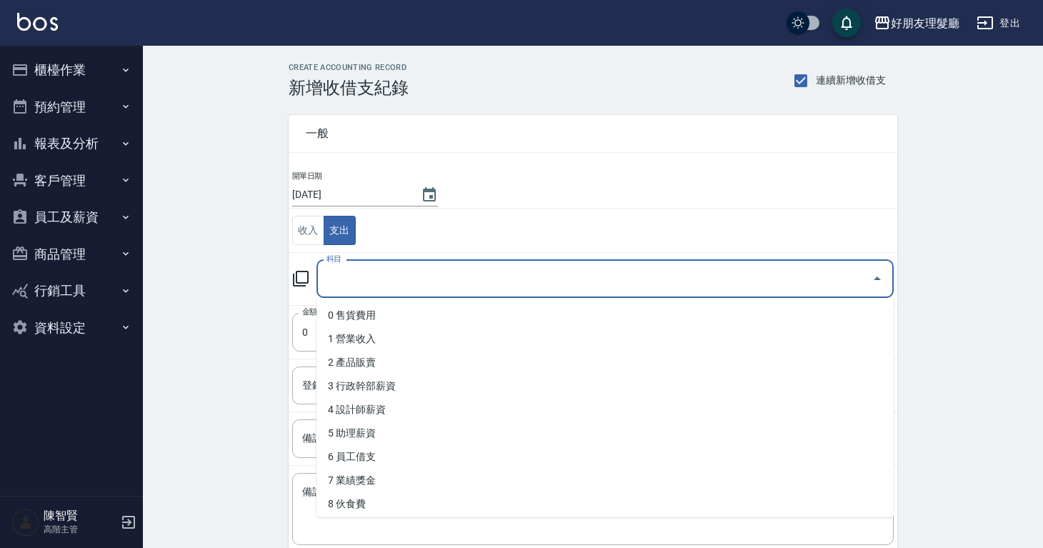
type input "d"
type input "ㄐ"
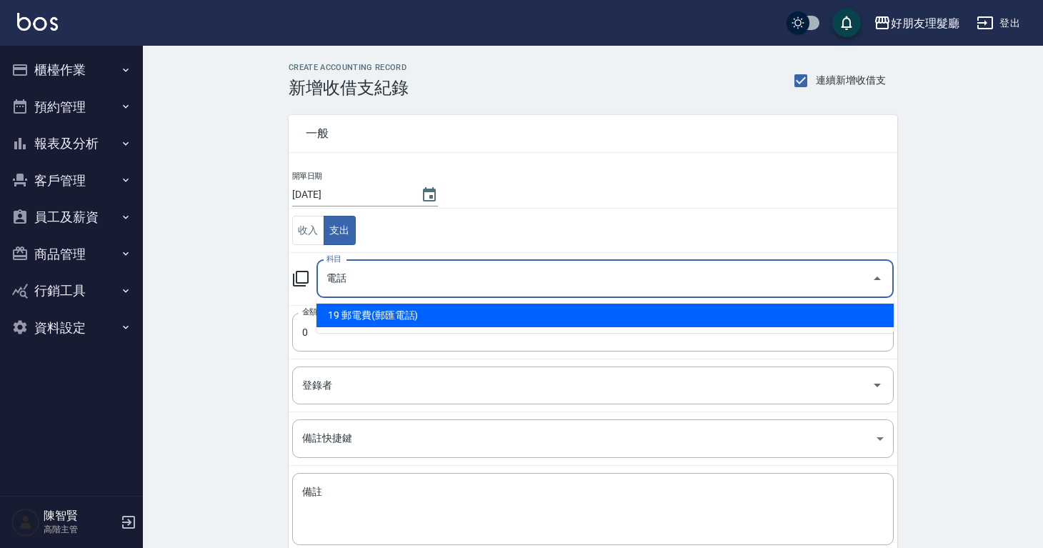
click at [439, 320] on li "19 郵電費(郵匯電話)" at bounding box center [605, 316] width 577 height 24
type input "19 郵電費(郵匯電話)"
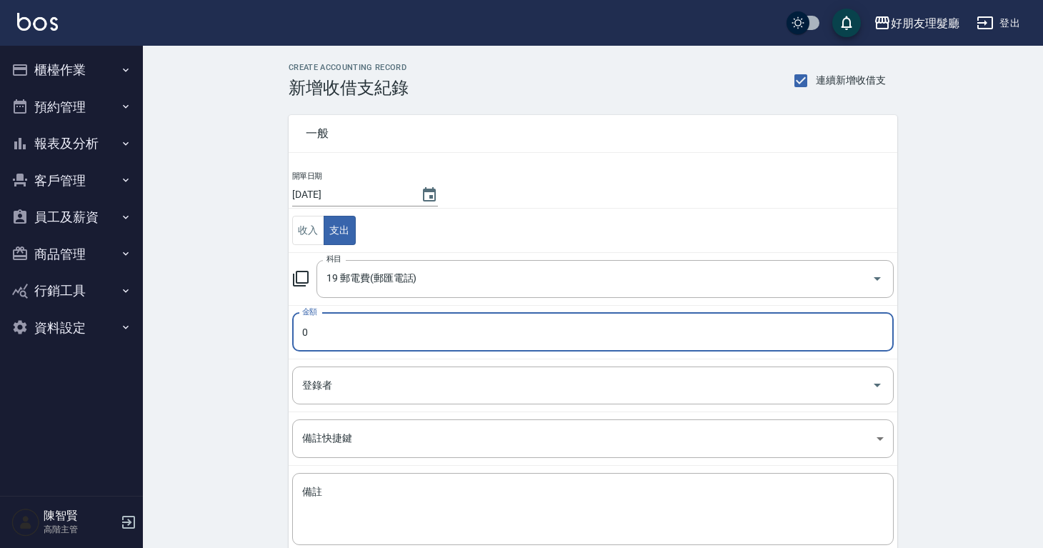
click at [434, 327] on input "0" at bounding box center [593, 332] width 602 height 39
type input "0"
click at [469, 271] on input "19 郵電費(郵匯電話)" at bounding box center [585, 279] width 525 height 25
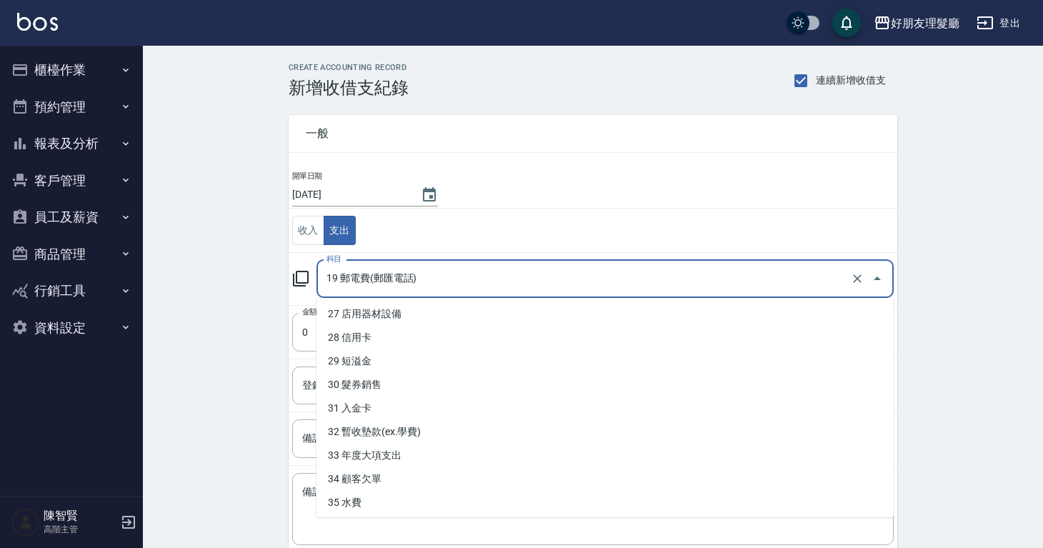
scroll to position [688, 0]
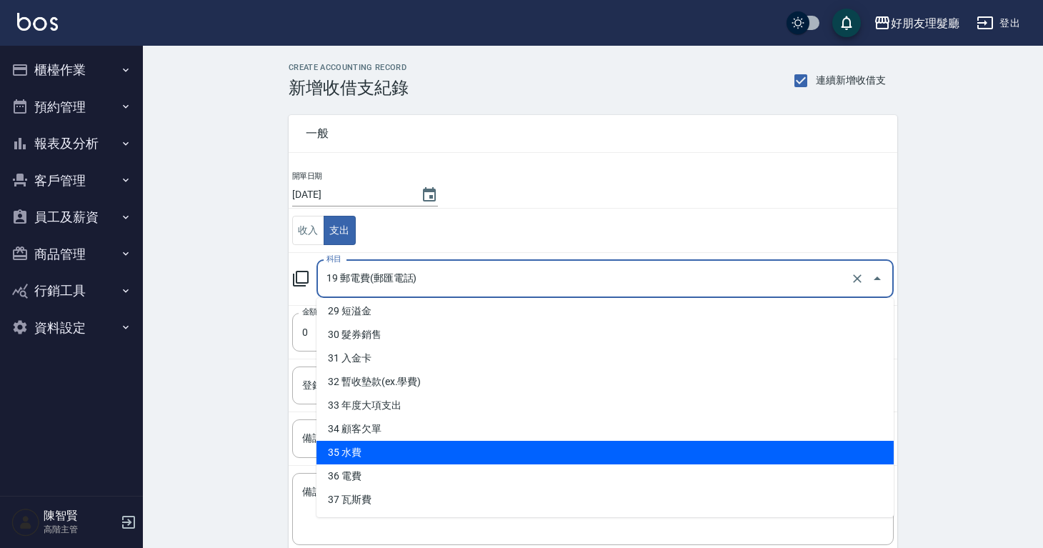
click at [429, 447] on li "35 水費" at bounding box center [605, 453] width 577 height 24
type input "35 水費"
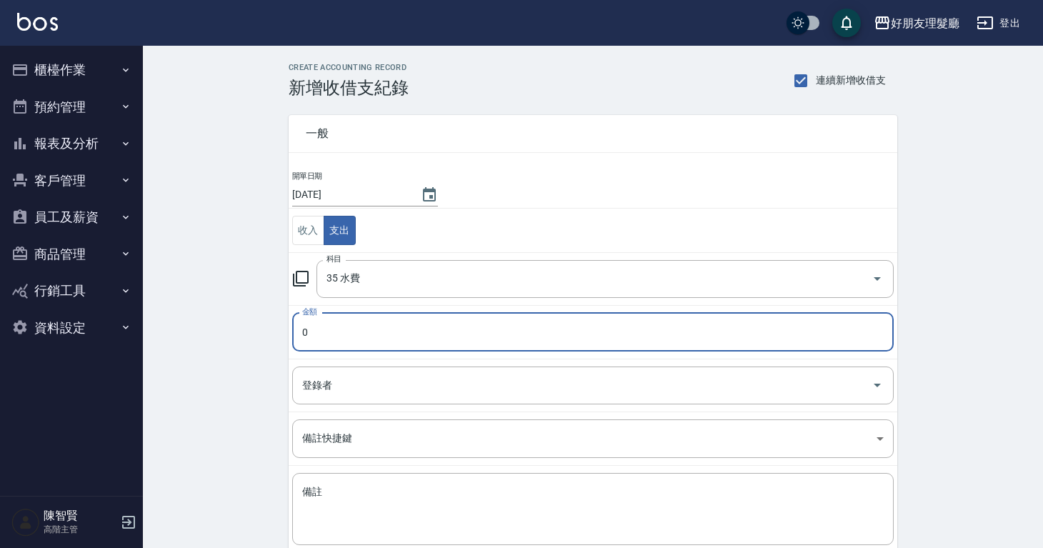
click at [431, 339] on input "0" at bounding box center [593, 332] width 602 height 39
type input "380"
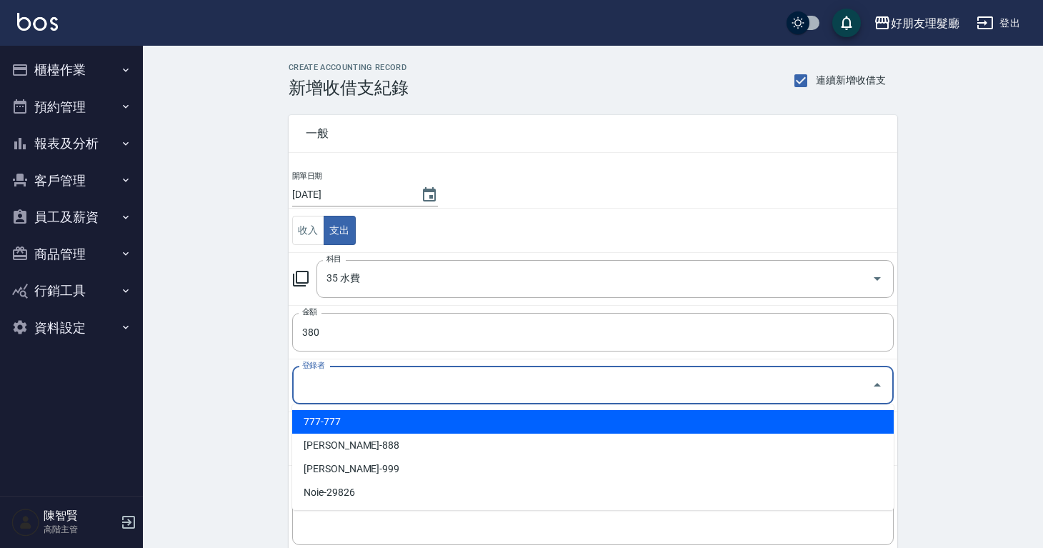
click at [423, 386] on input "登錄者" at bounding box center [582, 385] width 567 height 25
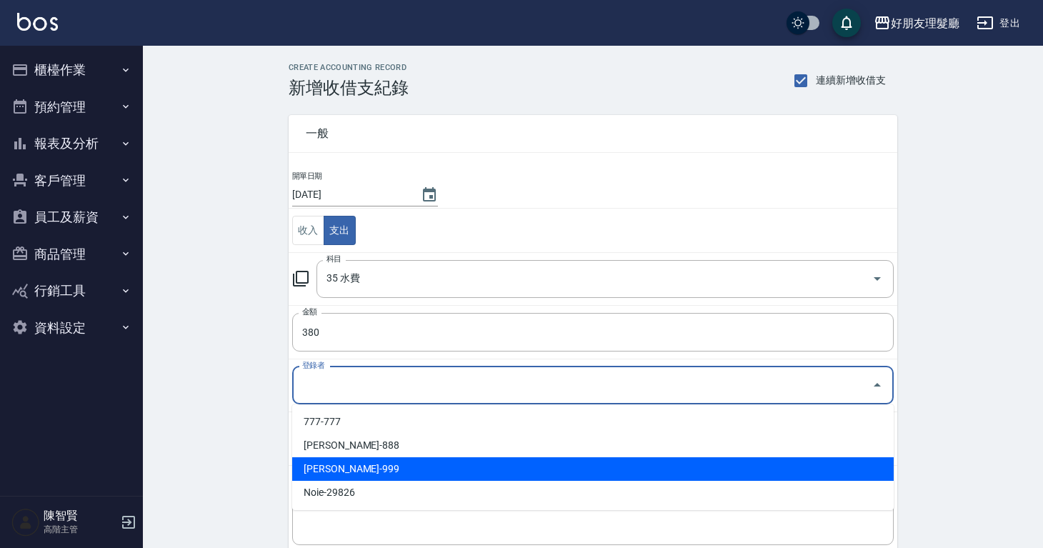
click at [309, 459] on li "陳智賢-999" at bounding box center [593, 469] width 602 height 24
type input "陳智賢-999"
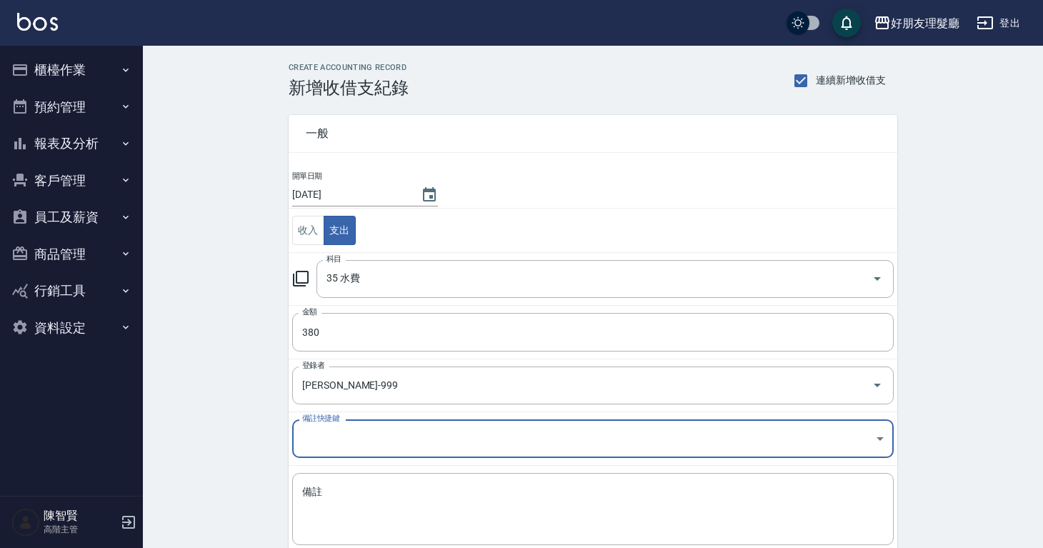
scroll to position [32, 0]
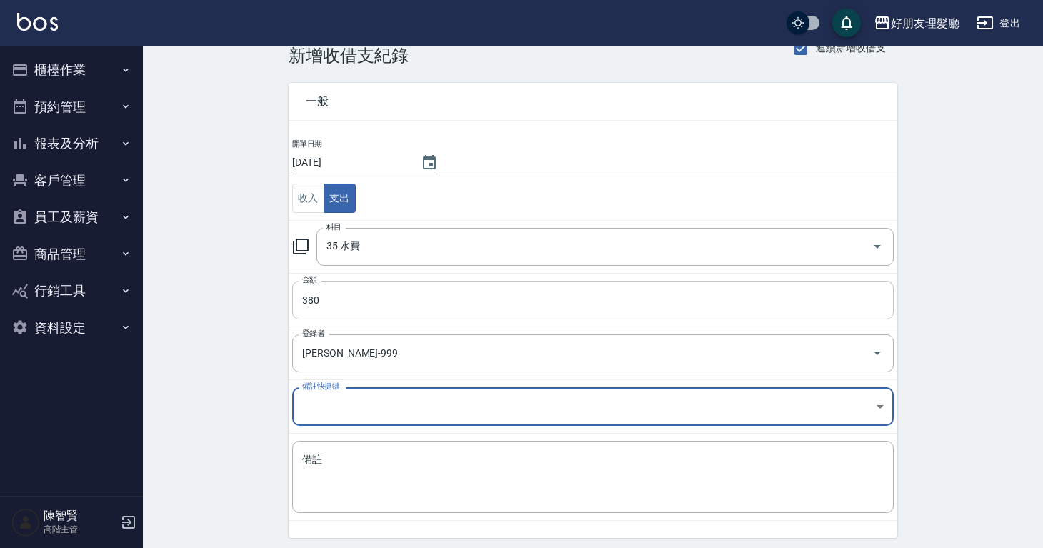
click at [440, 299] on input "380" at bounding box center [593, 300] width 602 height 39
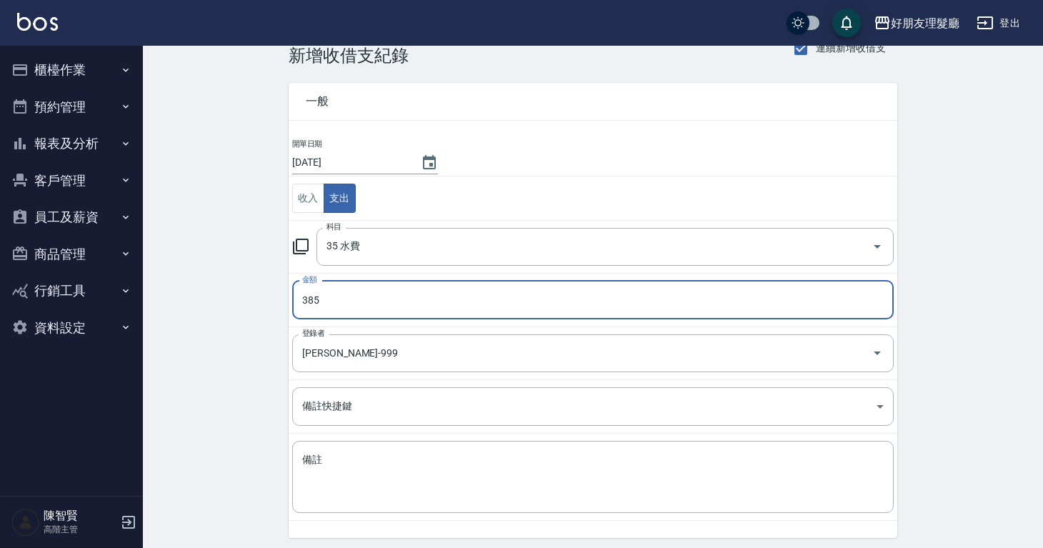
type input "385"
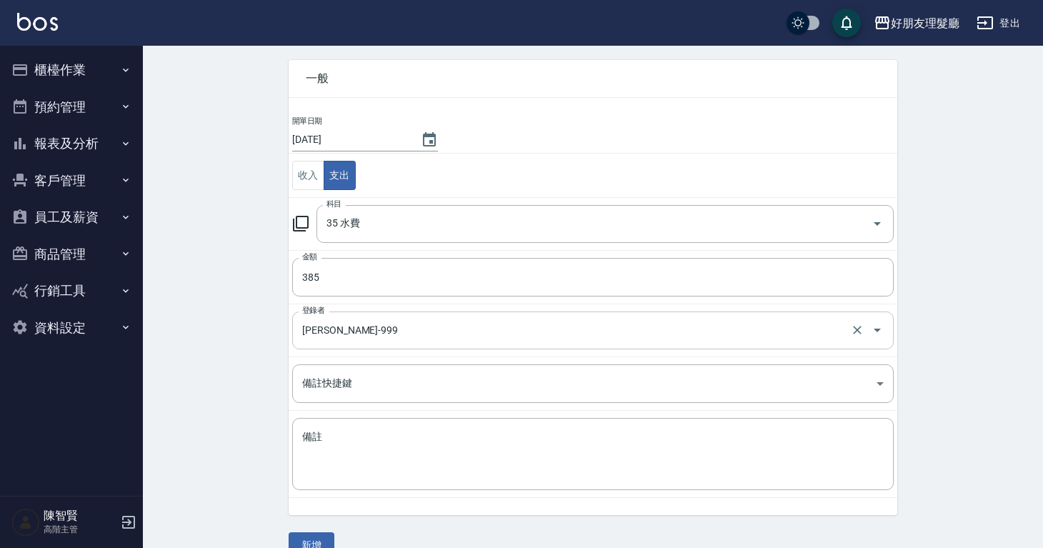
scroll to position [82, 0]
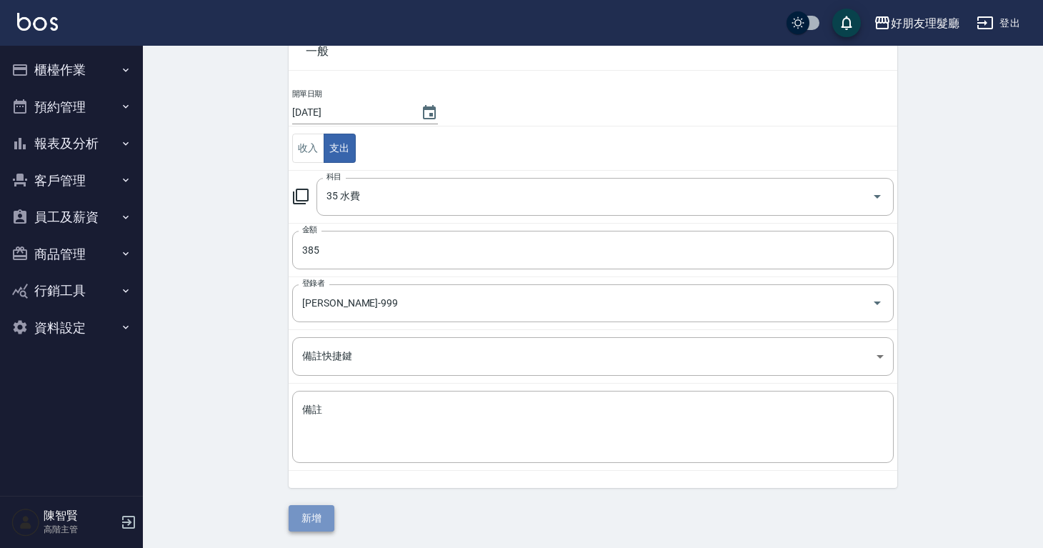
click at [294, 521] on button "新增" at bounding box center [312, 518] width 46 height 26
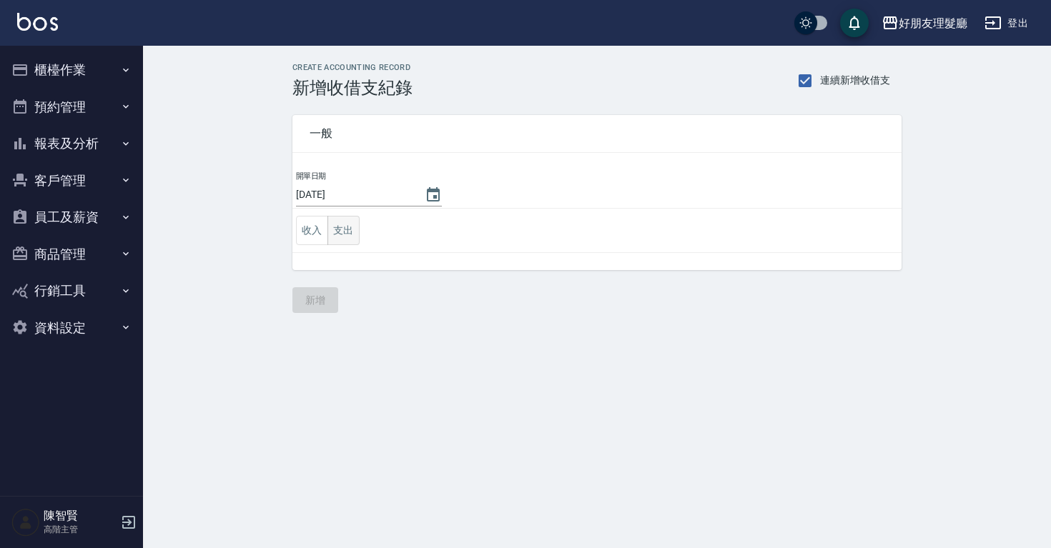
click at [343, 236] on button "支出" at bounding box center [343, 230] width 32 height 29
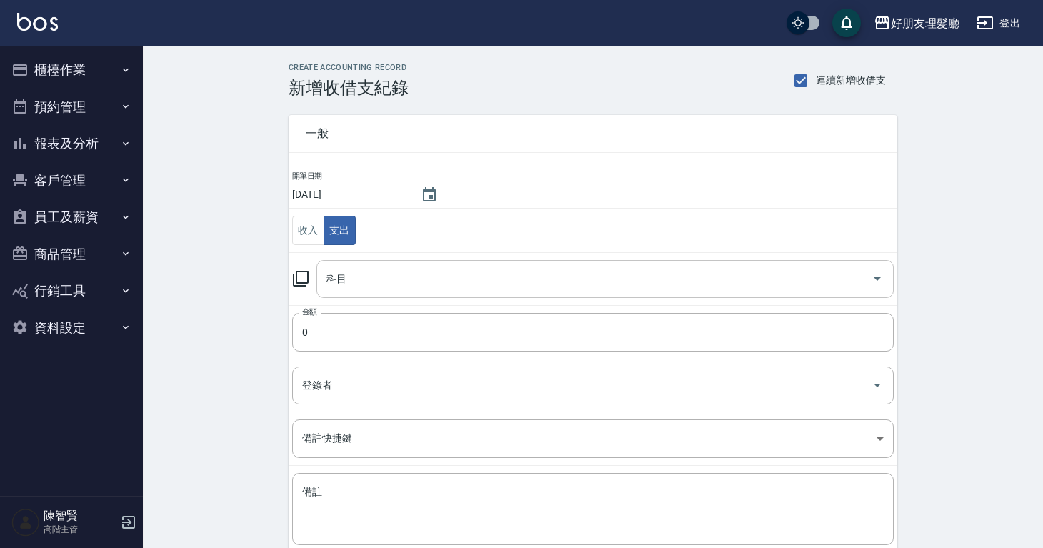
click at [364, 272] on input "科目" at bounding box center [594, 279] width 543 height 25
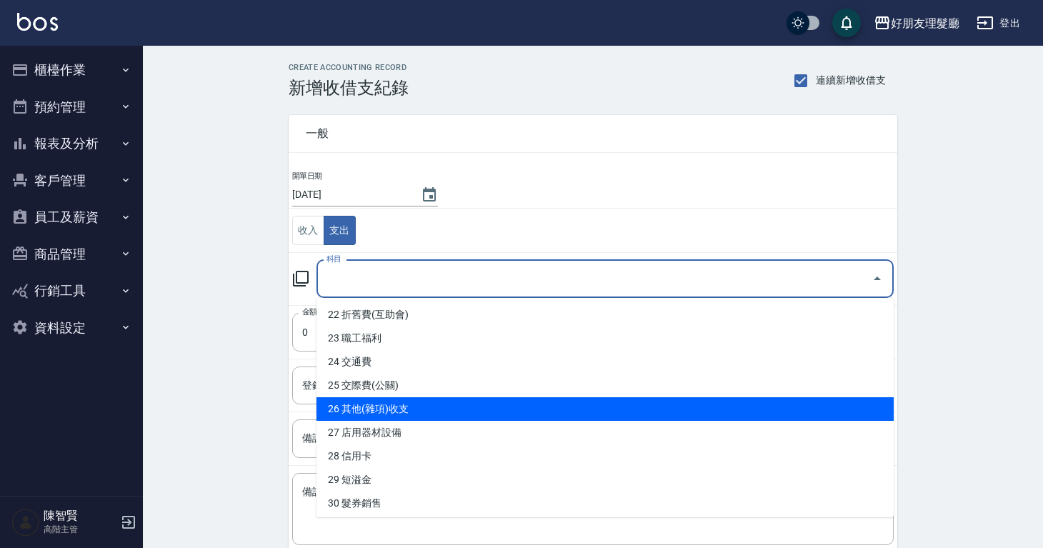
scroll to position [390, 0]
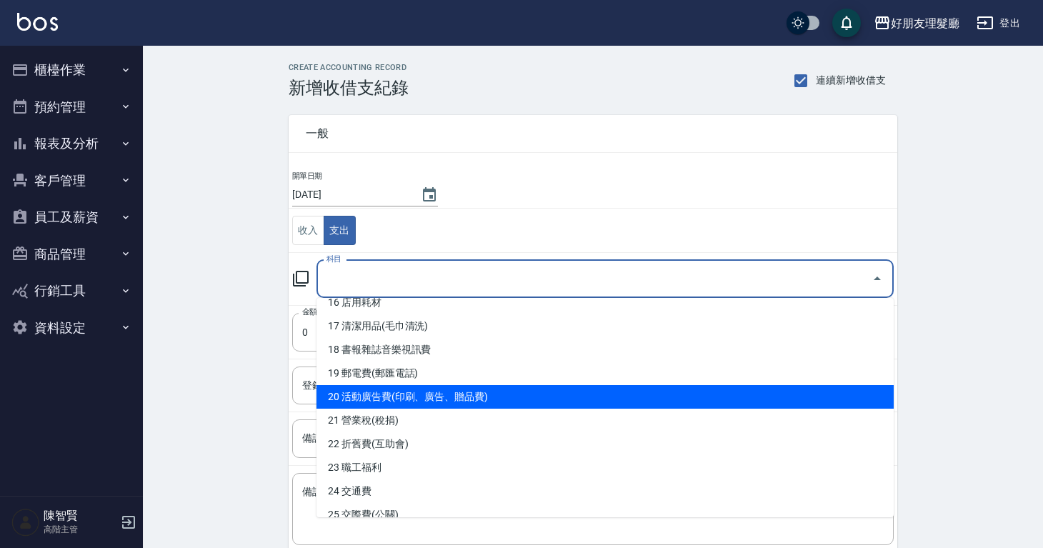
click at [424, 379] on li "19 郵電費(郵匯電話)" at bounding box center [605, 374] width 577 height 24
type input "19 郵電費(郵匯電話)"
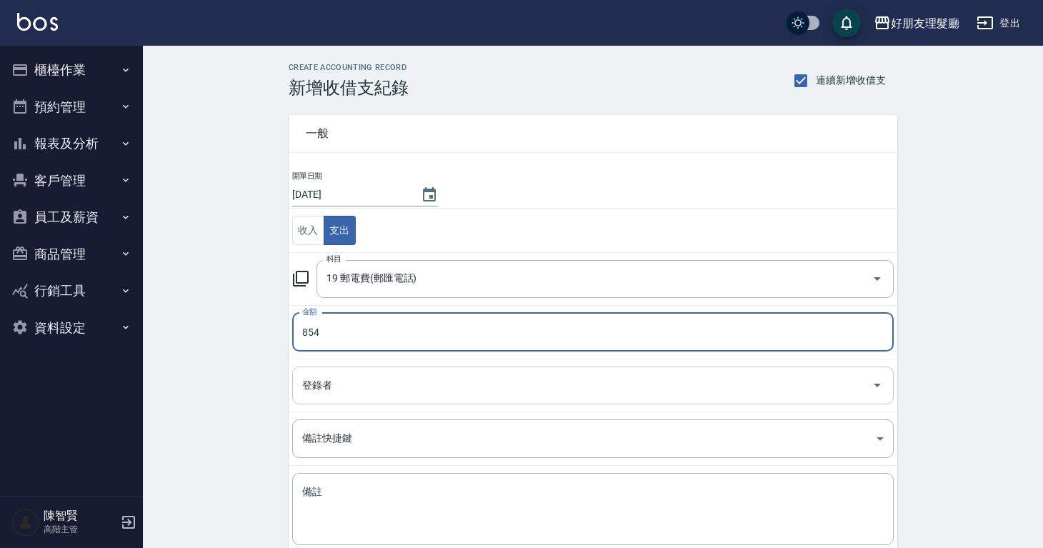
type input "854"
click at [813, 387] on input "登錄者" at bounding box center [582, 385] width 567 height 25
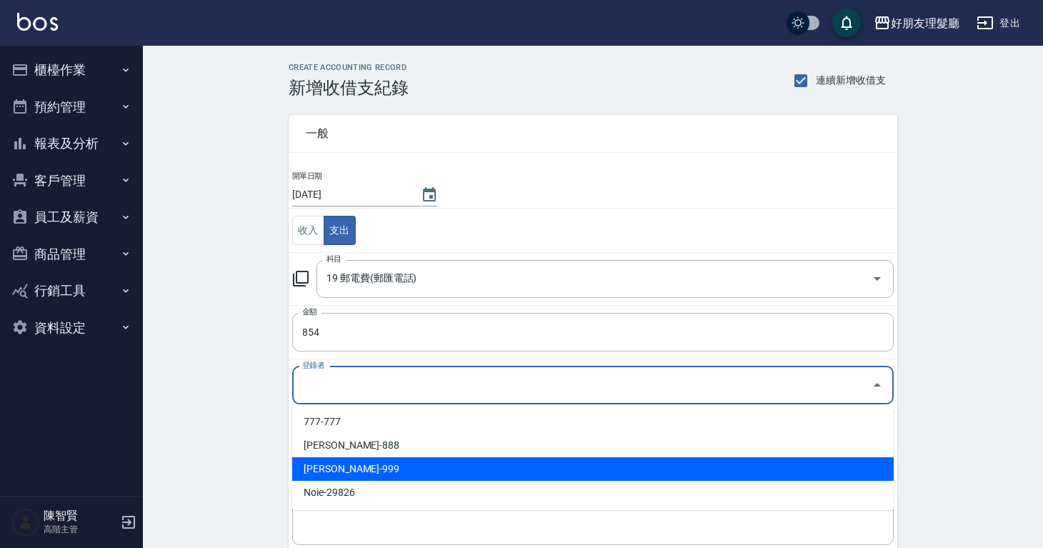
click at [588, 461] on li "[PERSON_NAME]-999" at bounding box center [593, 469] width 602 height 24
type input "[PERSON_NAME]-999"
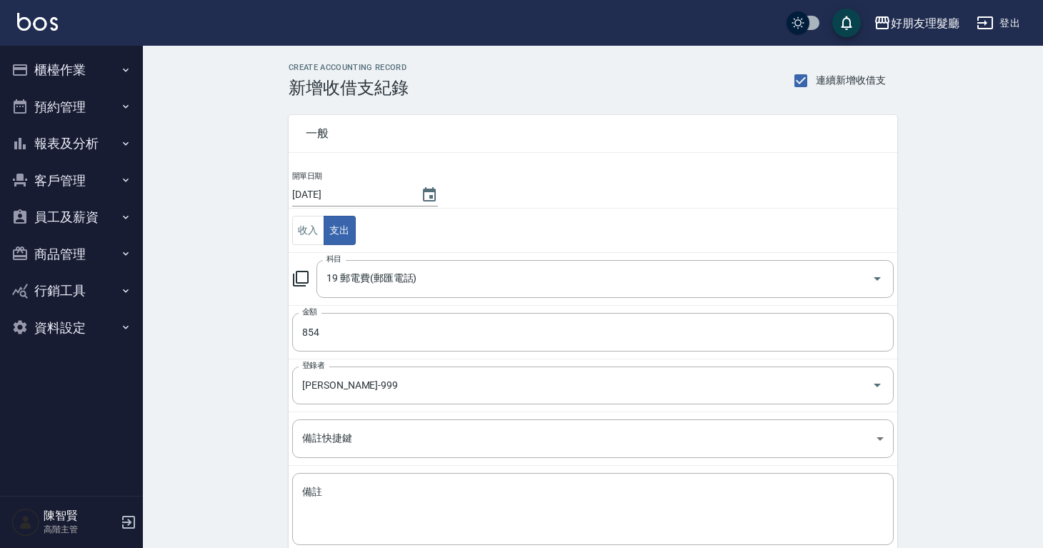
click at [913, 357] on div "CREATE ACCOUNTING RECORD 新增收借支紀錄 連續新增收借支 一般 開單日期 [DATE] 收入 支出 科目 19 郵電費(郵匯電話) 科…" at bounding box center [593, 338] width 643 height 551
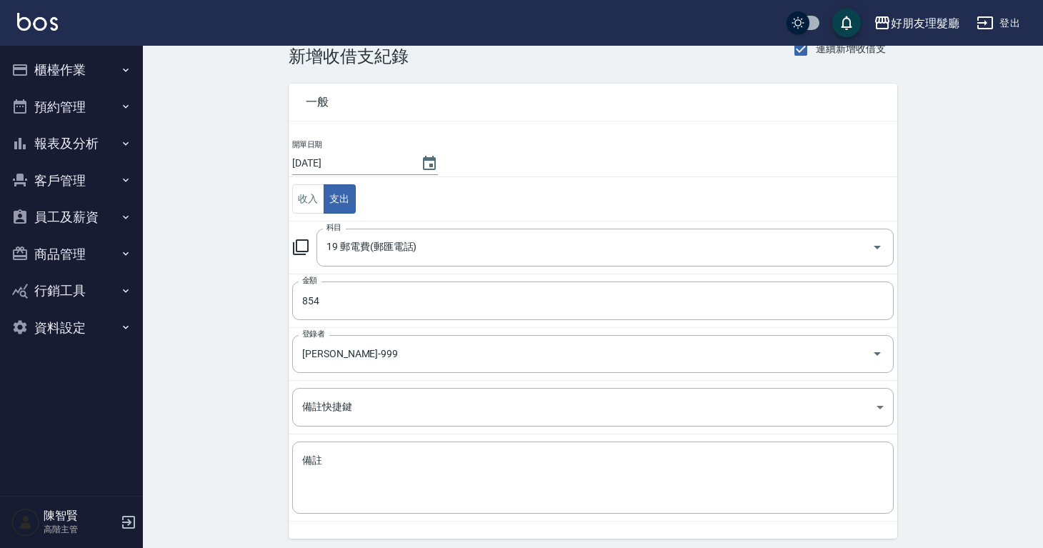
scroll to position [82, 0]
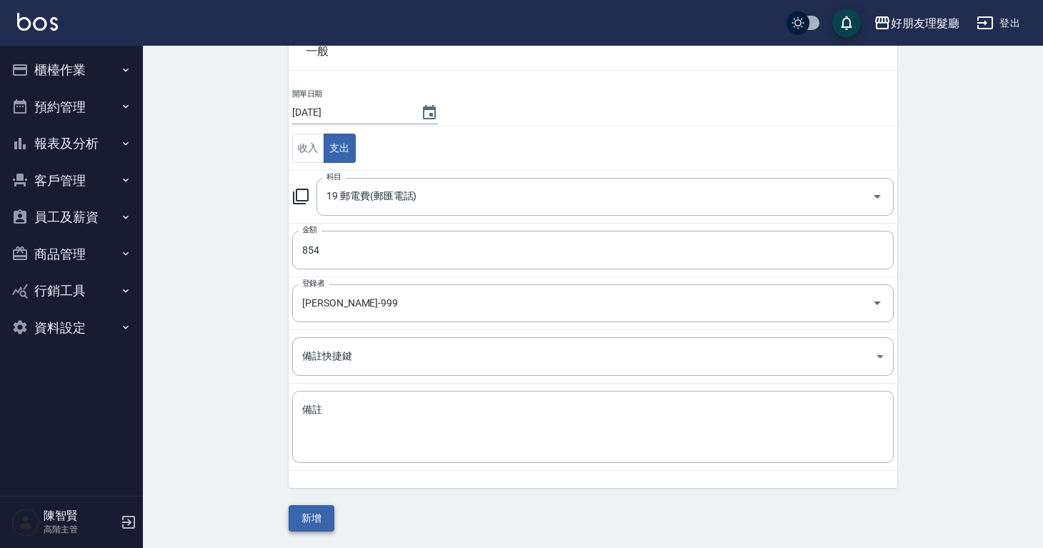
click at [312, 509] on button "新增" at bounding box center [312, 518] width 46 height 26
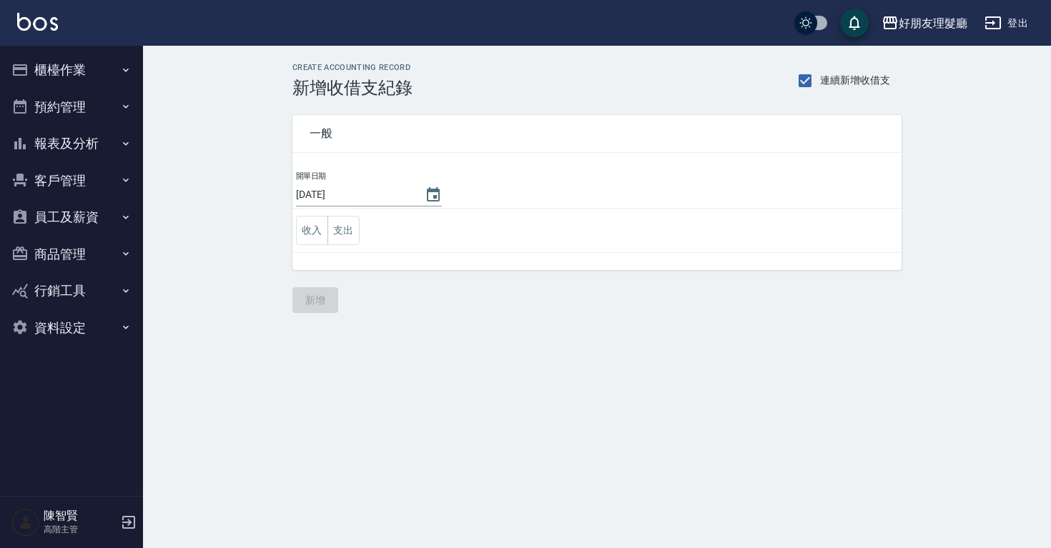
click at [80, 69] on button "櫃檯作業" at bounding box center [71, 69] width 131 height 37
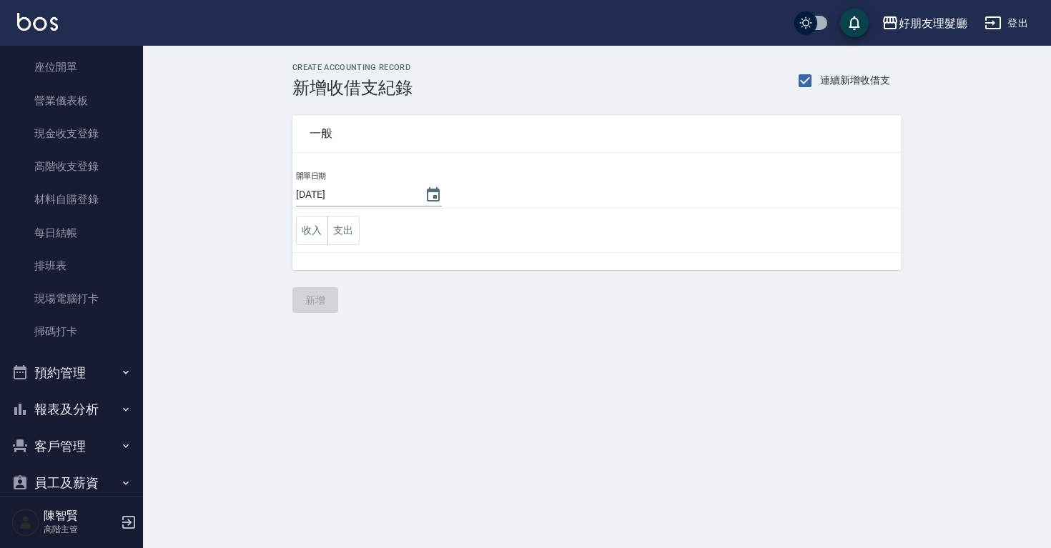
scroll to position [265, 0]
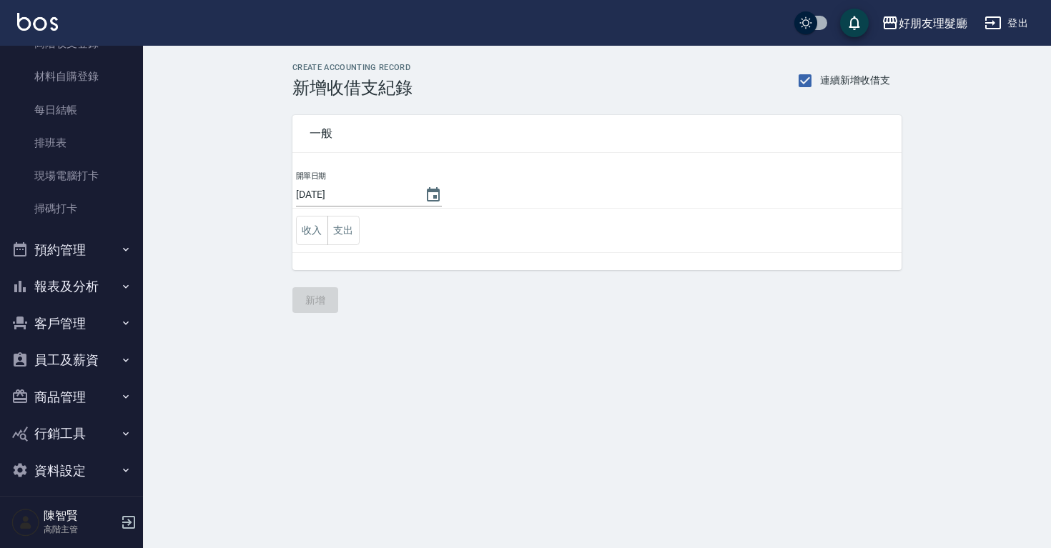
click at [93, 264] on button "預約管理" at bounding box center [71, 250] width 131 height 37
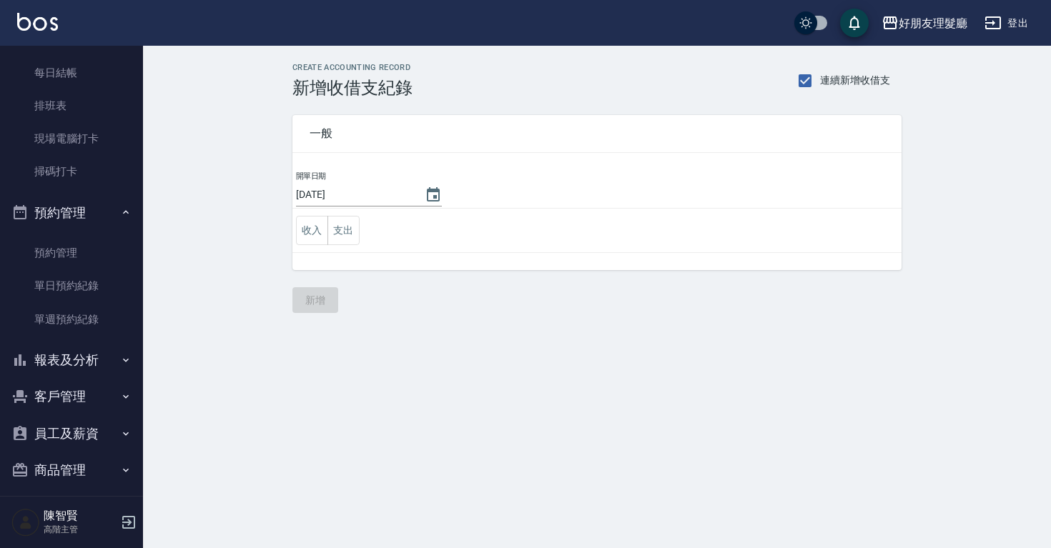
scroll to position [386, 0]
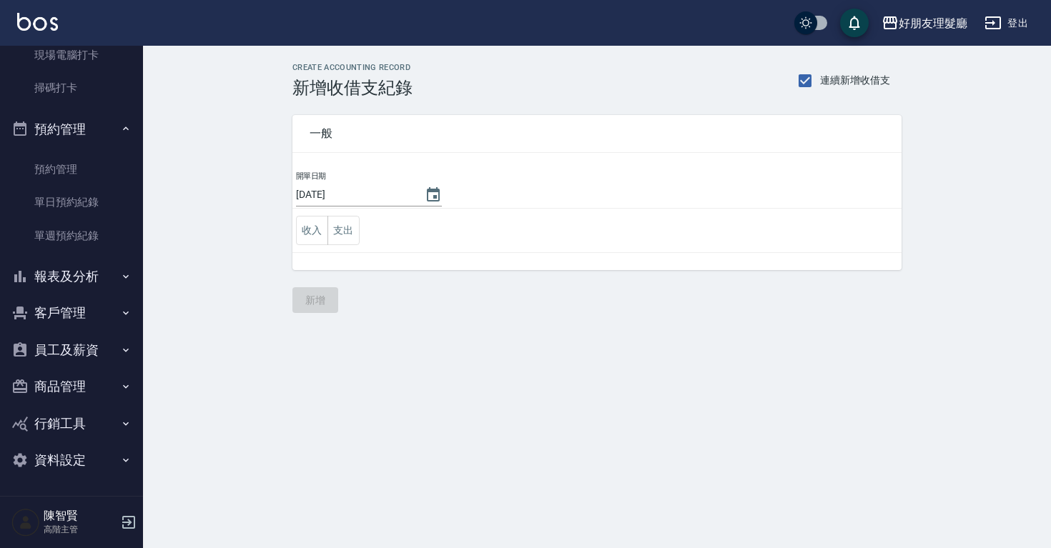
click at [98, 259] on button "報表及分析" at bounding box center [71, 276] width 131 height 37
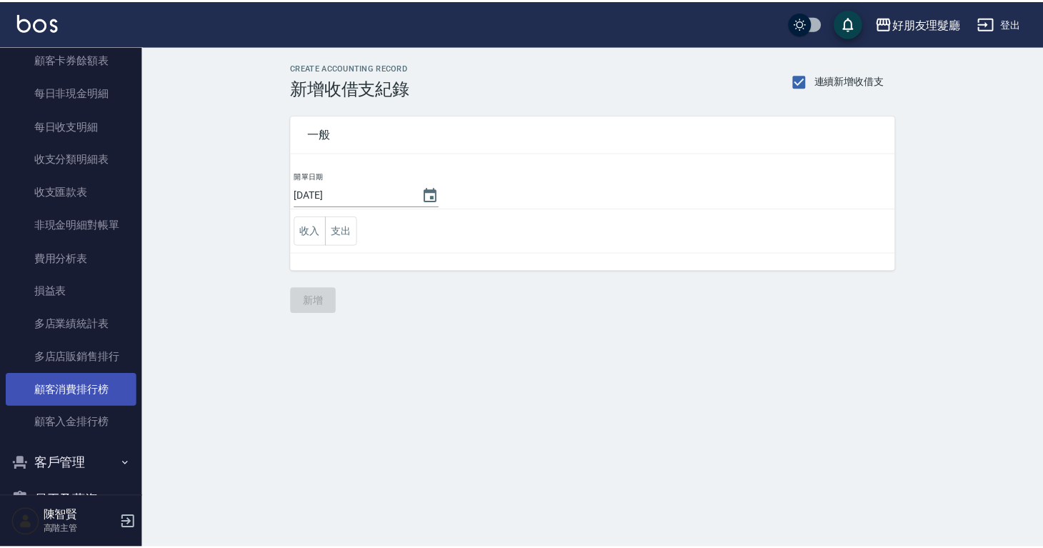
scroll to position [1818, 0]
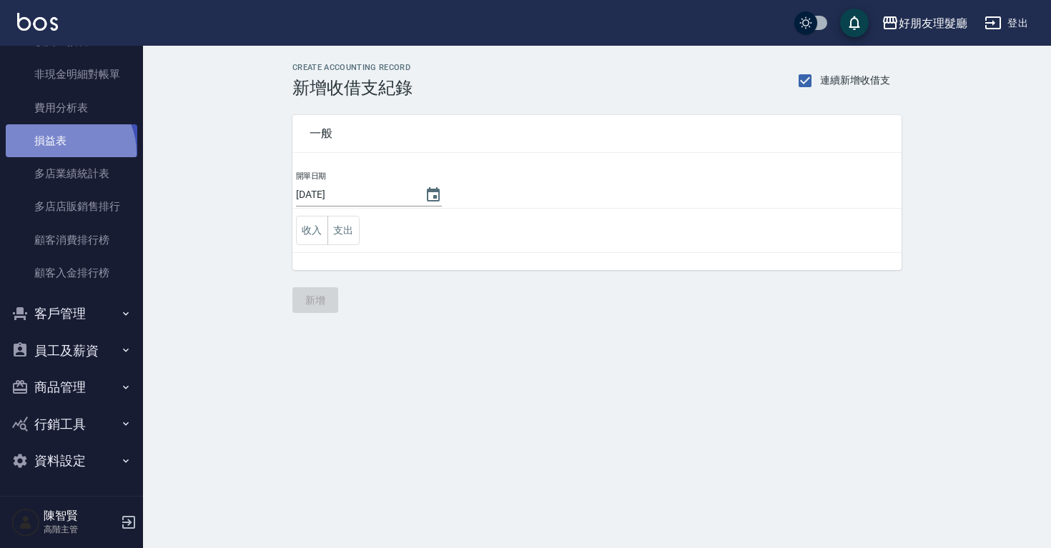
click at [63, 152] on link "損益表" at bounding box center [71, 140] width 131 height 33
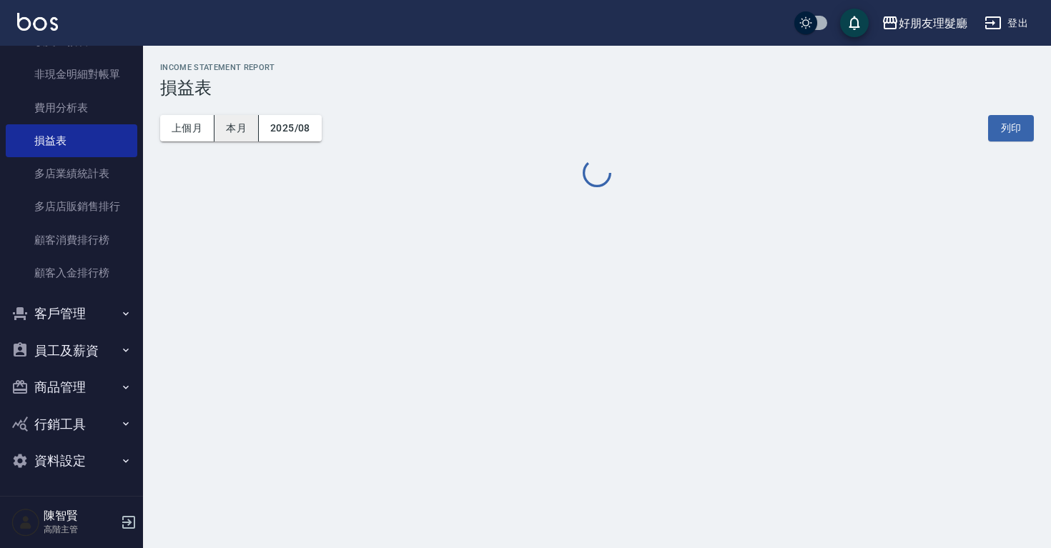
click at [240, 134] on button "本月" at bounding box center [236, 128] width 44 height 26
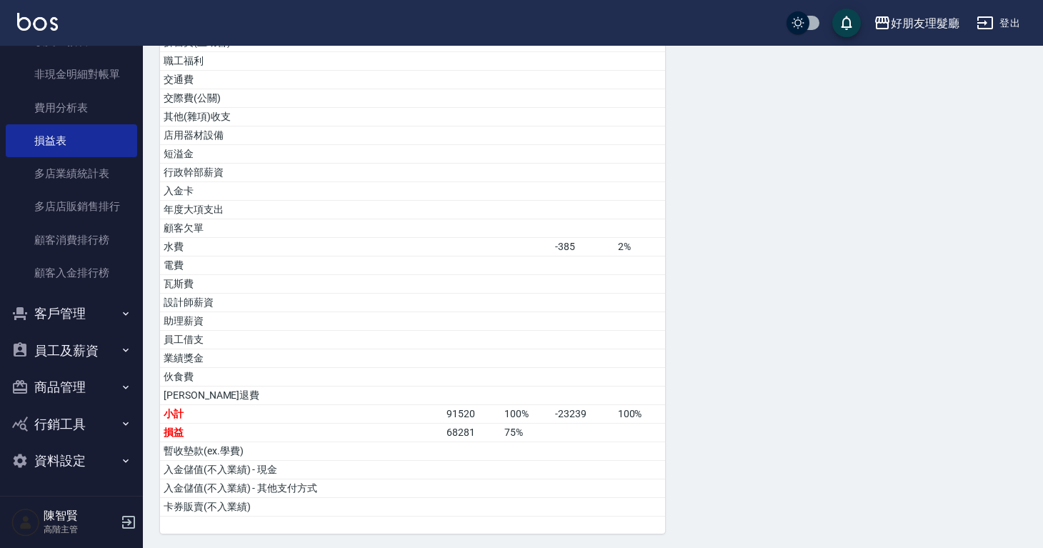
scroll to position [545, 0]
